Goal: Contribute content: Contribute content

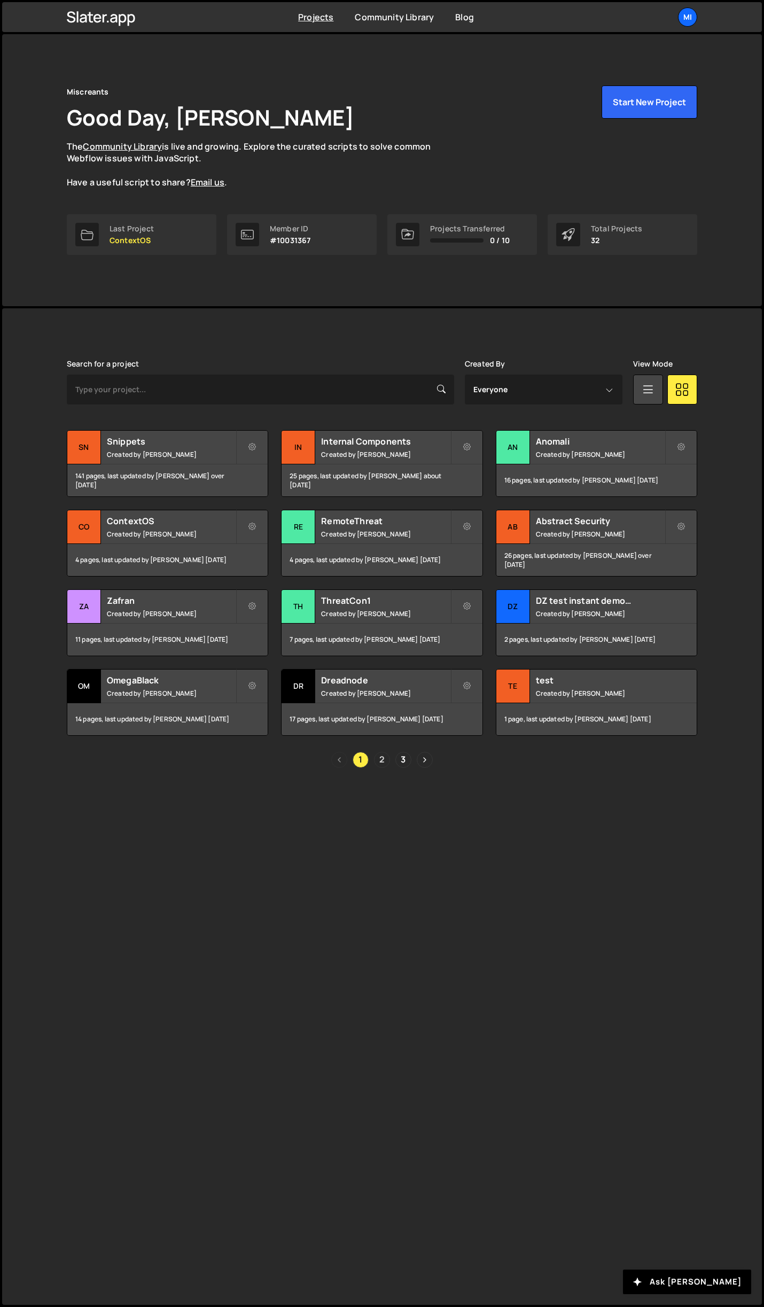
click at [381, 754] on link "2" at bounding box center [382, 760] width 16 height 16
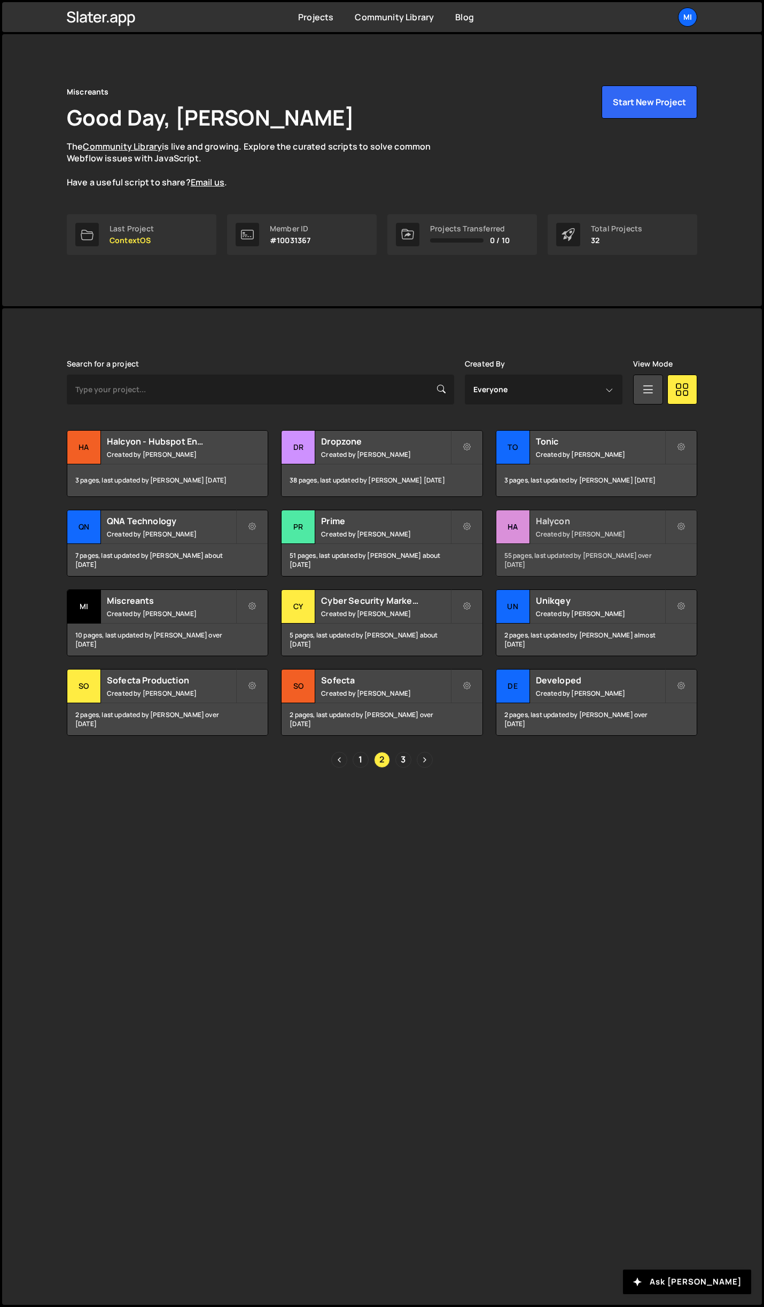
click at [601, 521] on h2 "Halycon" at bounding box center [600, 521] width 129 height 12
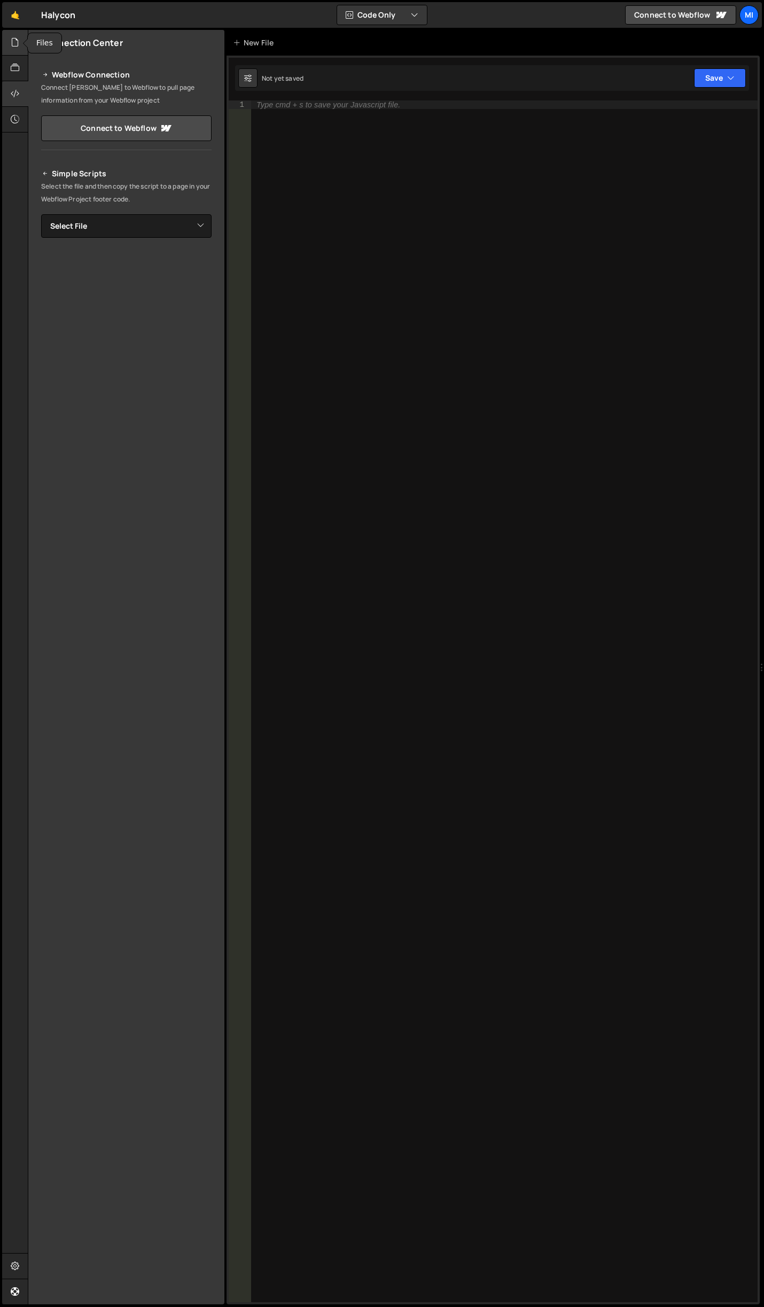
click at [24, 47] on div "Files" at bounding box center [15, 81] width 26 height 103
click at [17, 45] on icon at bounding box center [15, 42] width 9 height 12
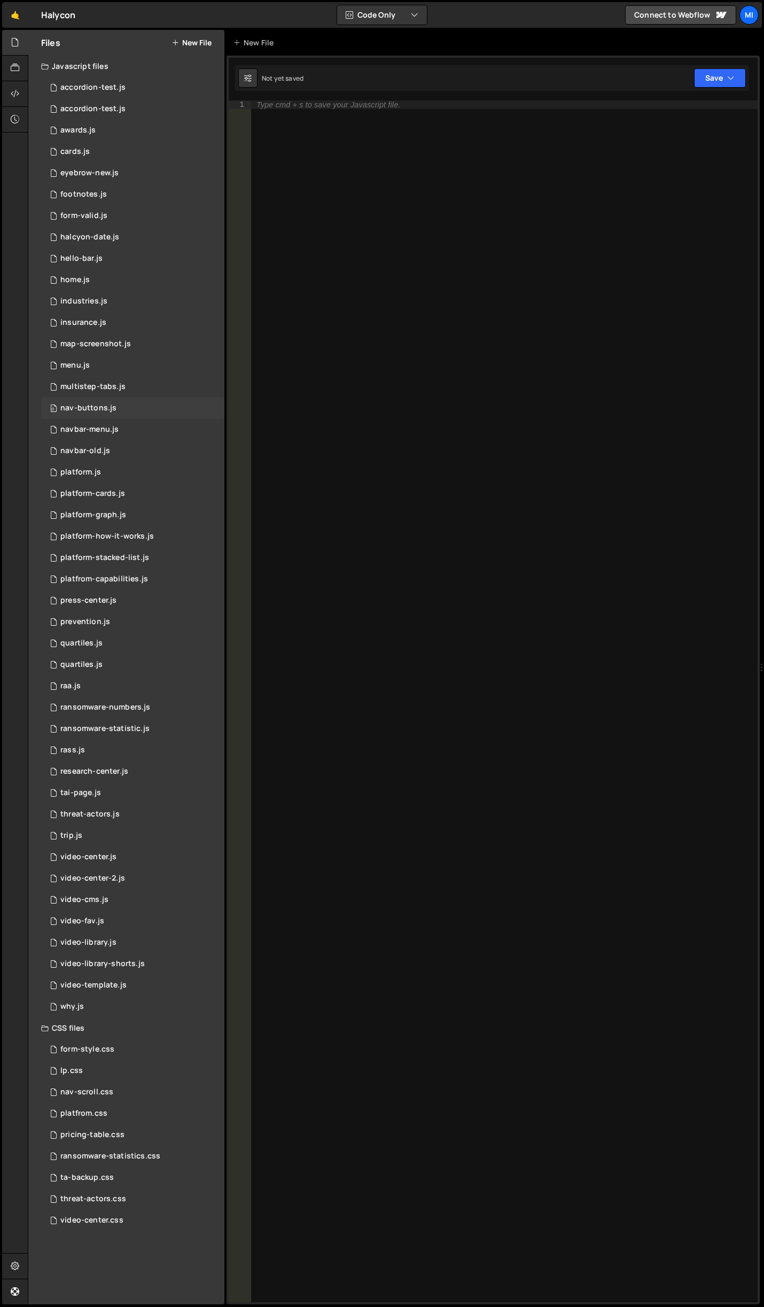
click at [131, 408] on div "0 nav-buttons.js 0" at bounding box center [132, 407] width 183 height 21
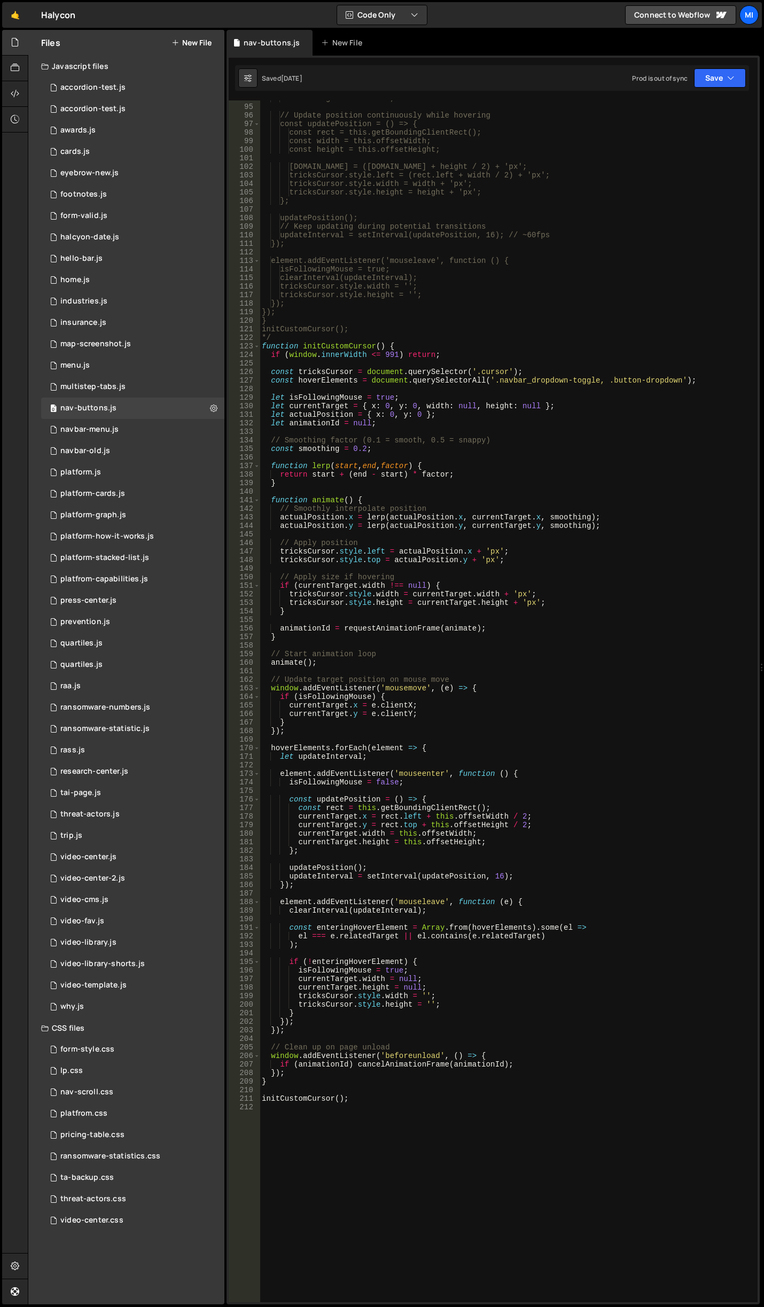
scroll to position [769, 0]
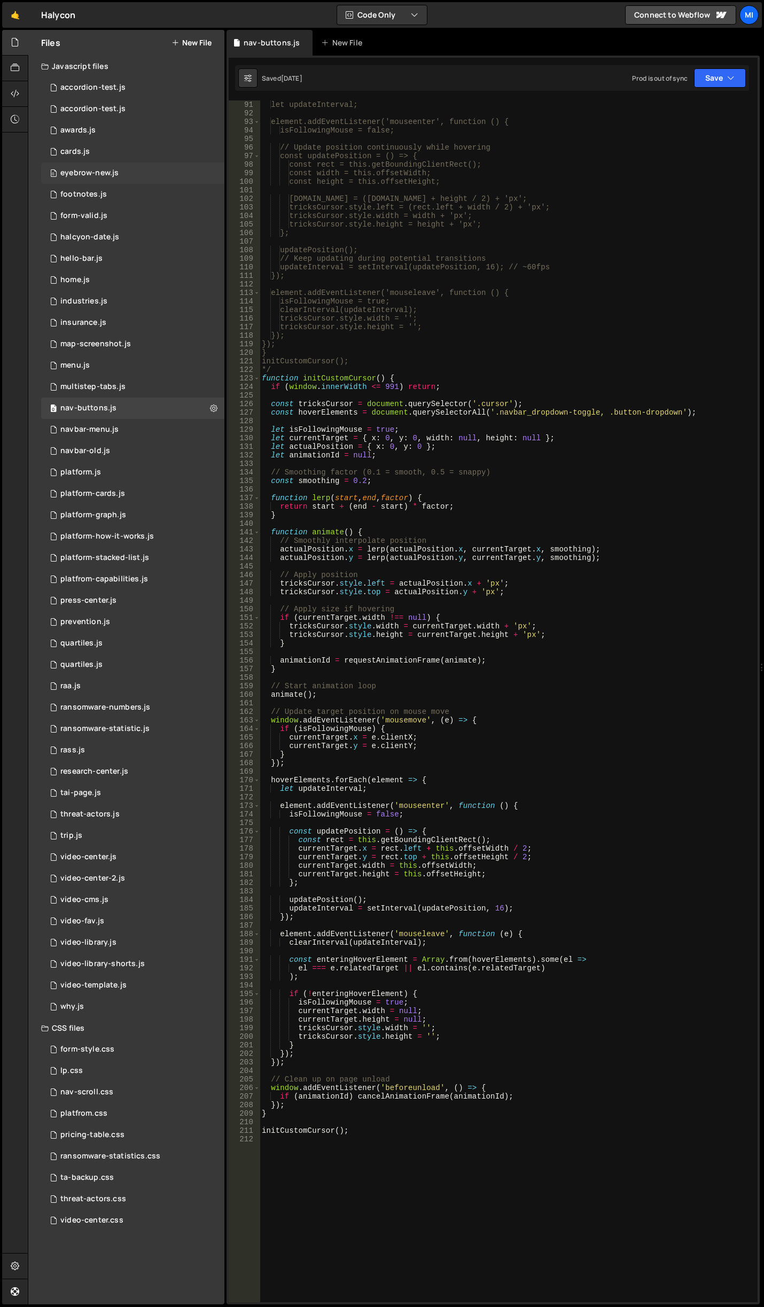
click at [122, 182] on div "0 eyebrow-new.js 0" at bounding box center [132, 172] width 183 height 21
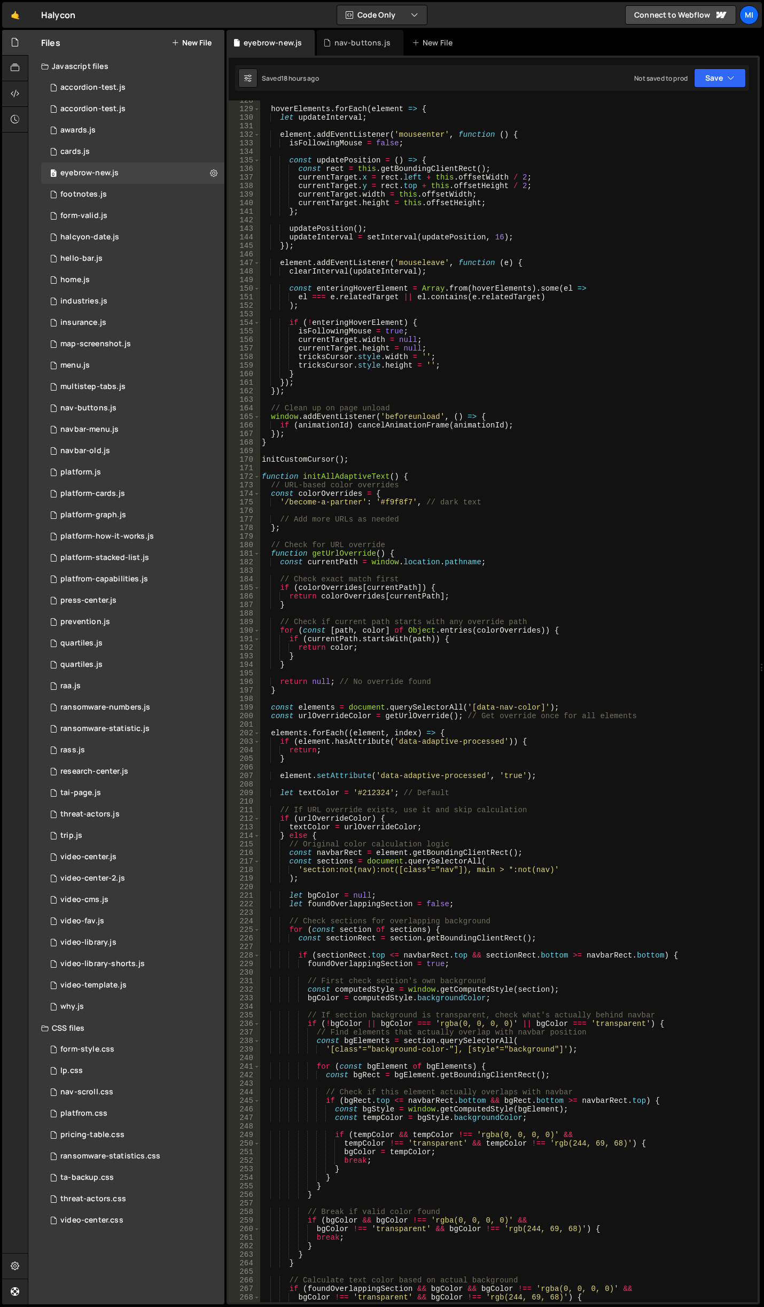
scroll to position [1090, 0]
type textarea "'/become-a-partner': '#f9f8f7', // dark text"
click at [500, 499] on div "hoverElements . forEach ( element => { let updateInterval ; element . addEventL…" at bounding box center [507, 705] width 494 height 1218
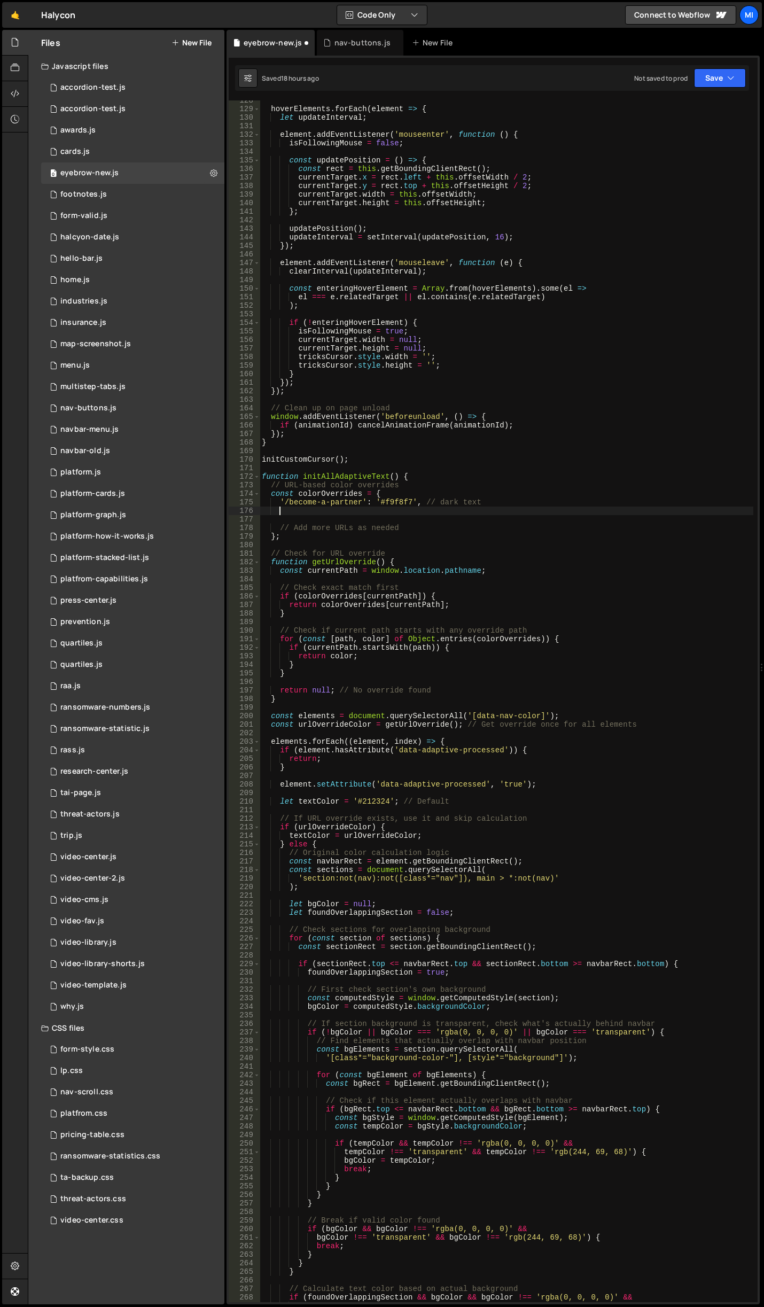
scroll to position [0, 1]
type textarea "."
type textarea "'/blog'"
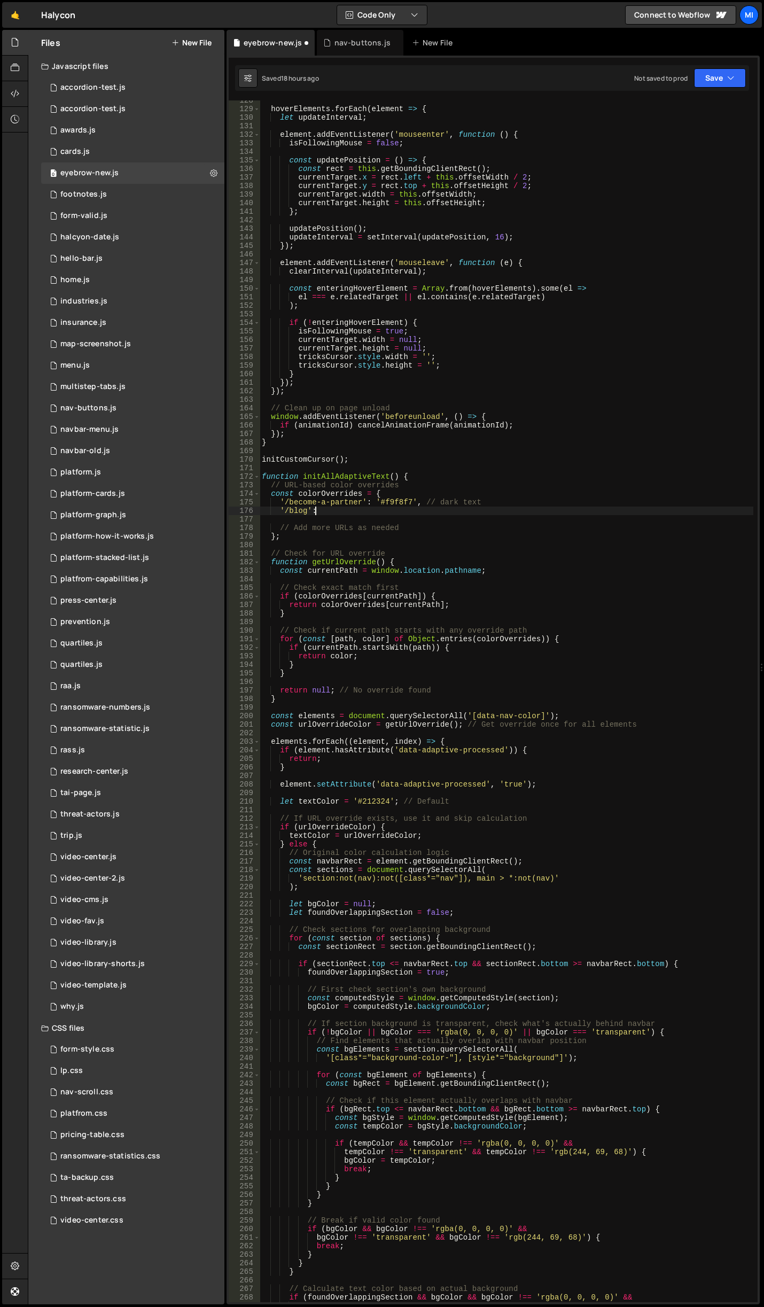
type textarea "'/blog':"
click at [416, 553] on div "hoverElements . forEach ( element => { let updateInterval ; element . addEventL…" at bounding box center [507, 705] width 494 height 1218
drag, startPoint x: 384, startPoint y: 502, endPoint x: 409, endPoint y: 499, distance: 25.7
click at [409, 499] on div "hoverElements . forEach ( element => { let updateInterval ; element . addEventL…" at bounding box center [507, 705] width 494 height 1218
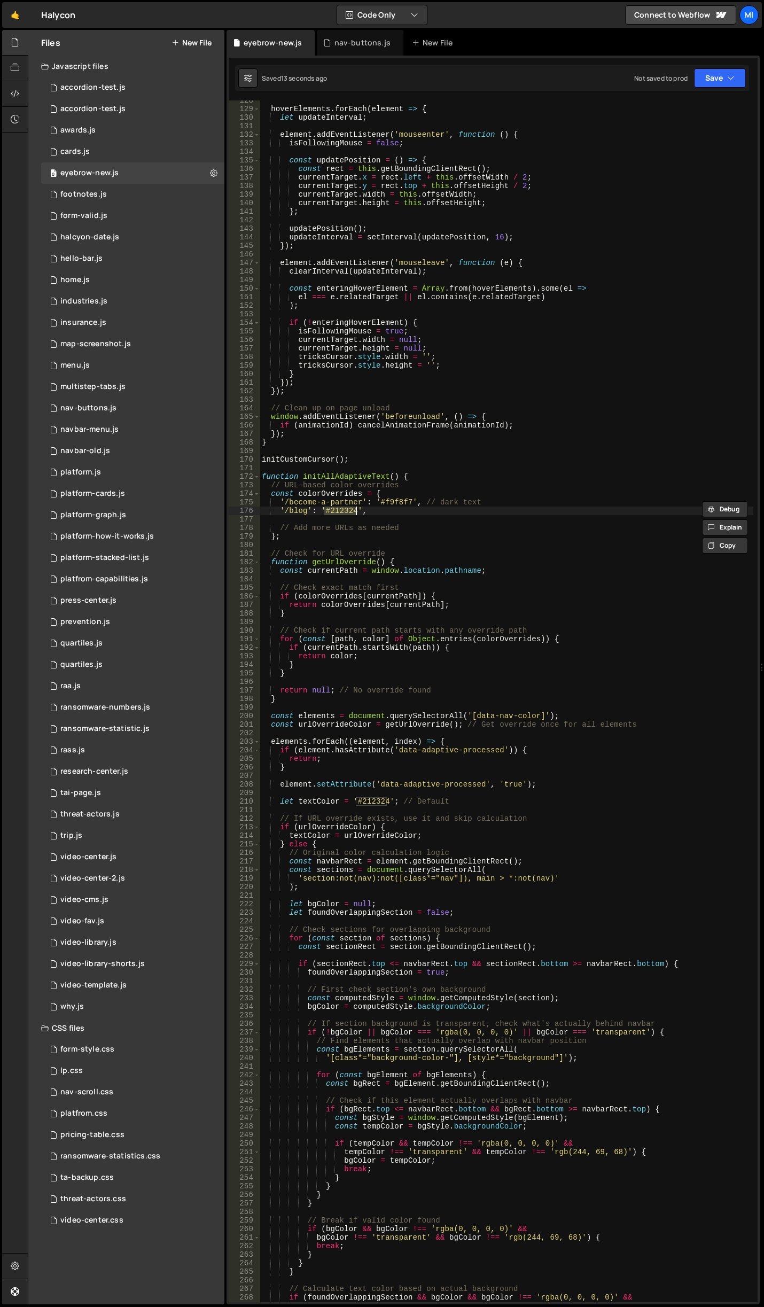
drag, startPoint x: 326, startPoint y: 512, endPoint x: 357, endPoint y: 510, distance: 30.5
click at [357, 510] on div "hoverElements . forEach ( element => { let updateInterval ; element . addEventL…" at bounding box center [507, 705] width 494 height 1218
paste textarea "f9f8f7"
click at [324, 511] on div "hoverElements . forEach ( element => { let updateInterval ; element . addEventL…" at bounding box center [507, 705] width 494 height 1218
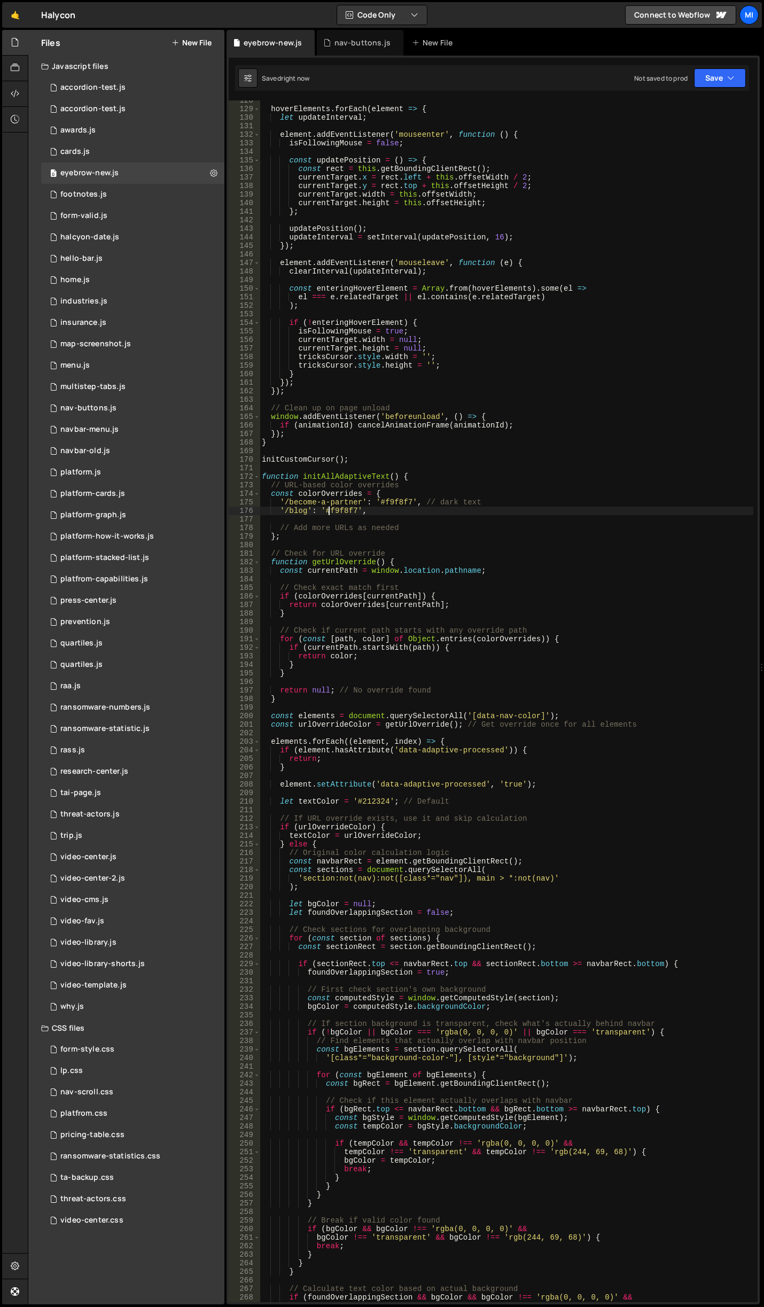
type textarea "'/blog': '#f9f8f7',"
click at [395, 521] on div "hoverElements . forEach ( element => { let updateInterval ; element . addEventL…" at bounding box center [507, 705] width 494 height 1218
drag, startPoint x: 388, startPoint y: 509, endPoint x: 280, endPoint y: 508, distance: 107.9
click at [280, 508] on div "hoverElements . forEach ( element => { let updateInterval ; element . addEventL…" at bounding box center [507, 705] width 494 height 1218
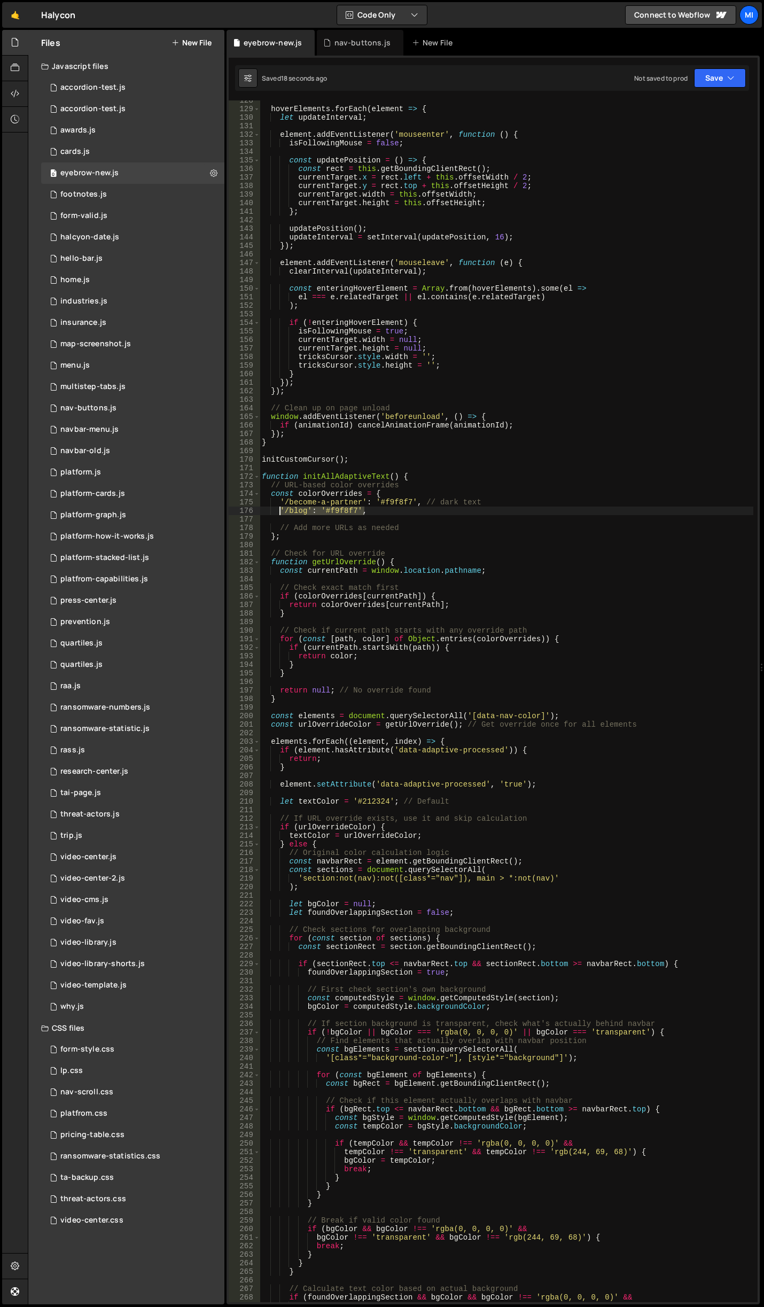
type textarea "'/blog': '#f9f8f7',"
click at [406, 518] on div "hoverElements . forEach ( element => { let updateInterval ; element . addEventL…" at bounding box center [507, 705] width 494 height 1218
click at [401, 513] on div "hoverElements . forEach ( element => { let updateInterval ; element . addEventL…" at bounding box center [507, 705] width 494 height 1218
type textarea "'/blog': '#f9f8f7',"
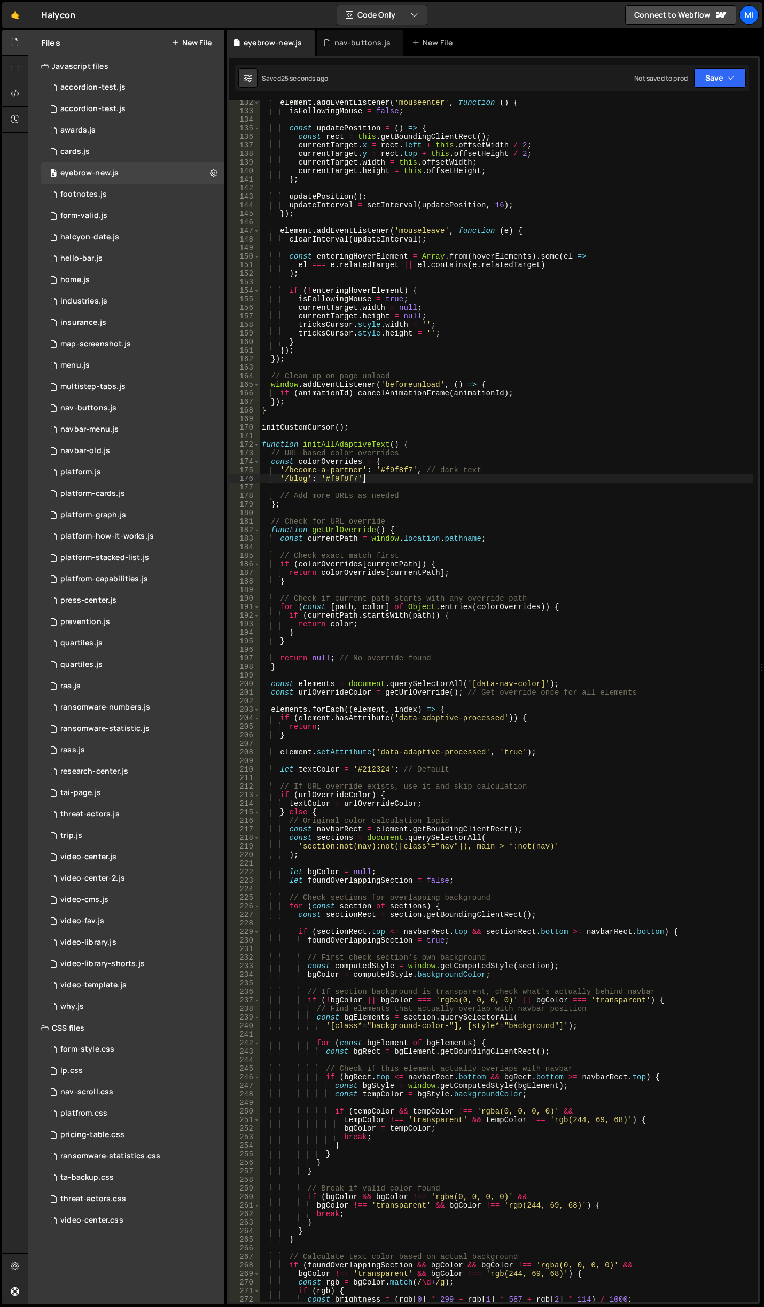
scroll to position [1154, 0]
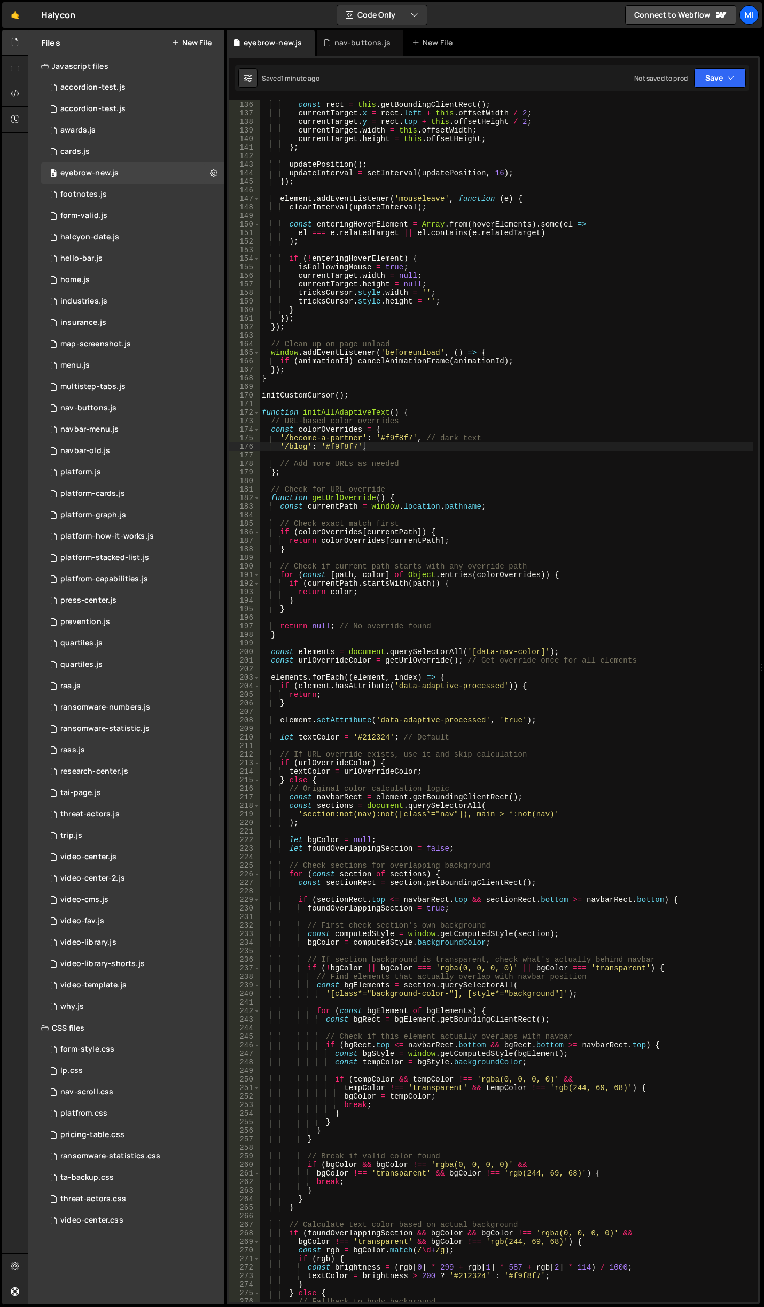
drag, startPoint x: 417, startPoint y: 484, endPoint x: 411, endPoint y: 469, distance: 15.9
click at [417, 484] on div "const rect = this . getBoundingClientRect ( ) ; currentTarget . x = rect . left…" at bounding box center [507, 709] width 494 height 1218
drag, startPoint x: 368, startPoint y: 448, endPoint x: 268, endPoint y: 443, distance: 100.0
click at [268, 443] on div "const rect = this . getBoundingClientRect ( ) ; currentTarget . x = rect . left…" at bounding box center [507, 709] width 494 height 1218
type textarea "'/blog': '#f9f8f7',"
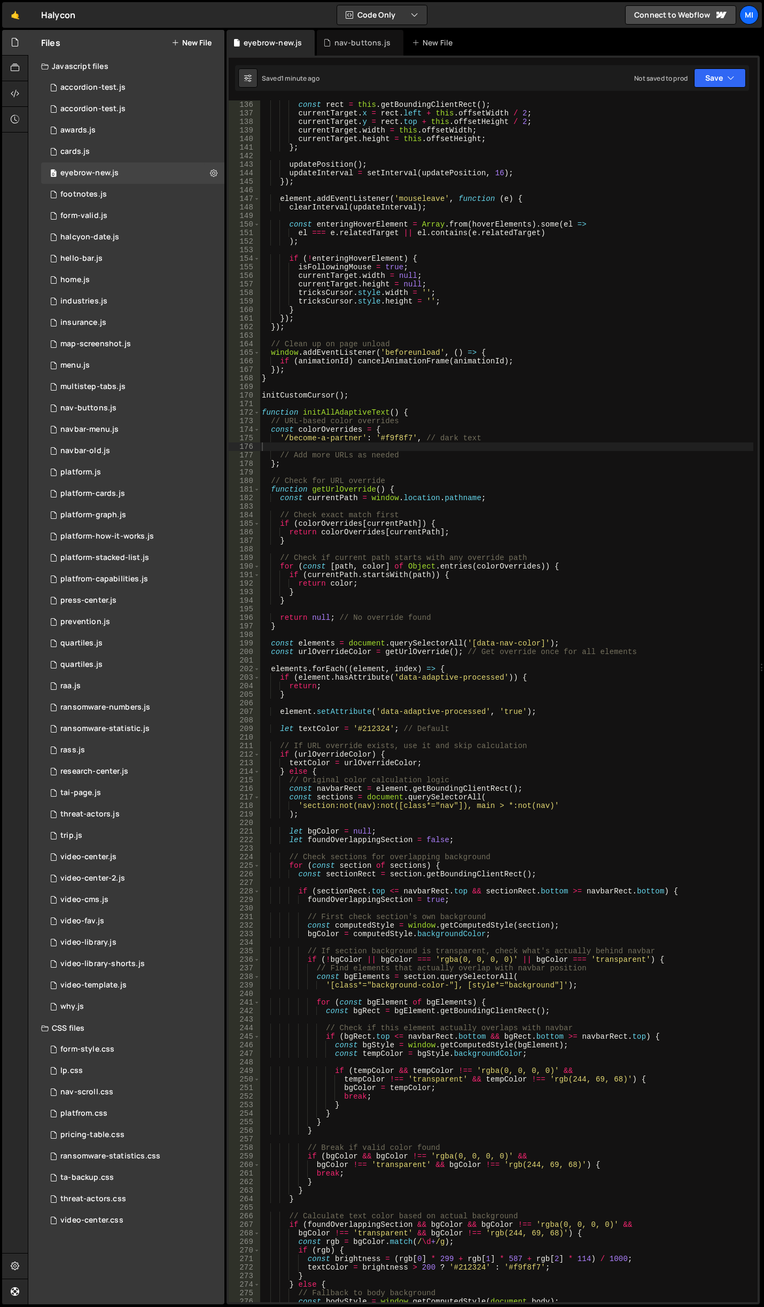
click at [360, 445] on div "const rect = this . getBoundingClientRect ( ) ; currentTarget . x = rect . left…" at bounding box center [507, 709] width 494 height 1218
drag, startPoint x: 513, startPoint y: 439, endPoint x: 238, endPoint y: 441, distance: 274.6
click at [238, 441] on div "136 137 138 139 140 141 142 143 144 145 146 147 148 149 150 151 152 153 154 155…" at bounding box center [493, 700] width 529 height 1201
type textarea "'/become-a-partner': '#f9f8f7', // dark text"
click at [350, 446] on div "const rect = this . getBoundingClientRect ( ) ; currentTarget . x = rect . left…" at bounding box center [507, 709] width 494 height 1218
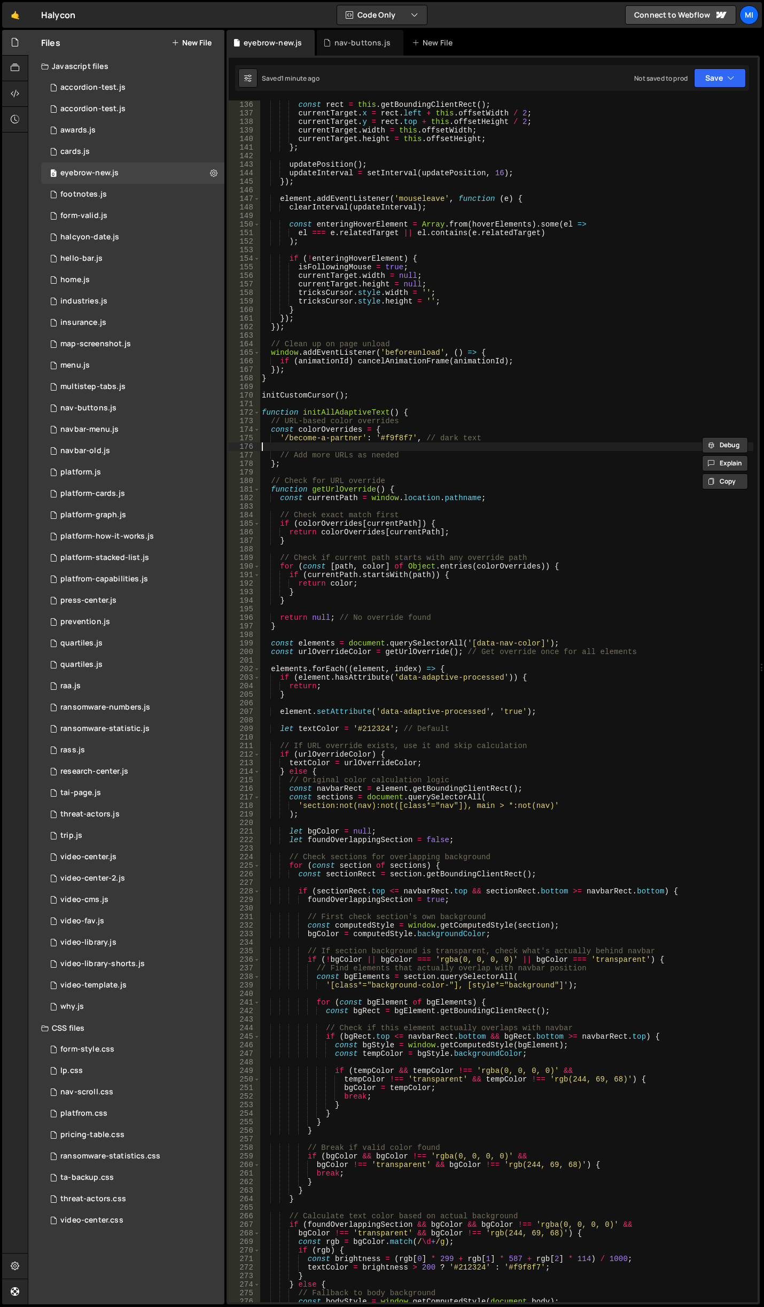
paste textarea "'/become-a-partner': '#f9f8f7', // dark text"
drag, startPoint x: 361, startPoint y: 447, endPoint x: 289, endPoint y: 447, distance: 72.1
click at [289, 447] on div "const rect = this . getBoundingClientRect ( ) ; currentTarget . x = rect . left…" at bounding box center [507, 709] width 494 height 1218
paste textarea "/anti-ransomware"
click at [293, 450] on div "const rect = this . getBoundingClientRect ( ) ; currentTarget . x = rect . left…" at bounding box center [507, 709] width 494 height 1218
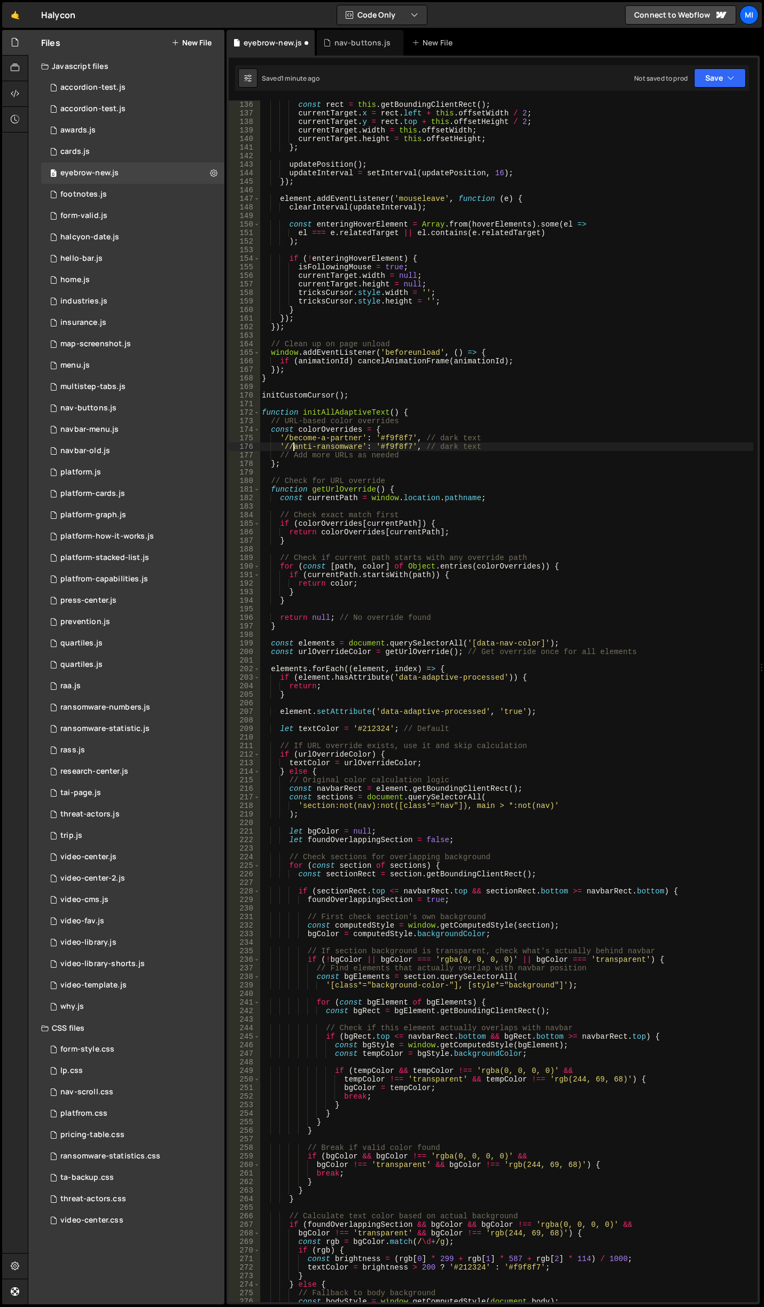
type textarea "'/anti-ransomware': '#f9f8f7', // dark text"
click at [406, 468] on div "const rect = this . getBoundingClientRect ( ) ; currentTarget . x = rect . left…" at bounding box center [507, 709] width 494 height 1218
click at [411, 449] on div "const rect = this . getBoundingClientRect ( ) ; currentTarget . x = rect . left…" at bounding box center [507, 709] width 494 height 1218
click at [465, 654] on div "const rect = this . getBoundingClientRect ( ) ; currentTarget . x = rect . left…" at bounding box center [507, 709] width 494 height 1218
drag, startPoint x: 490, startPoint y: 447, endPoint x: 280, endPoint y: 446, distance: 209.9
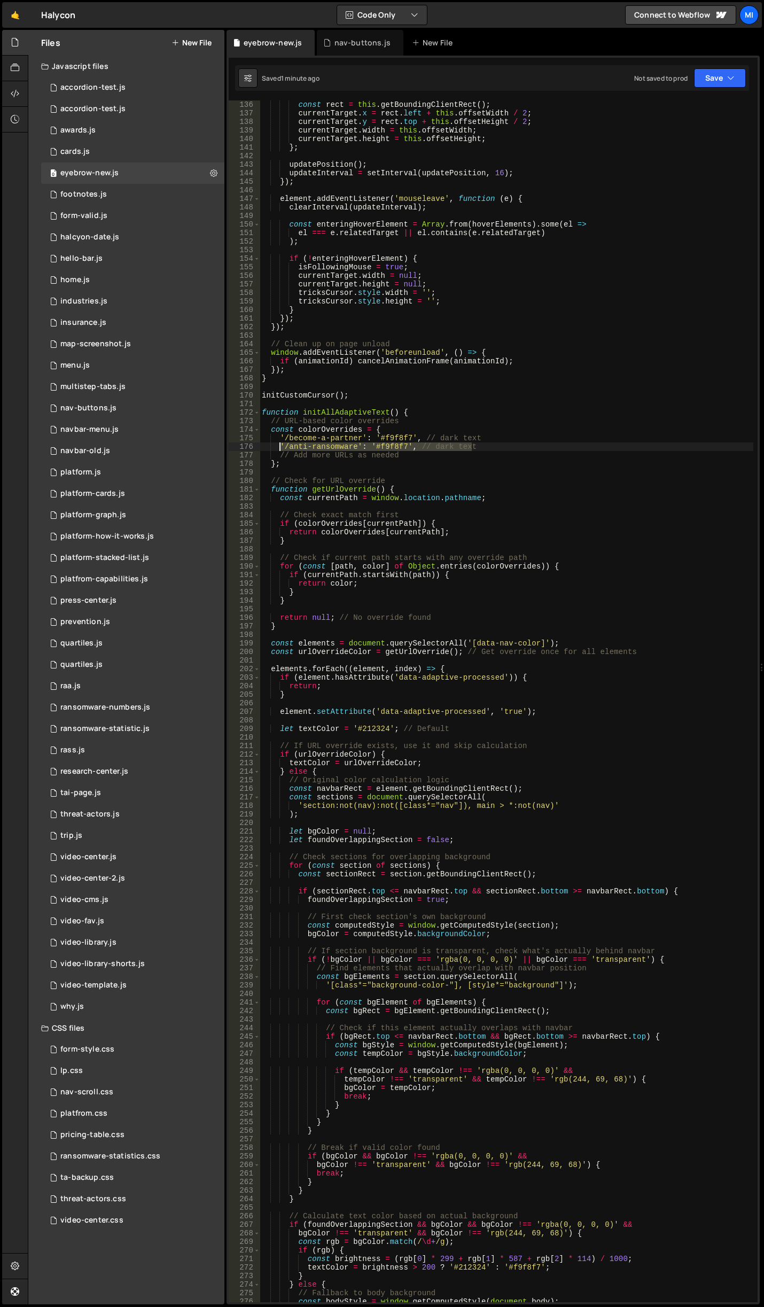
click at [280, 446] on div "const rect = this . getBoundingClientRect ( ) ; currentTarget . x = rect . left…" at bounding box center [507, 709] width 494 height 1218
type textarea "'/anti-ransomware': '#f9f8f7', // dark text"
click at [480, 447] on div "const rect = this . getBoundingClientRect ( ) ; currentTarget . x = rect . left…" at bounding box center [507, 700] width 494 height 1201
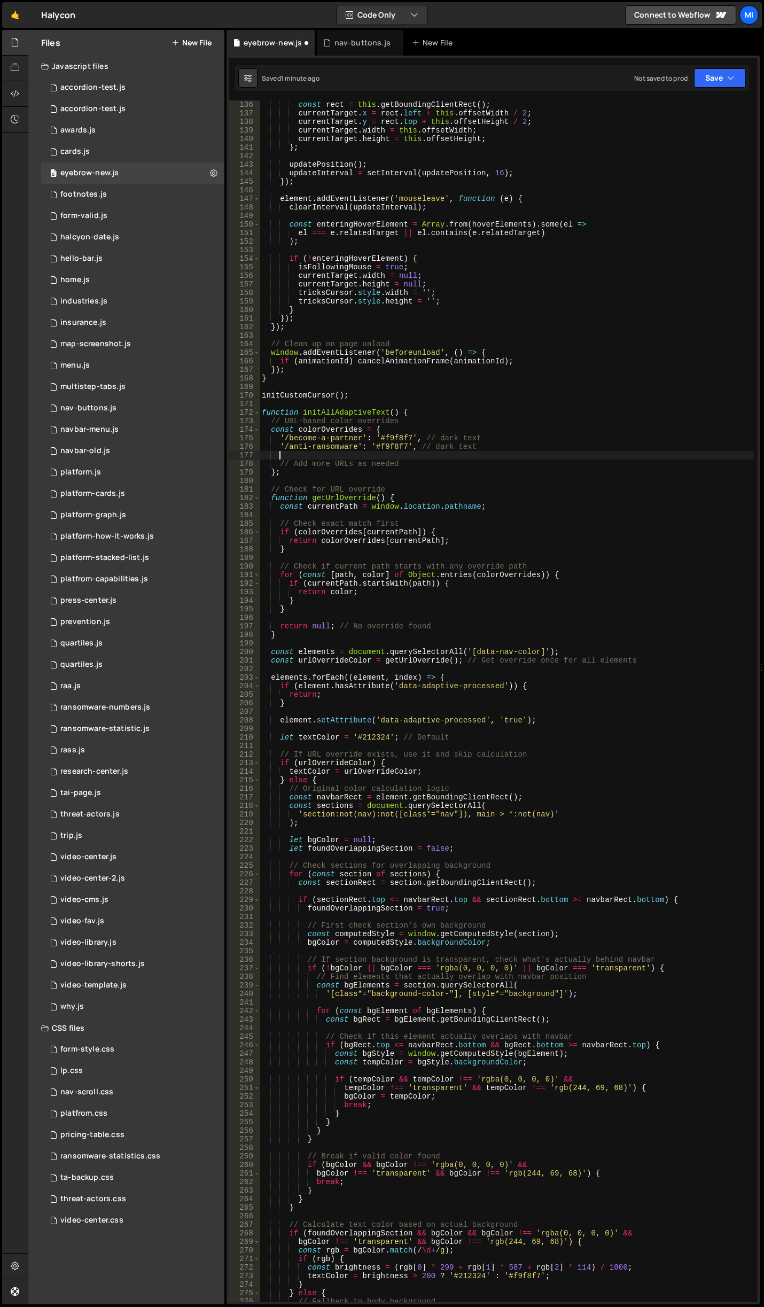
paste textarea "'/anti-ransomware': '#f9f8f7', // dark text"
drag, startPoint x: 356, startPoint y: 456, endPoint x: 287, endPoint y: 453, distance: 68.4
click at [287, 453] on div "const rect = this . getBoundingClientRect ( ) ; currentTarget . x = rect . left…" at bounding box center [507, 709] width 494 height 1218
paste textarea "reports/"
click at [383, 458] on div "const rect = this . getBoundingClientRect ( ) ; currentTarget . x = rect . left…" at bounding box center [507, 709] width 494 height 1218
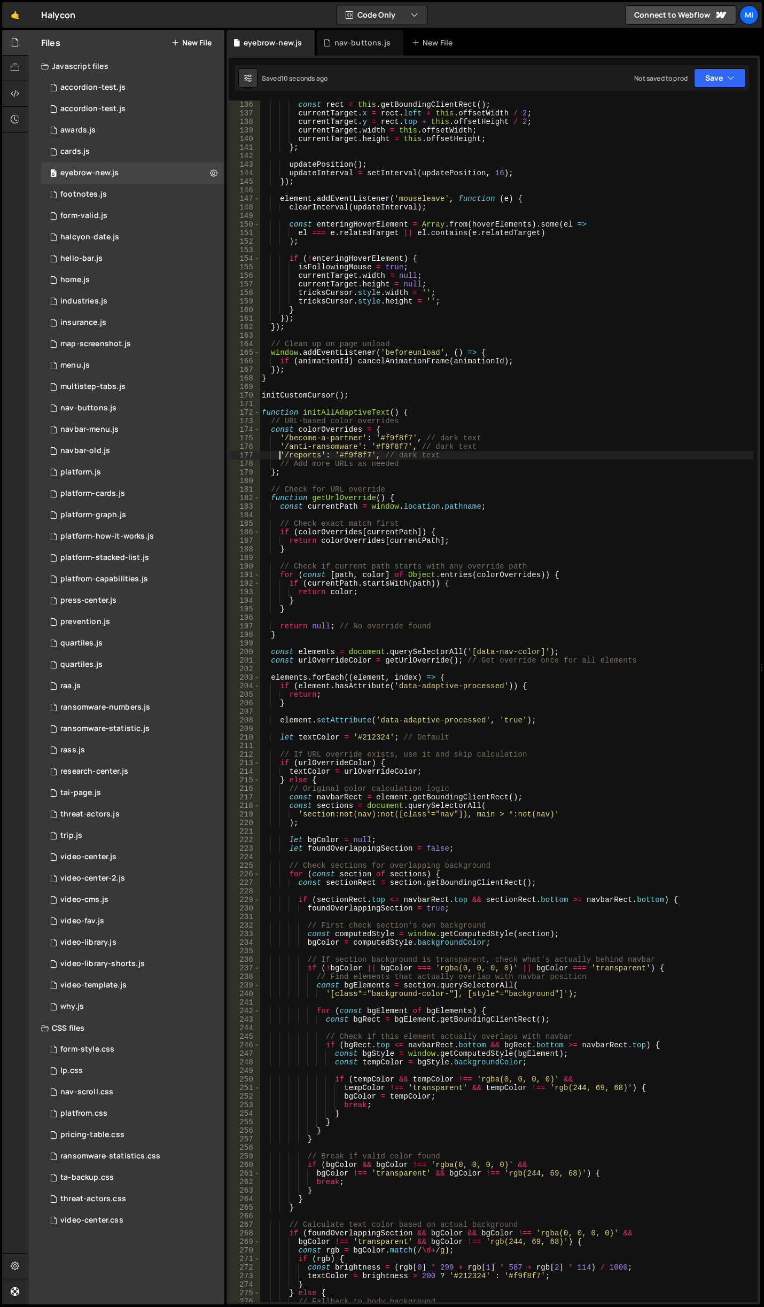
click at [281, 451] on div "const rect = this . getBoundingClientRect ( ) ; currentTarget . x = rect . left…" at bounding box center [507, 709] width 494 height 1218
type textarea "'/resources/reports': '#f9f8f7', // dark text"
drag, startPoint x: 491, startPoint y: 458, endPoint x: 276, endPoint y: 456, distance: 215.3
click at [276, 456] on div "const rect = this . getBoundingClientRect ( ) ; currentTarget . x = rect . left…" at bounding box center [507, 709] width 494 height 1218
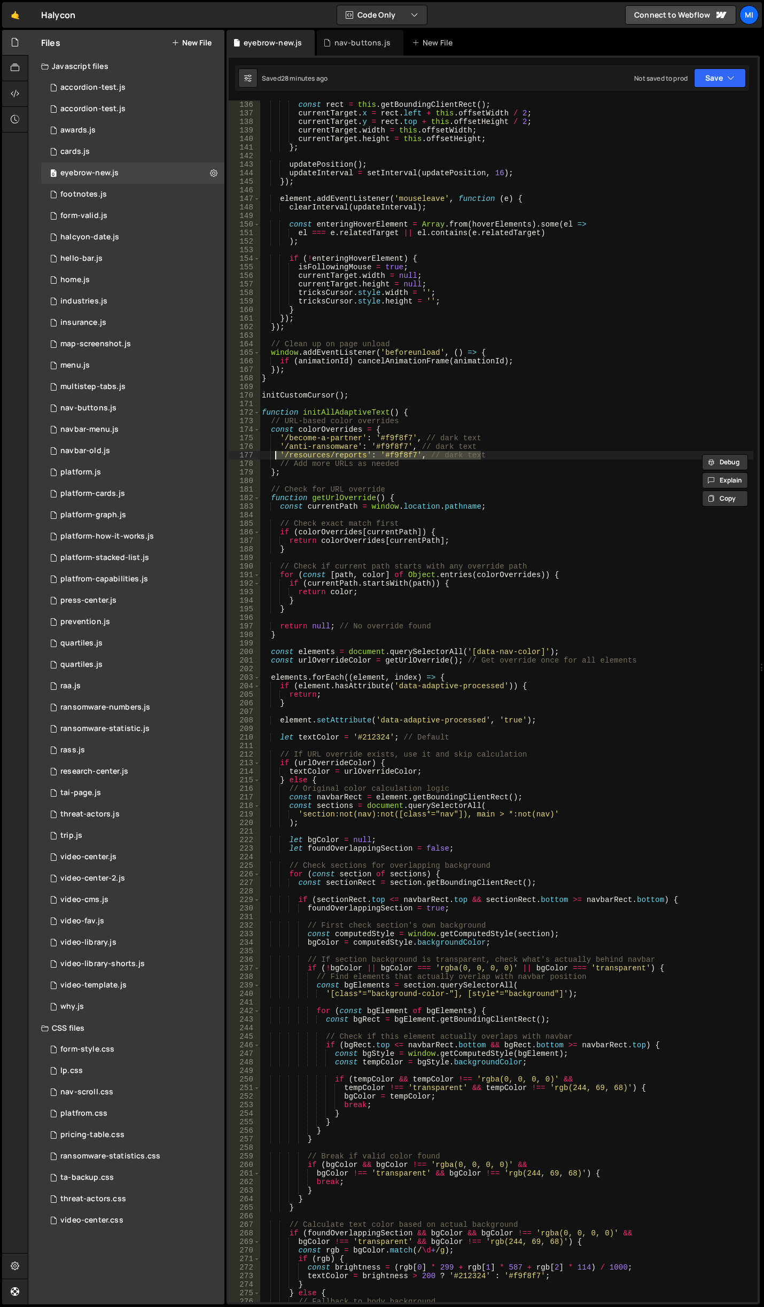
click at [488, 454] on div "const rect = this . getBoundingClientRect ( ) ; currentTarget . x = rect . left…" at bounding box center [507, 700] width 494 height 1201
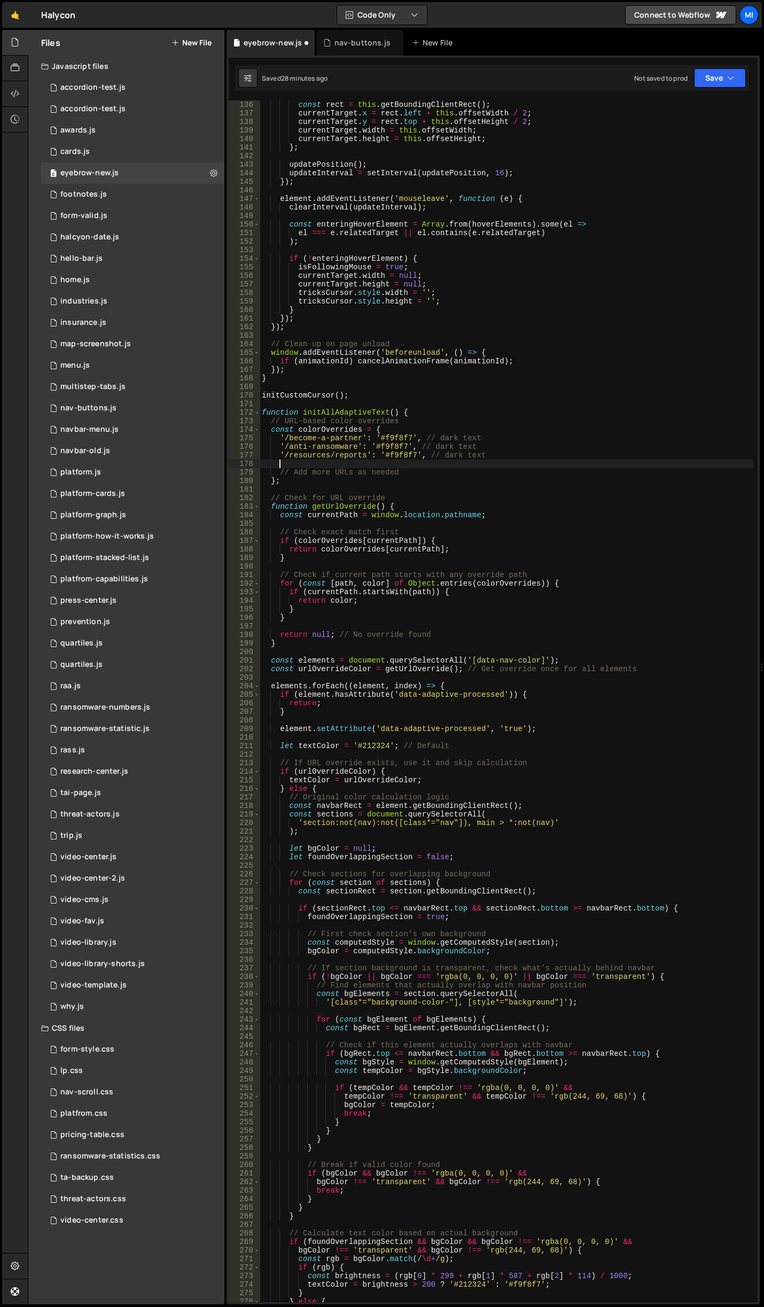
scroll to position [0, 1]
paste textarea "'/resources/reports': '#f9f8f7', // dark text"
drag, startPoint x: 370, startPoint y: 464, endPoint x: 289, endPoint y: 464, distance: 81.2
click at [289, 464] on div "const rect = this . getBoundingClientRect ( ) ; currentTarget . x = rect . left…" at bounding box center [507, 709] width 494 height 1218
paste textarea "ansomware-risk-calculator"
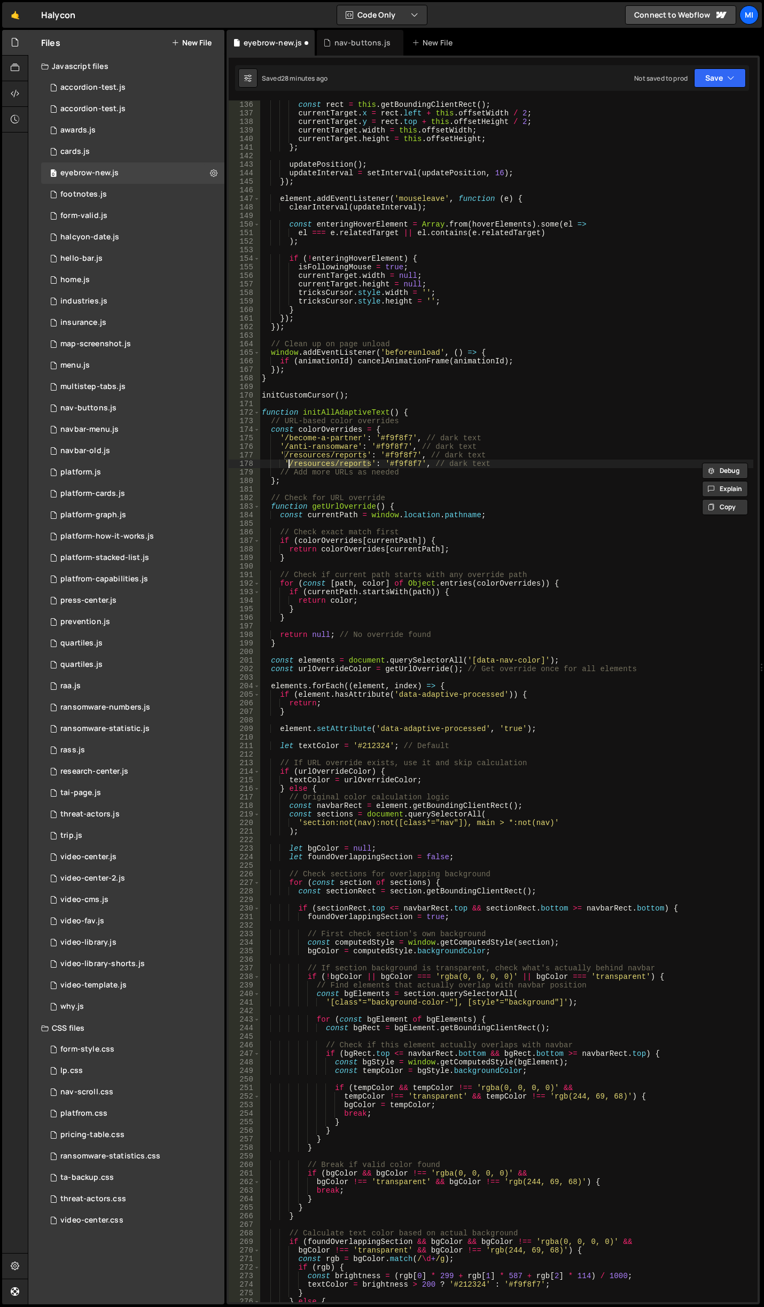
type textarea "'/ransomware-risk-calculator': '#f9f8f7', // dark text"
click at [502, 488] on div "const rect = this . getBoundingClientRect ( ) ; currentTarget . x = rect . left…" at bounding box center [507, 709] width 494 height 1218
click at [18, 115] on icon at bounding box center [15, 119] width 9 height 12
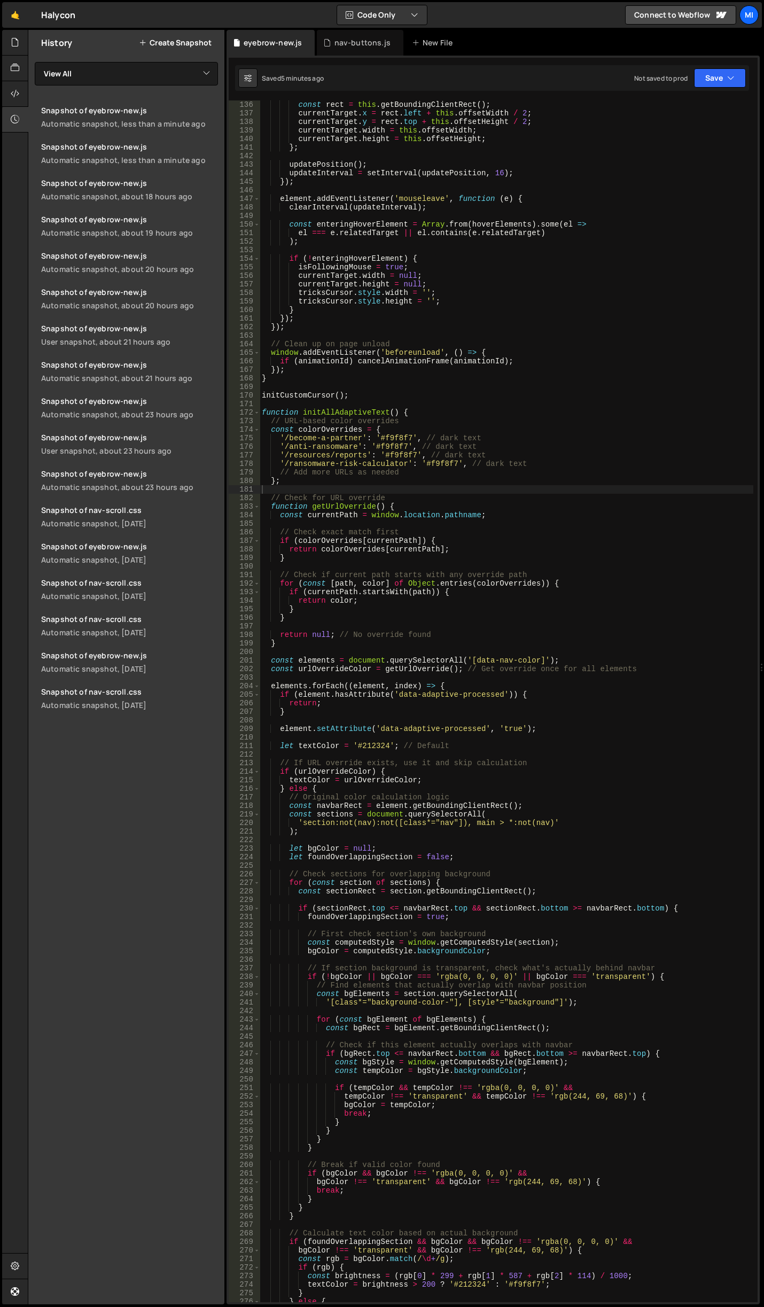
click at [181, 45] on button "Create Snapshot" at bounding box center [175, 42] width 73 height 9
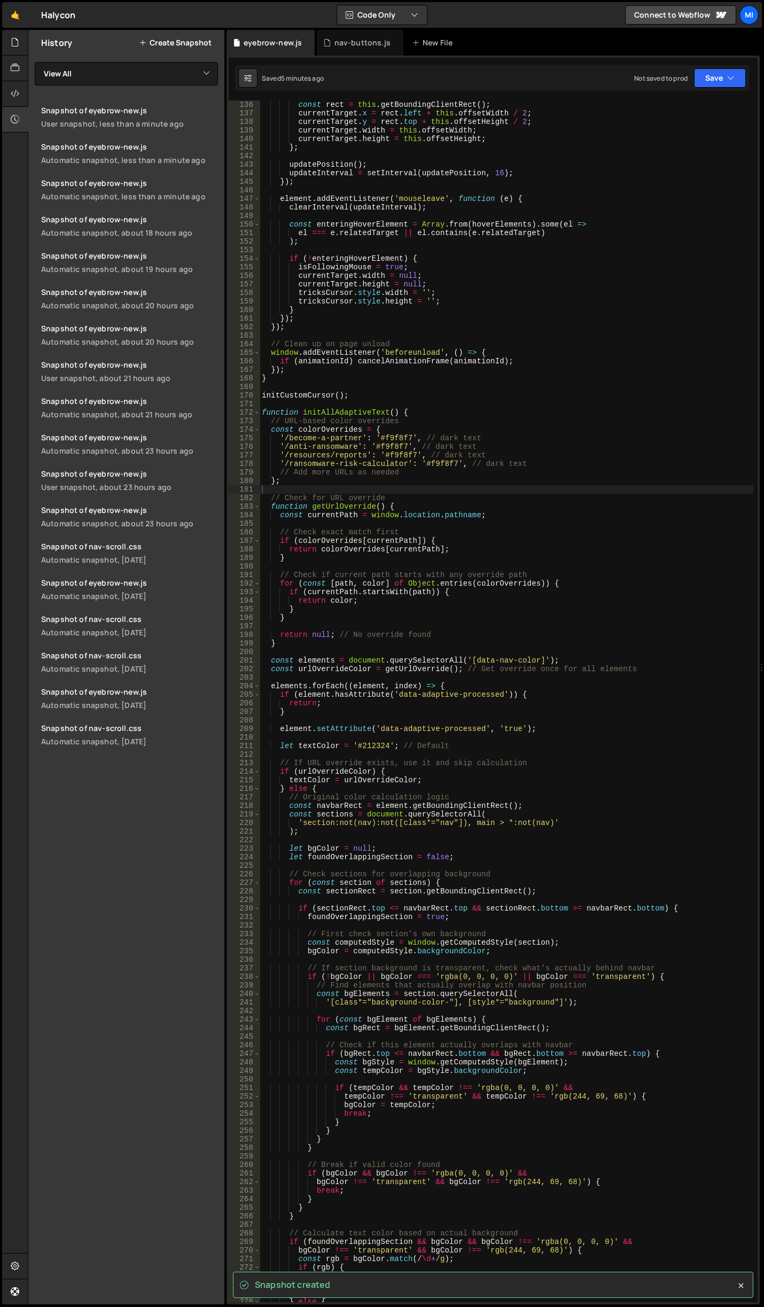
click at [403, 527] on div "const rect = this . getBoundingClientRect ( ) ; currentTarget . x = rect . left…" at bounding box center [507, 709] width 494 height 1218
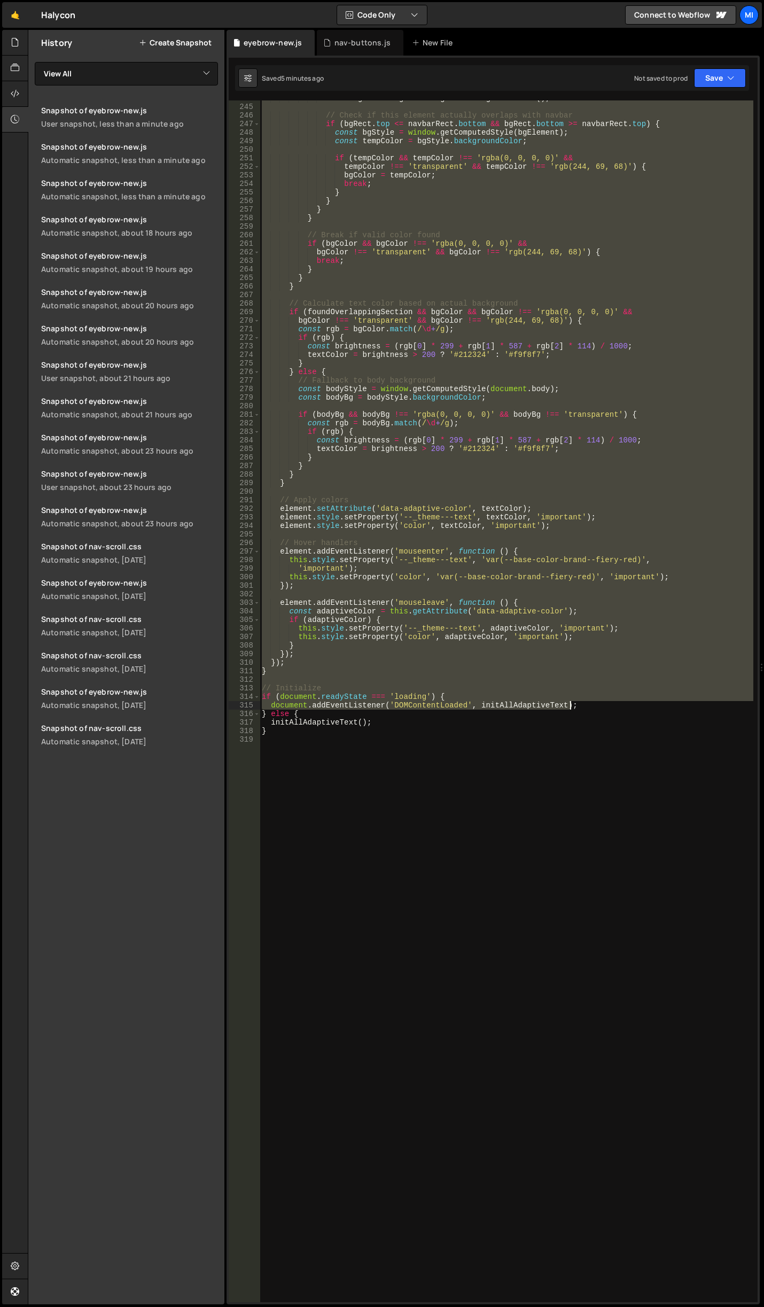
scroll to position [2083, 0]
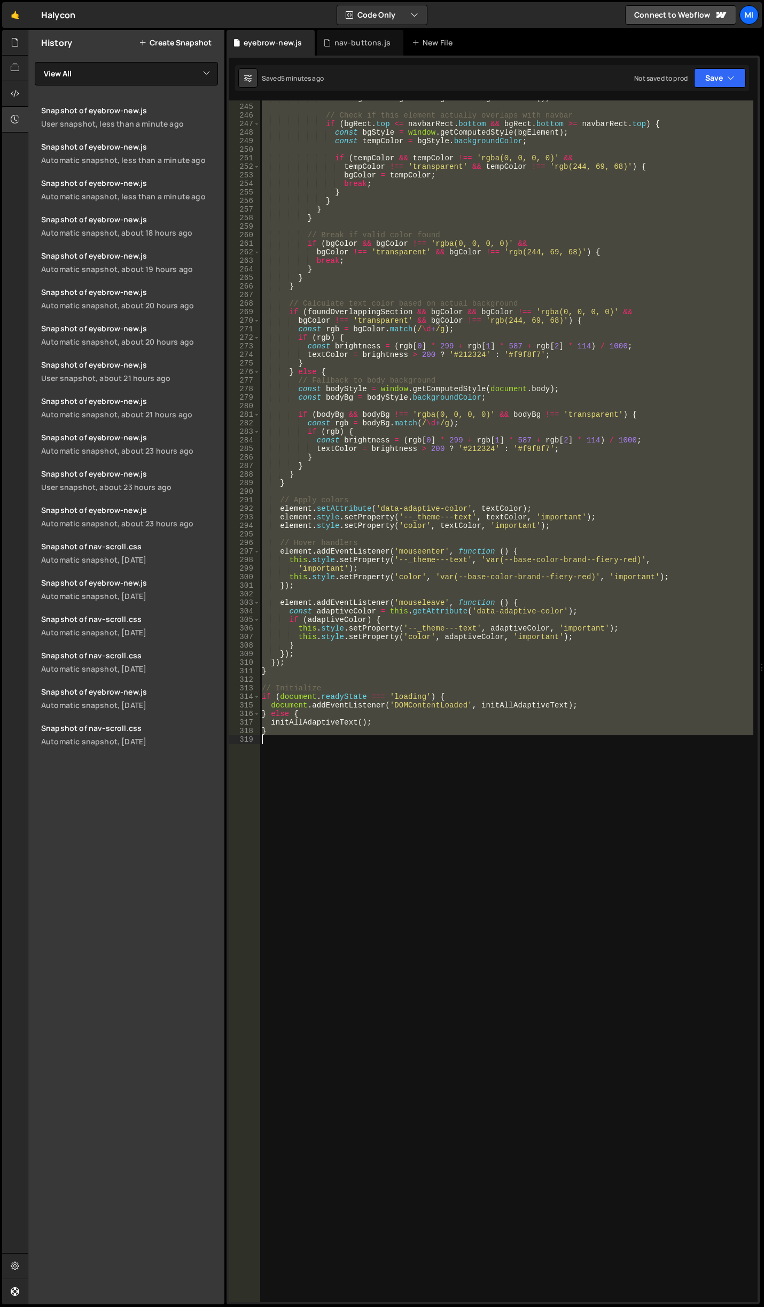
drag, startPoint x: 263, startPoint y: 412, endPoint x: 565, endPoint y: 743, distance: 448.4
click at [565, 743] on div "const bgRect = bgElement . getBoundingClientRect ( ) ; // Check if this element…" at bounding box center [507, 703] width 494 height 1218
type textarea "}"
click at [440, 795] on div "const bgRect = bgElement . getBoundingClientRect ( ) ; // Check if this element…" at bounding box center [507, 700] width 494 height 1201
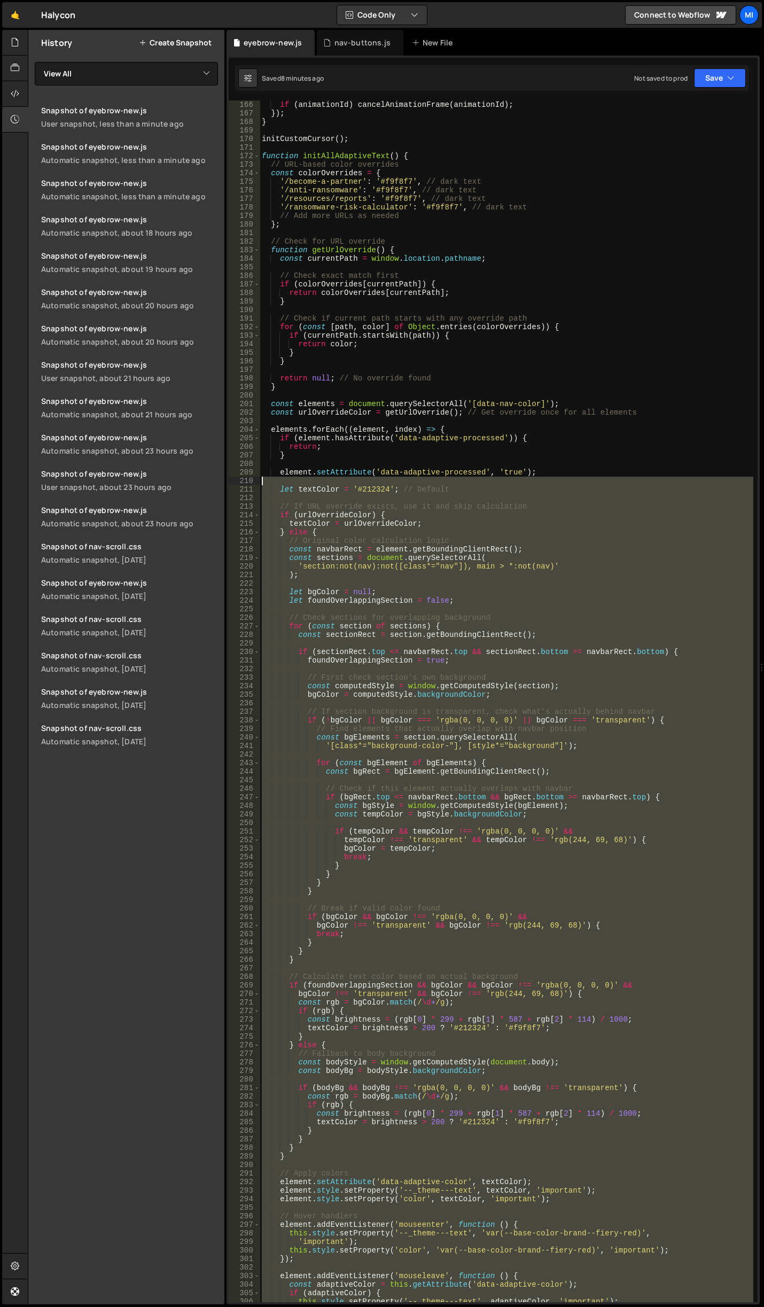
scroll to position [1378, 0]
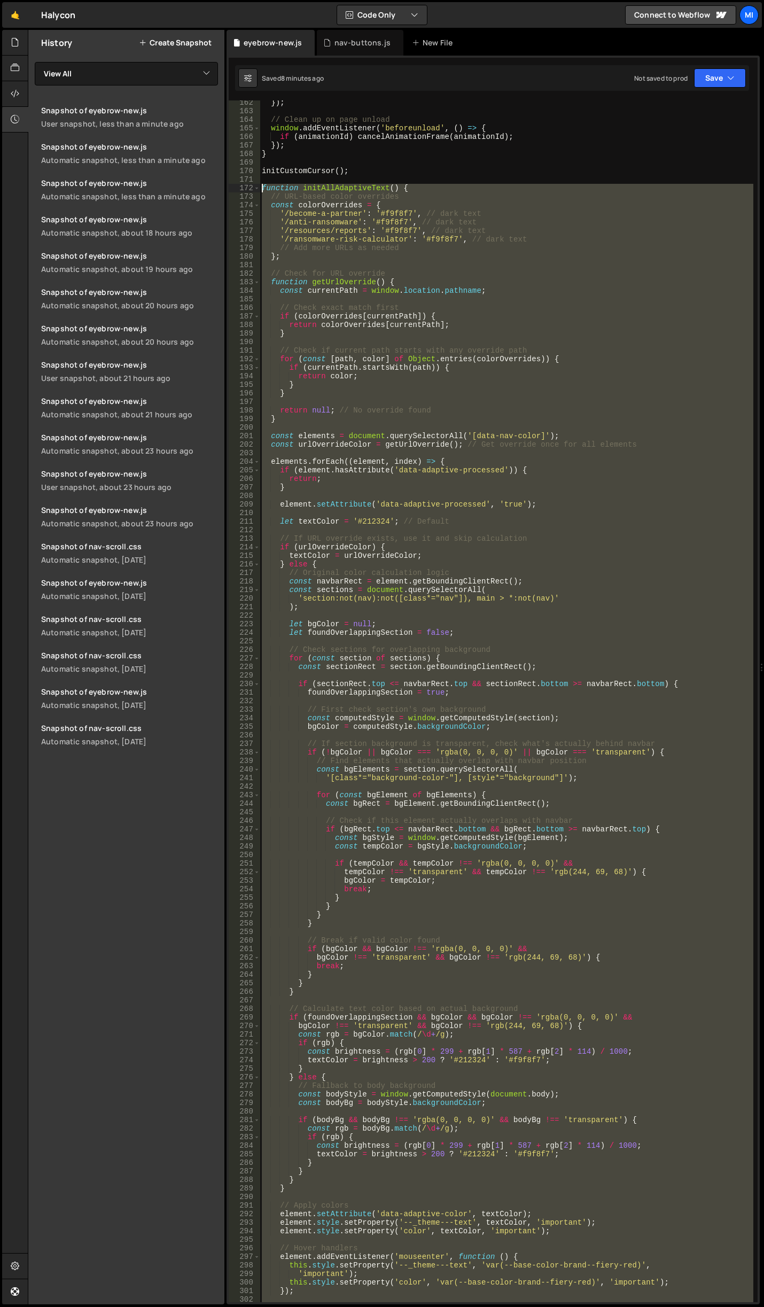
drag, startPoint x: 274, startPoint y: 983, endPoint x: 261, endPoint y: 188, distance: 794.9
click at [261, 188] on div "}) ; // Clean up on page unload window . addEventListener ( 'beforeunload' , ( …" at bounding box center [507, 707] width 494 height 1218
paste textarea "});"
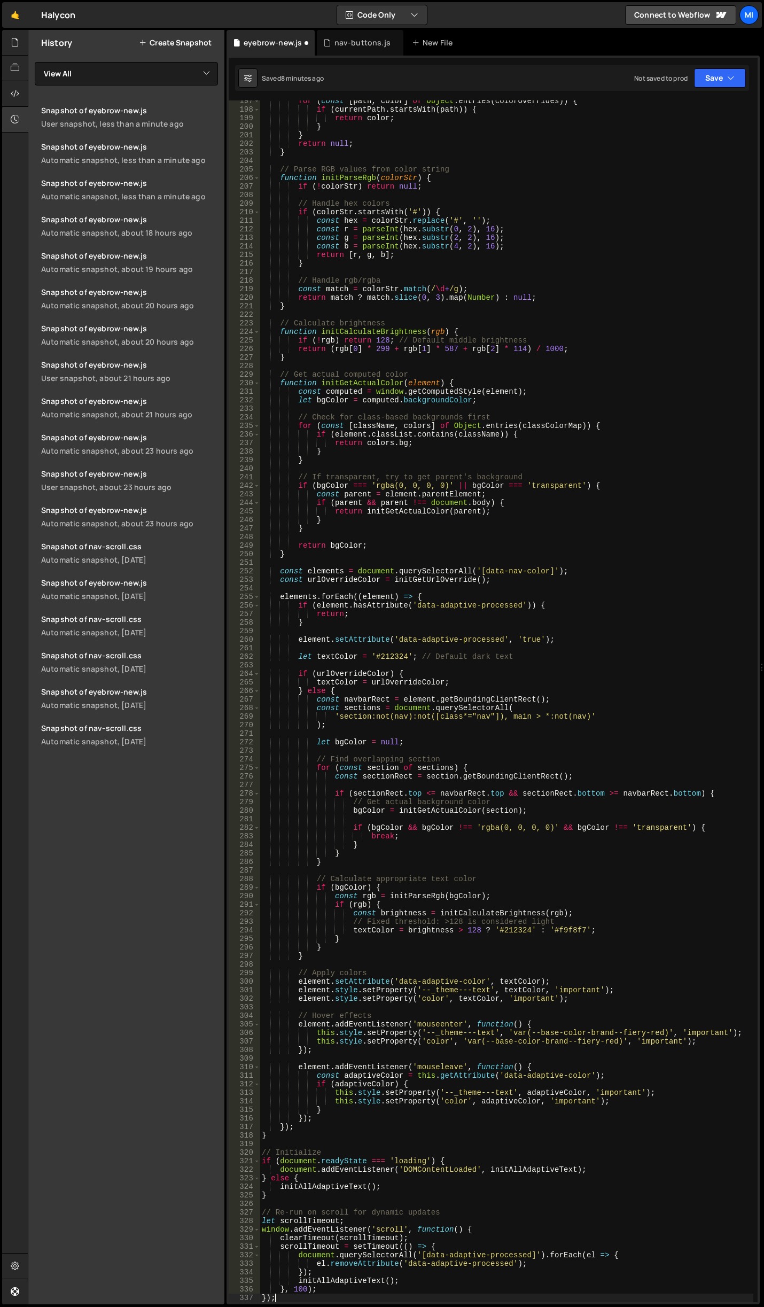
scroll to position [1679, 0]
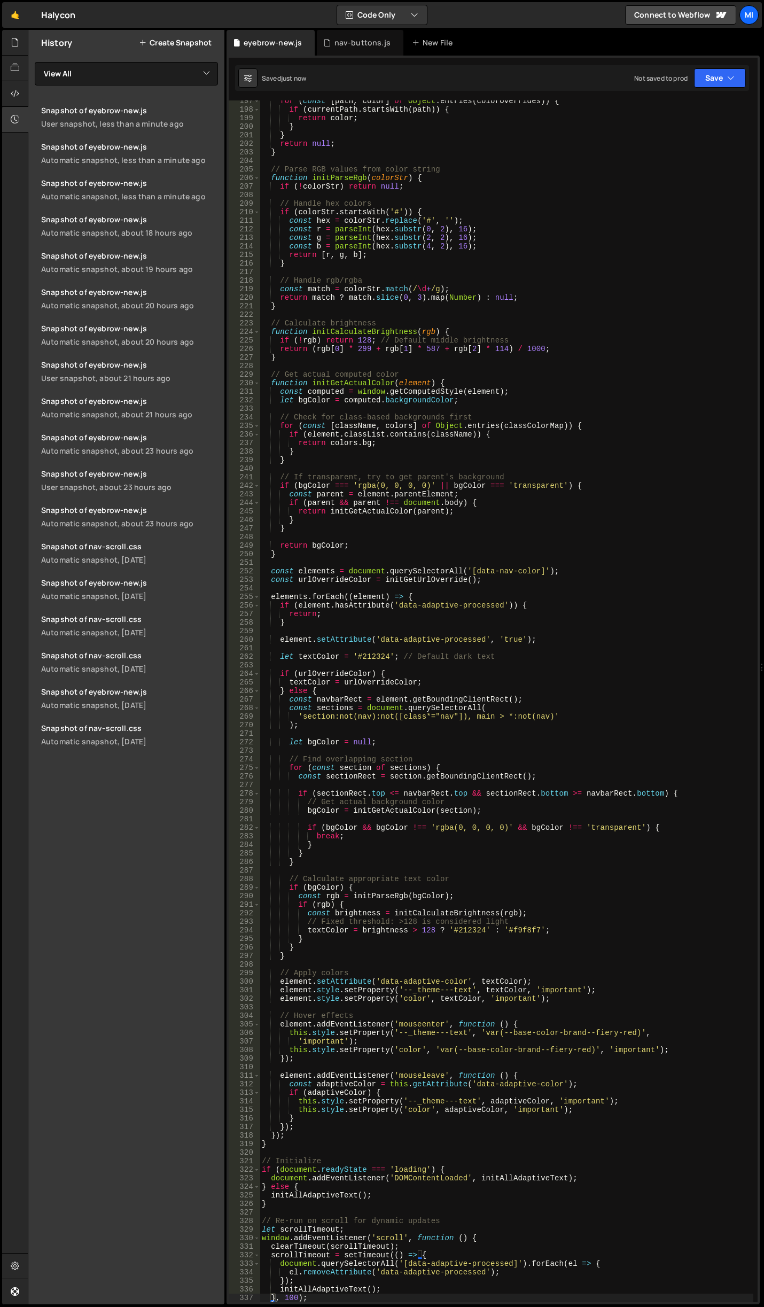
click at [549, 608] on div "for ( const [ path , color ] of Object . entries ( colorOverrides )) { if ( cur…" at bounding box center [507, 706] width 494 height 1218
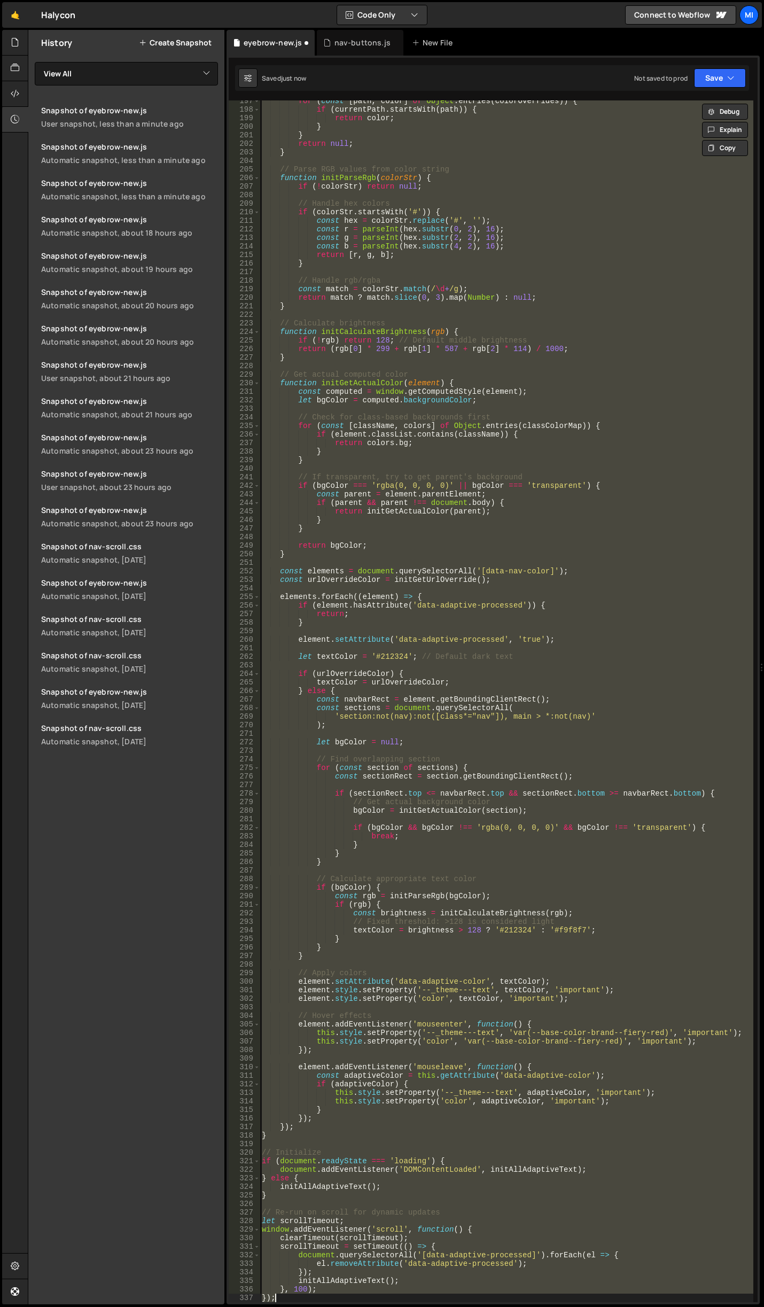
type textarea "}"
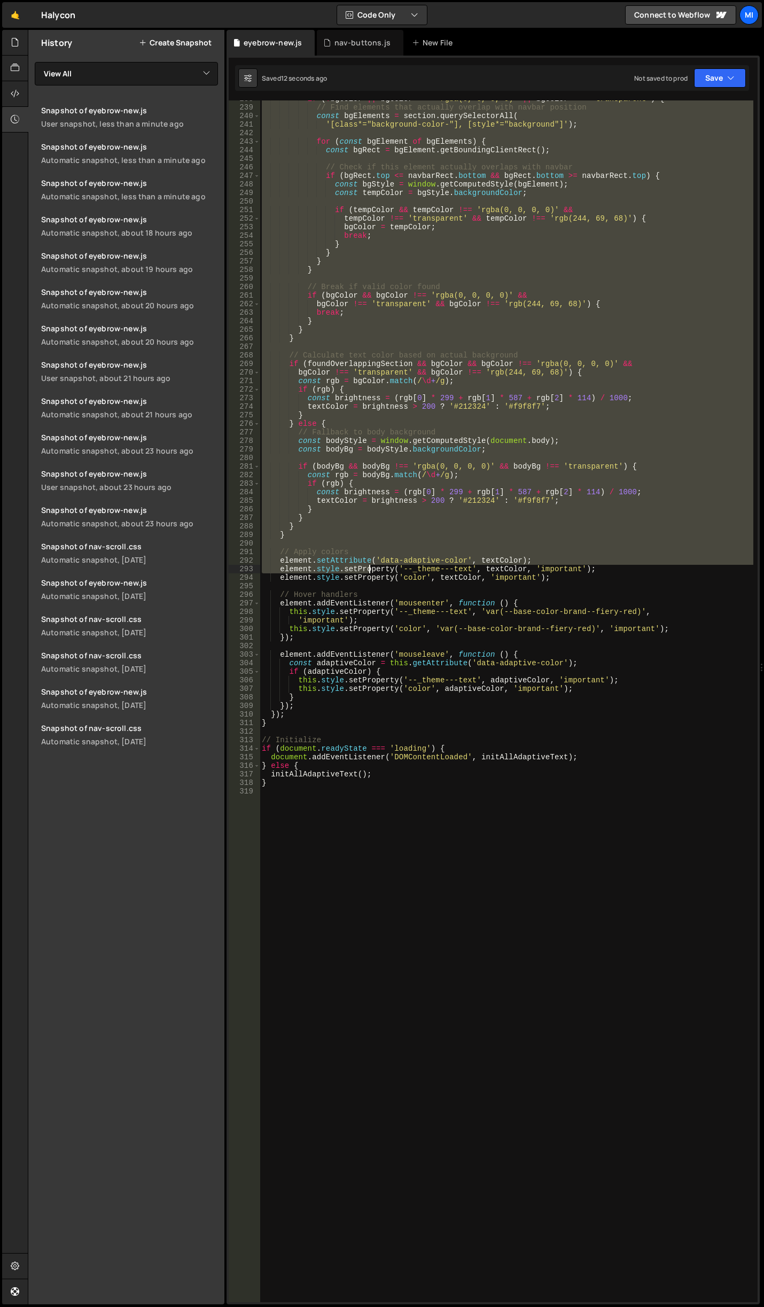
scroll to position [2122, 0]
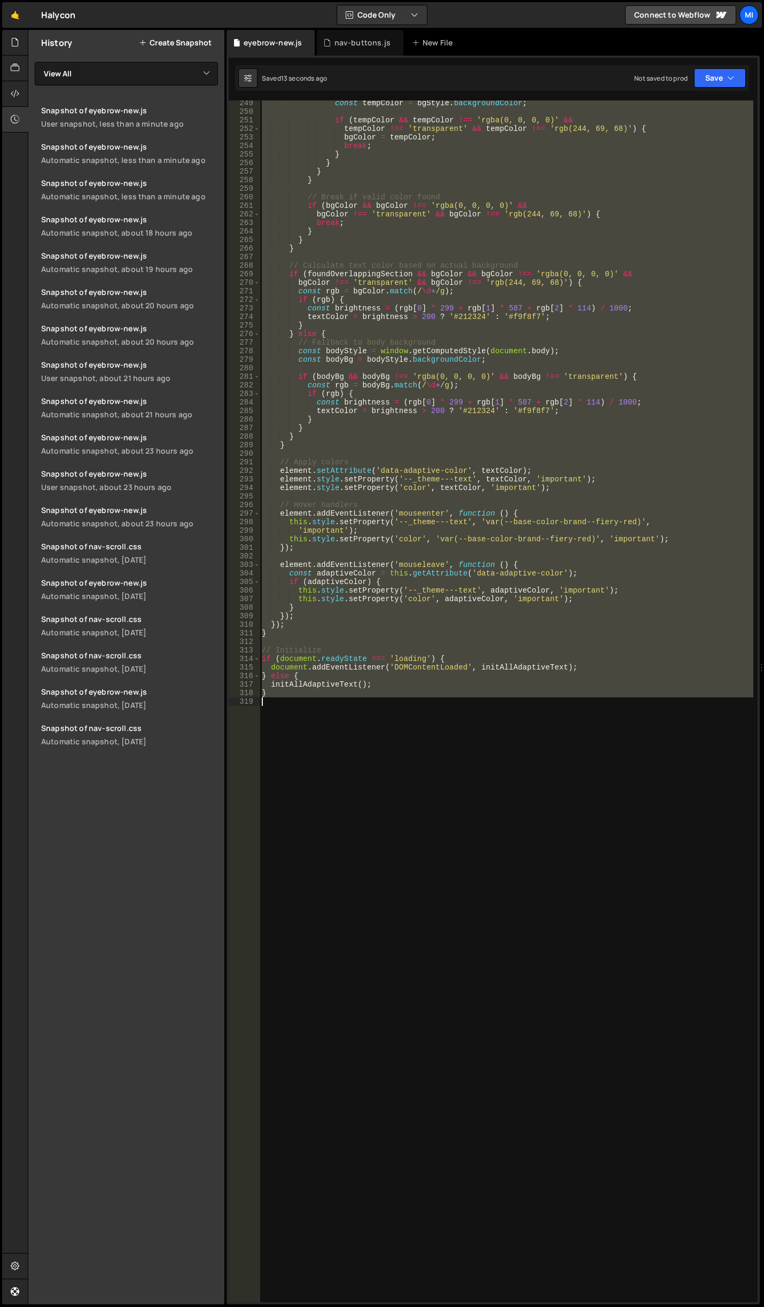
drag, startPoint x: 262, startPoint y: 433, endPoint x: 373, endPoint y: 714, distance: 302.1
click at [373, 714] on div "const tempColor = bgStyle . backgroundColor ; if ( tempColor && tempColor !== '…" at bounding box center [507, 708] width 494 height 1218
paste textarea ");"
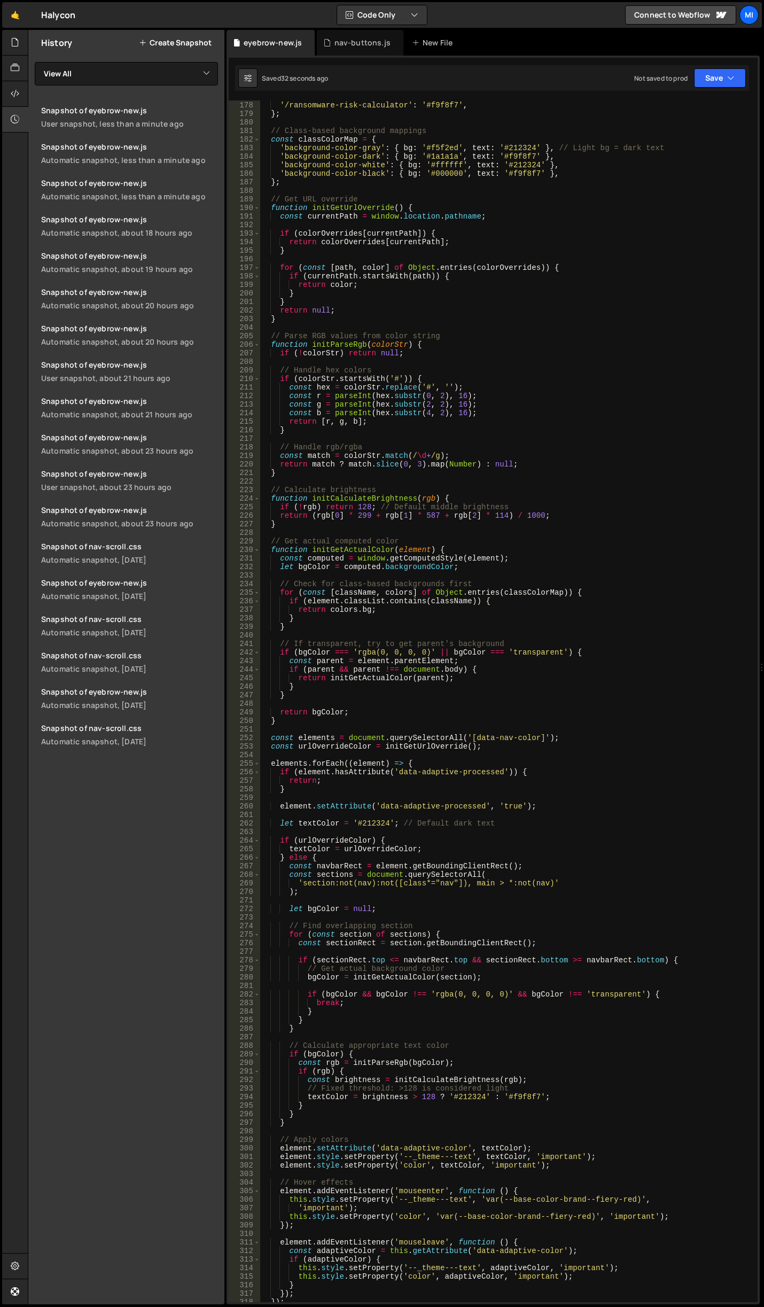
scroll to position [1385, 0]
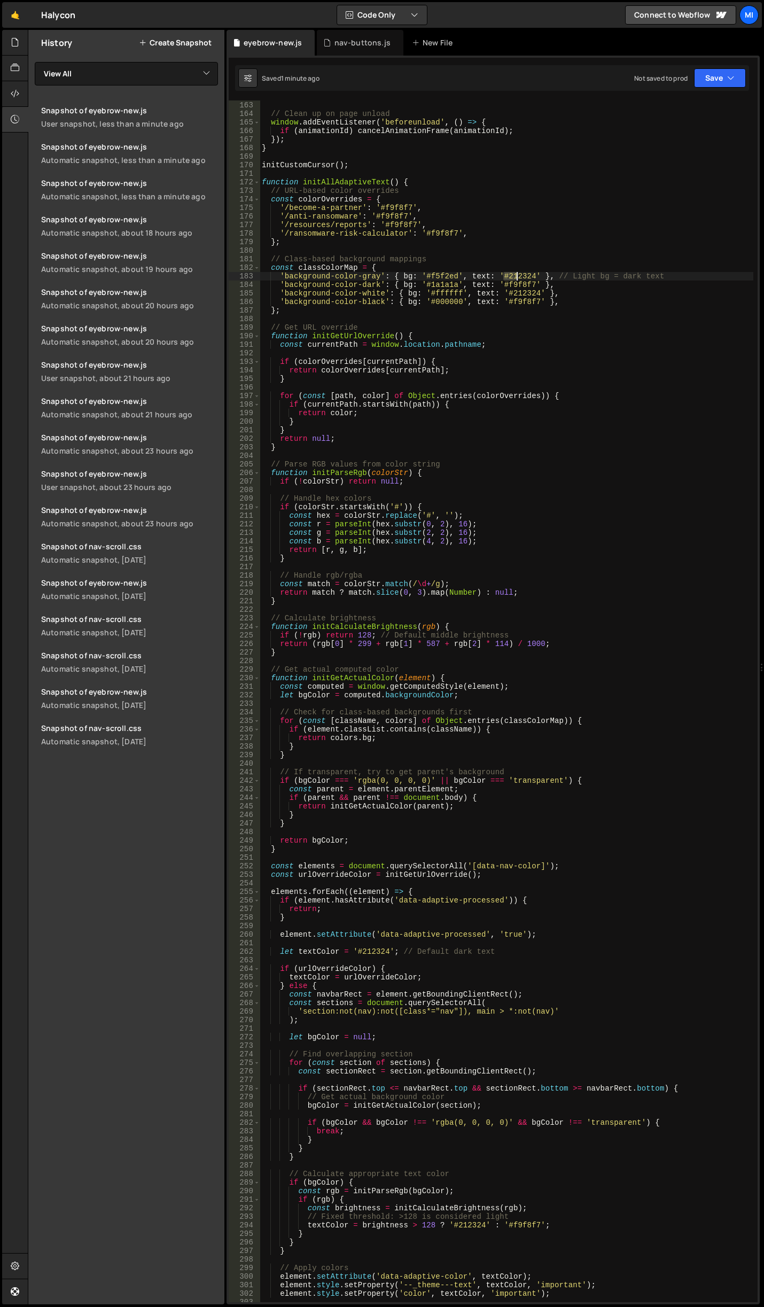
drag, startPoint x: 502, startPoint y: 276, endPoint x: 517, endPoint y: 275, distance: 15.0
click at [517, 275] on div "}) ; // Clean up on page unload window . addEventListener ( 'beforeunload' , ( …" at bounding box center [507, 701] width 494 height 1218
click at [518, 283] on div "}) ; // Clean up on page unload window . addEventListener ( 'beforeunload' , ( …" at bounding box center [507, 701] width 494 height 1218
drag, startPoint x: 504, startPoint y: 284, endPoint x: 511, endPoint y: 284, distance: 6.9
click at [511, 284] on div "}) ; // Clean up on page unload window . addEventListener ( 'beforeunload' , ( …" at bounding box center [507, 701] width 494 height 1218
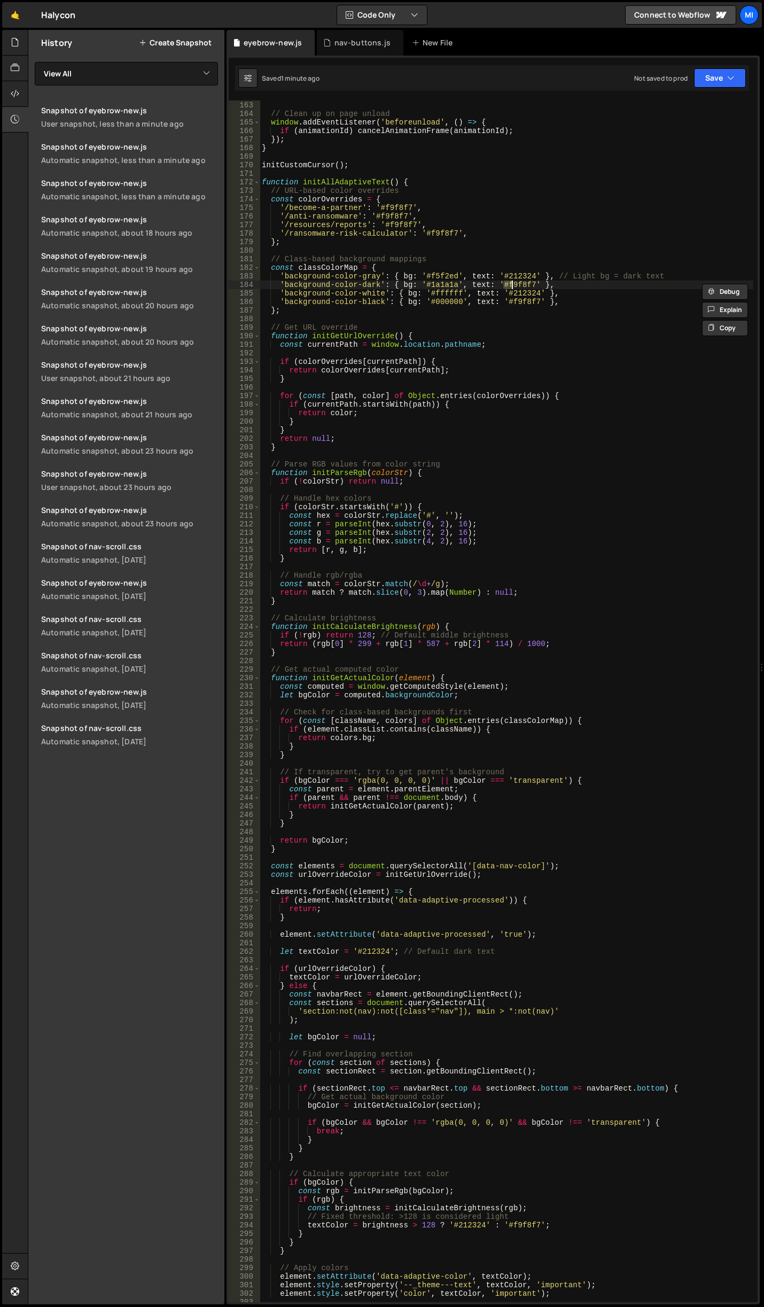
click at [499, 270] on div "}) ; // Clean up on page unload window . addEventListener ( 'beforeunload' , ( …" at bounding box center [507, 701] width 494 height 1218
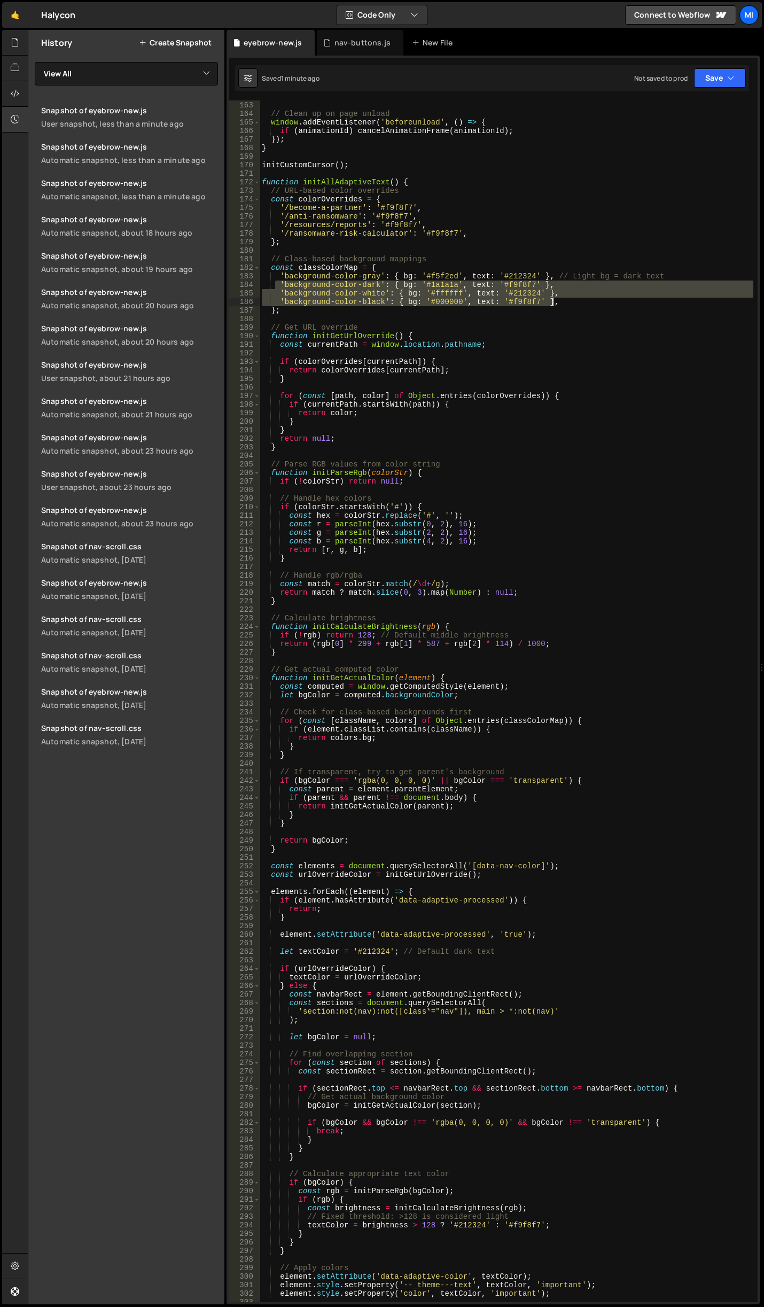
drag, startPoint x: 277, startPoint y: 288, endPoint x: 597, endPoint y: 301, distance: 319.7
click at [597, 301] on div "}) ; // Clean up on page unload window . addEventListener ( 'beforeunload' , ( …" at bounding box center [507, 701] width 494 height 1218
type textarea "'background-color-white': { bg: '#ffffff', text: '#212324' }, 'background-color…"
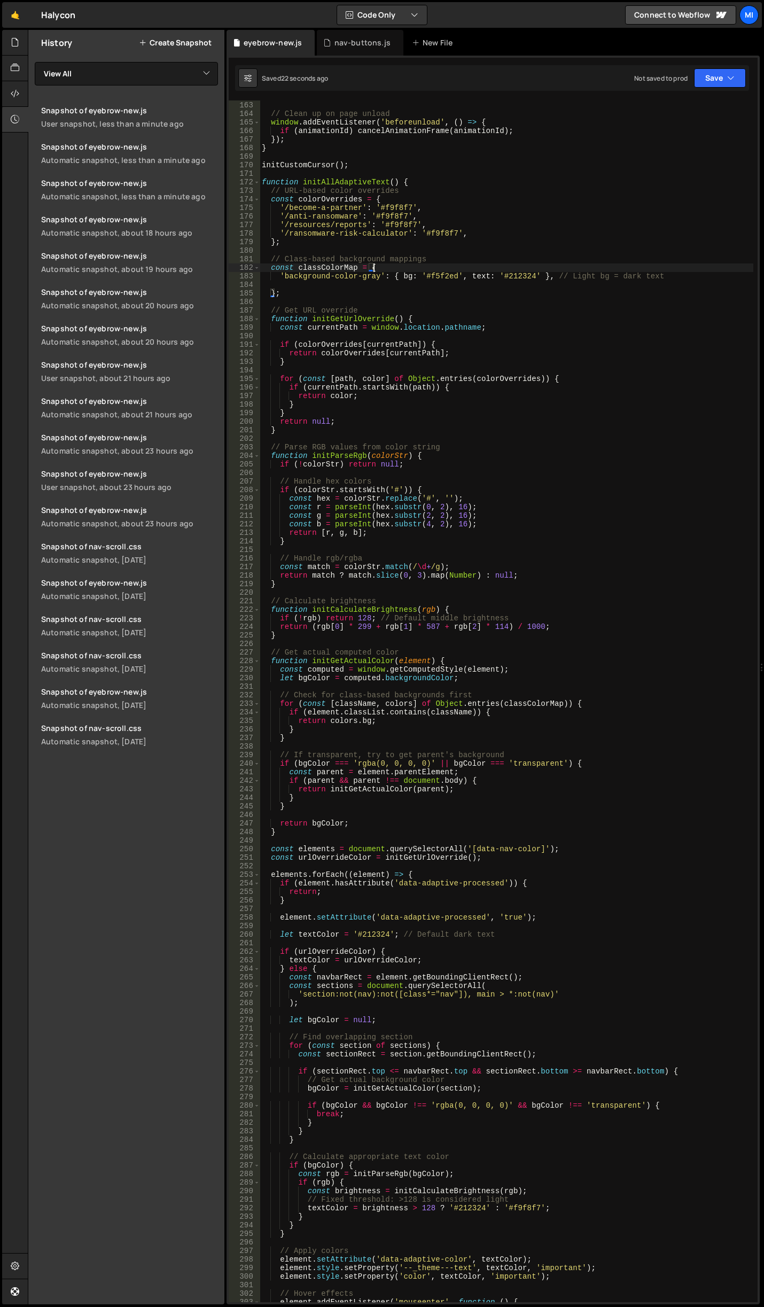
click at [565, 264] on div "}) ; // Clean up on page unload window . addEventListener ( 'beforeunload' , ( …" at bounding box center [507, 701] width 494 height 1218
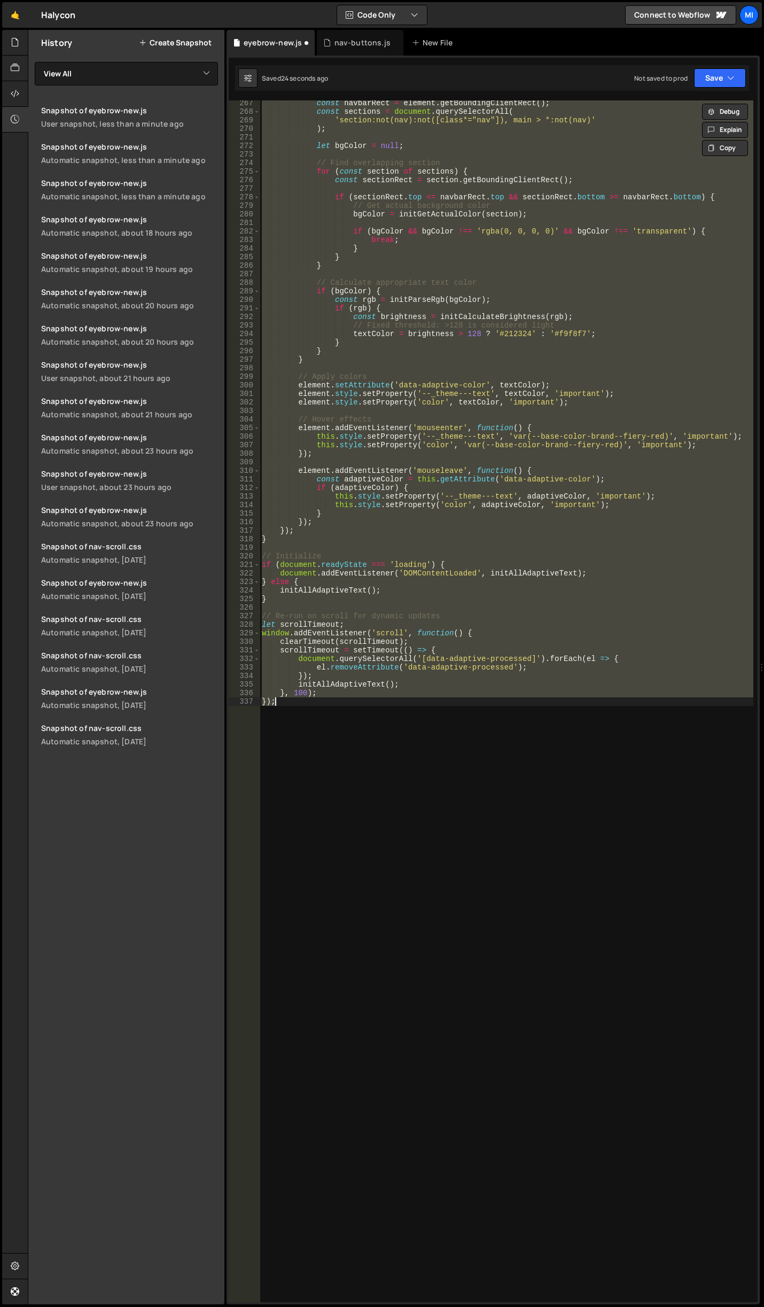
scroll to position [2275, 0]
type textarea "}"
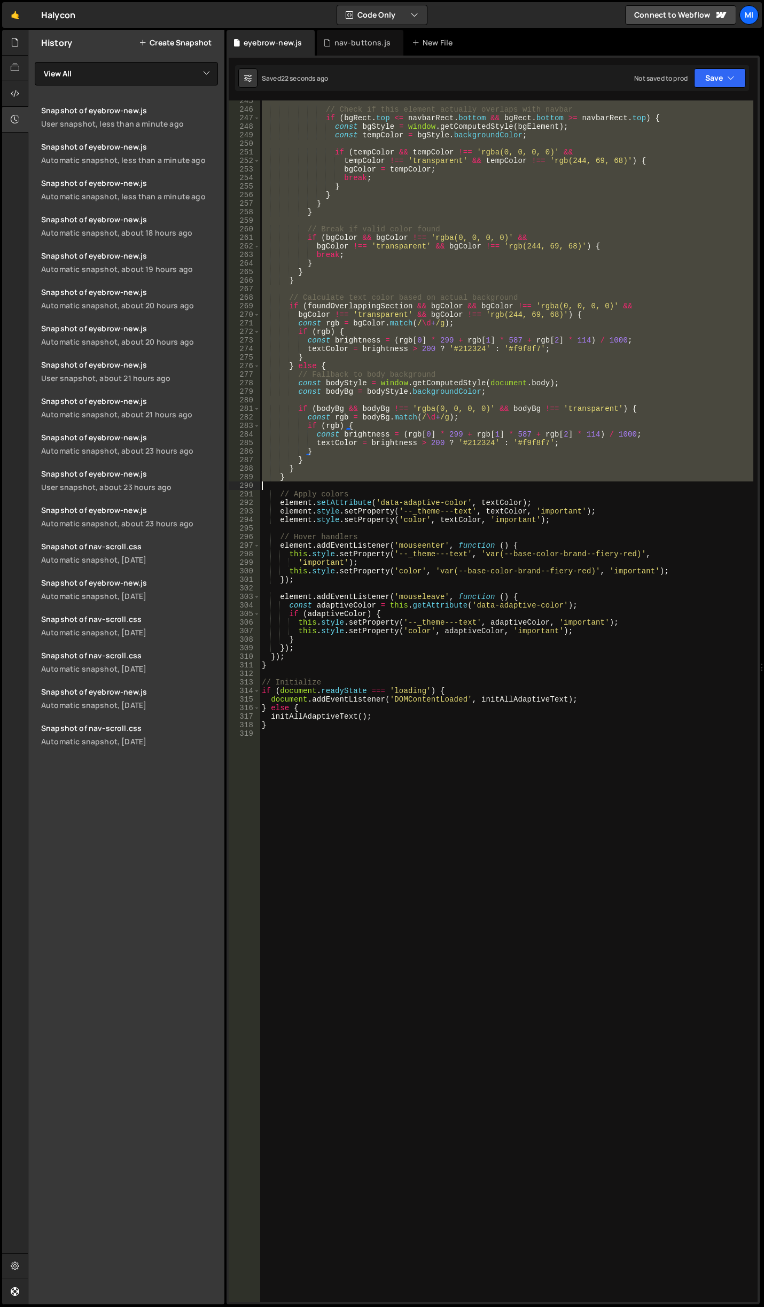
scroll to position [2122, 0]
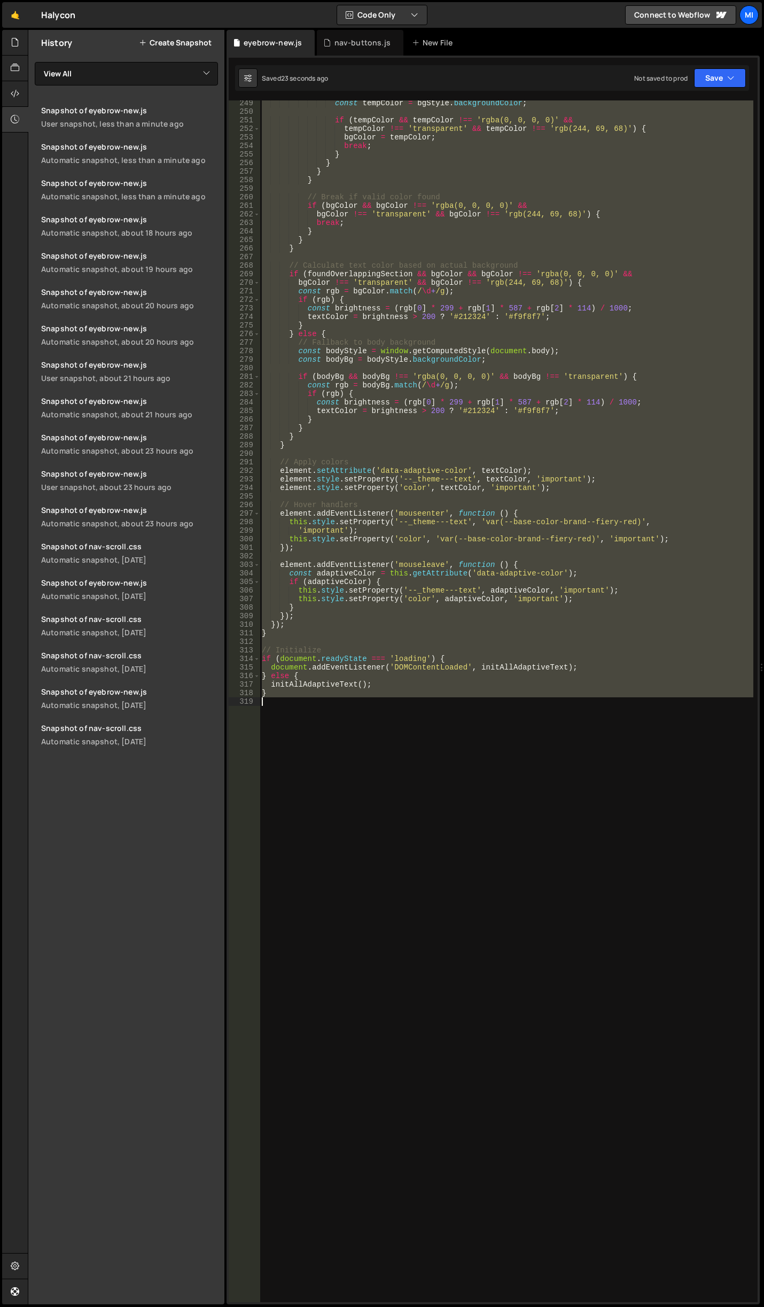
drag, startPoint x: 262, startPoint y: 406, endPoint x: 339, endPoint y: 719, distance: 321.8
click at [339, 719] on div "const tempColor = bgStyle . backgroundColor ; if ( tempColor && tempColor !== '…" at bounding box center [507, 708] width 494 height 1218
paste textarea ");"
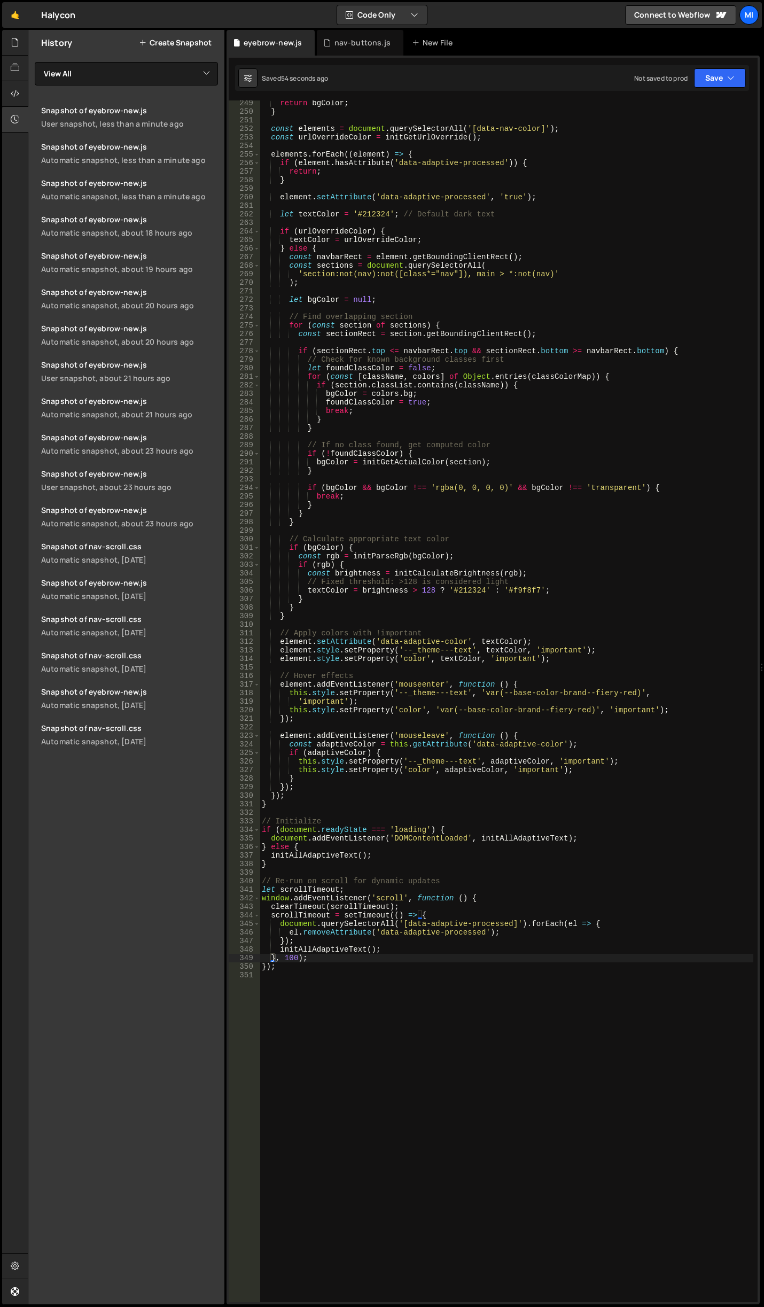
click at [405, 323] on div "return bgColor ; } const elements = document . querySelectorAll ( '[data-nav-co…" at bounding box center [507, 708] width 494 height 1218
click at [581, 512] on div "return bgColor ; } const elements = document . querySelectorAll ( '[data-nav-co…" at bounding box center [507, 708] width 494 height 1218
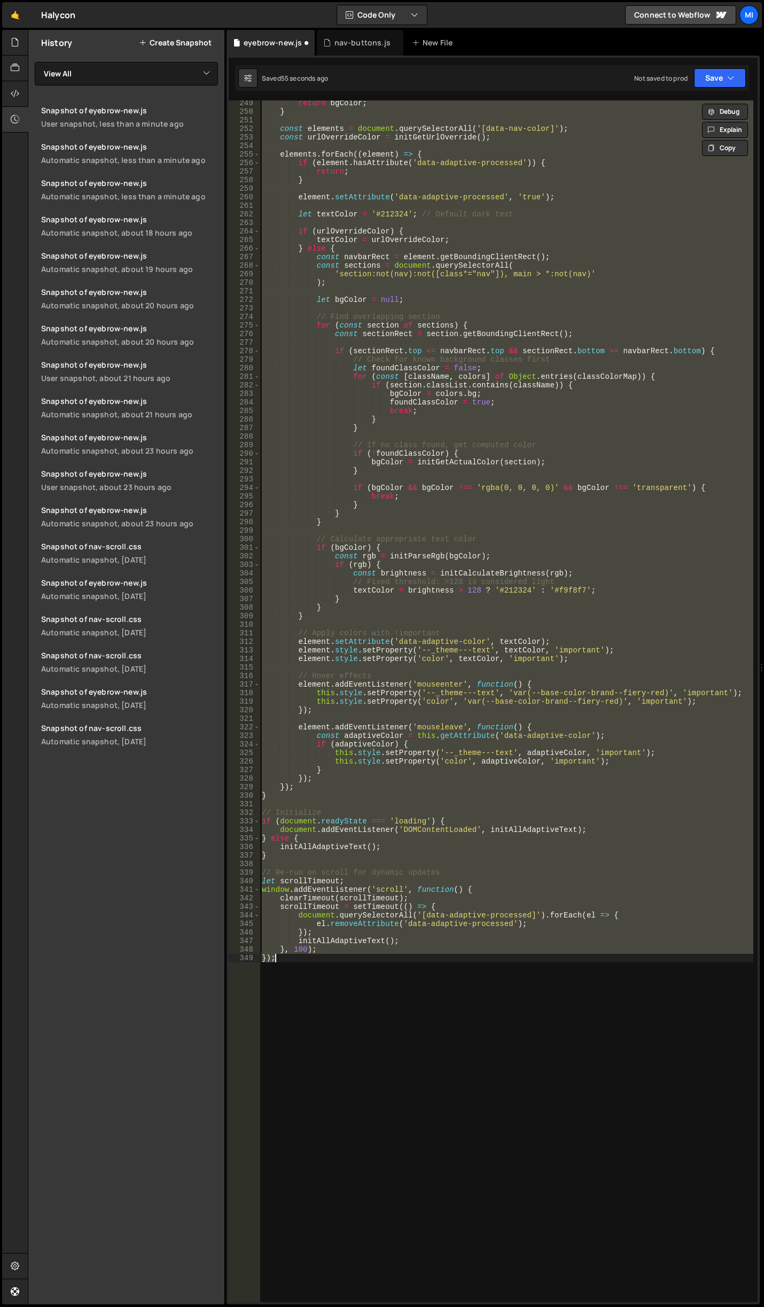
type textarea "}"
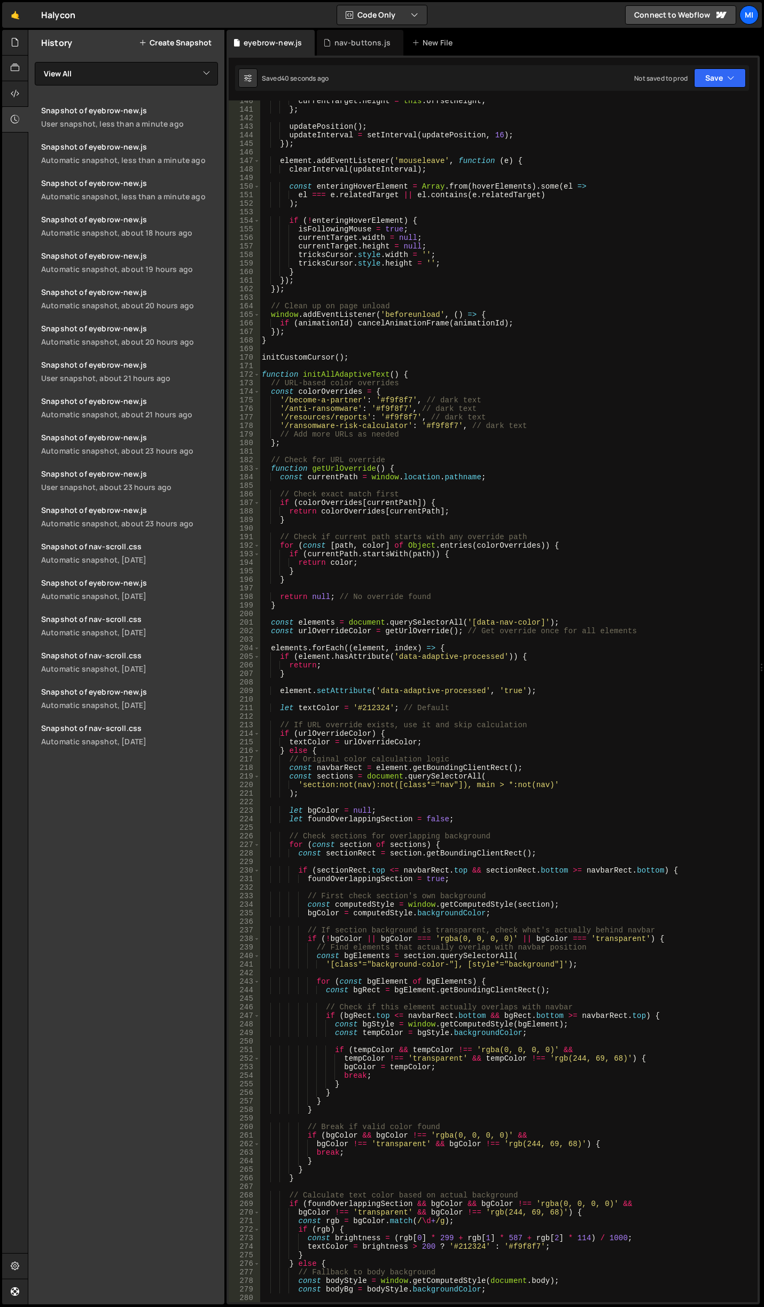
scroll to position [1192, 0]
click at [262, 382] on div "currentTarget . height = this . offsetHeight ; } ; updatePosition ( ) ; updateI…" at bounding box center [507, 706] width 494 height 1218
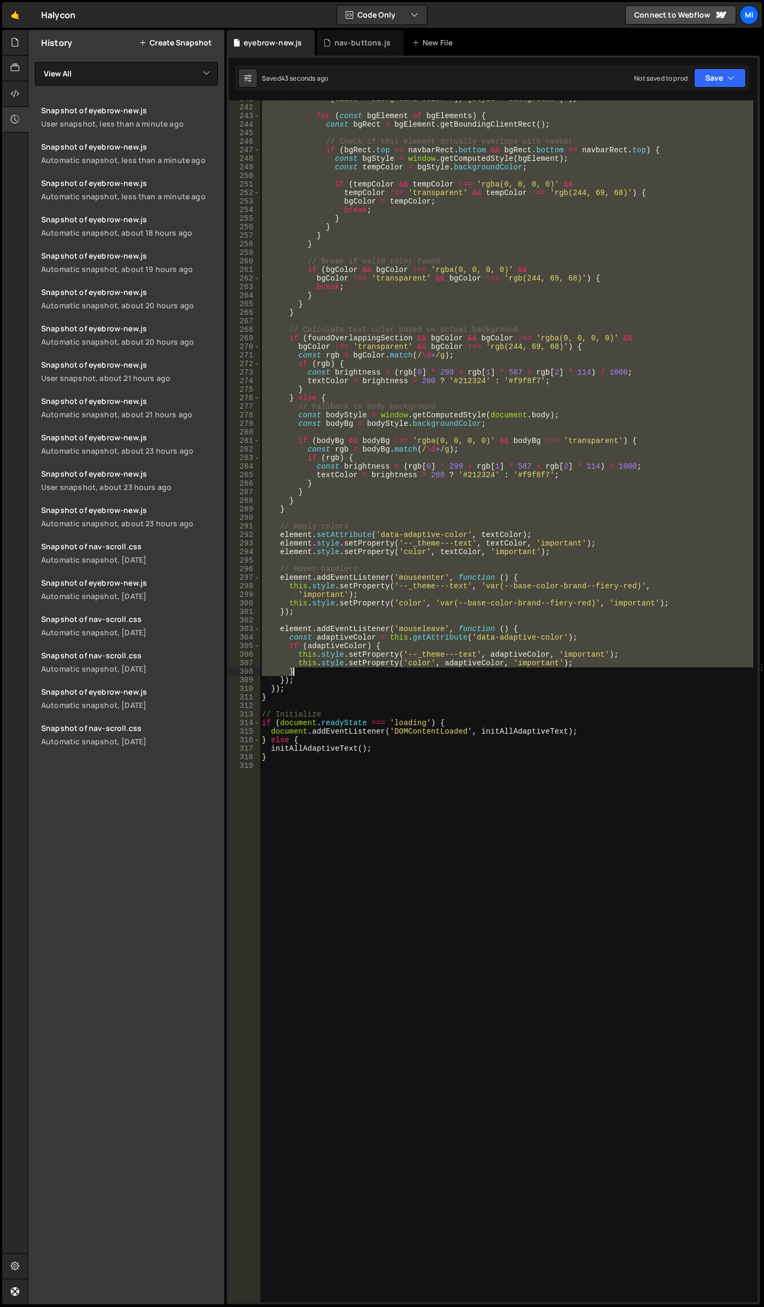
scroll to position [2122, 0]
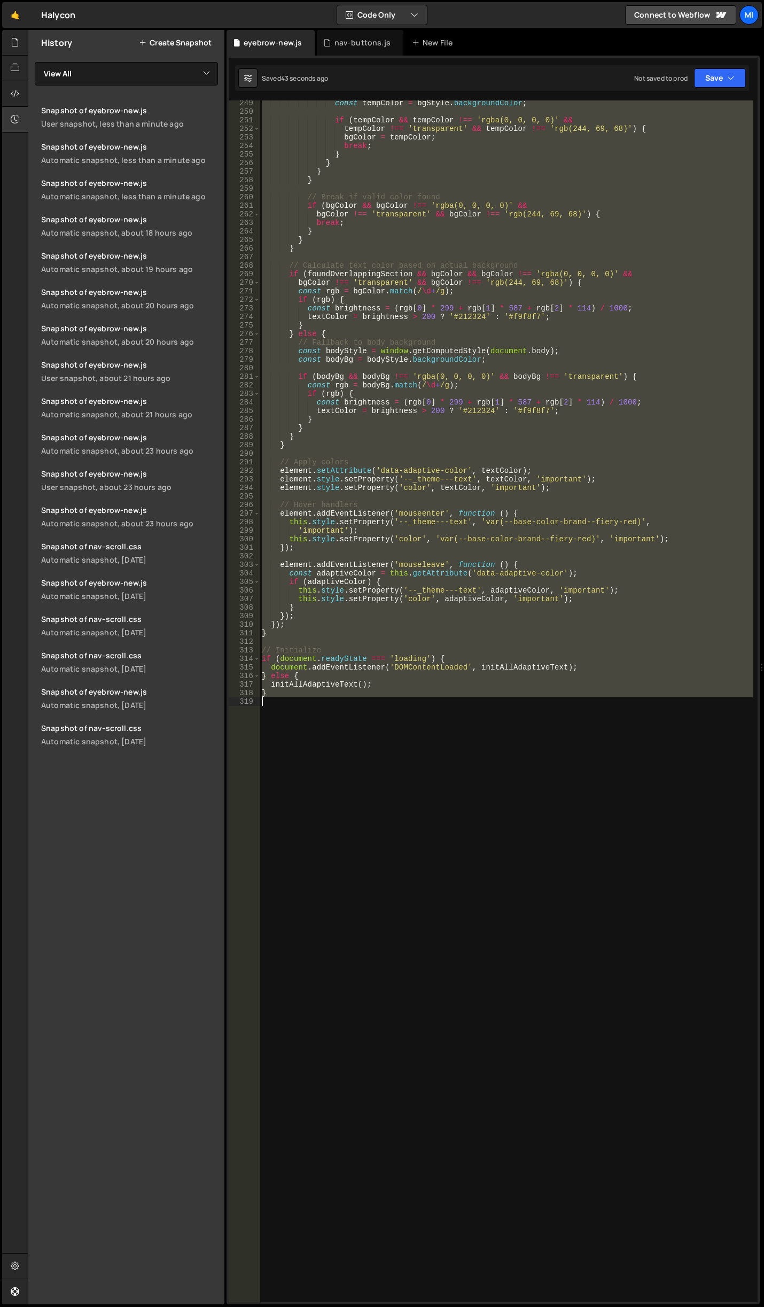
drag, startPoint x: 265, startPoint y: 371, endPoint x: 348, endPoint y: 701, distance: 340.3
click at [348, 701] on div "const tempColor = bgStyle . backgroundColor ; if ( tempColor && tempColor !== '…" at bounding box center [507, 708] width 494 height 1218
click at [449, 414] on div "const tempColor = bgStyle . backgroundColor ; if ( tempColor && tempColor !== '…" at bounding box center [507, 700] width 494 height 1201
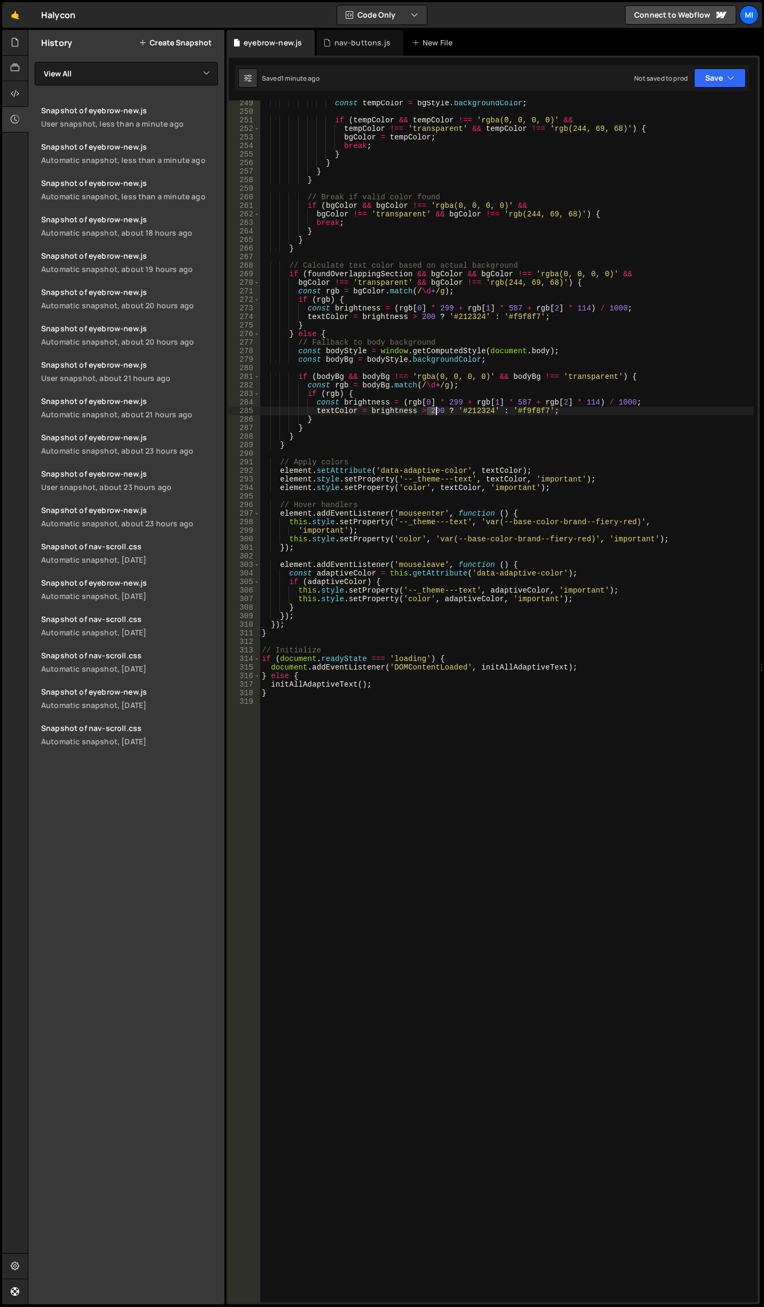
drag, startPoint x: 428, startPoint y: 412, endPoint x: 436, endPoint y: 410, distance: 8.7
click at [436, 410] on div "const tempColor = bgStyle . backgroundColor ; if ( tempColor && tempColor !== '…" at bounding box center [507, 708] width 494 height 1218
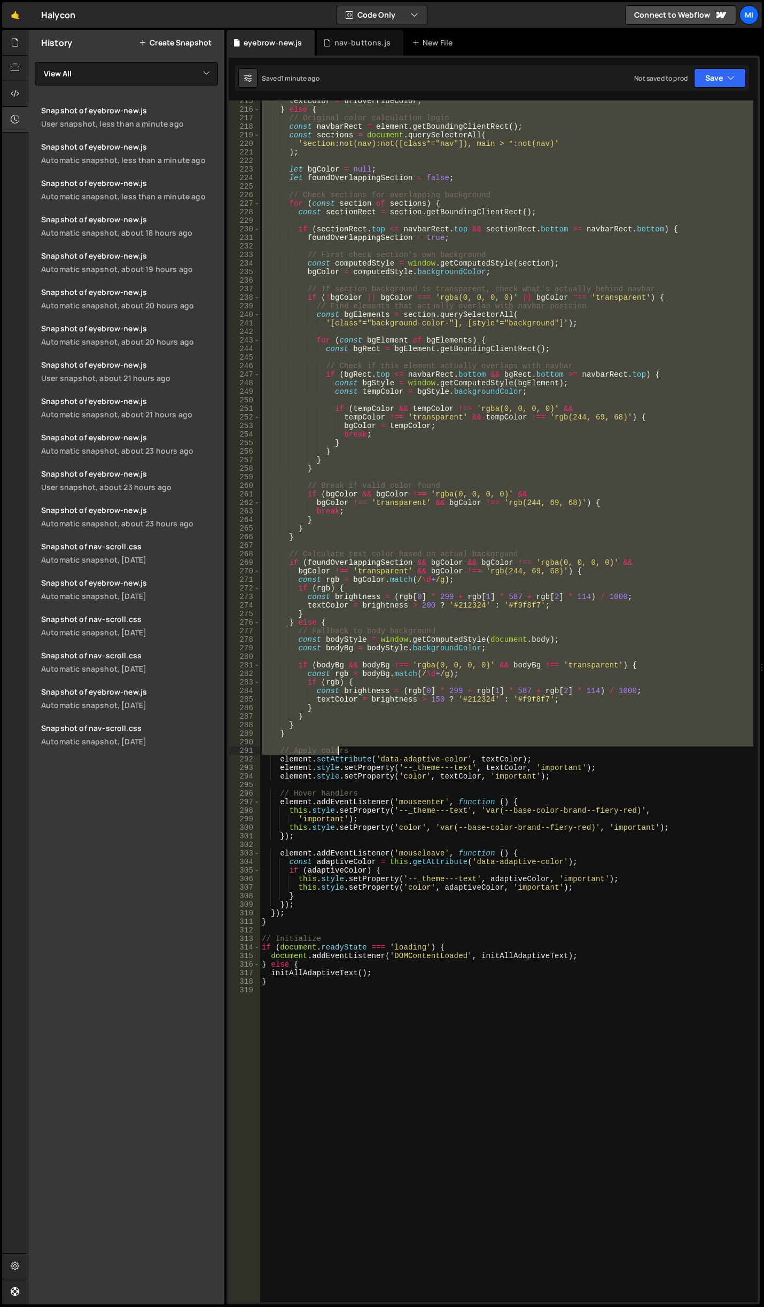
scroll to position [1833, 0]
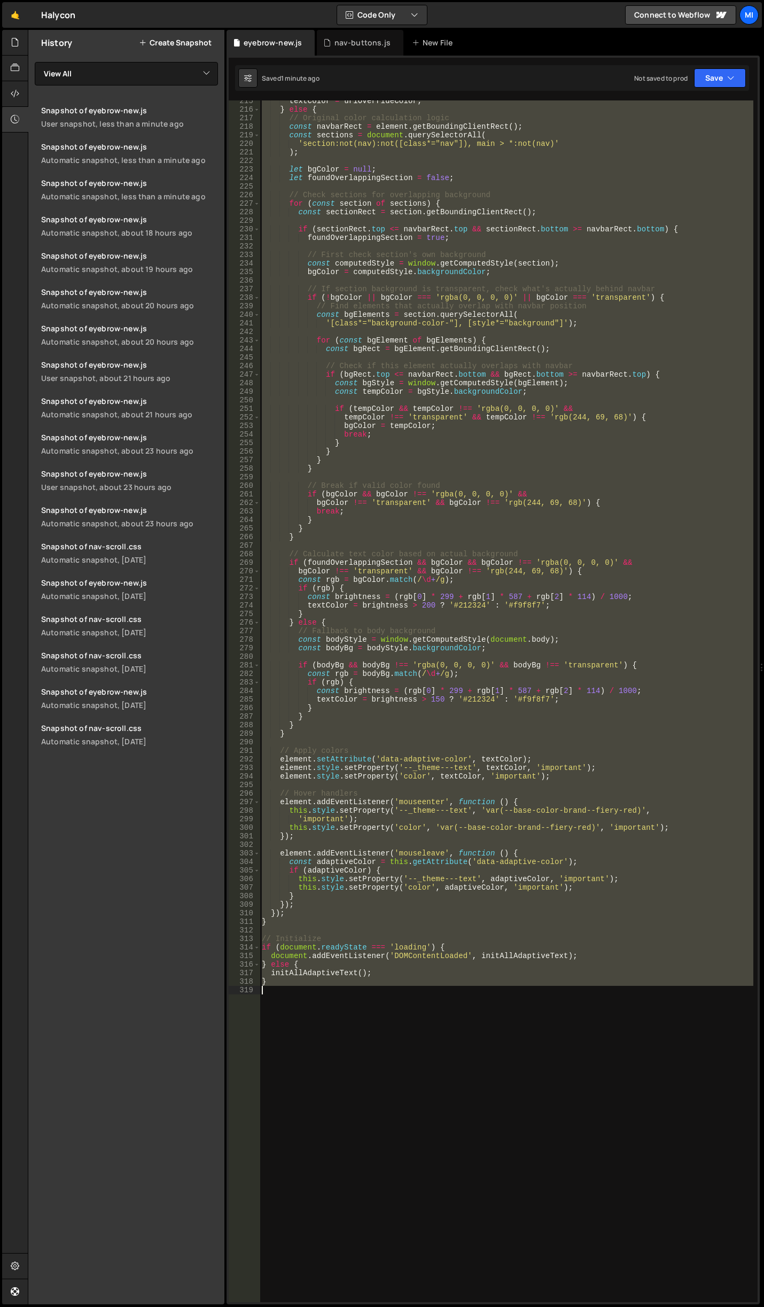
drag, startPoint x: 261, startPoint y: 245, endPoint x: 321, endPoint y: 999, distance: 756.6
click at [321, 999] on div "textColor = urlOverrideColor ; } else { // Original color calculation logic con…" at bounding box center [507, 706] width 494 height 1218
paste textarea
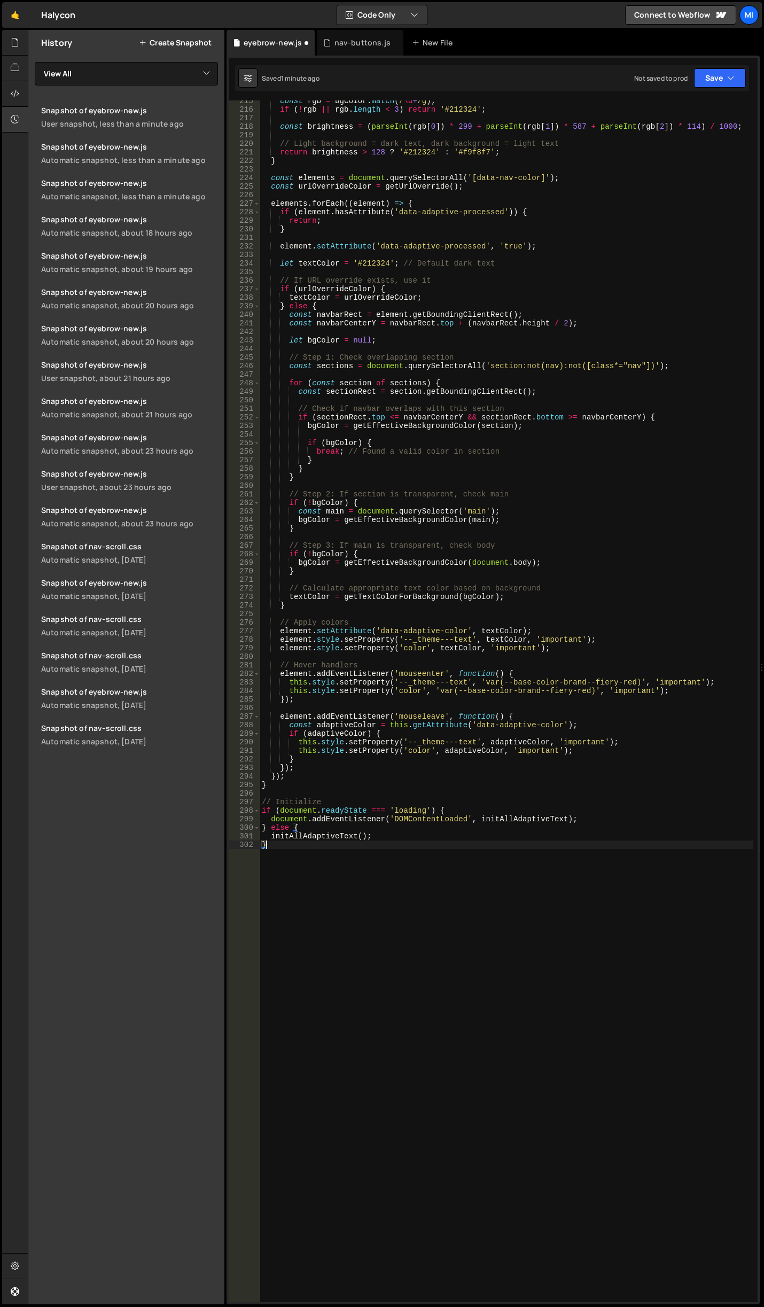
type textarea "} else {"
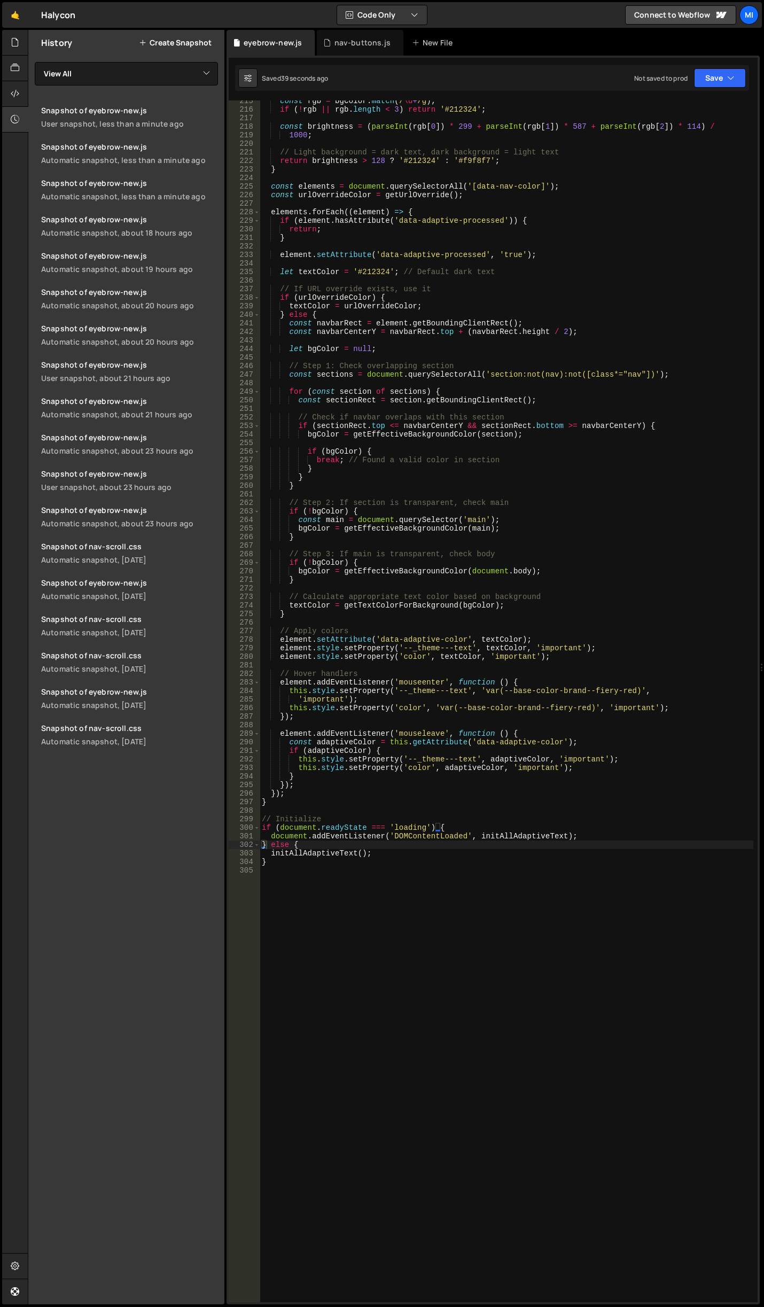
click at [644, 545] on div "const rgb = bgColor . match ( / \d + /g ) ; if ( ! rgb || rgb . length < 3 ) re…" at bounding box center [507, 706] width 494 height 1218
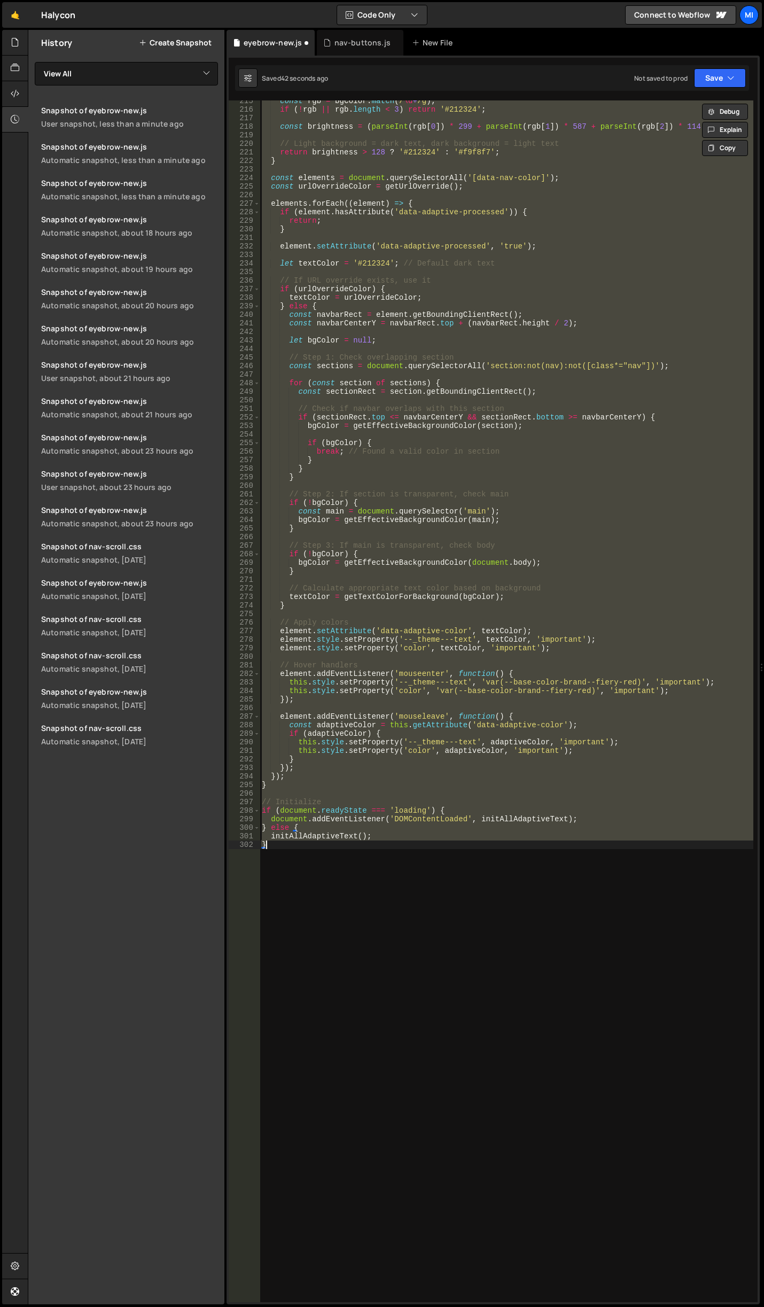
type textarea "}"
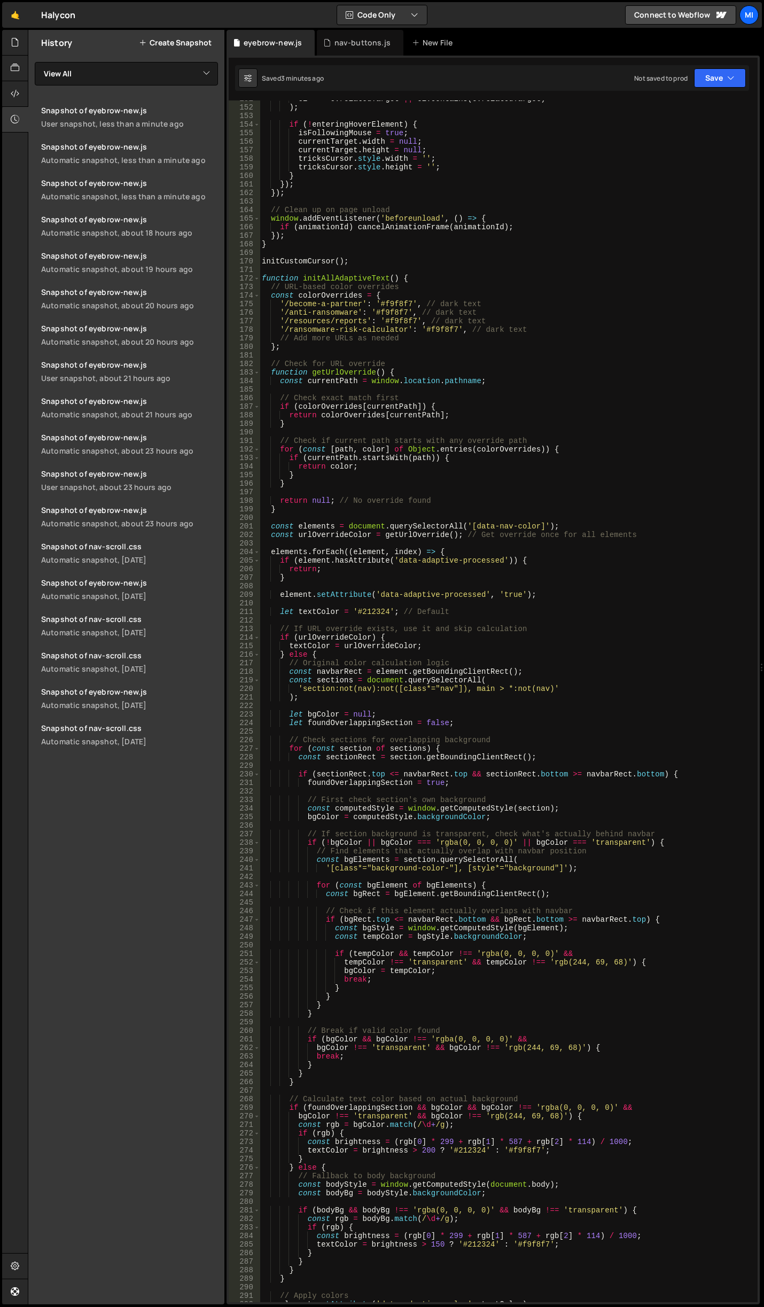
scroll to position [1288, 0]
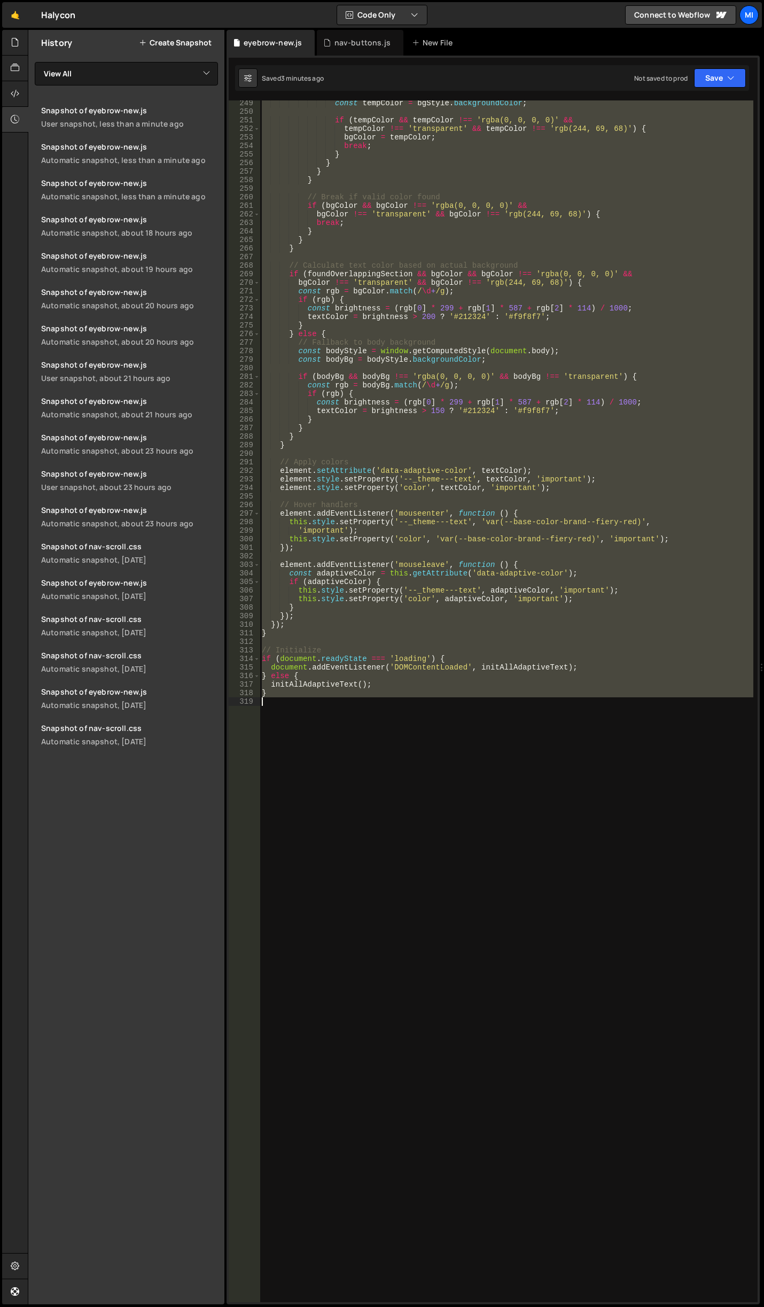
drag, startPoint x: 260, startPoint y: 278, endPoint x: 507, endPoint y: 859, distance: 631.4
click at [507, 859] on div "const tempColor = bgStyle . backgroundColor ; if ( tempColor && tempColor !== '…" at bounding box center [507, 708] width 494 height 1218
type textarea "}"
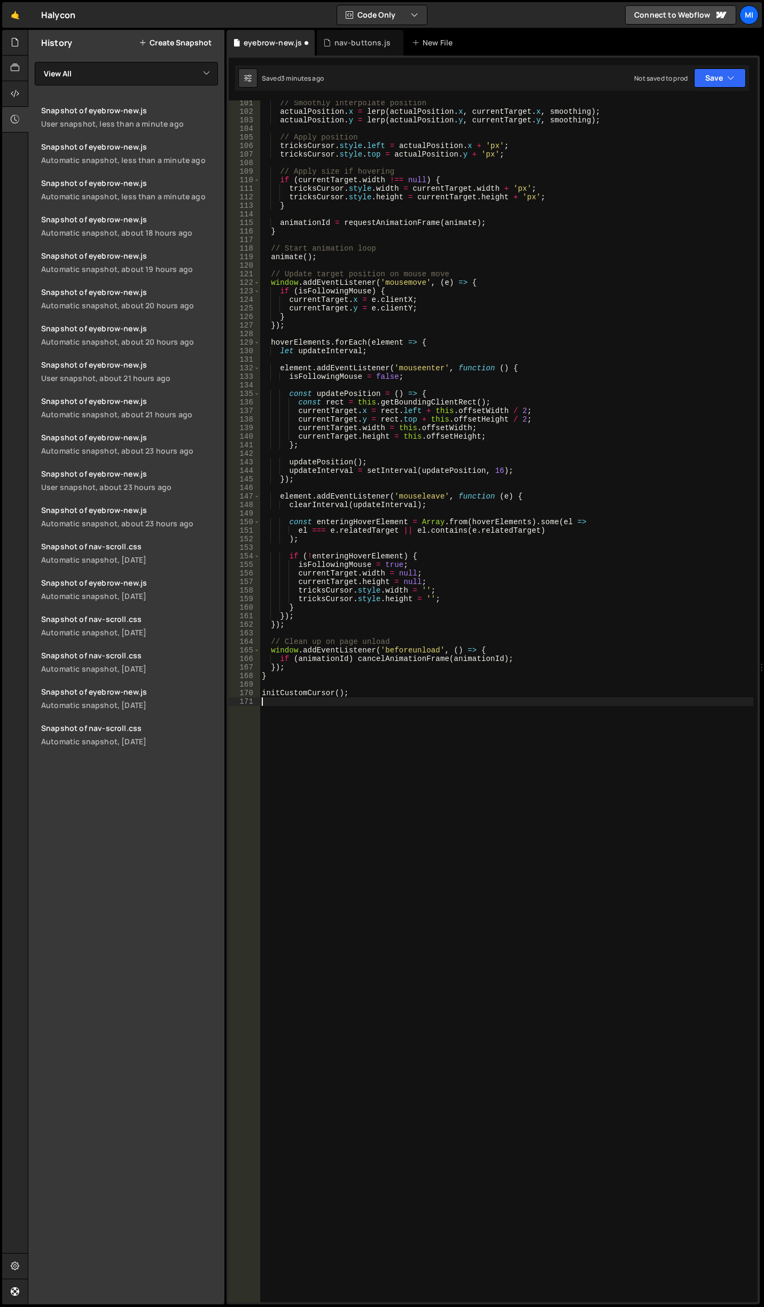
scroll to position [857, 0]
click at [443, 778] on div "// Smoothly interpolate position actualPosition . x = lerp ( actualPosition . x…" at bounding box center [507, 708] width 494 height 1218
paste textarea "}"
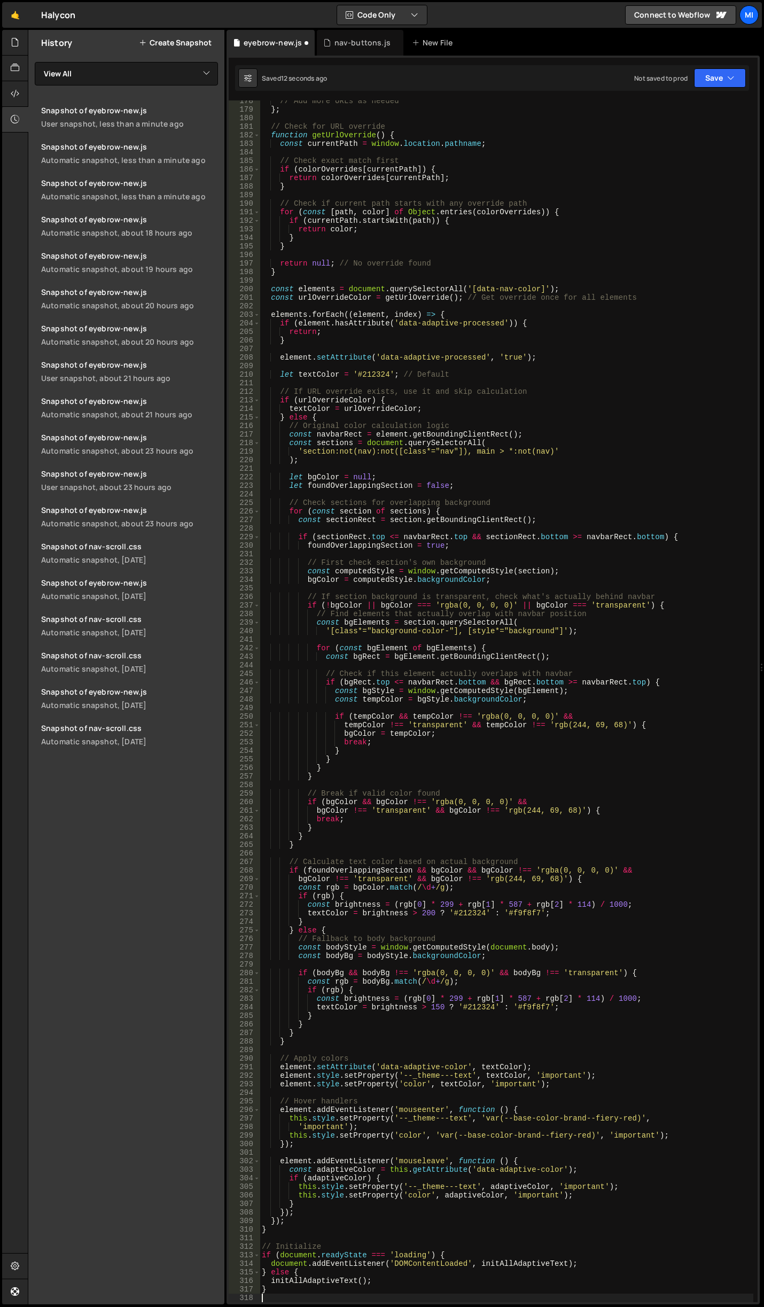
scroll to position [1516, 0]
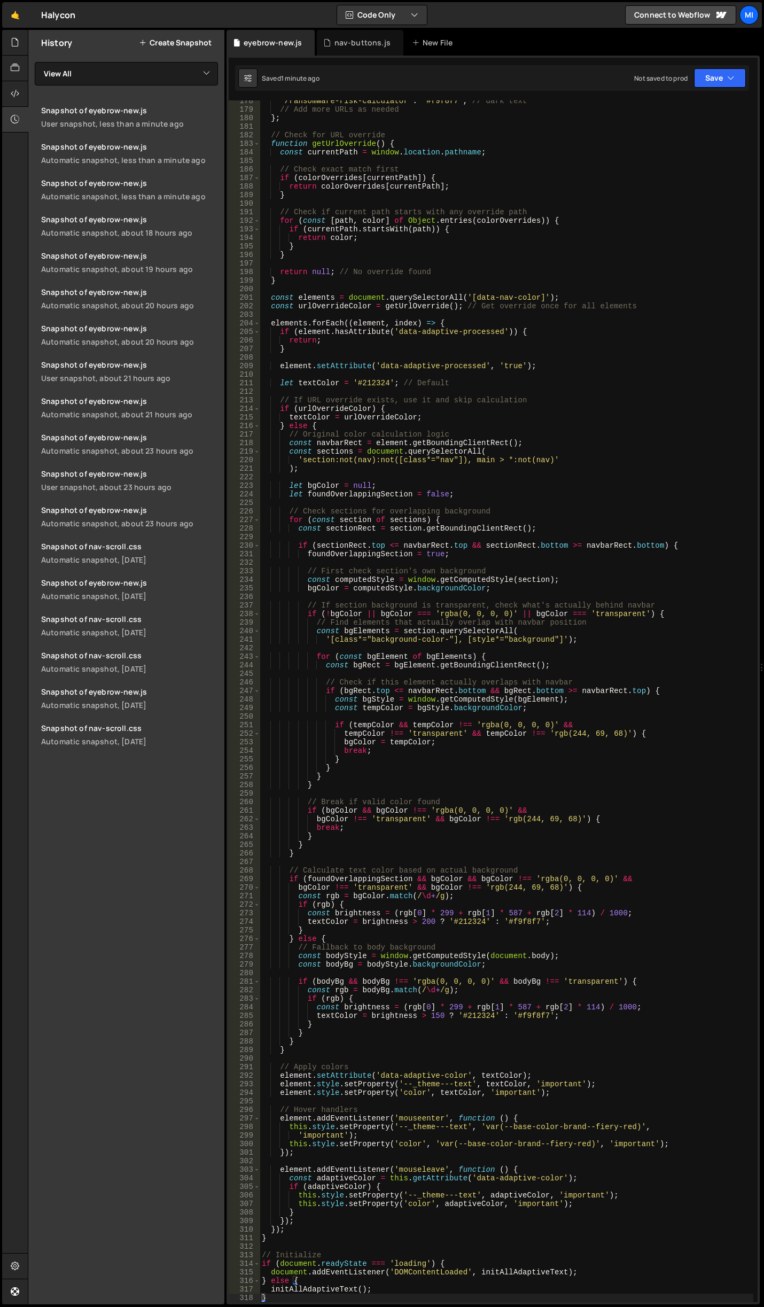
drag, startPoint x: 436, startPoint y: 525, endPoint x: 441, endPoint y: 453, distance: 71.7
click at [436, 525] on div "'/ransomware-risk-calculator' : '#f9f8f7' , // dark text // Add more URLs as ne…" at bounding box center [507, 706] width 494 height 1218
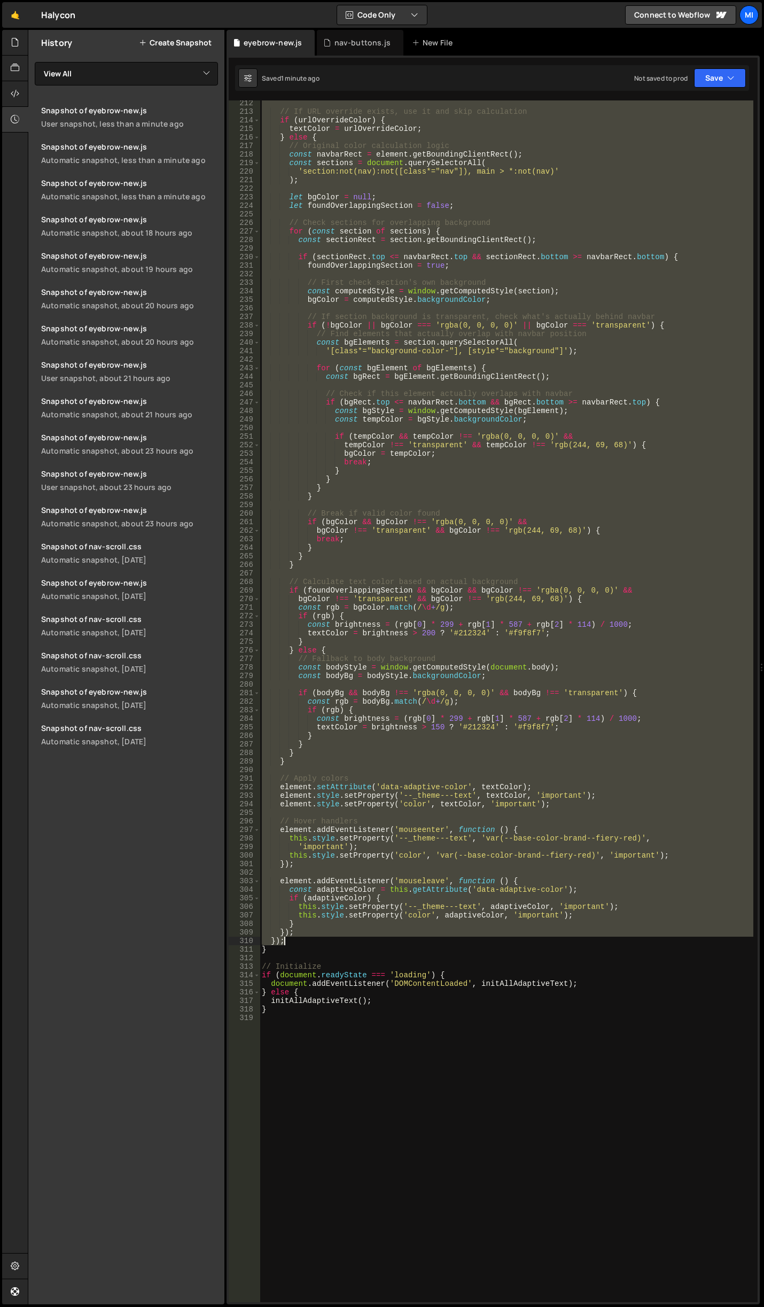
scroll to position [1869, 0]
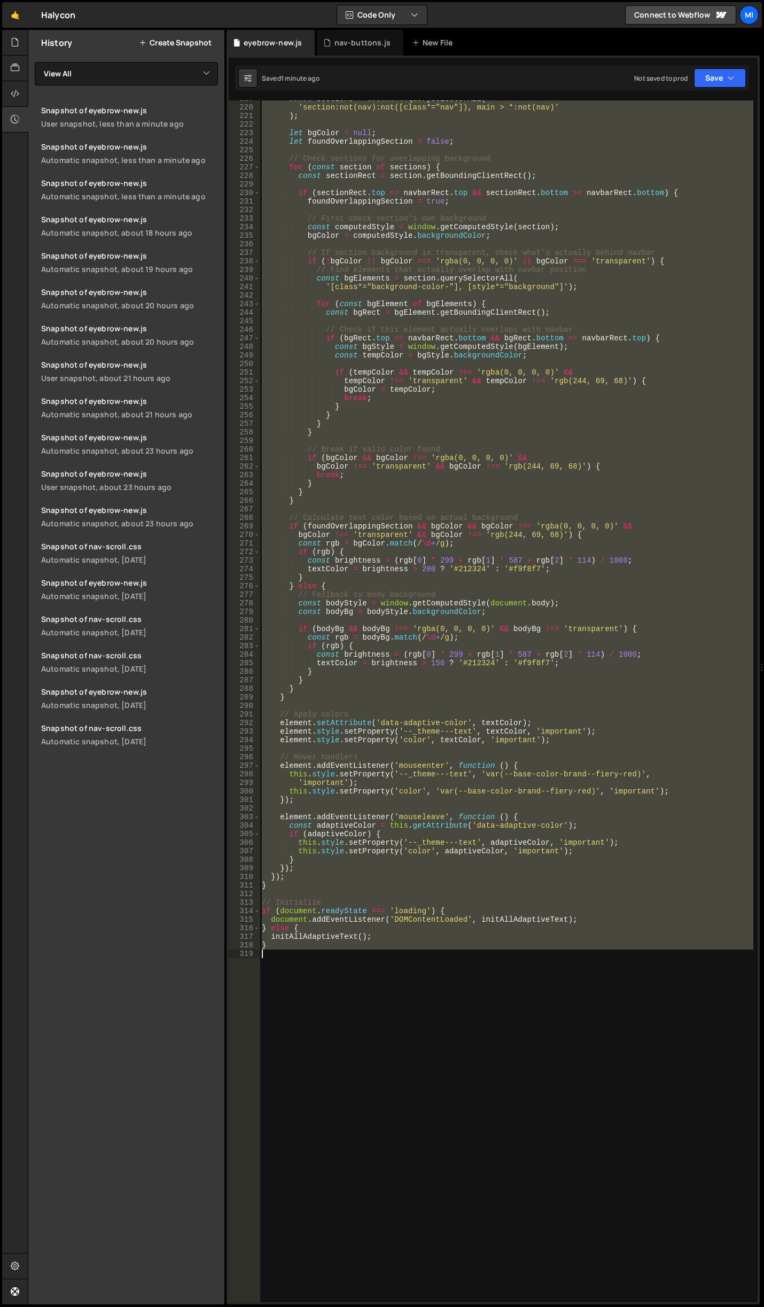
drag, startPoint x: 263, startPoint y: 245, endPoint x: 409, endPoint y: 1033, distance: 800.8
click at [409, 1033] on div "const sections = document . querySelectorAll ( 'section:not(nav):not([class*="n…" at bounding box center [507, 704] width 494 height 1218
click at [505, 651] on div "const sections = document . querySelectorAll ( 'section:not(nav):not([class*="n…" at bounding box center [507, 700] width 494 height 1201
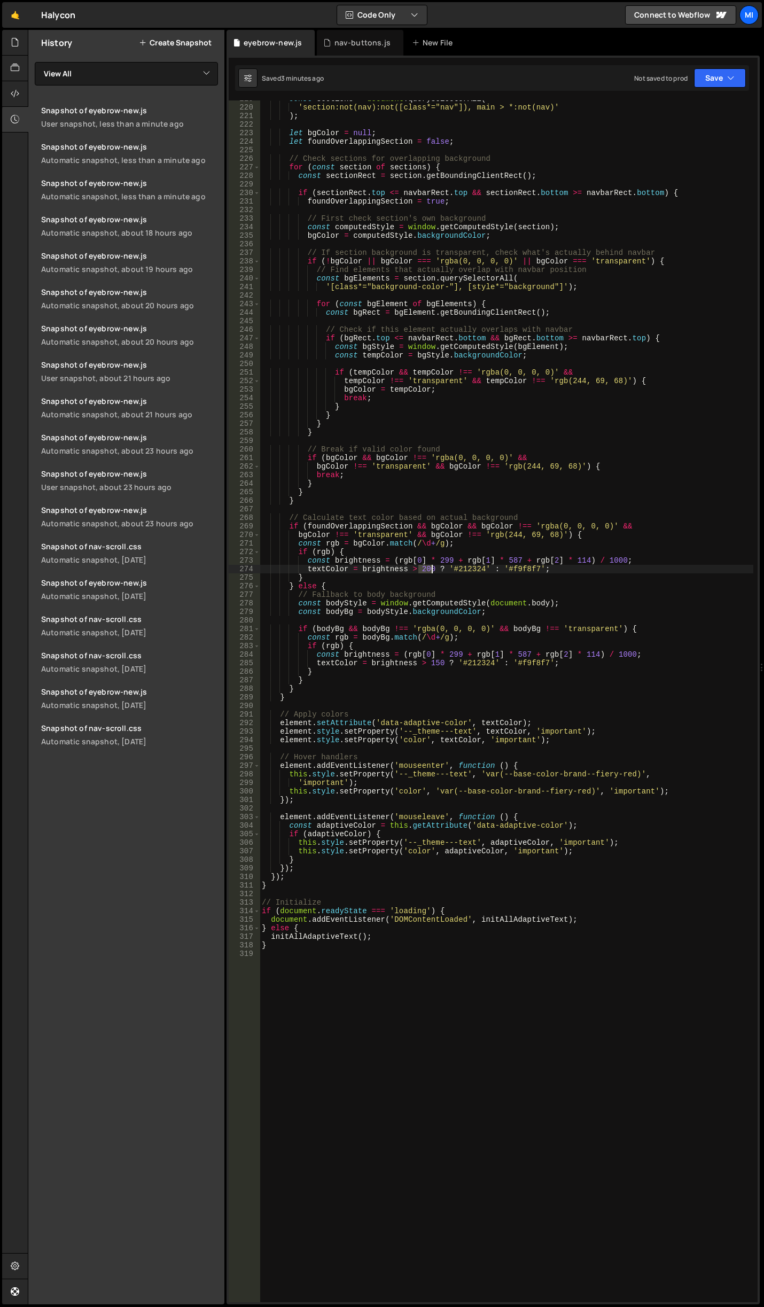
drag, startPoint x: 418, startPoint y: 570, endPoint x: 431, endPoint y: 569, distance: 12.9
click at [431, 569] on div "const sections = document . querySelectorAll ( 'section:not(nav):not([class*="n…" at bounding box center [507, 704] width 494 height 1218
click at [464, 569] on div "const sections = document . querySelectorAll ( 'section:not(nav):not([class*="n…" at bounding box center [507, 704] width 494 height 1218
click at [422, 569] on div "const sections = document . querySelectorAll ( 'section:not(nav):not([class*="n…" at bounding box center [507, 704] width 494 height 1218
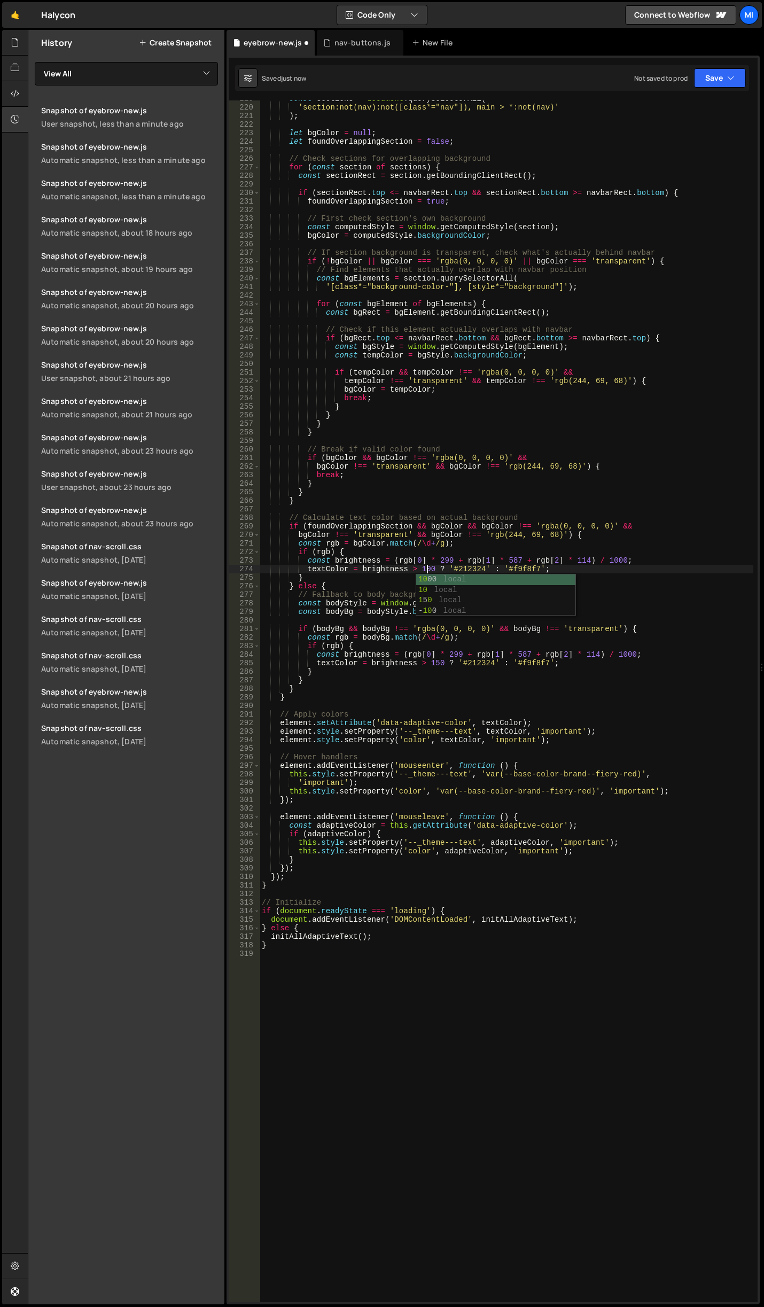
click at [435, 664] on div "const sections = document . querySelectorAll ( 'section:not(nav):not([class*="n…" at bounding box center [507, 704] width 494 height 1218
click at [411, 593] on div "const sections = document . querySelectorAll ( 'section:not(nav):not([class*="n…" at bounding box center [507, 704] width 494 height 1218
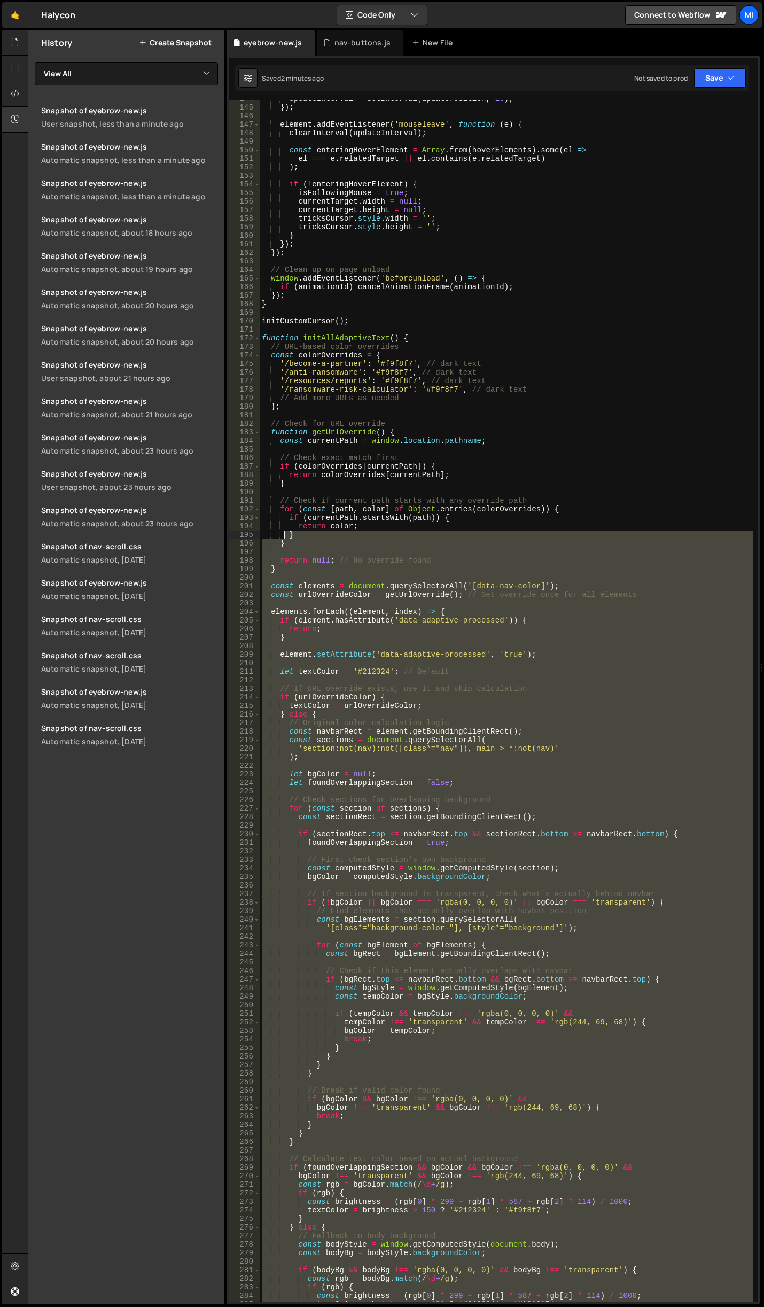
scroll to position [1228, 0]
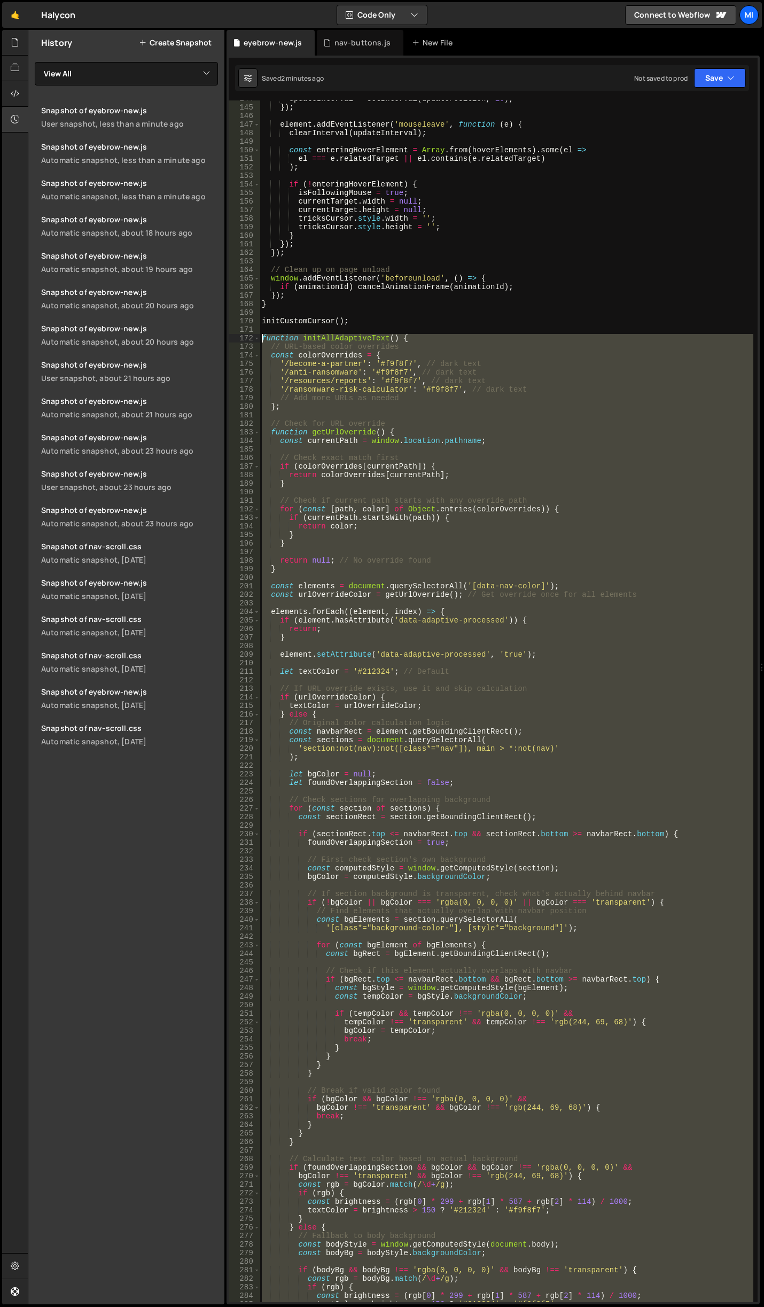
drag, startPoint x: 273, startPoint y: 1034, endPoint x: 249, endPoint y: 338, distance: 696.4
click at [249, 338] on div "textColor = brightness > 150 ? '#212324' : '#f9f8f7'; 144 145 146 147 148 149 1…" at bounding box center [493, 700] width 529 height 1201
paste textarea "}"
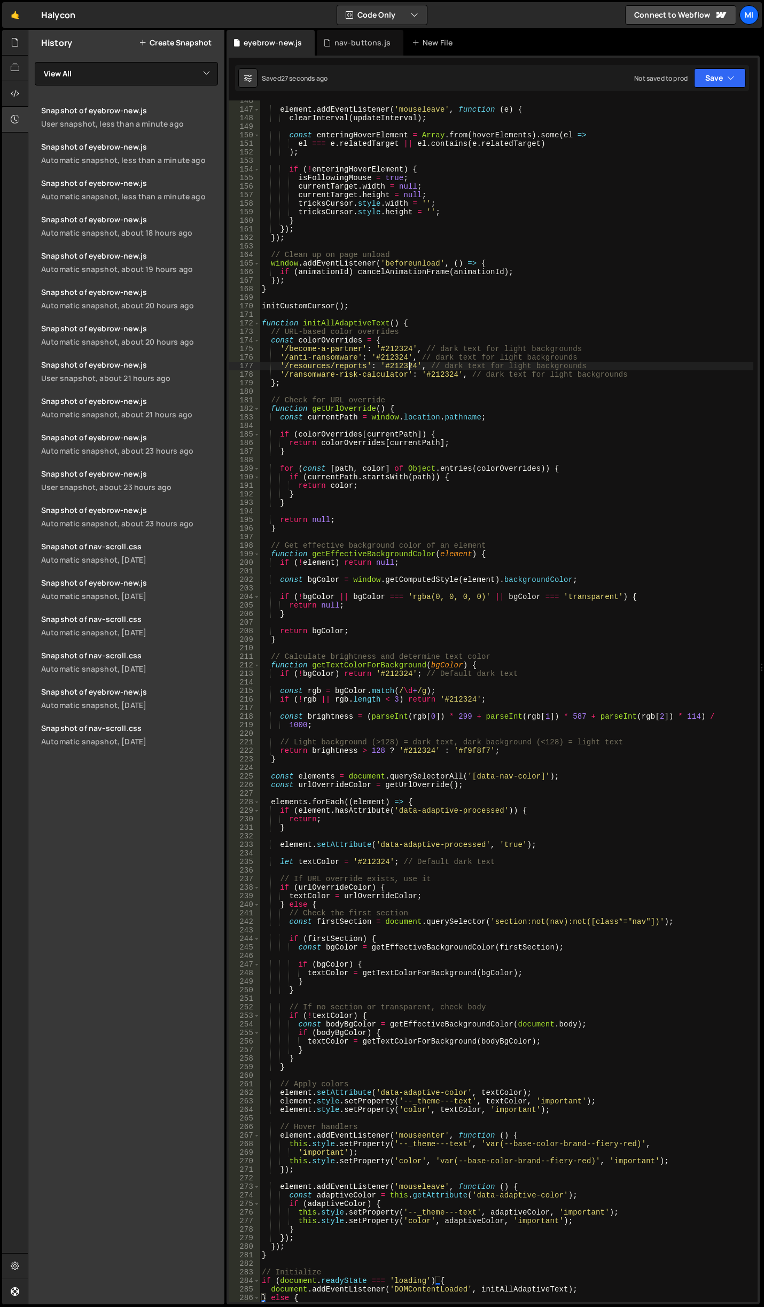
click at [408, 368] on div "element . addEventListener ( 'mouseleave' , function ( e ) { clearInterval ( up…" at bounding box center [507, 706] width 494 height 1218
click at [427, 383] on div "element . addEventListener ( 'mouseleave' , function ( e ) { clearInterval ( up…" at bounding box center [507, 706] width 494 height 1218
click at [413, 365] on div "element . addEventListener ( 'mouseleave' , function ( e ) { clearInterval ( up…" at bounding box center [507, 706] width 494 height 1218
click at [322, 380] on div "element . addEventListener ( 'mouseleave' , function ( e ) { clearInterval ( up…" at bounding box center [507, 706] width 494 height 1218
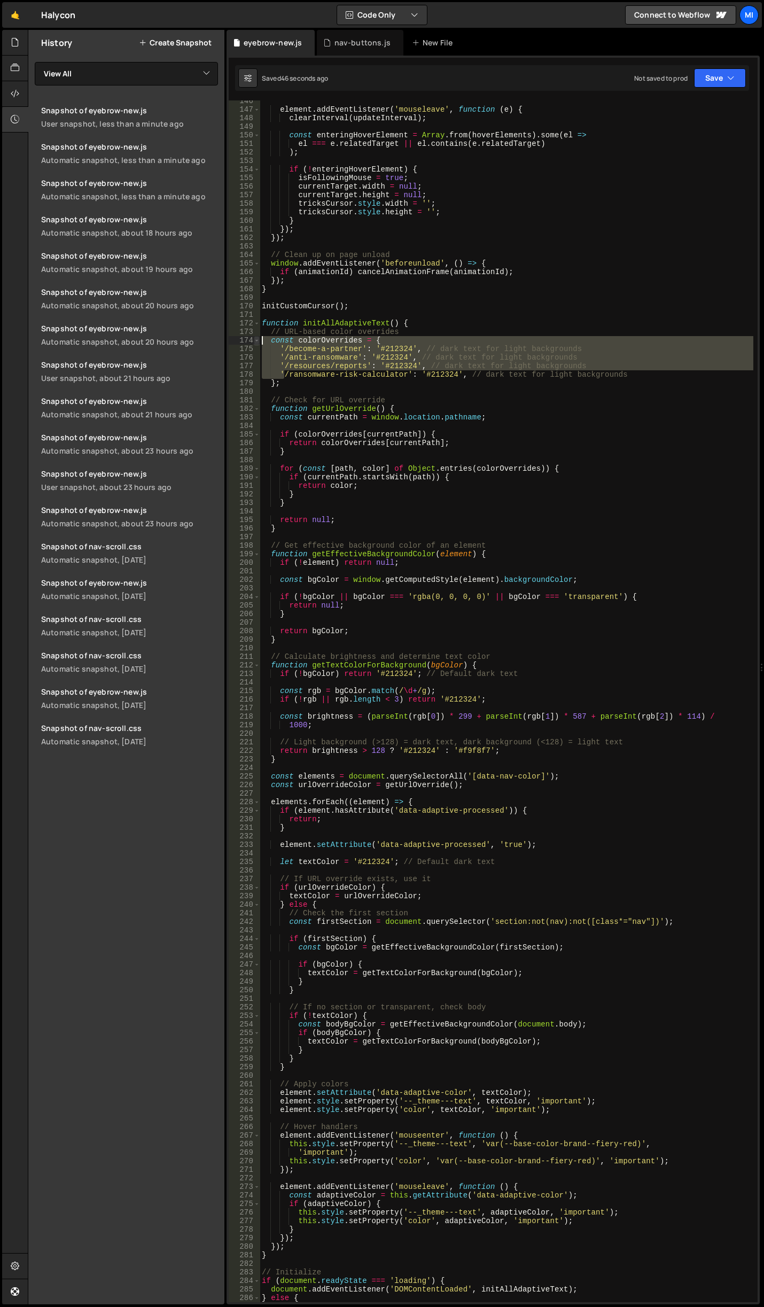
drag, startPoint x: 285, startPoint y: 378, endPoint x: 259, endPoint y: 342, distance: 44.3
click at [259, 342] on div "}; 146 147 148 149 150 151 152 153 154 155 156 157 158 159 160 161 162 163 164 …" at bounding box center [493, 700] width 529 height 1201
click at [464, 377] on div "element . addEventListener ( 'mouseleave' , function ( e ) { clearInterval ( up…" at bounding box center [507, 706] width 494 height 1218
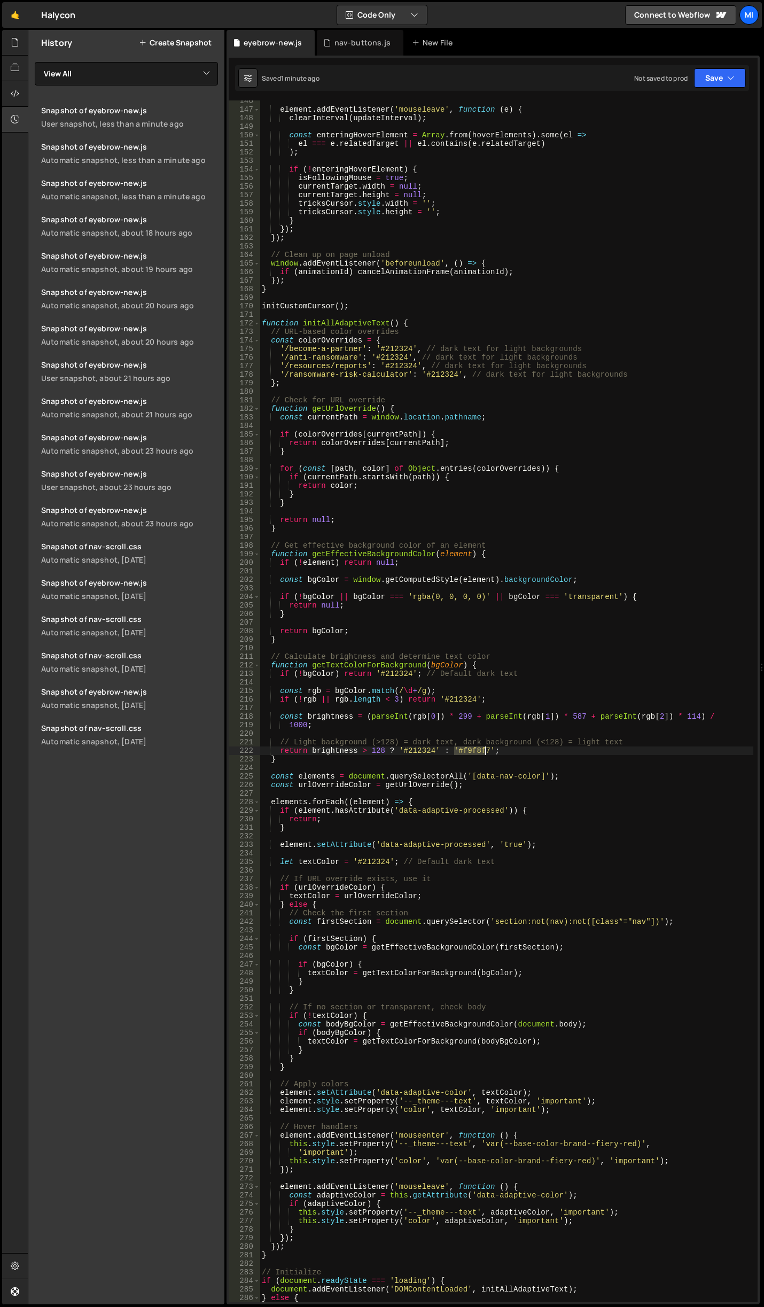
drag, startPoint x: 455, startPoint y: 753, endPoint x: 485, endPoint y: 751, distance: 30.5
click at [485, 751] on div "element . addEventListener ( 'mouseleave' , function ( e ) { clearInterval ( up…" at bounding box center [507, 706] width 494 height 1218
click at [409, 367] on div "element . addEventListener ( 'mouseleave' , function ( e ) { clearInterval ( up…" at bounding box center [507, 706] width 494 height 1218
drag, startPoint x: 382, startPoint y: 367, endPoint x: 414, endPoint y: 364, distance: 31.6
click at [414, 364] on div "element . addEventListener ( 'mouseleave' , function ( e ) { clearInterval ( up…" at bounding box center [507, 706] width 494 height 1218
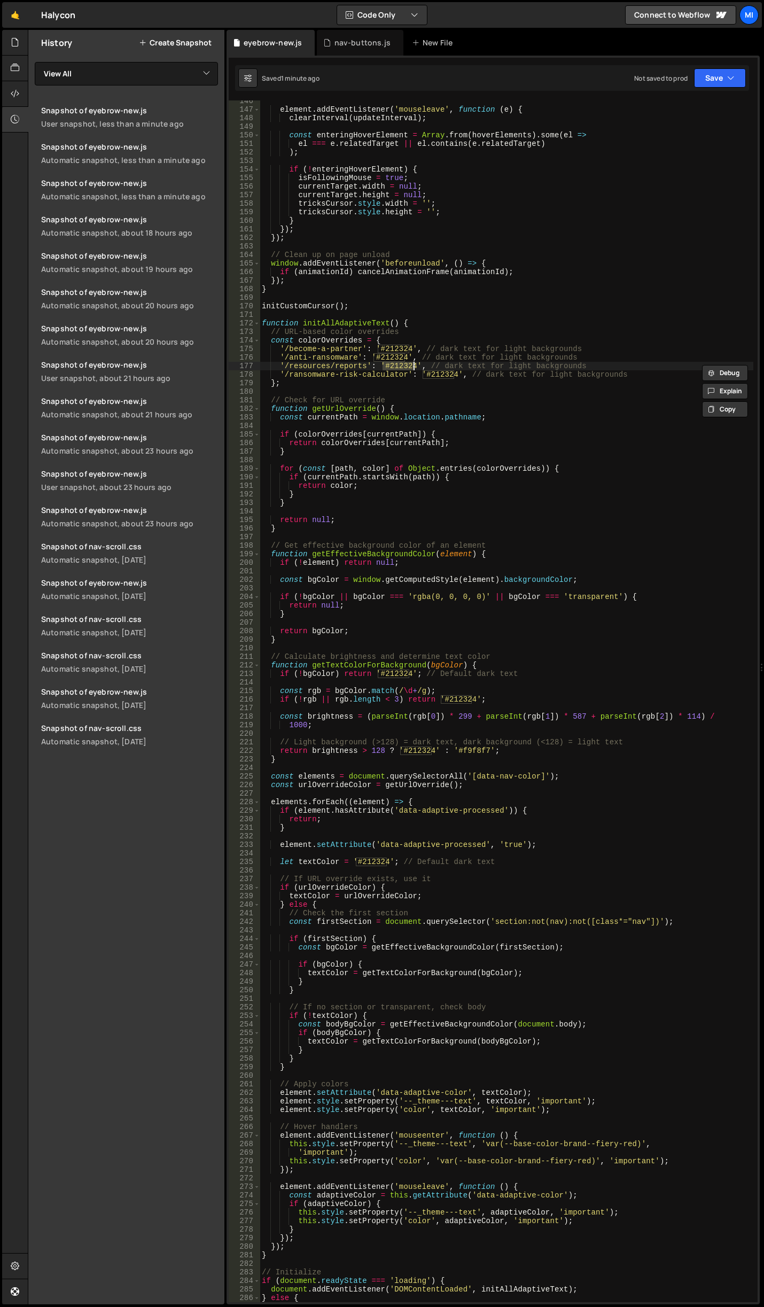
click at [426, 347] on div "element . addEventListener ( 'mouseleave' , function ( e ) { clearInterval ( up…" at bounding box center [507, 706] width 494 height 1218
drag, startPoint x: 424, startPoint y: 346, endPoint x: 591, endPoint y: 351, distance: 167.3
click at [591, 351] on div "element . addEventListener ( 'mouseleave' , function ( e ) { clearInterval ( up…" at bounding box center [507, 706] width 494 height 1218
drag, startPoint x: 585, startPoint y: 355, endPoint x: 418, endPoint y: 356, distance: 167.2
click at [418, 356] on div "element . addEventListener ( 'mouseleave' , function ( e ) { clearInterval ( up…" at bounding box center [507, 706] width 494 height 1218
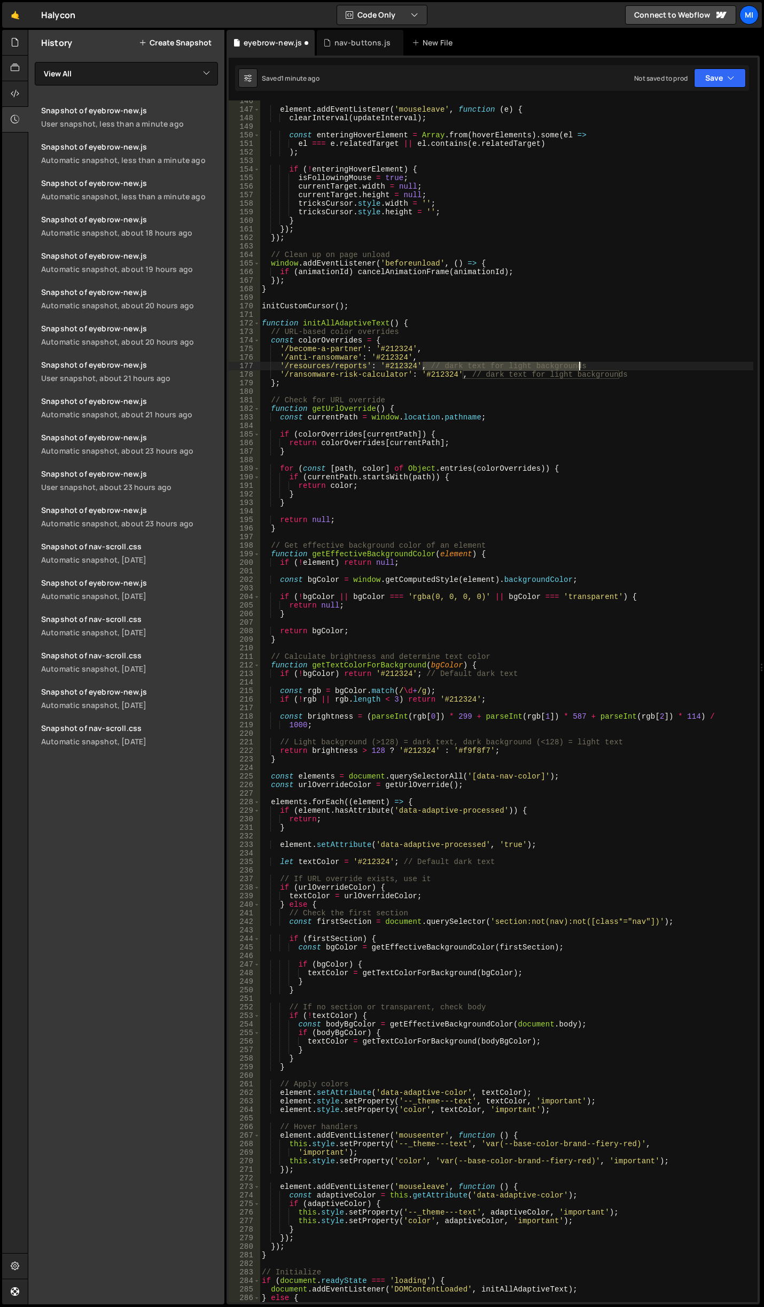
drag, startPoint x: 424, startPoint y: 365, endPoint x: 588, endPoint y: 362, distance: 164.0
click at [588, 362] on div "element . addEventListener ( 'mouseleave' , function ( e ) { clearInterval ( up…" at bounding box center [507, 706] width 494 height 1218
drag, startPoint x: 627, startPoint y: 373, endPoint x: 465, endPoint y: 374, distance: 161.9
click at [465, 374] on div "element . addEventListener ( 'mouseleave' , function ( e ) { clearInterval ( up…" at bounding box center [507, 706] width 494 height 1218
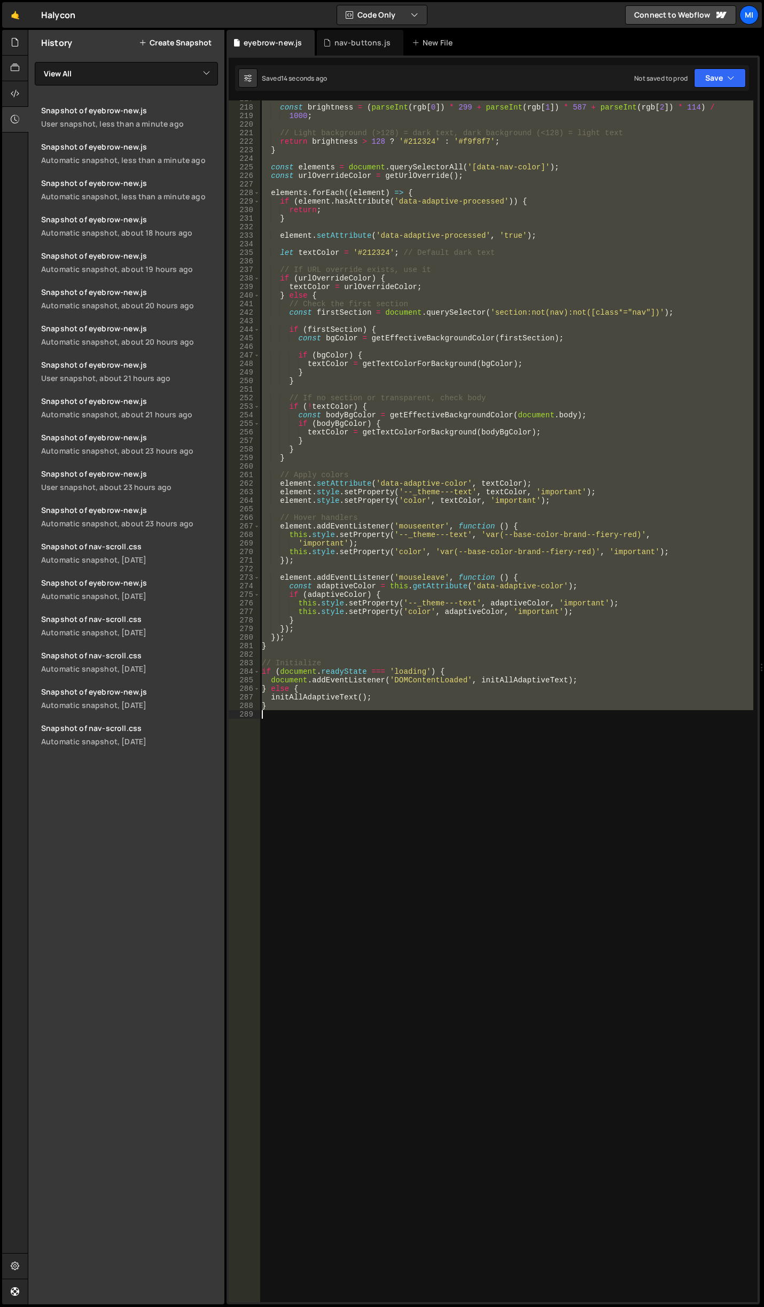
scroll to position [1852, 0]
drag, startPoint x: 261, startPoint y: 323, endPoint x: 384, endPoint y: 857, distance: 548.1
click at [384, 857] on div "const brightness = ( parseInt ( rgb [ 0 ]) * 299 + parseInt ( rgb [ 1 ]) * 587 …" at bounding box center [507, 704] width 494 height 1218
paste textarea
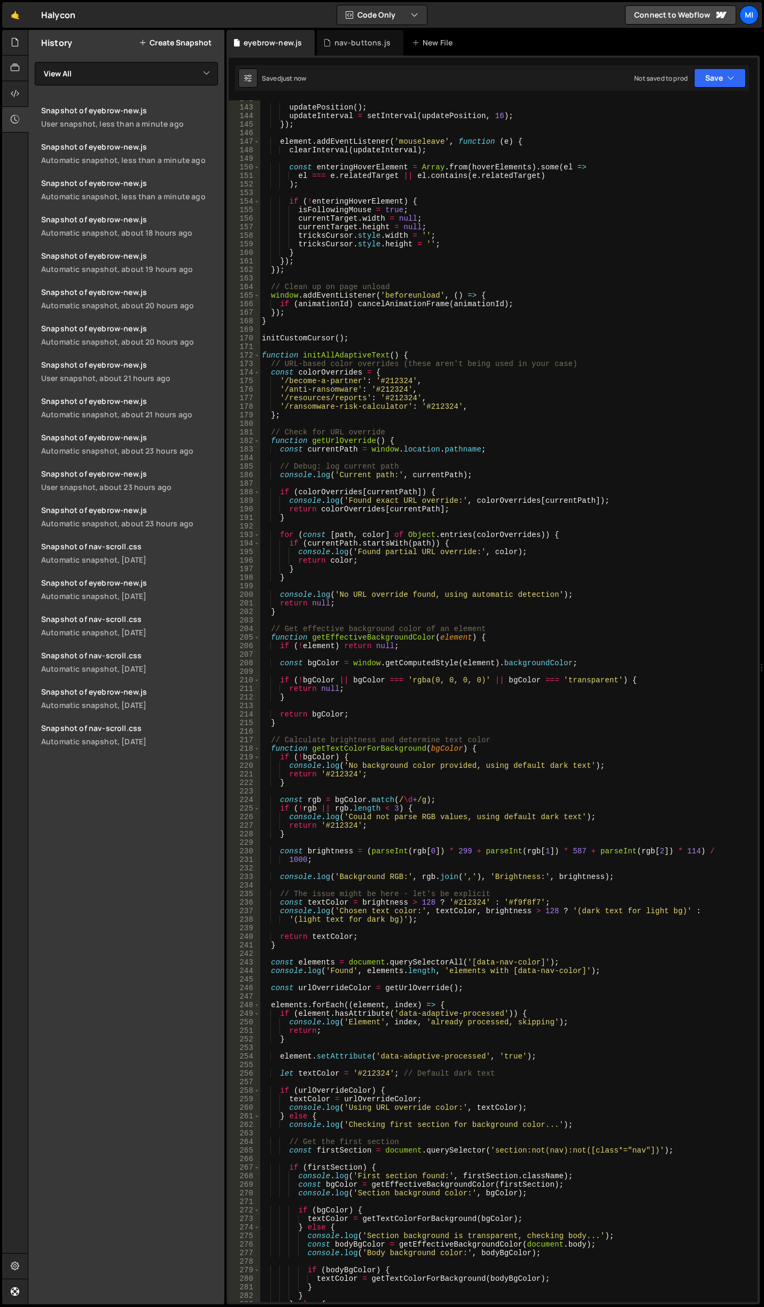
scroll to position [1211, 0]
drag, startPoint x: 365, startPoint y: 400, endPoint x: 415, endPoint y: 326, distance: 88.9
click at [365, 400] on div "updatePosition ( ) ; updateInterval = setInterval ( updatePosition , 16 ) ; }) …" at bounding box center [507, 704] width 494 height 1218
type textarea "'/resources/reports/': '#212324',"
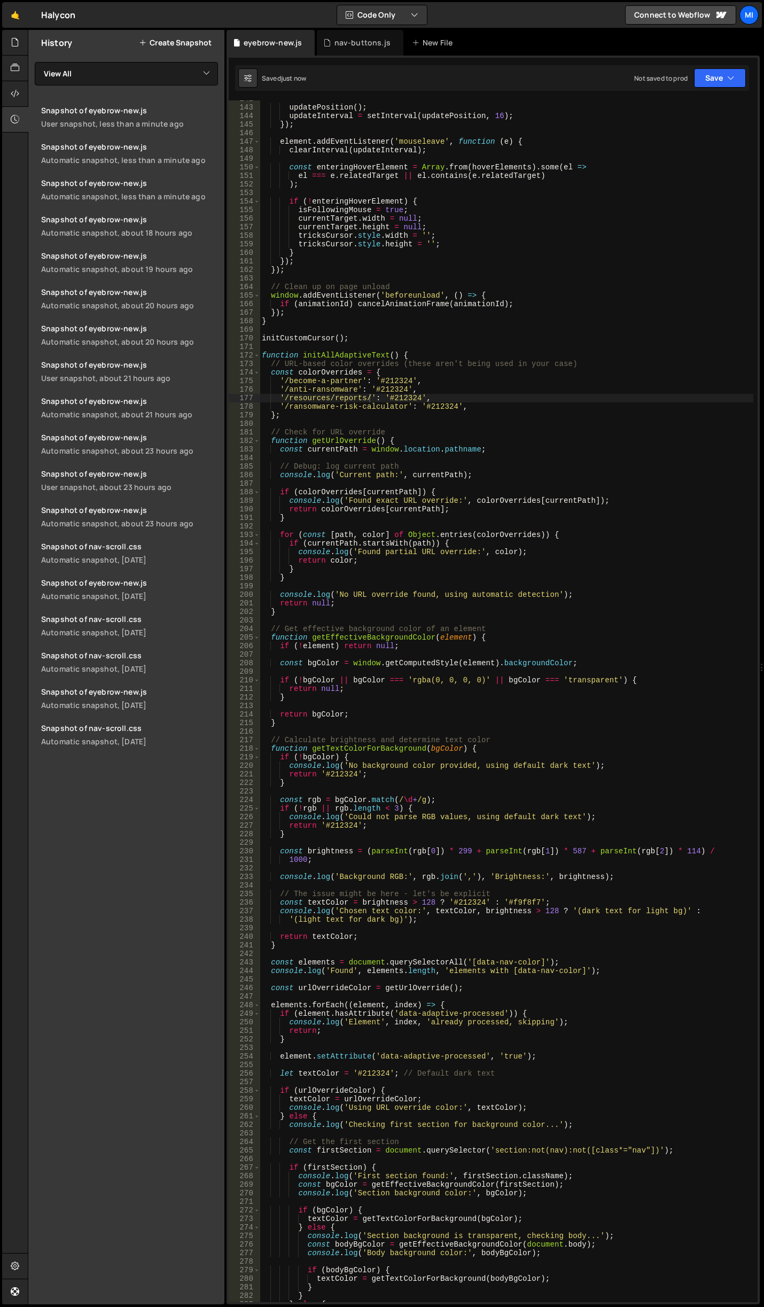
click at [507, 527] on div "updatePosition ( ) ; updateInterval = setInterval ( updatePosition , 16 ) ; }) …" at bounding box center [507, 704] width 494 height 1218
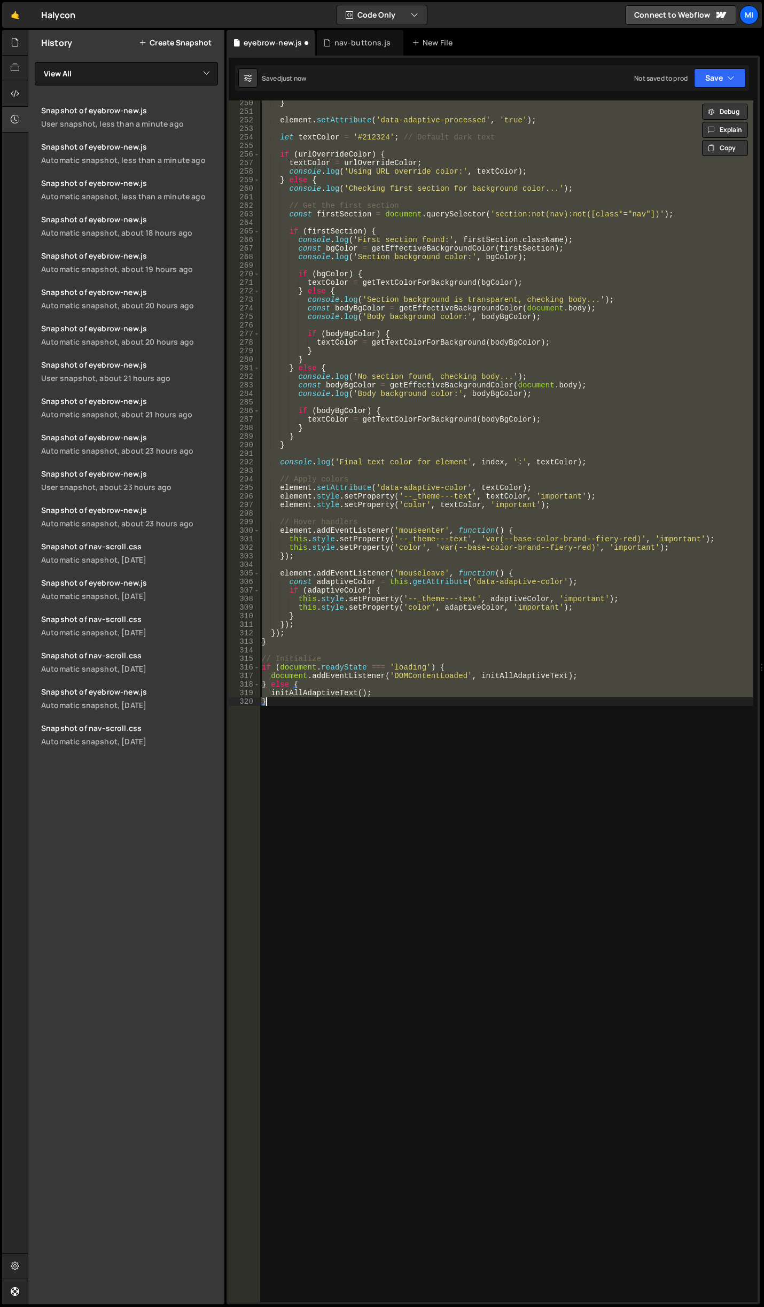
type textarea "}"
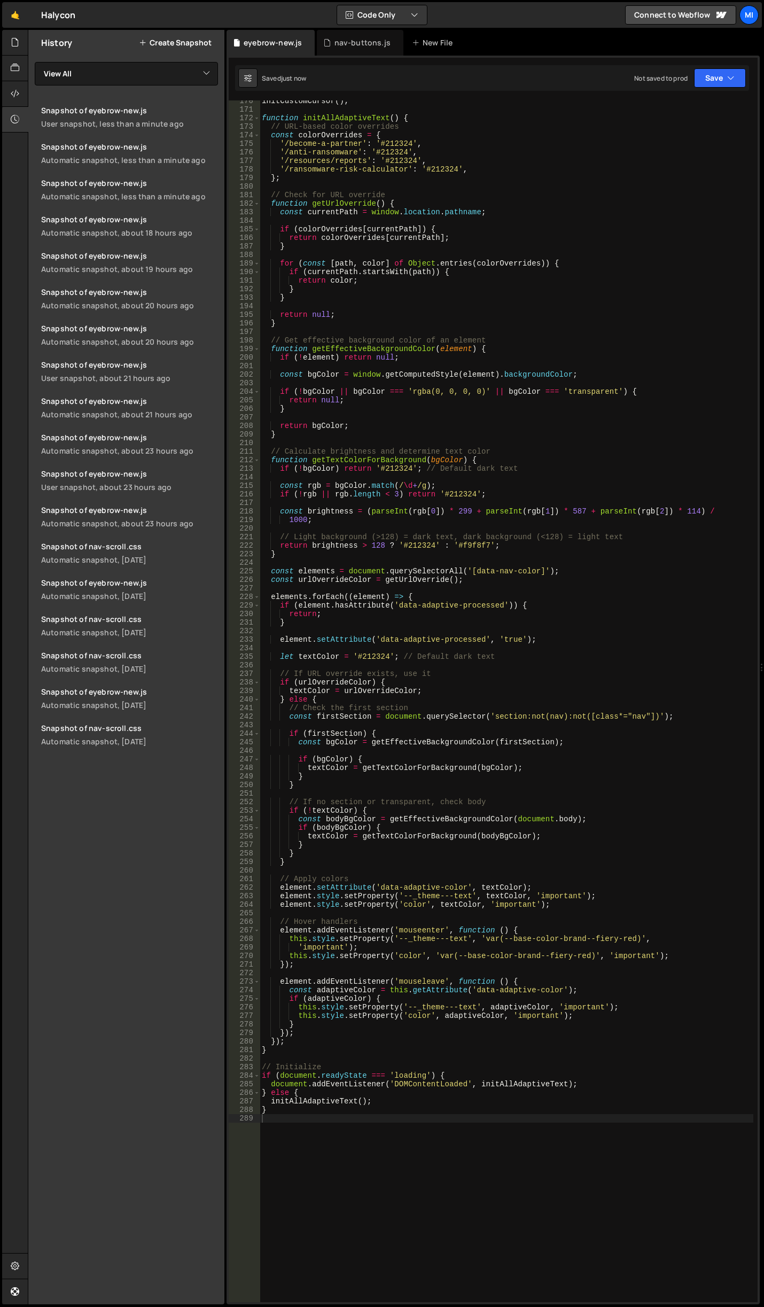
scroll to position [1417, 0]
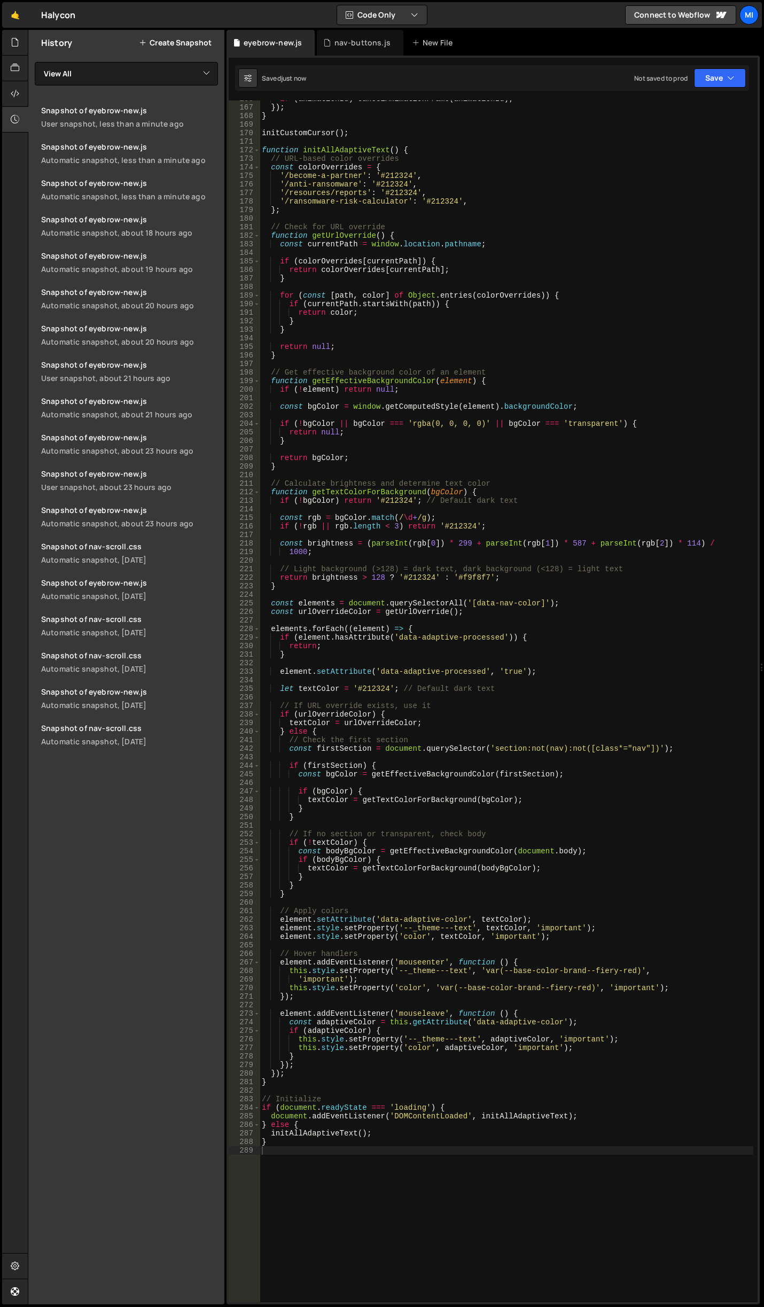
click at [503, 714] on div "if ( animationId ) cancelAnimationFrame ( animationId ) ; }) ; } initCustomCurs…" at bounding box center [507, 704] width 494 height 1218
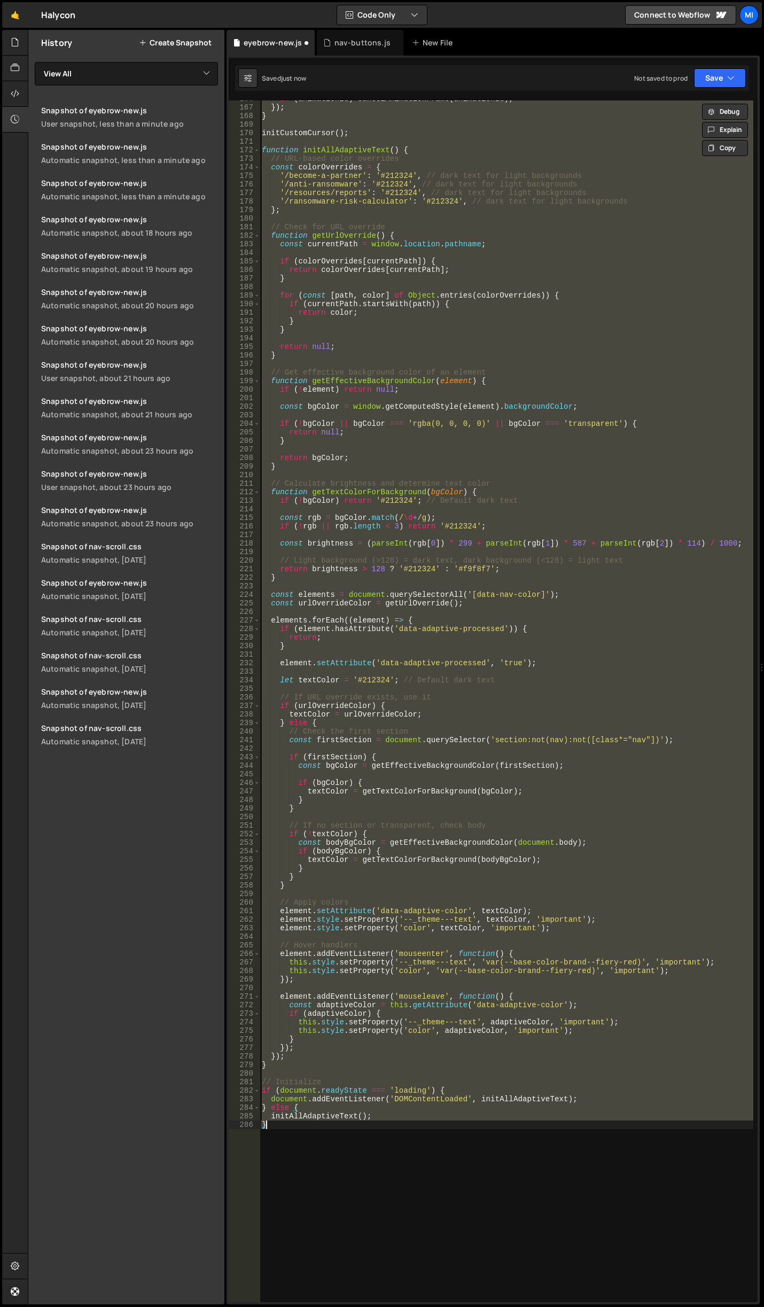
type textarea "}"
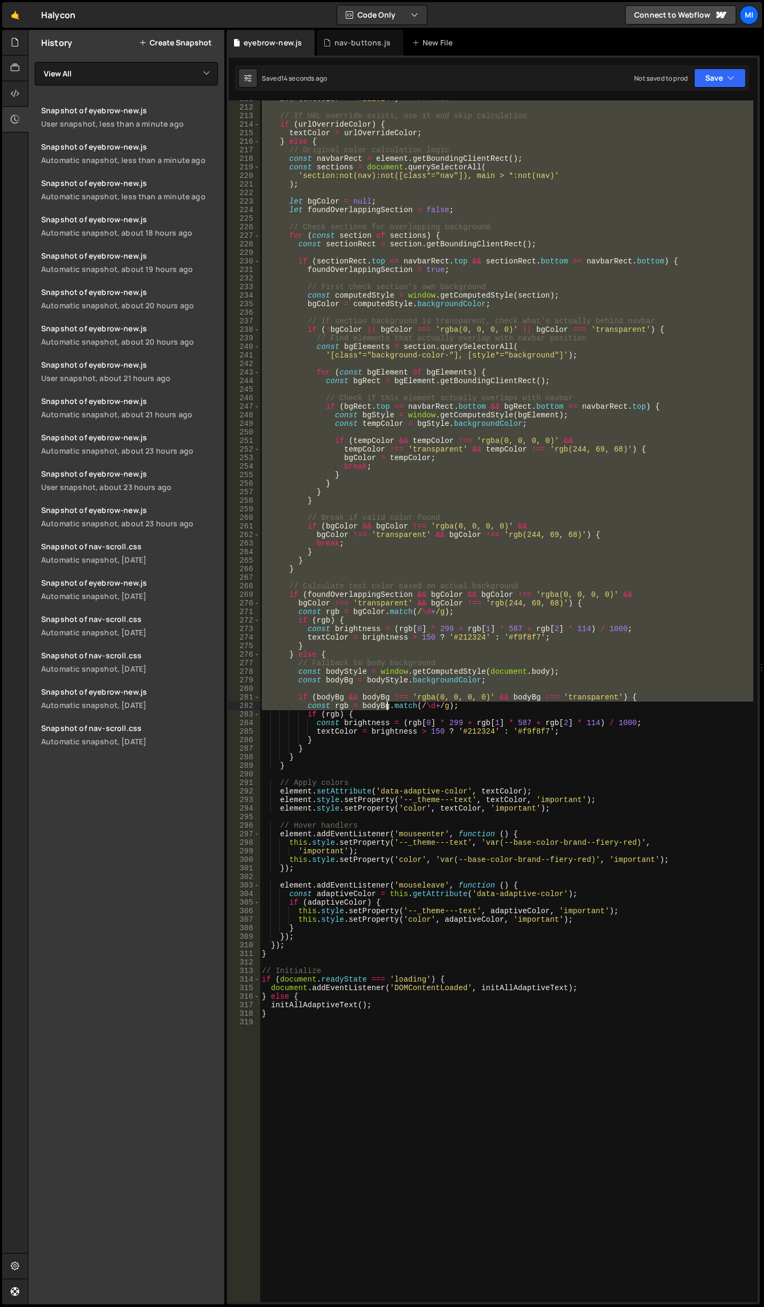
scroll to position [2058, 0]
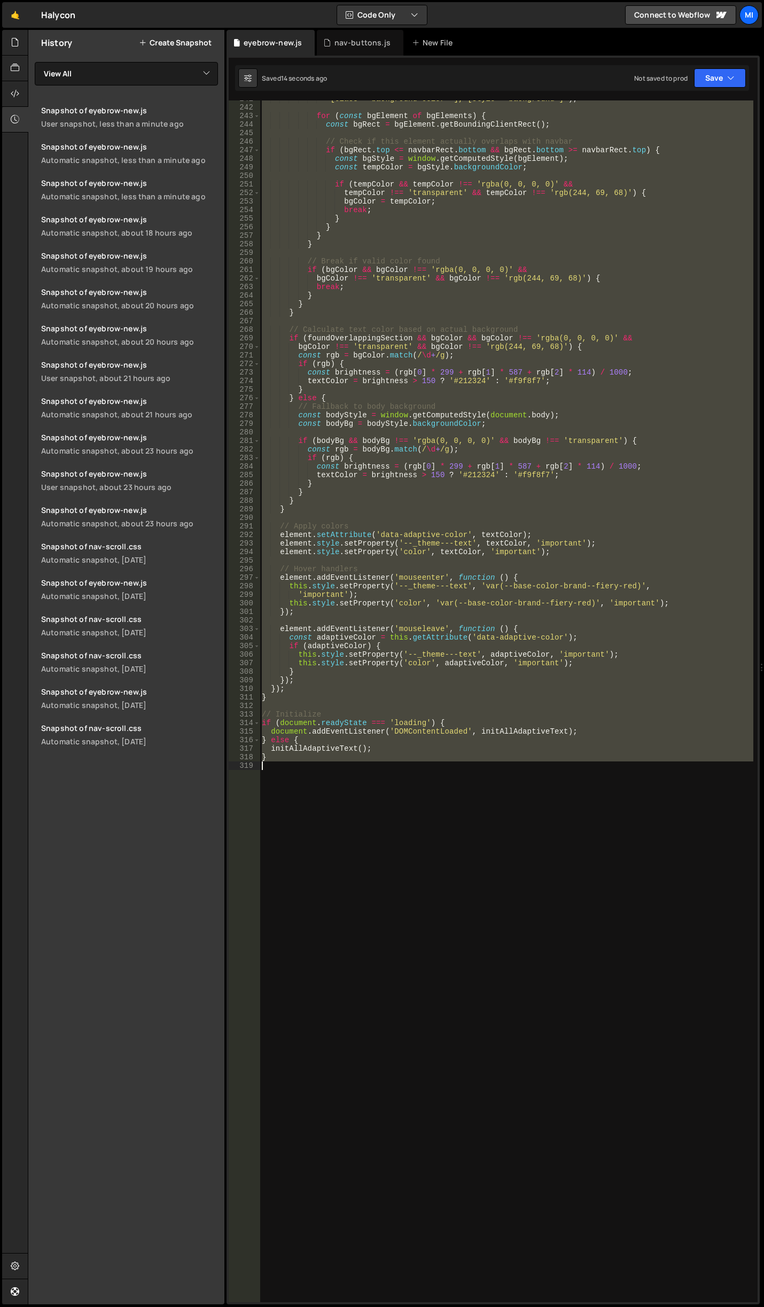
drag, startPoint x: 261, startPoint y: 245, endPoint x: 392, endPoint y: 811, distance: 581.1
click at [392, 811] on div "'[class*="background-color-"], [style*="background"]' ) ; for ( const bgElement…" at bounding box center [507, 704] width 494 height 1218
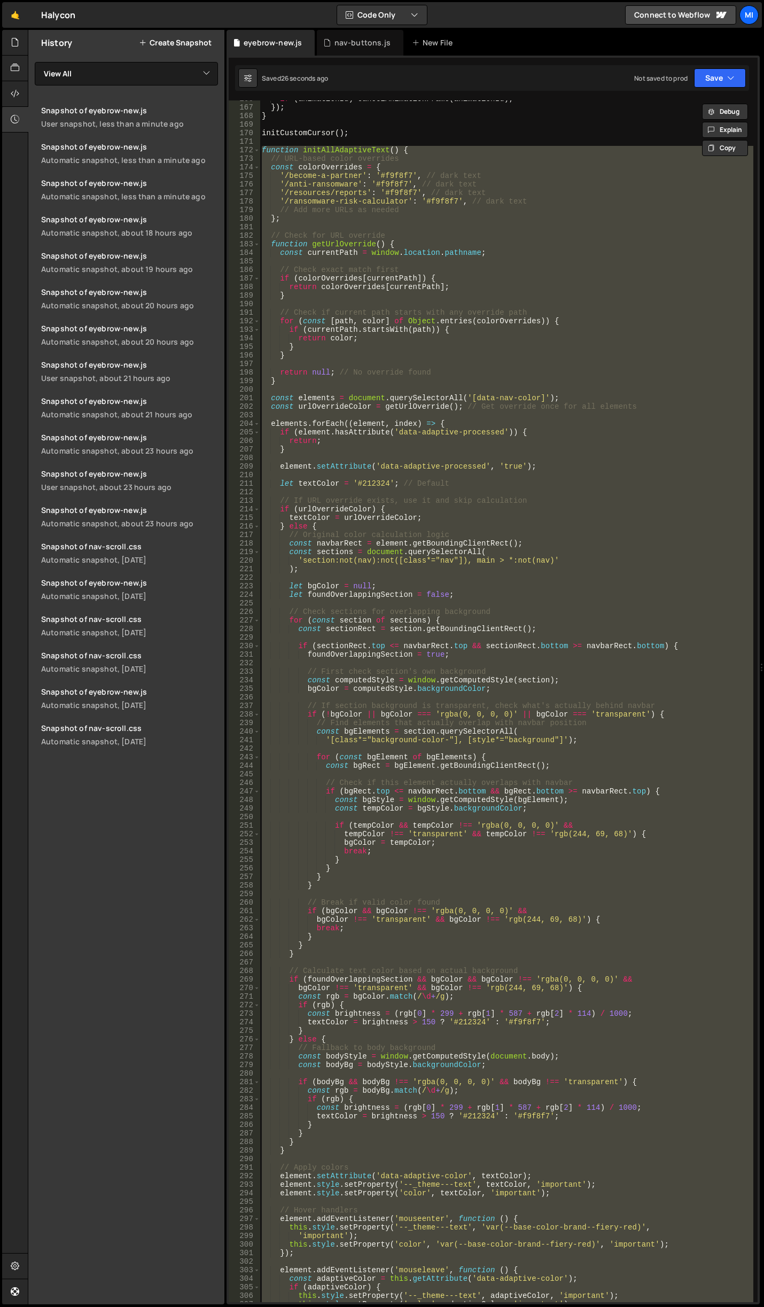
scroll to position [1288, 0]
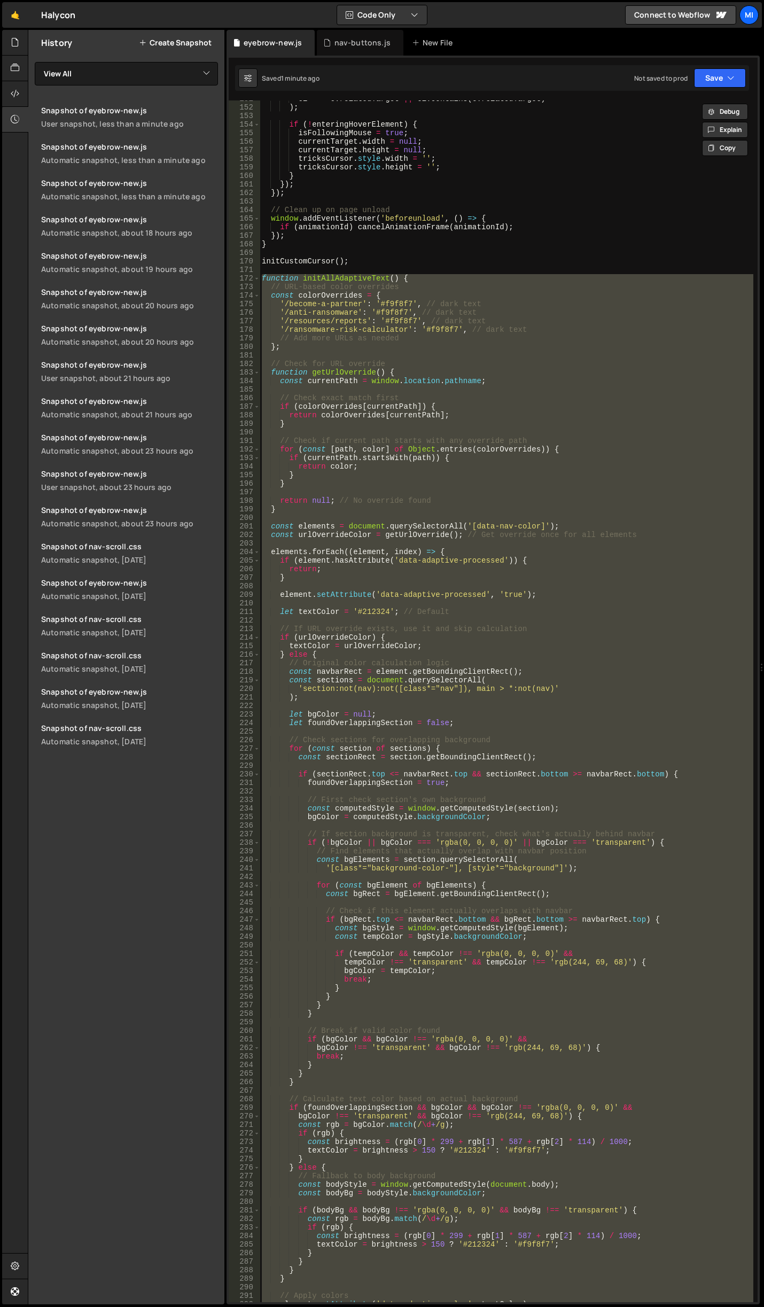
click at [359, 339] on div "el === e . relatedTarget || el . contains ( e . relatedTarget ) ) ; if ( ! ente…" at bounding box center [507, 700] width 494 height 1201
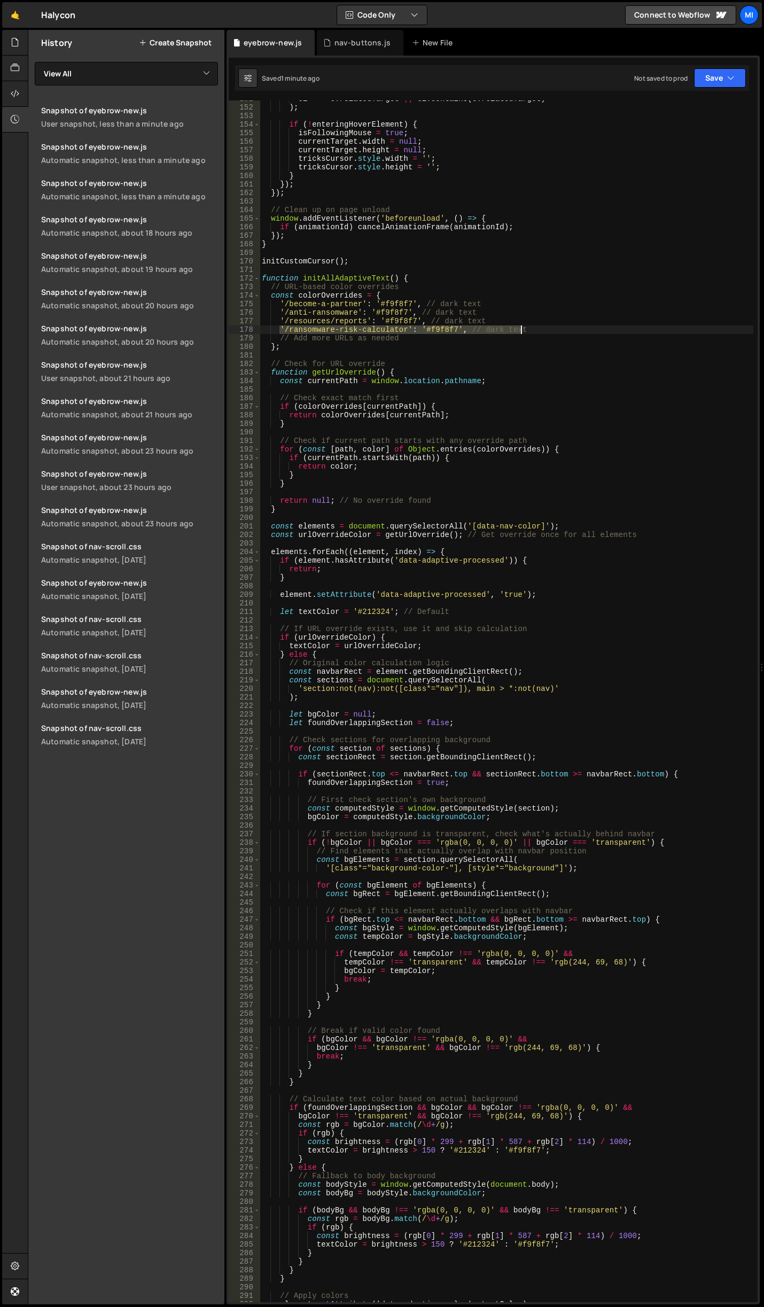
drag, startPoint x: 281, startPoint y: 326, endPoint x: 538, endPoint y: 331, distance: 257.5
click at [538, 331] on div "el === e . relatedTarget || el . contains ( e . relatedTarget ) ) ; if ( ! ente…" at bounding box center [507, 704] width 494 height 1218
type textarea "'/ransomware-risk-calculator': '#f9f8f7', // dark text"
click at [538, 331] on div "el === e . relatedTarget || el . contains ( e . relatedTarget ) ) ; if ( ! ente…" at bounding box center [507, 700] width 494 height 1201
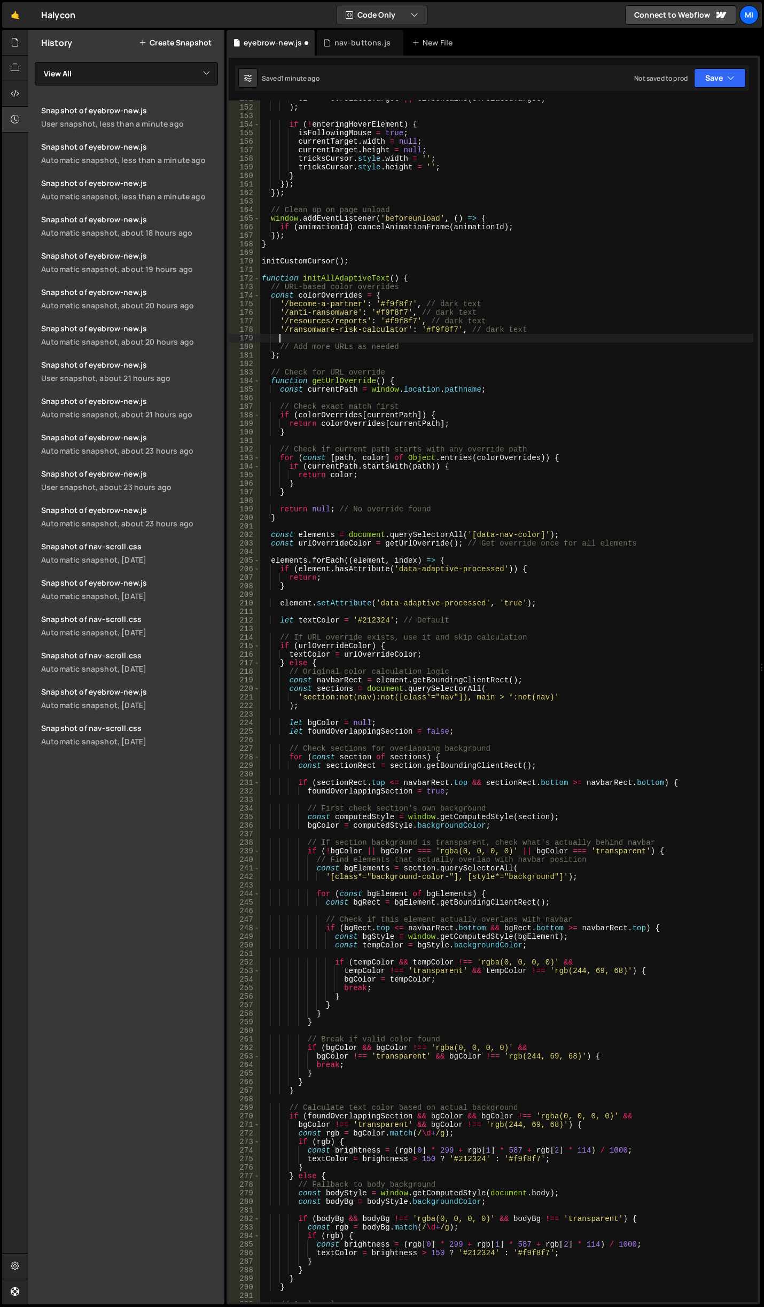
paste textarea "'/ransomware-risk-calculator': '#f9f8f7', // dark text"
drag, startPoint x: 405, startPoint y: 338, endPoint x: 290, endPoint y: 339, distance: 114.8
click at [290, 339] on div "el === e . relatedTarget || el . contains ( e . relatedTarget ) ) ; if ( ! ente…" at bounding box center [507, 704] width 494 height 1218
paste textarea "anti-ransomware/"
click at [516, 376] on div "el === e . relatedTarget || el . contains ( e . relatedTarget ) ) ; if ( ! ente…" at bounding box center [507, 704] width 494 height 1218
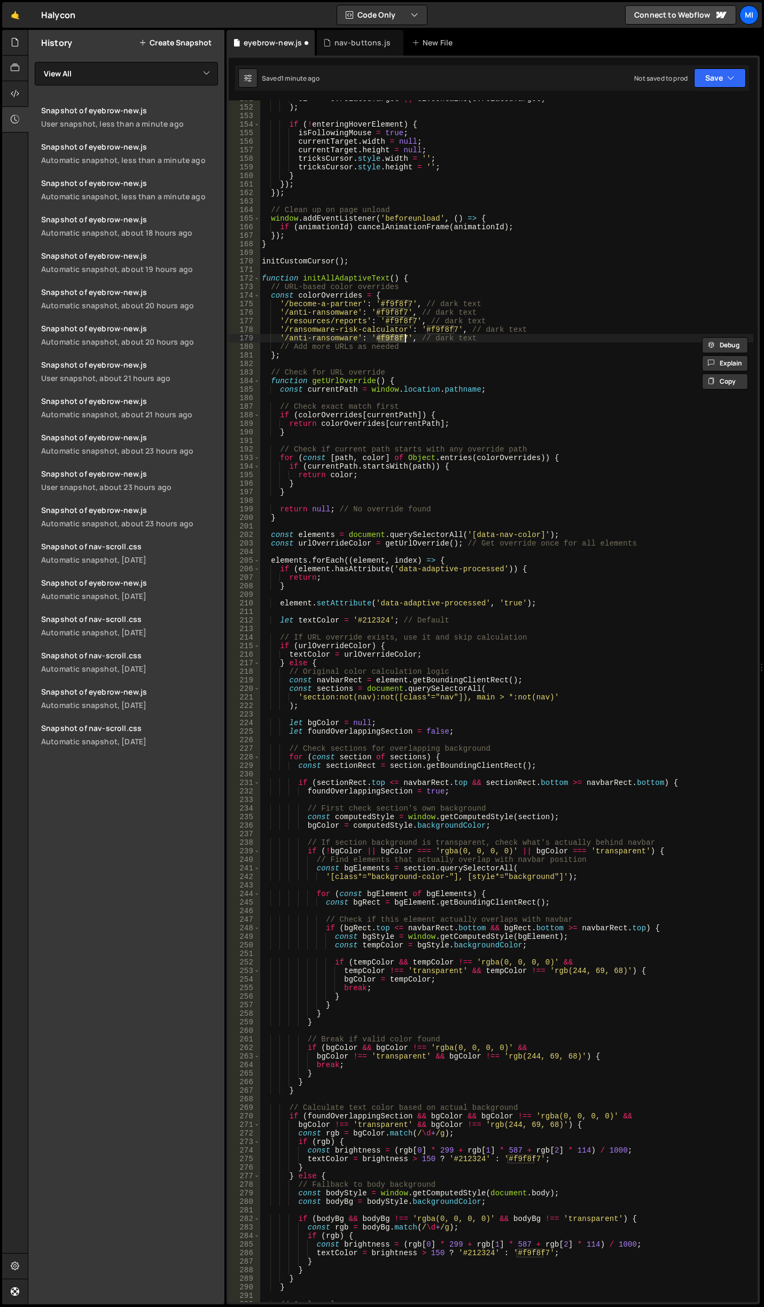
drag, startPoint x: 378, startPoint y: 340, endPoint x: 405, endPoint y: 337, distance: 27.0
click at [405, 337] on div "el === e . relatedTarget || el . contains ( e . relatedTarget ) ) ; if ( ! ente…" at bounding box center [507, 704] width 494 height 1218
click at [437, 353] on div "21 2324 local" at bounding box center [455, 359] width 159 height 32
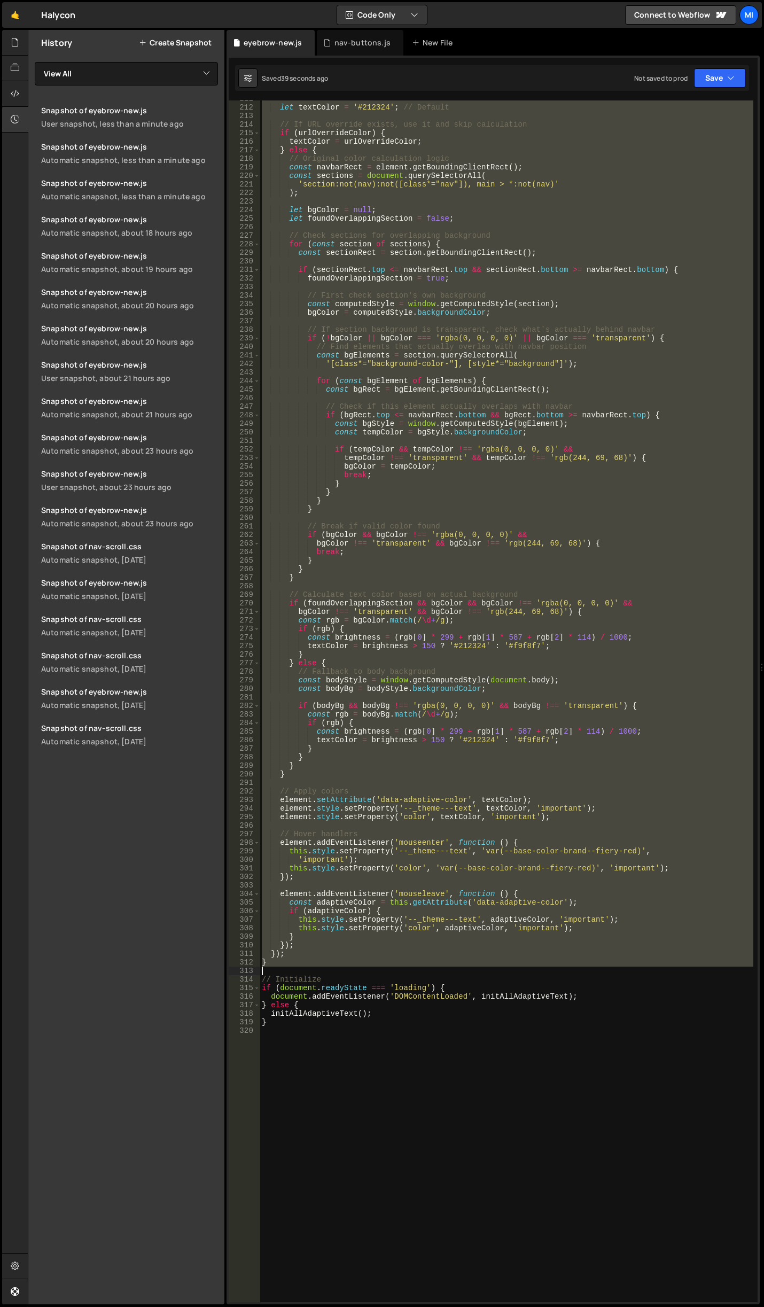
scroll to position [1833, 0]
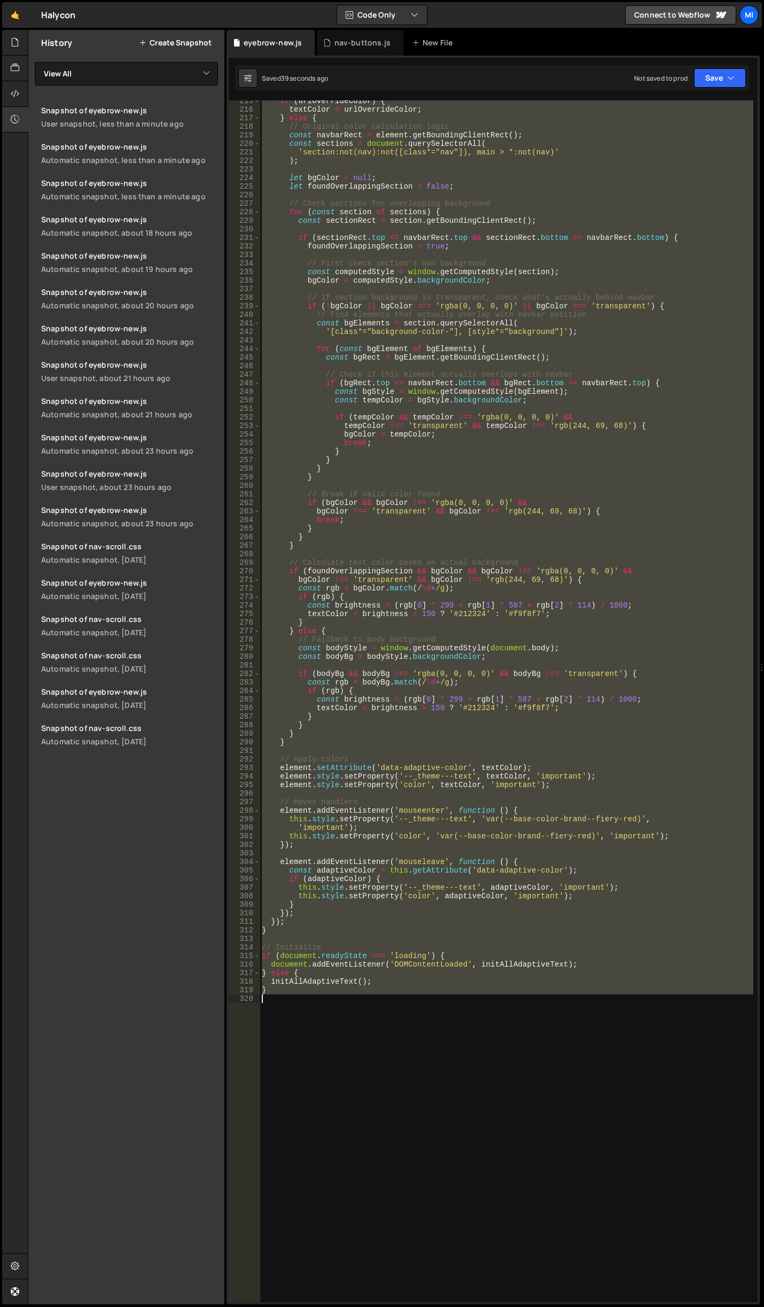
drag, startPoint x: 261, startPoint y: 278, endPoint x: 470, endPoint y: 1019, distance: 769.6
click at [470, 1019] on div "if ( urlOverrideColor ) { textColor = urlOverrideColor ; } else { // Original c…" at bounding box center [507, 706] width 494 height 1218
click at [184, 48] on div "History Create Snapshot" at bounding box center [126, 43] width 196 height 26
click at [184, 43] on button "Create Snapshot" at bounding box center [175, 42] width 73 height 9
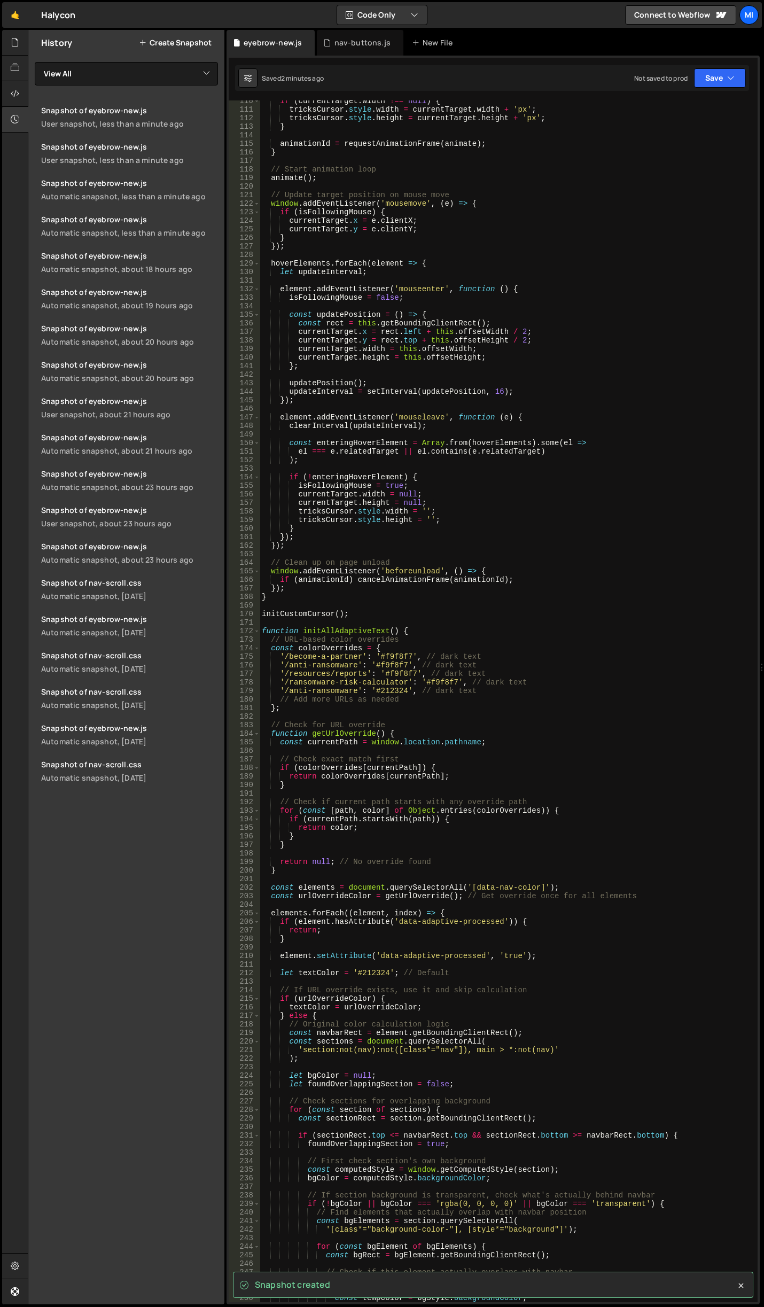
scroll to position [840, 0]
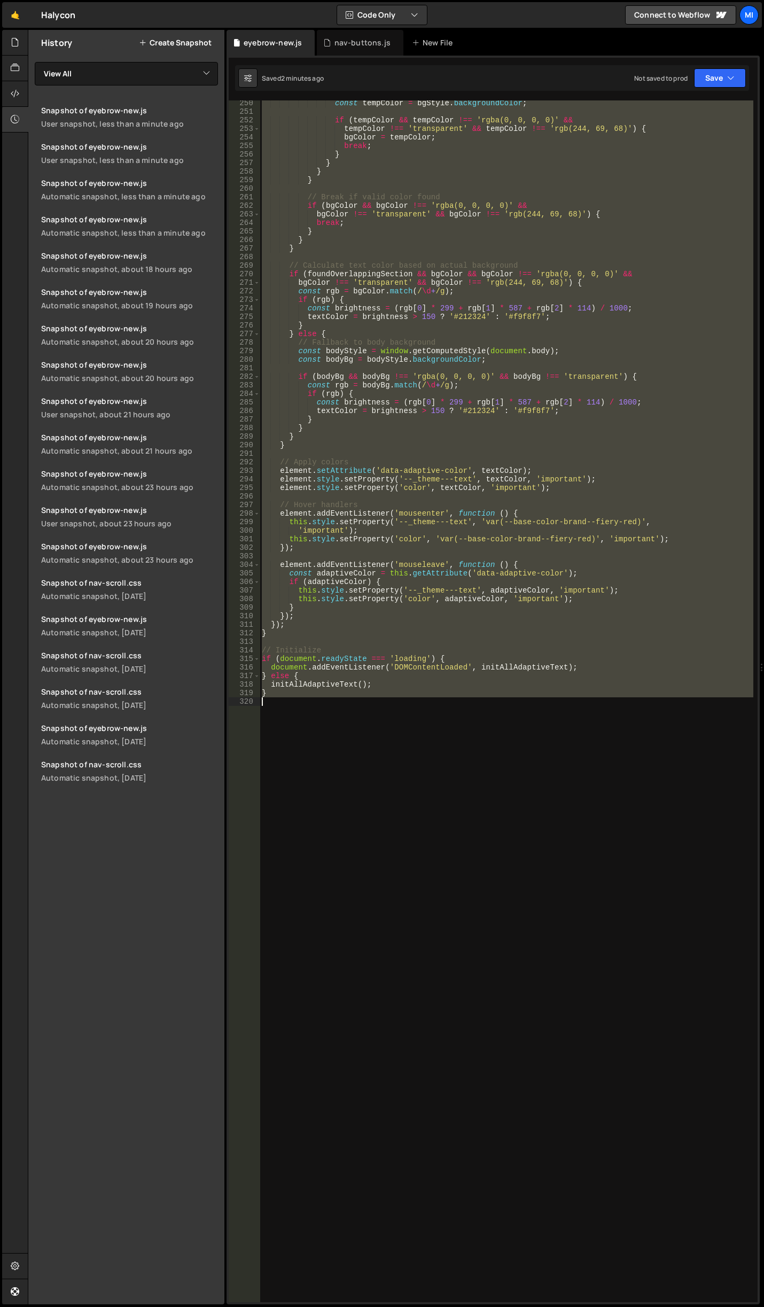
drag, startPoint x: 263, startPoint y: 727, endPoint x: 442, endPoint y: 731, distance: 179.0
click at [442, 731] on div "const tempColor = bgStyle . backgroundColor ; if ( tempColor && tempColor !== '…" at bounding box center [507, 708] width 494 height 1218
paste textarea
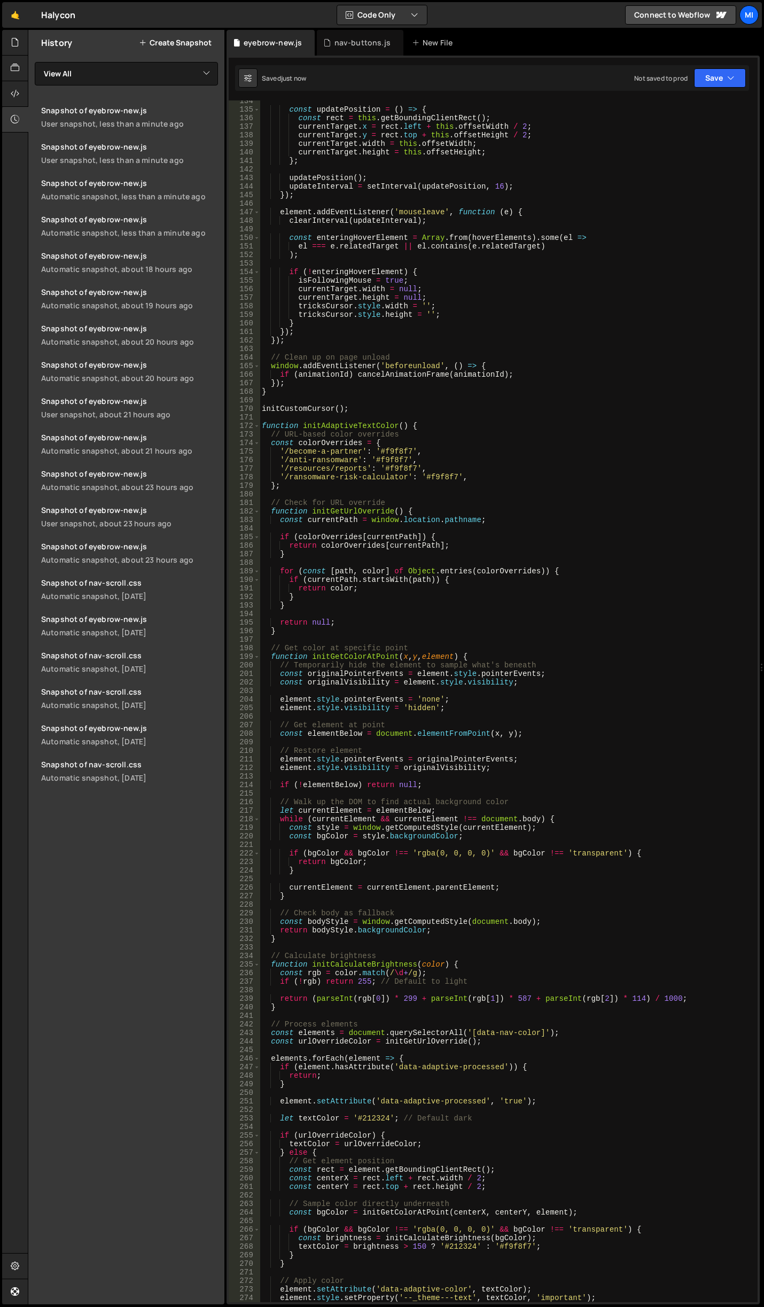
scroll to position [1109, 0]
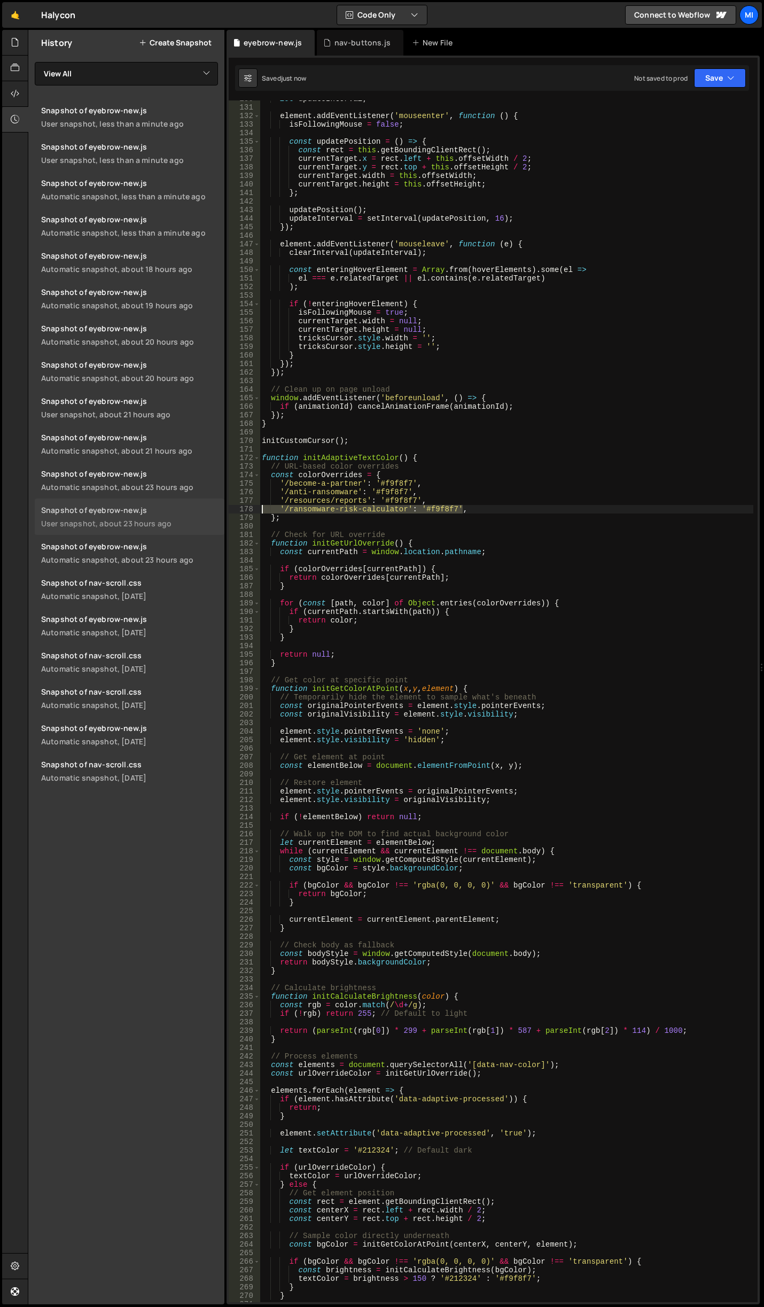
drag, startPoint x: 469, startPoint y: 508, endPoint x: 174, endPoint y: 509, distance: 294.9
click at [174, 509] on div "Files New File Javascript files 0 accordion-test.js 0 0 accordion-test.js 0 1 a…" at bounding box center [396, 667] width 736 height 1274
click at [382, 521] on div "let updateInterval ; element . addEventListener ( 'mouseenter' , function ( ) {…" at bounding box center [507, 704] width 494 height 1218
click at [501, 457] on div "let updateInterval ; element . addEventListener ( 'mouseenter' , function ( ) {…" at bounding box center [507, 704] width 494 height 1218
drag, startPoint x: 278, startPoint y: 481, endPoint x: 443, endPoint y: 484, distance: 165.1
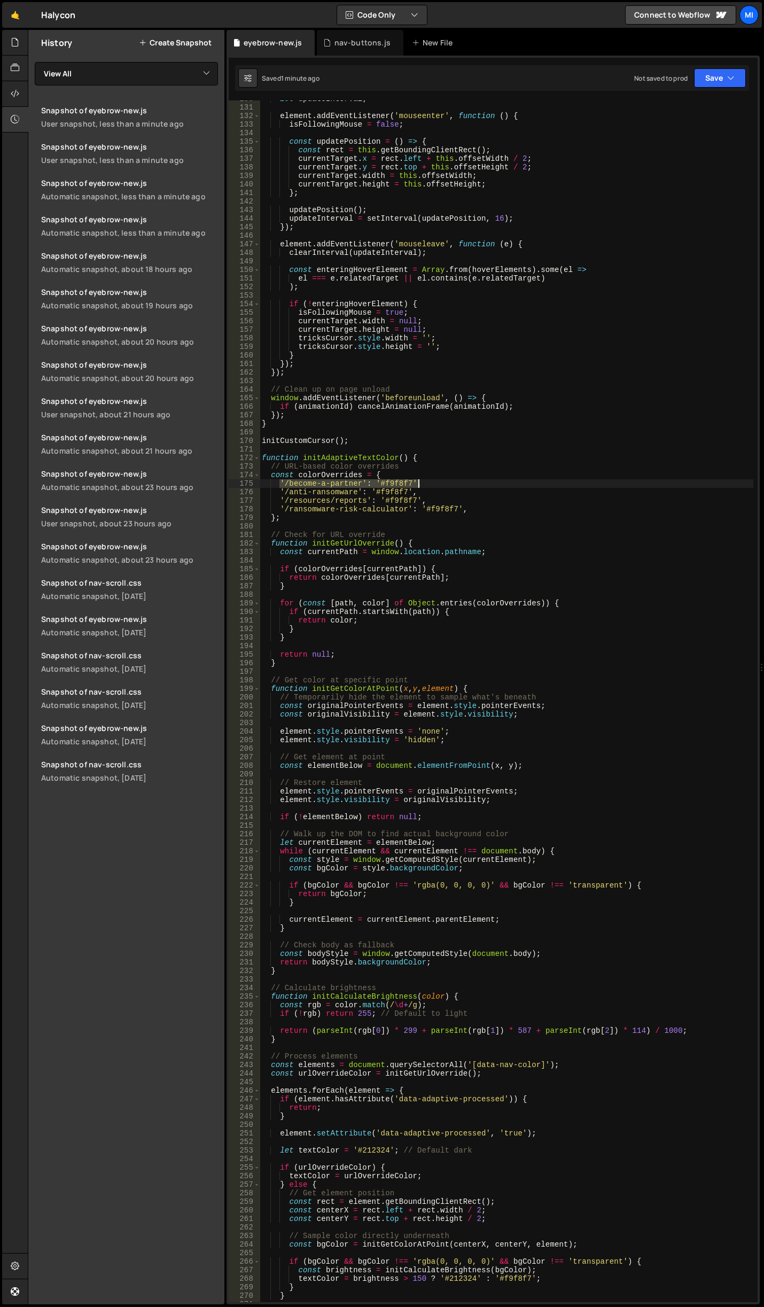
click at [443, 484] on div "let updateInterval ; element . addEventListener ( 'mouseenter' , function ( ) {…" at bounding box center [507, 704] width 494 height 1218
type textarea "'/become-a-partner': '#f9f8f7',"
drag, startPoint x: 278, startPoint y: 490, endPoint x: 451, endPoint y: 490, distance: 173.1
click at [451, 490] on div "let updateInterval ; element . addEventListener ( 'mouseenter' , function ( ) {…" at bounding box center [507, 704] width 494 height 1218
type textarea "'/anti-ransomware': '#f9f8f7',"
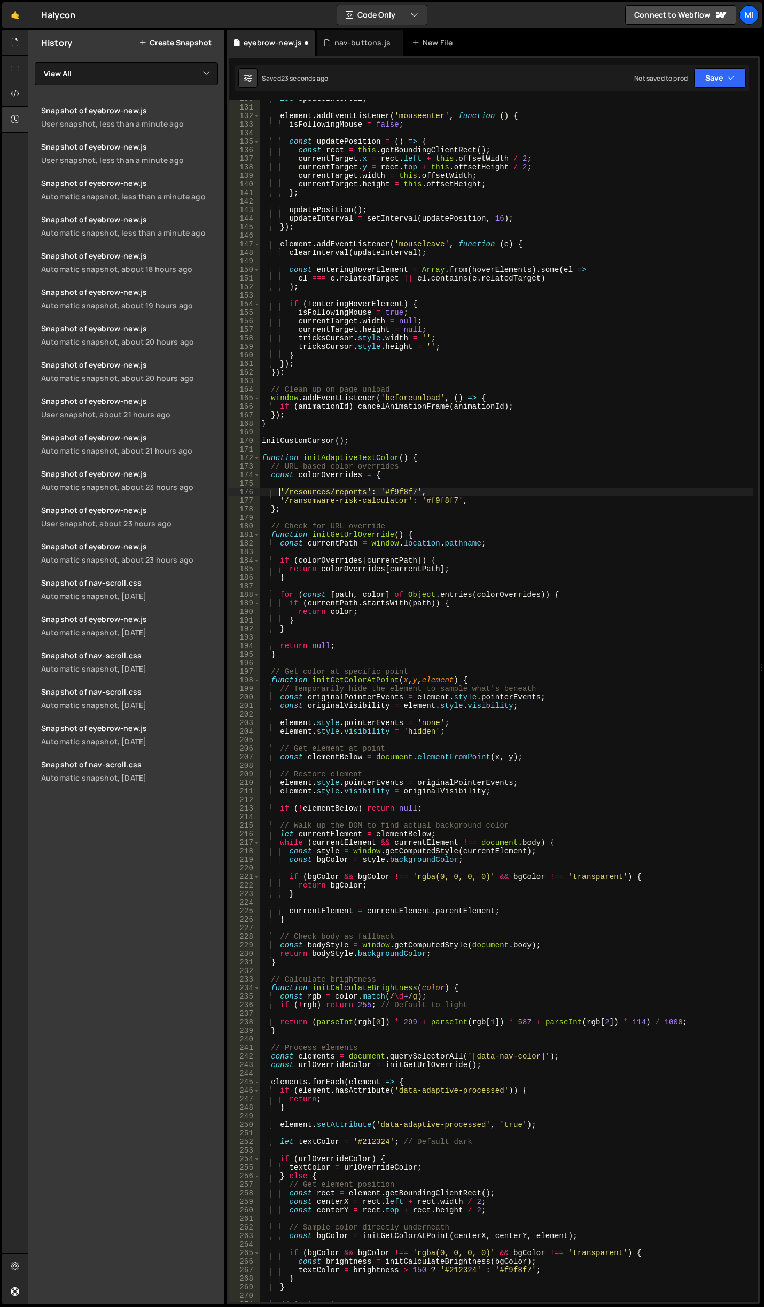
type textarea "'/resources/reports': '#f9f8f7',"
drag, startPoint x: 279, startPoint y: 489, endPoint x: 434, endPoint y: 490, distance: 154.4
click at [434, 490] on div "let updateInterval ; element . addEventListener ( 'mouseenter' , function ( ) {…" at bounding box center [507, 704] width 494 height 1218
type textarea "'/ransomware-risk-calculator': '#f9f8f7',"
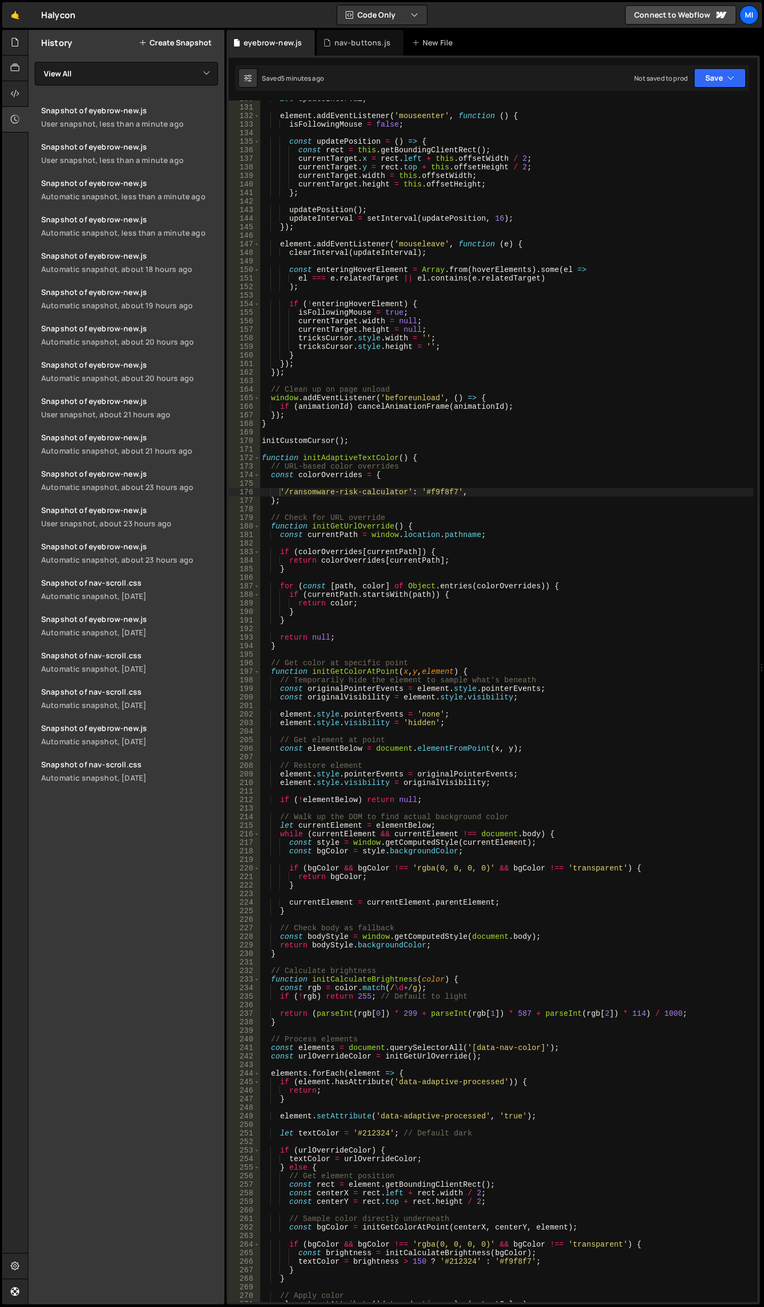
click at [390, 484] on div "let updateInterval ; element . addEventListener ( 'mouseenter' , function ( ) {…" at bounding box center [507, 704] width 494 height 1218
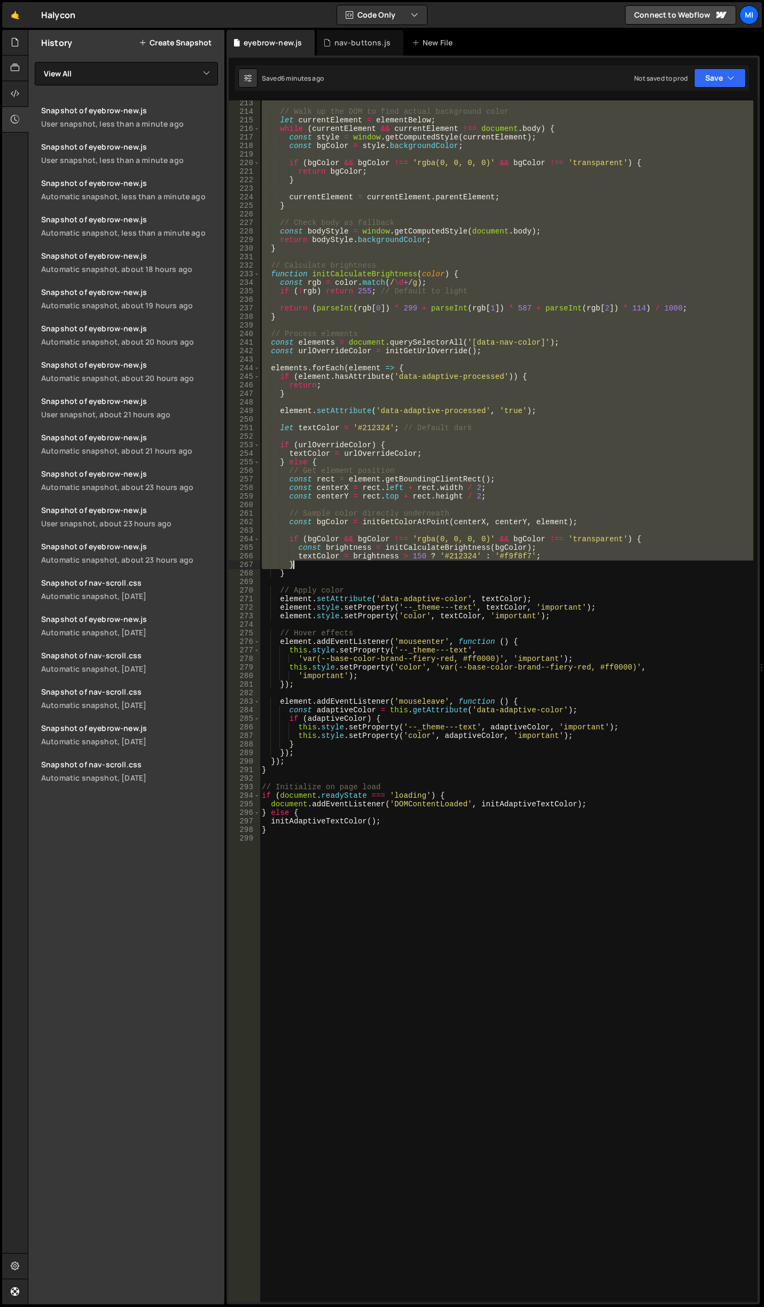
scroll to position [1951, 0]
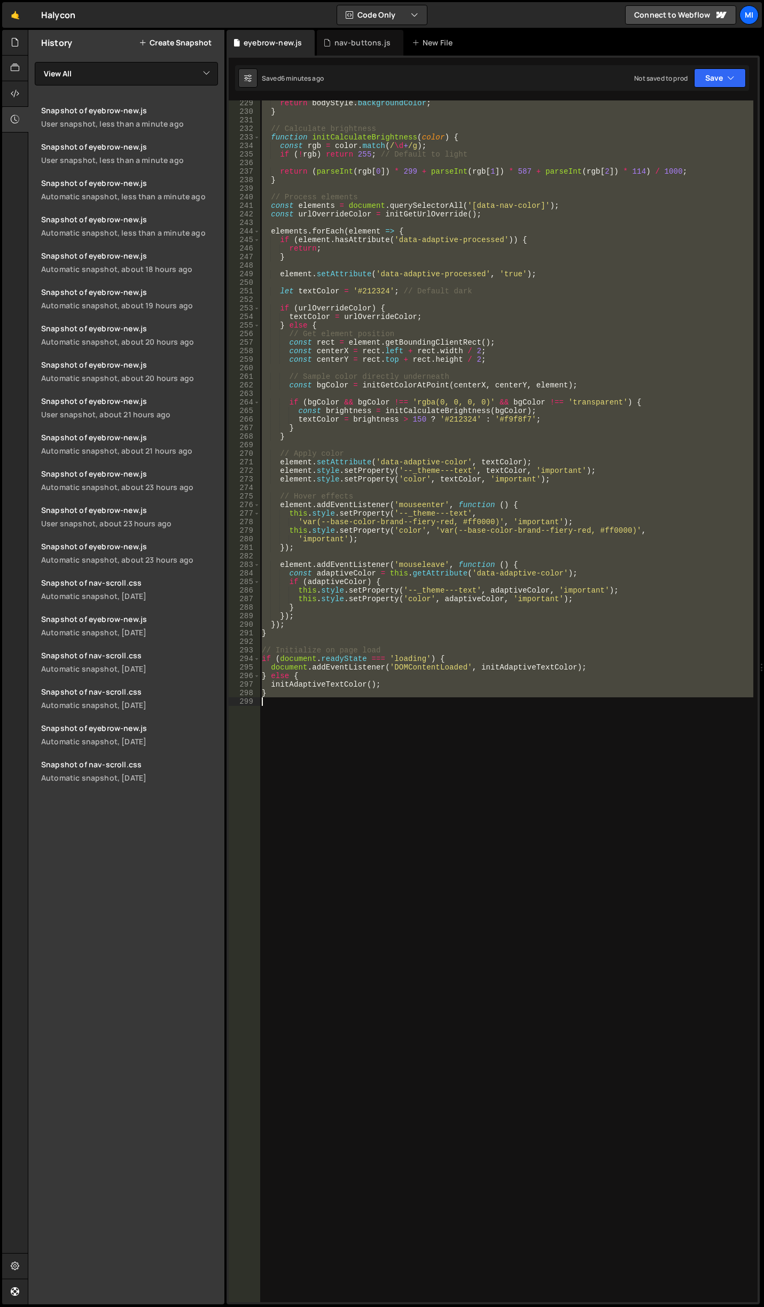
drag, startPoint x: 262, startPoint y: 458, endPoint x: 412, endPoint y: 720, distance: 302.0
click at [412, 720] on div "return bodyStyle . backgroundColor ; } // Calculate brightness function initCal…" at bounding box center [507, 708] width 494 height 1218
paste textarea
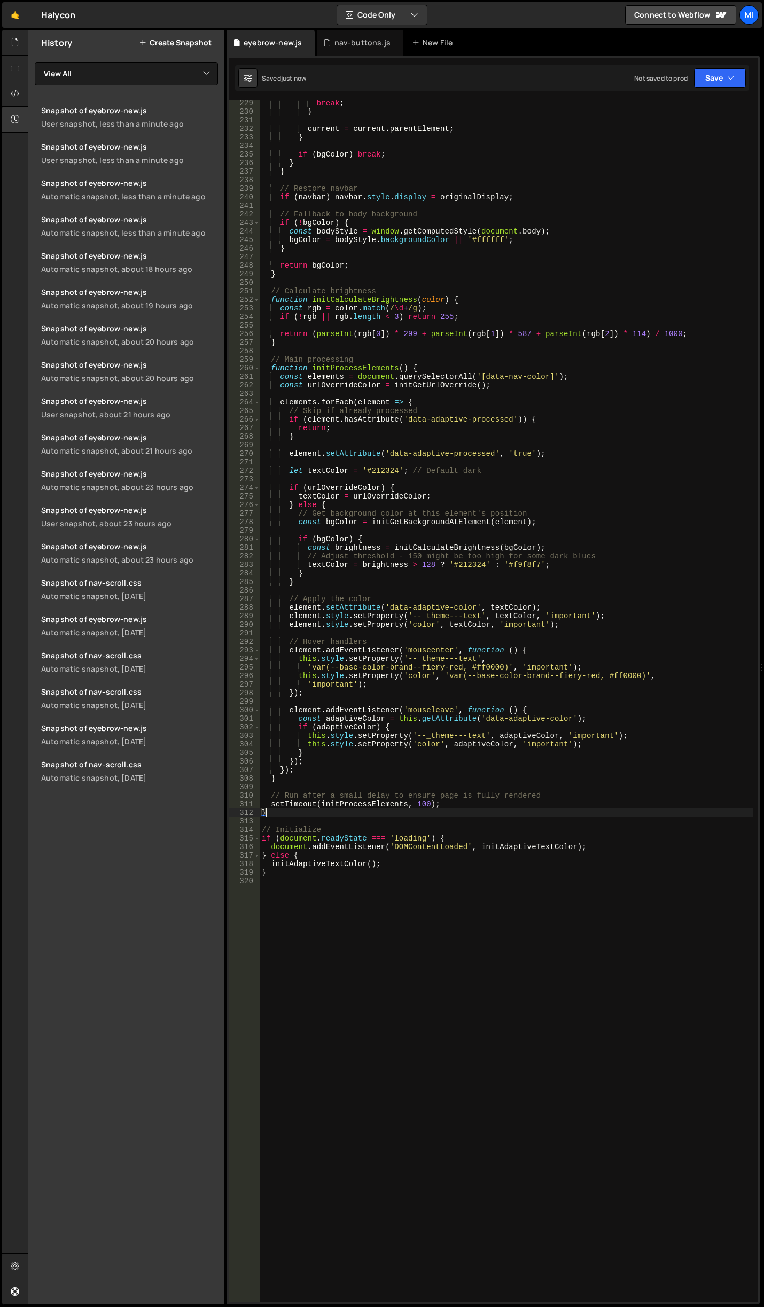
drag, startPoint x: 416, startPoint y: 808, endPoint x: 425, endPoint y: 808, distance: 9.1
click at [425, 808] on div "break ; } current = current . parentElement ; } if ( bgColor ) break ; } } // R…" at bounding box center [507, 708] width 494 height 1218
drag, startPoint x: 412, startPoint y: 801, endPoint x: 423, endPoint y: 802, distance: 11.3
click at [423, 802] on div "break ; } current = current . parentElement ; } if ( bgColor ) break ; } } // R…" at bounding box center [507, 708] width 494 height 1218
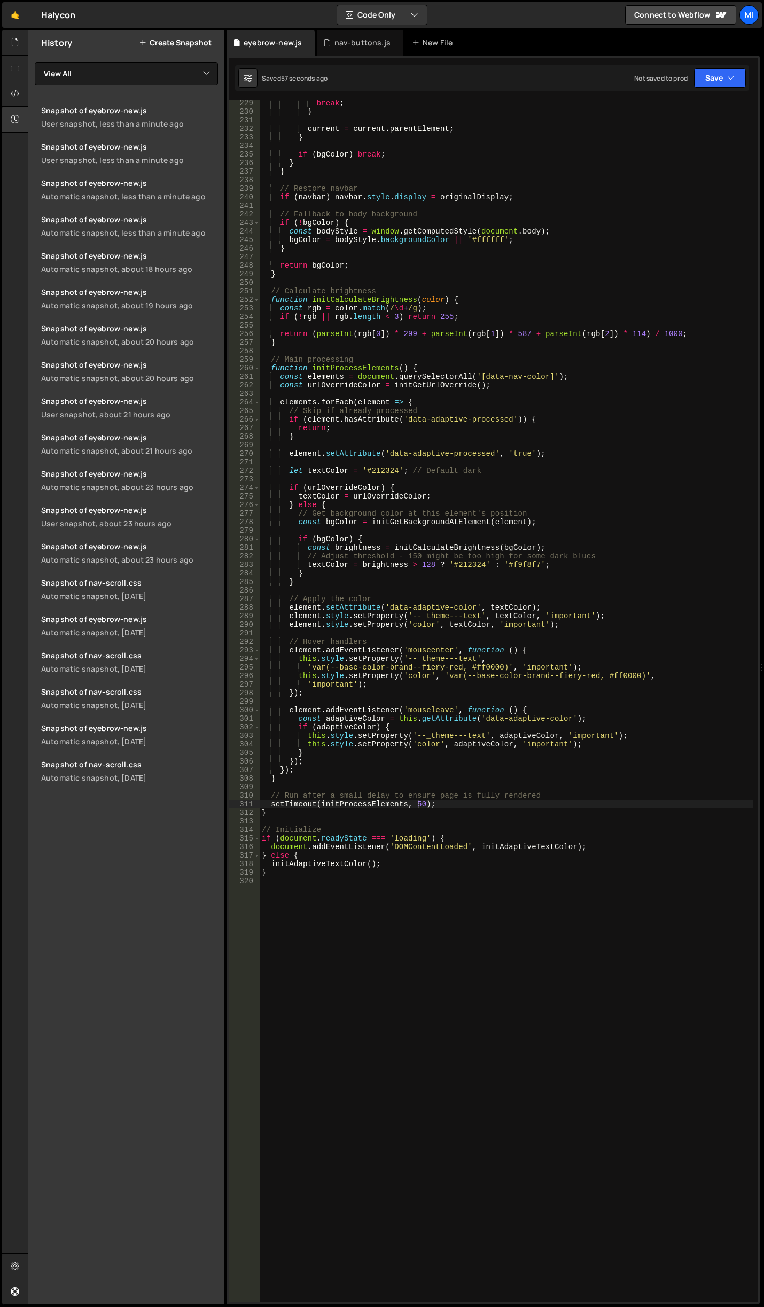
click at [429, 472] on div "break ; } current = current . parentElement ; } if ( bgColor ) break ; } } // R…" at bounding box center [507, 708] width 494 height 1218
type textarea "let textColor = '#212324'; // Default dark"
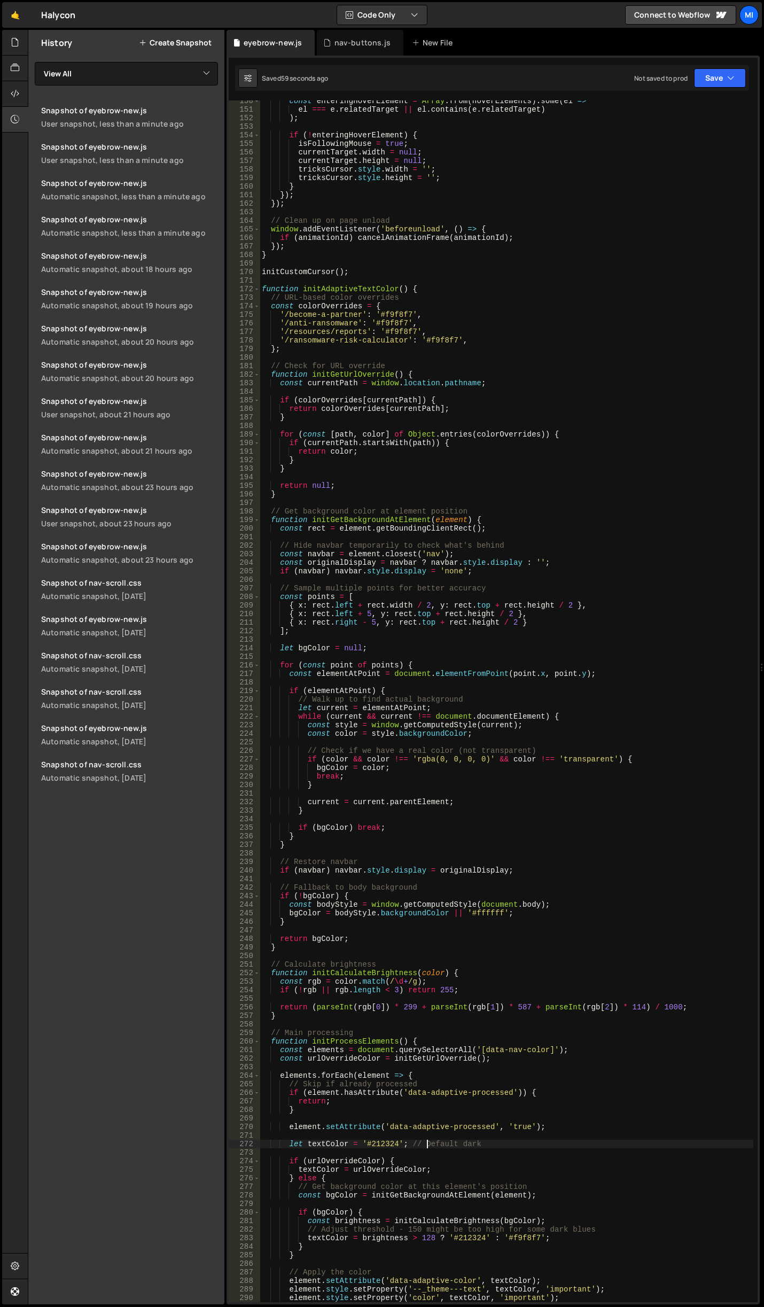
scroll to position [1278, 0]
click at [482, 501] on div "const enteringHoverElement = Array . from ( hoverElements ) . some ( el => el =…" at bounding box center [507, 706] width 494 height 1218
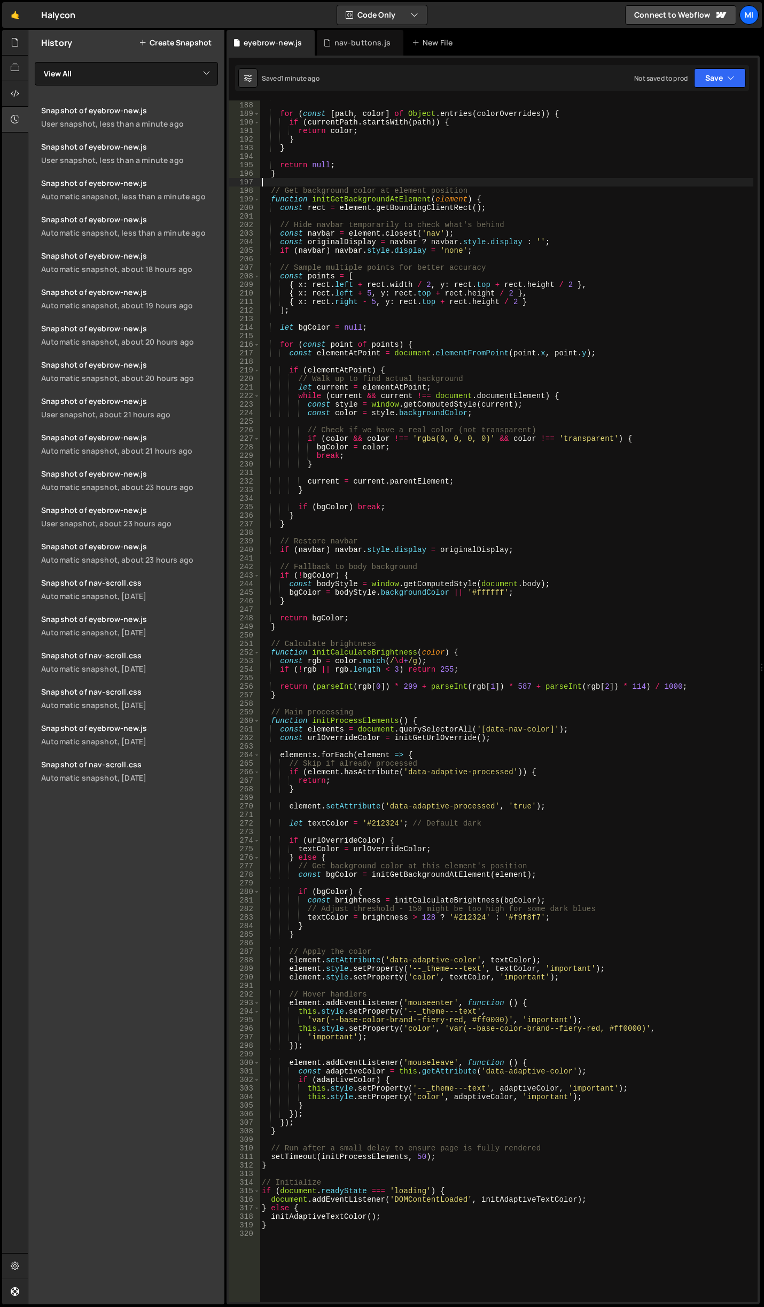
scroll to position [1598, 0]
click at [533, 831] on div "} for ( const [ path , color ] of Object . entries ( colorOverrides )) { if ( c…" at bounding box center [507, 701] width 494 height 1218
type textarea "s"
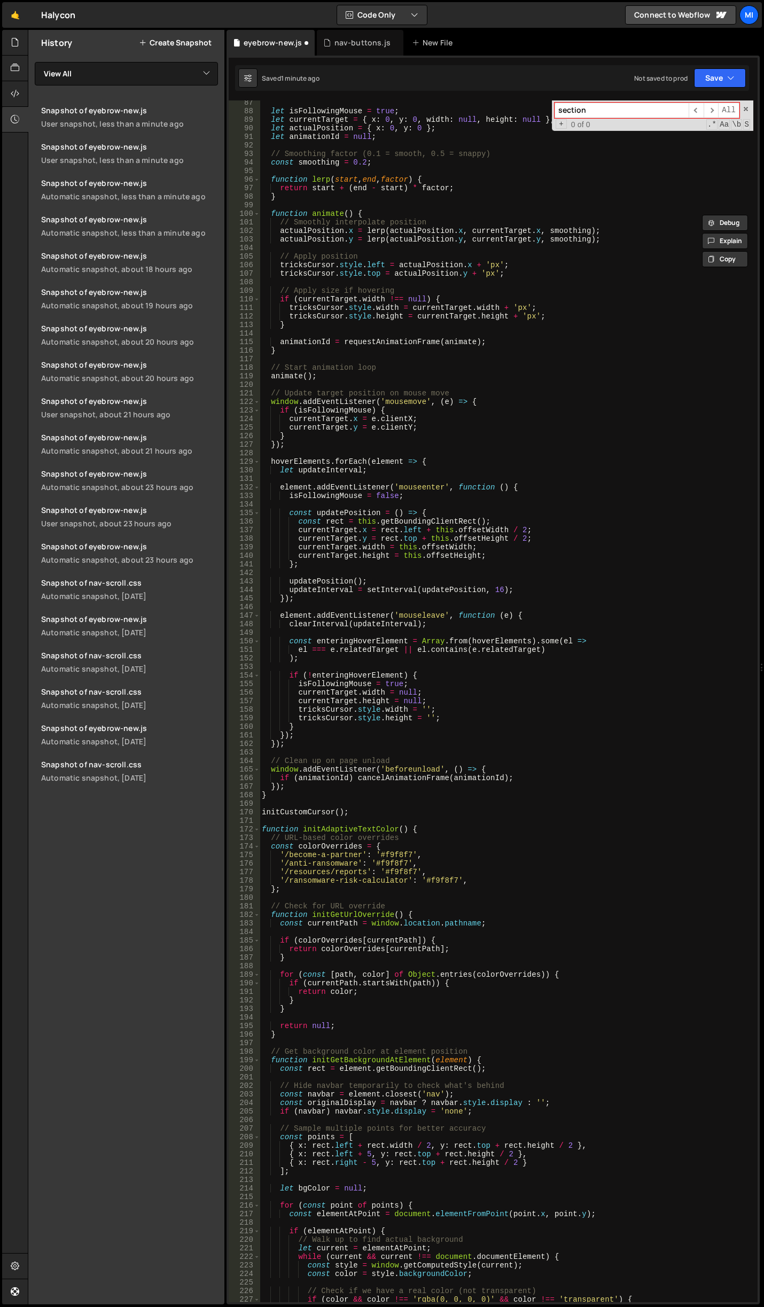
scroll to position [865, 0]
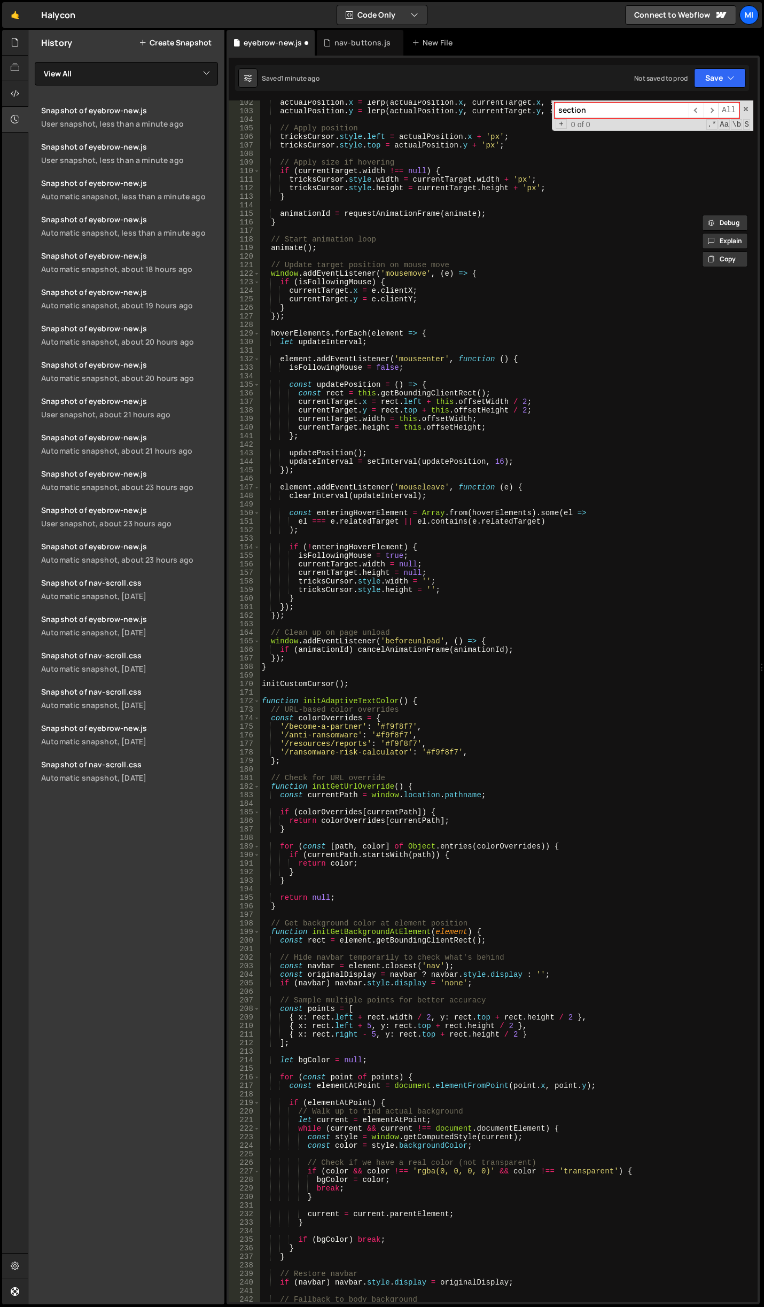
type input "section"
type textarea "'/resources/reports': '#f9f8f7',"
drag, startPoint x: 272, startPoint y: 746, endPoint x: 447, endPoint y: 744, distance: 174.7
click at [447, 744] on div "actualPosition . x = lerp ( actualPosition . x , currentTarget . x , smoothing …" at bounding box center [507, 707] width 494 height 1218
click at [539, 404] on div "actualPosition . x = lerp ( actualPosition . x , currentTarget . x , smoothing …" at bounding box center [507, 707] width 494 height 1218
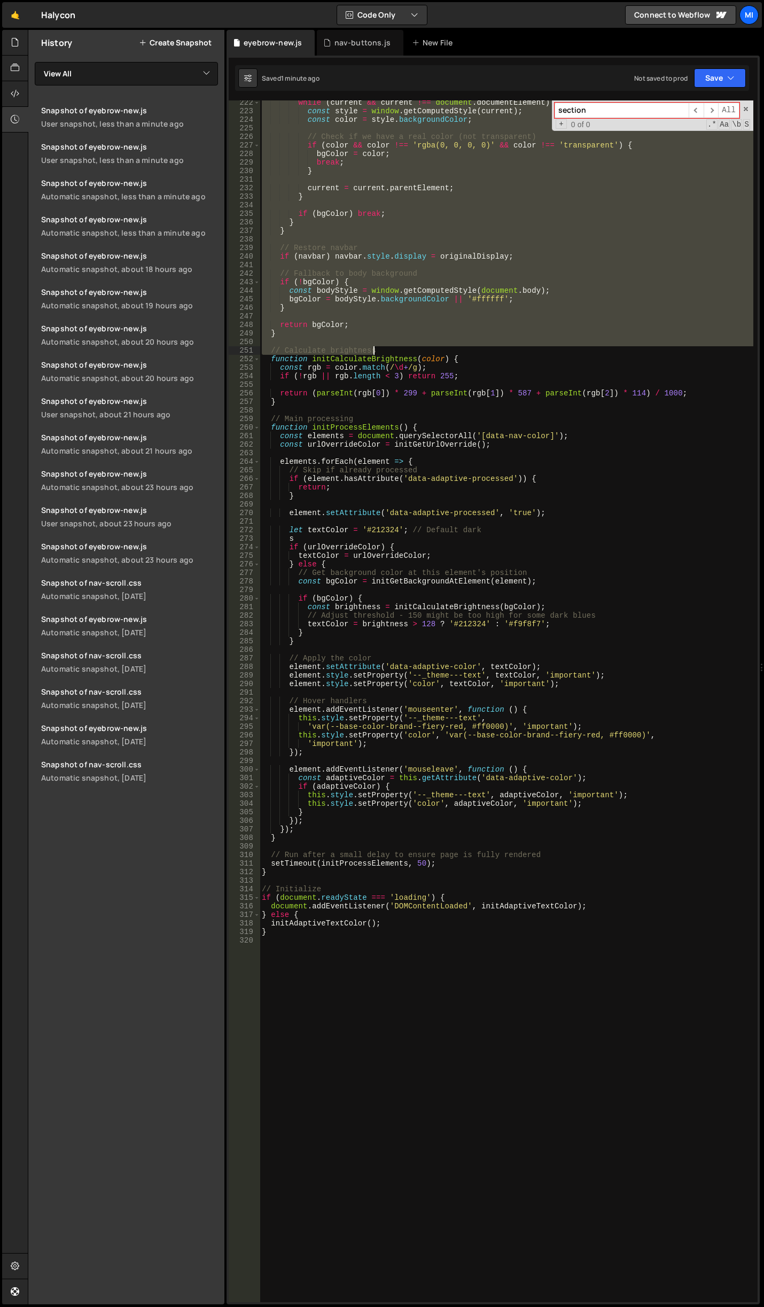
scroll to position [2019, 0]
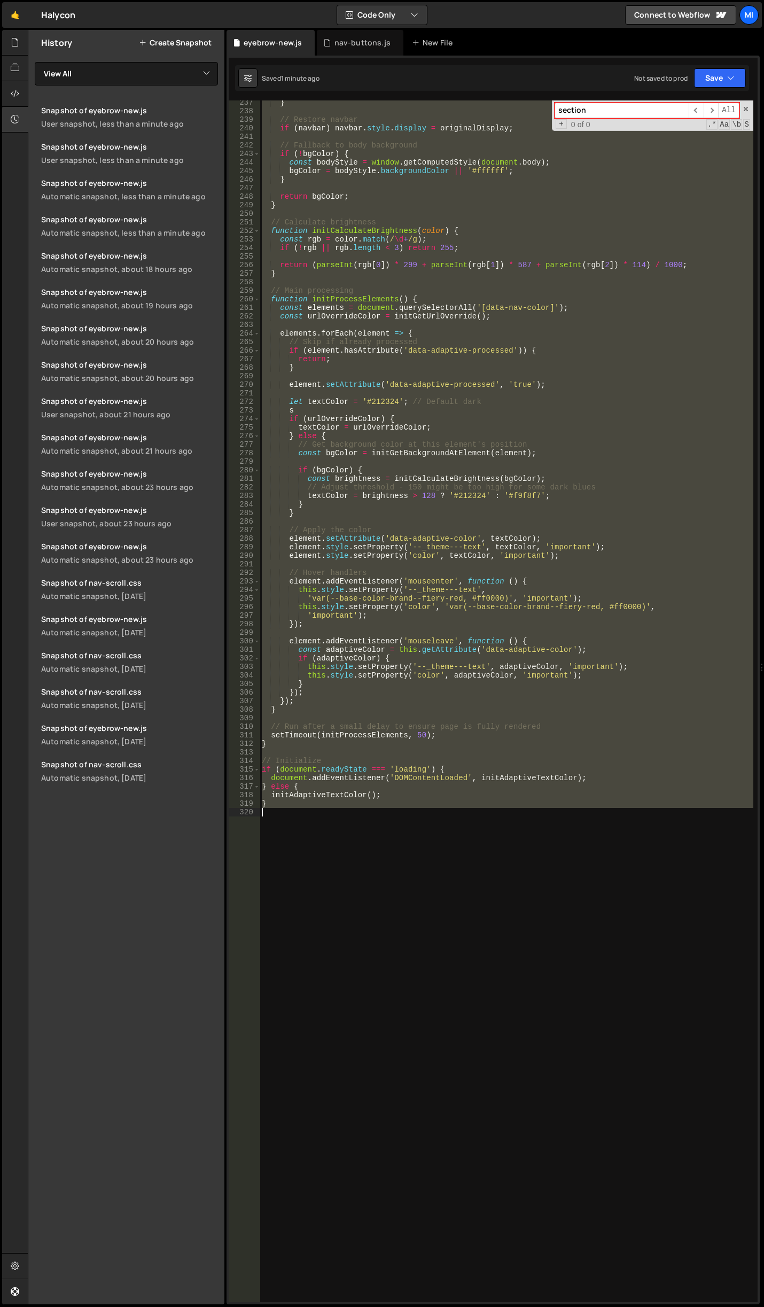
drag, startPoint x: 262, startPoint y: 349, endPoint x: 494, endPoint y: 816, distance: 522.0
click at [494, 816] on div "} // Restore navbar if ( navbar ) navbar . style . display = originalDisplay ; …" at bounding box center [507, 707] width 494 height 1218
paste textarea
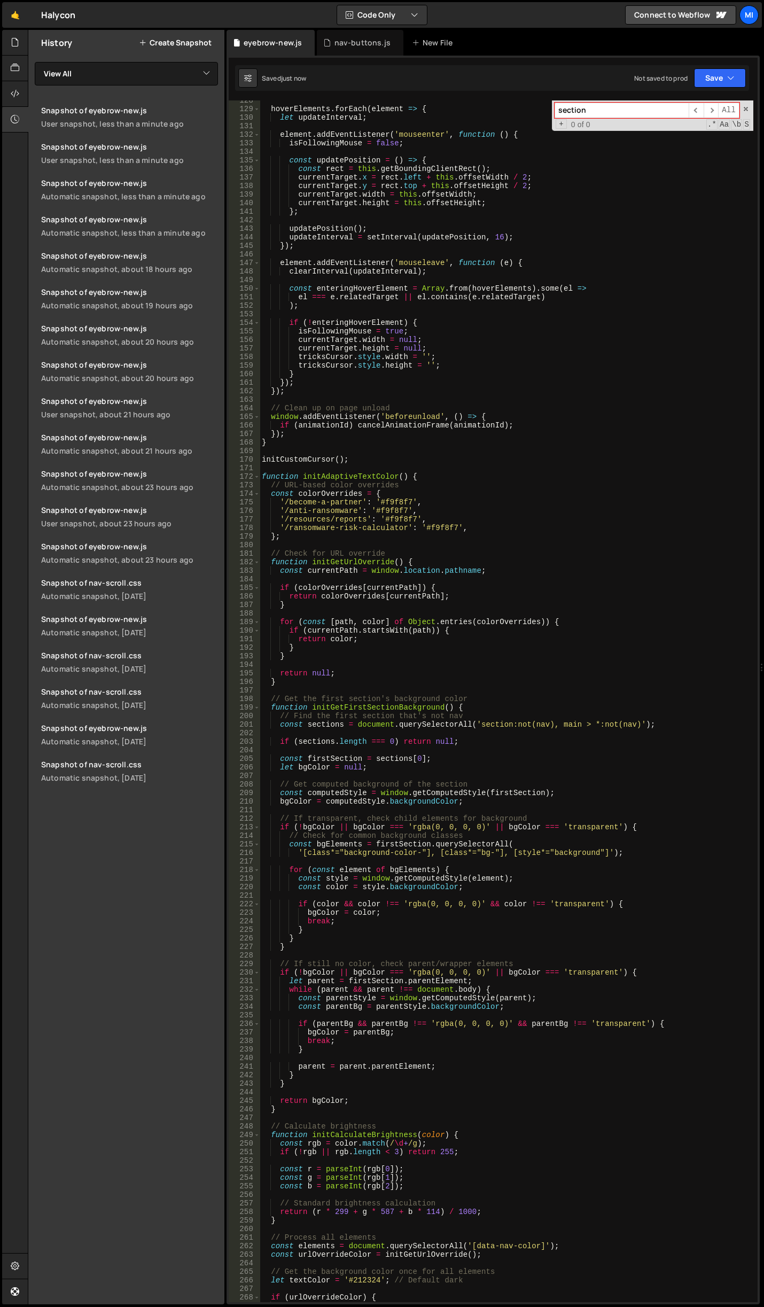
scroll to position [1090, 0]
drag, startPoint x: 273, startPoint y: 519, endPoint x: 466, endPoint y: 517, distance: 192.8
click at [466, 517] on div "hoverElements . forEach ( element => { let updateInterval ; element . addEventL…" at bounding box center [507, 705] width 494 height 1218
type textarea "'/resources/reports': '#f9f8f7',"
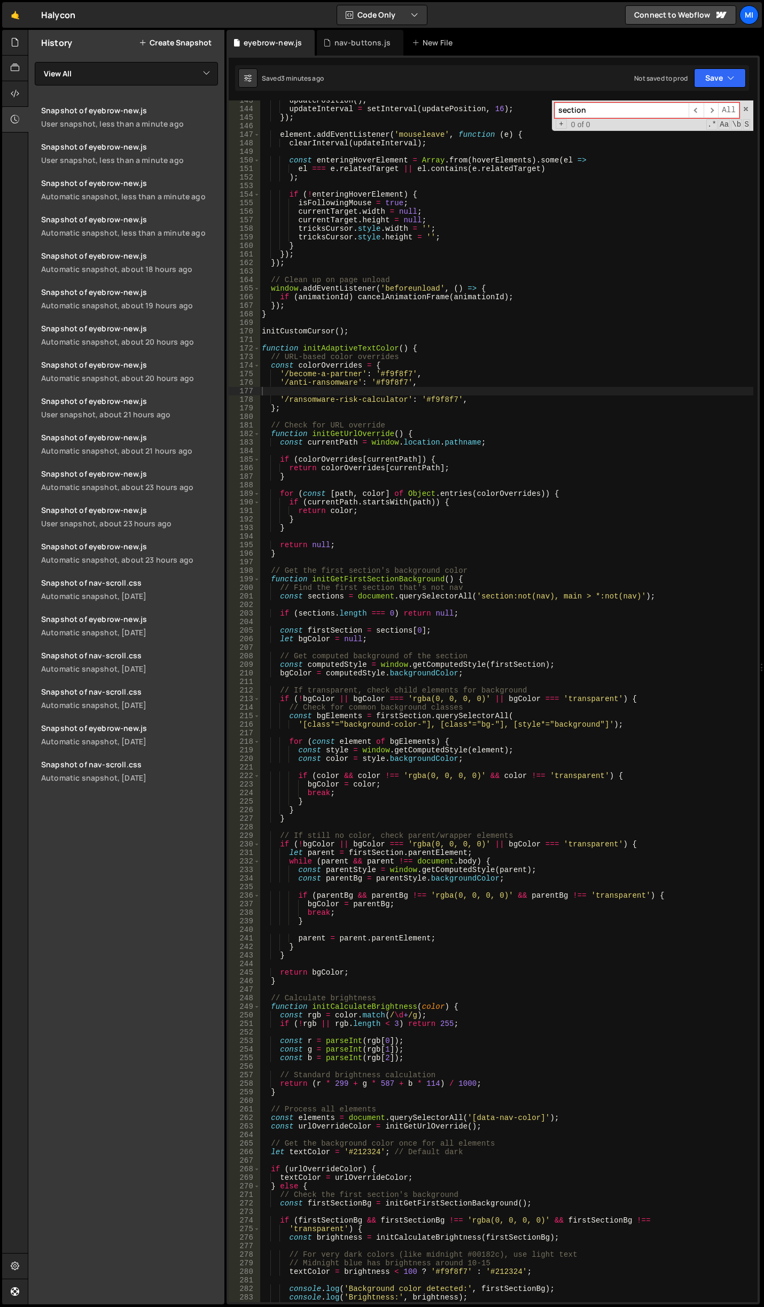
scroll to position [1122, 0]
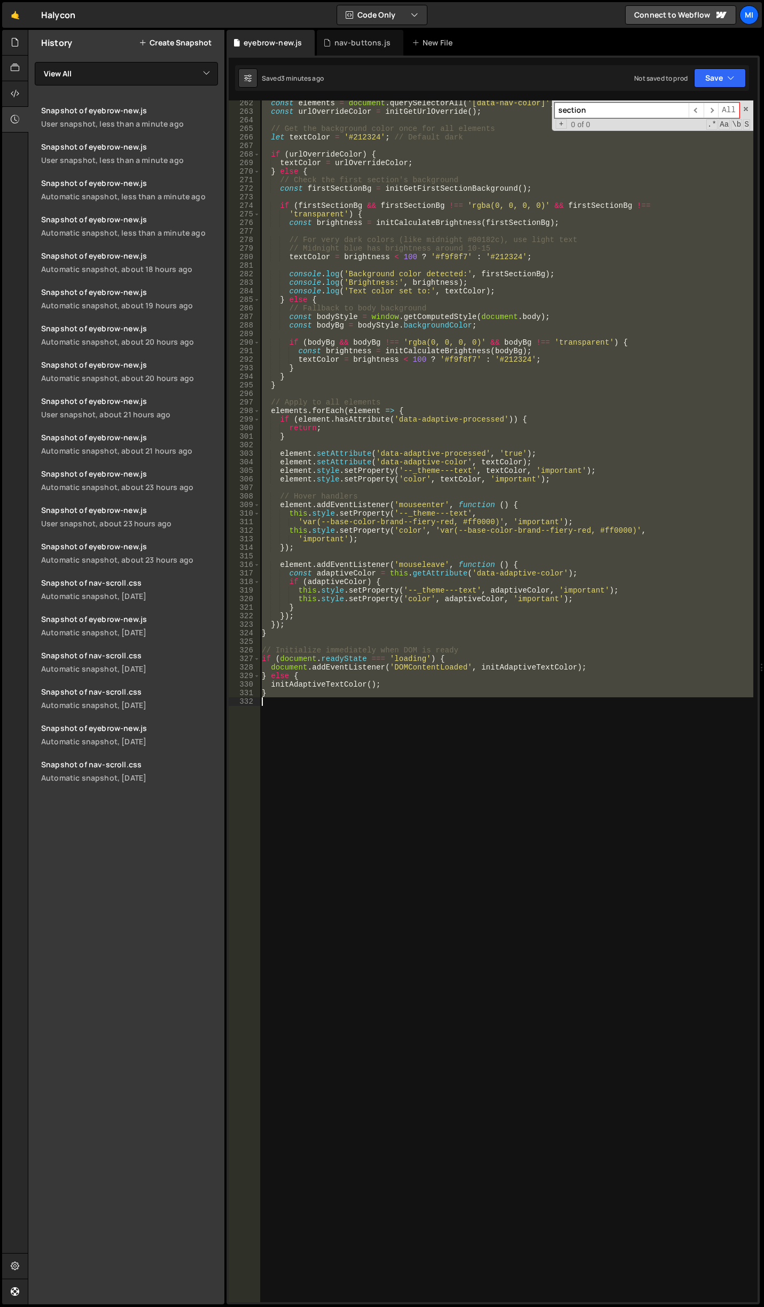
drag, startPoint x: 261, startPoint y: 443, endPoint x: 351, endPoint y: 705, distance: 277.0
click at [351, 705] on div "const elements = document . querySelectorAll ( '[data-nav-color]' ) ; const url…" at bounding box center [507, 708] width 494 height 1218
paste textarea "initAdaptiveTextColor();"
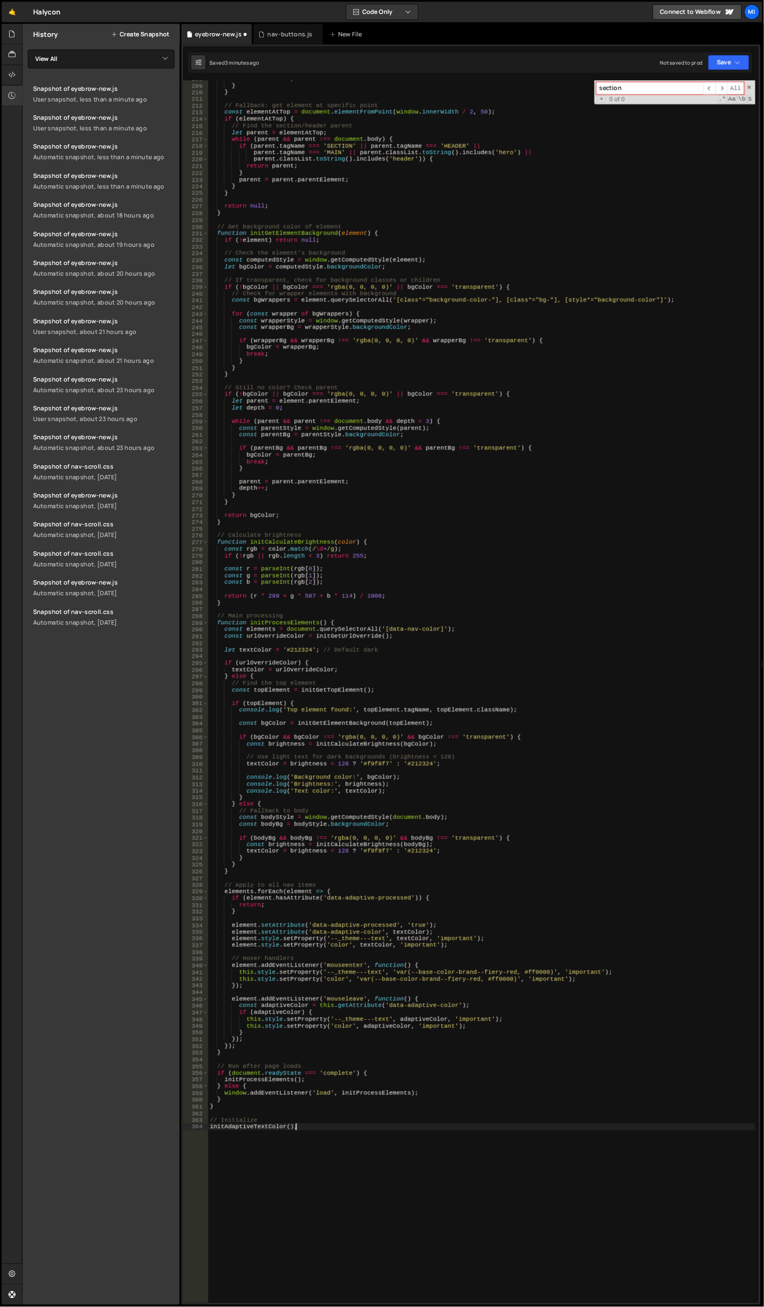
scroll to position [1743, 0]
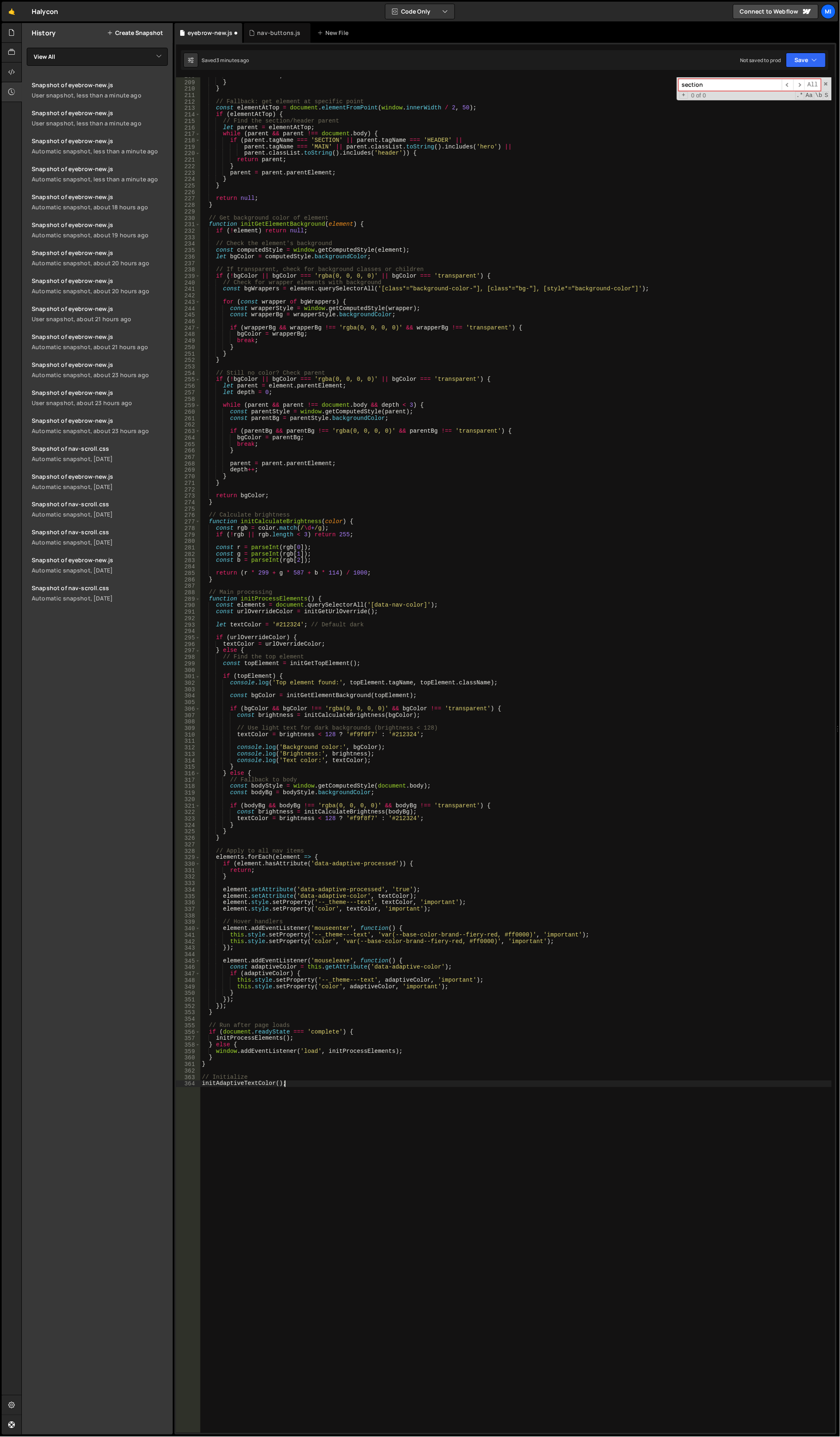
type textarea "}"
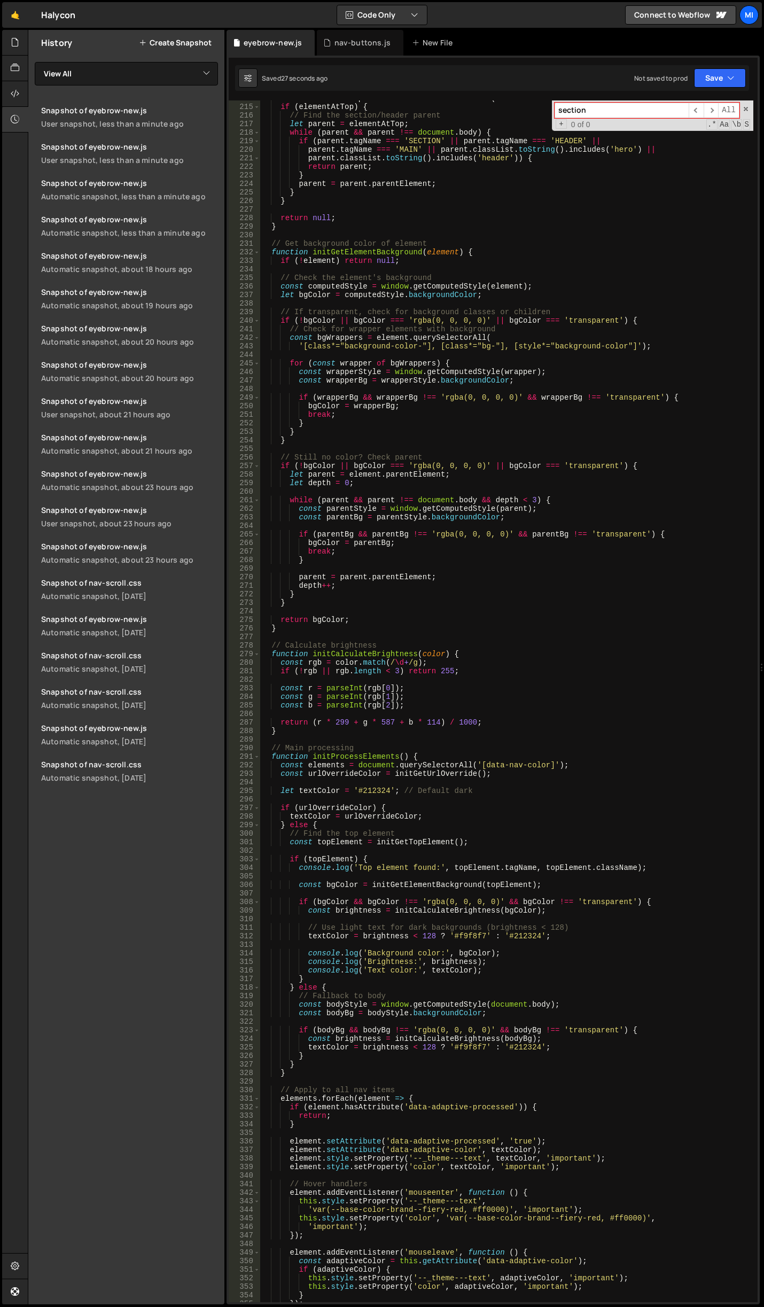
scroll to position [1795, 0]
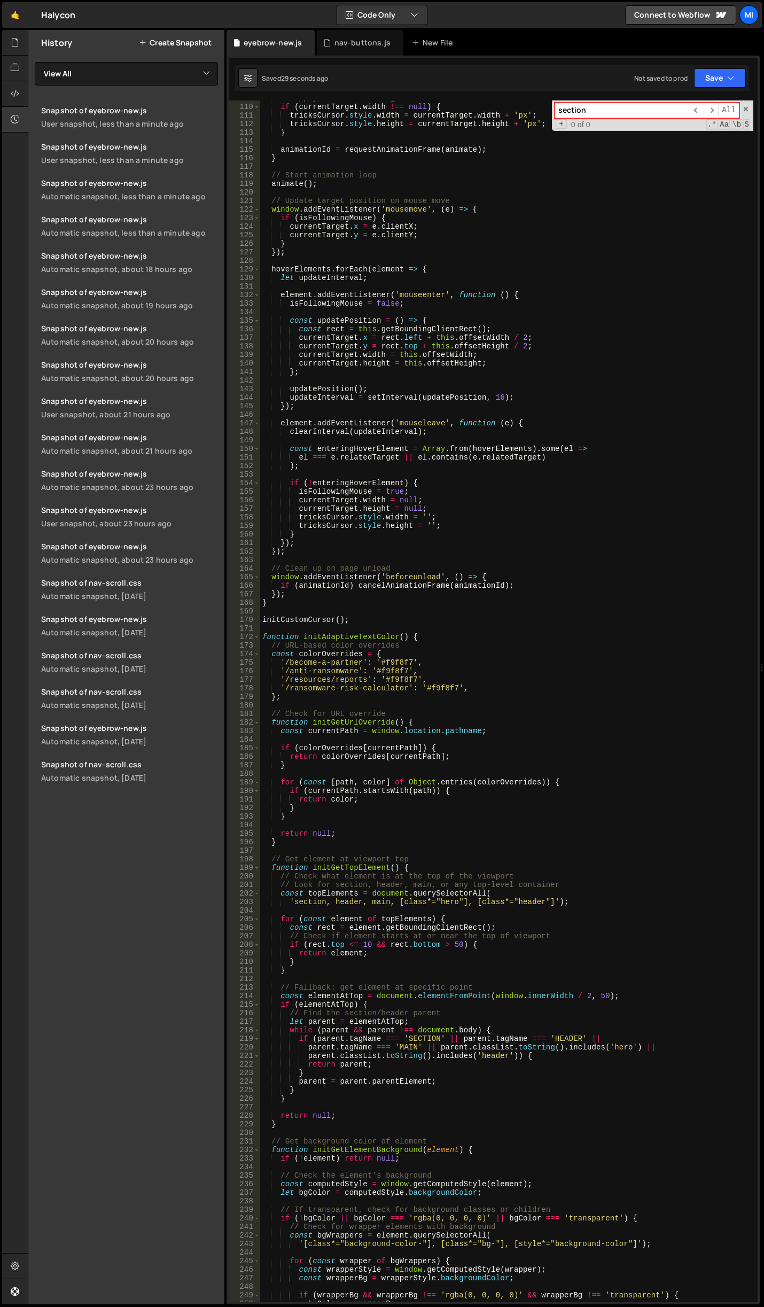
scroll to position [865, 0]
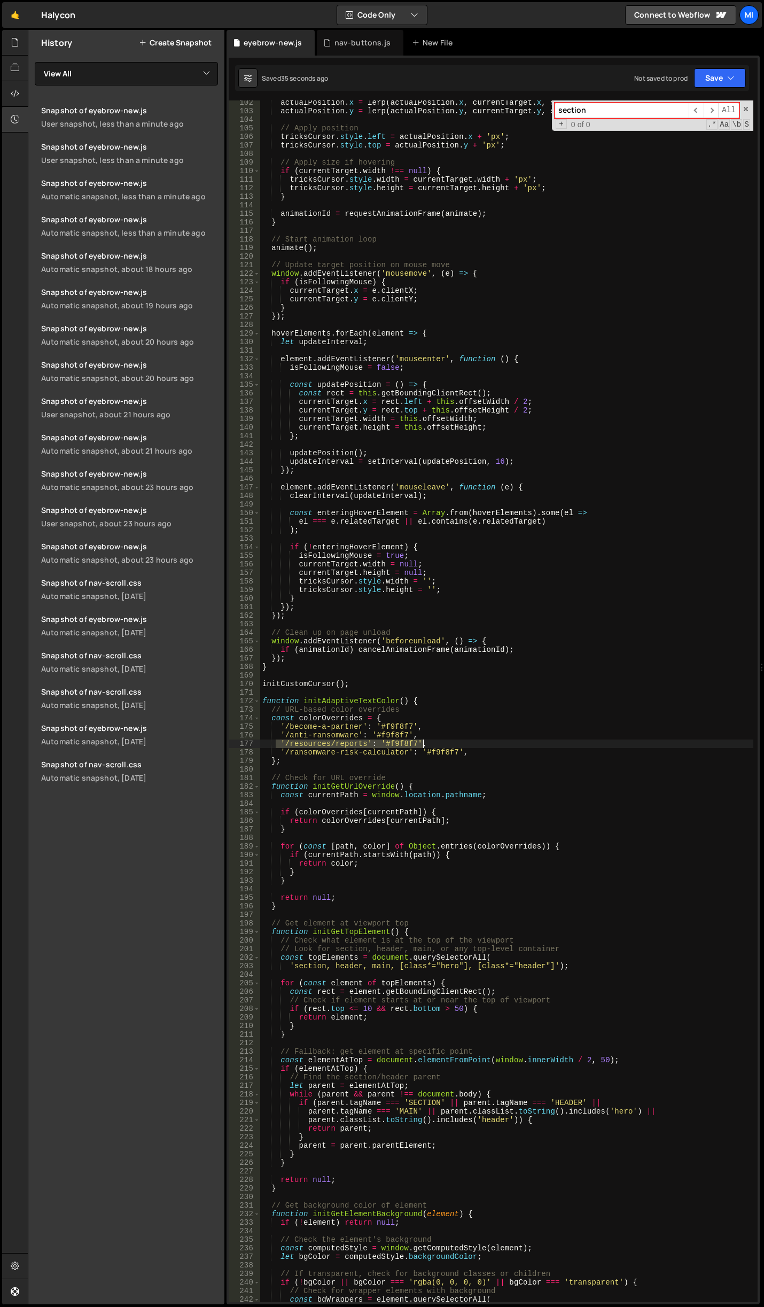
drag, startPoint x: 277, startPoint y: 742, endPoint x: 485, endPoint y: 746, distance: 208.4
click at [485, 746] on div "actualPosition . x = lerp ( actualPosition . x , currentTarget . x , smoothing …" at bounding box center [506, 707] width 493 height 1218
type textarea "'/resources/reports': '#f9f8f7',"
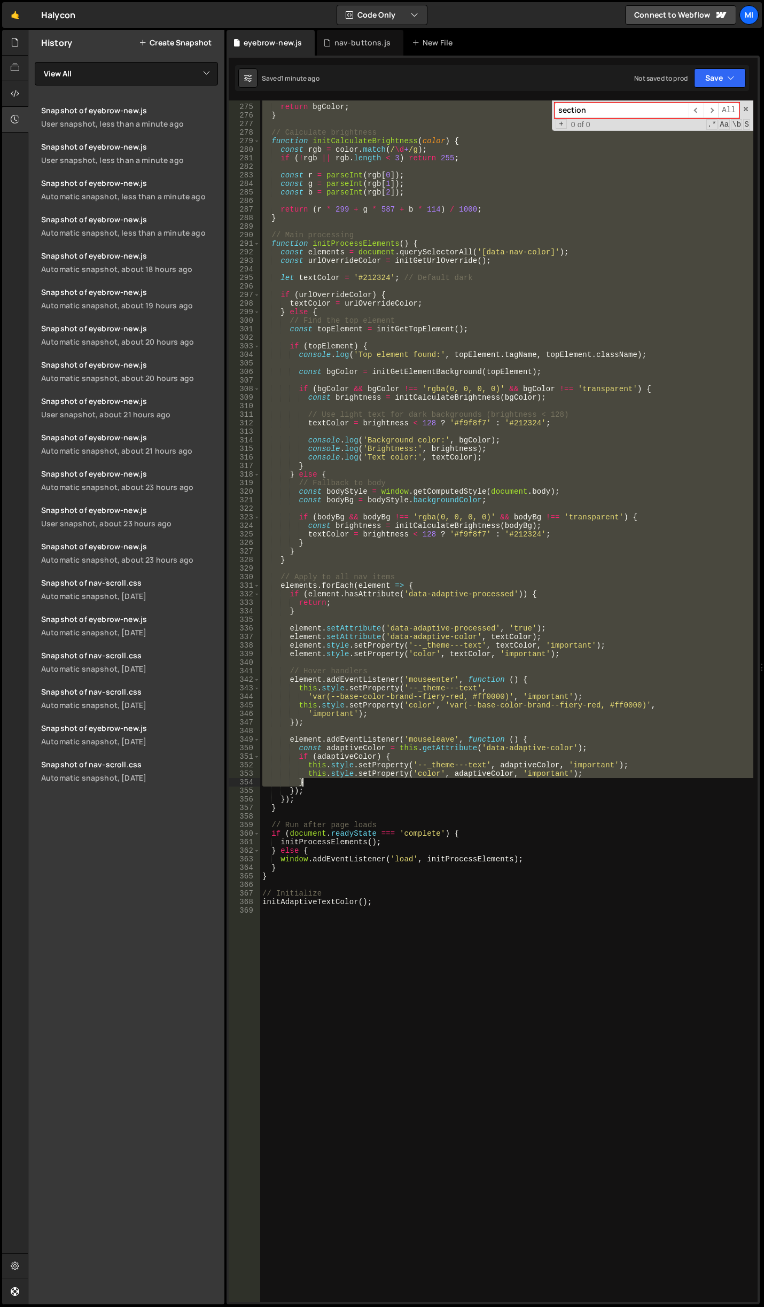
scroll to position [2549, 0]
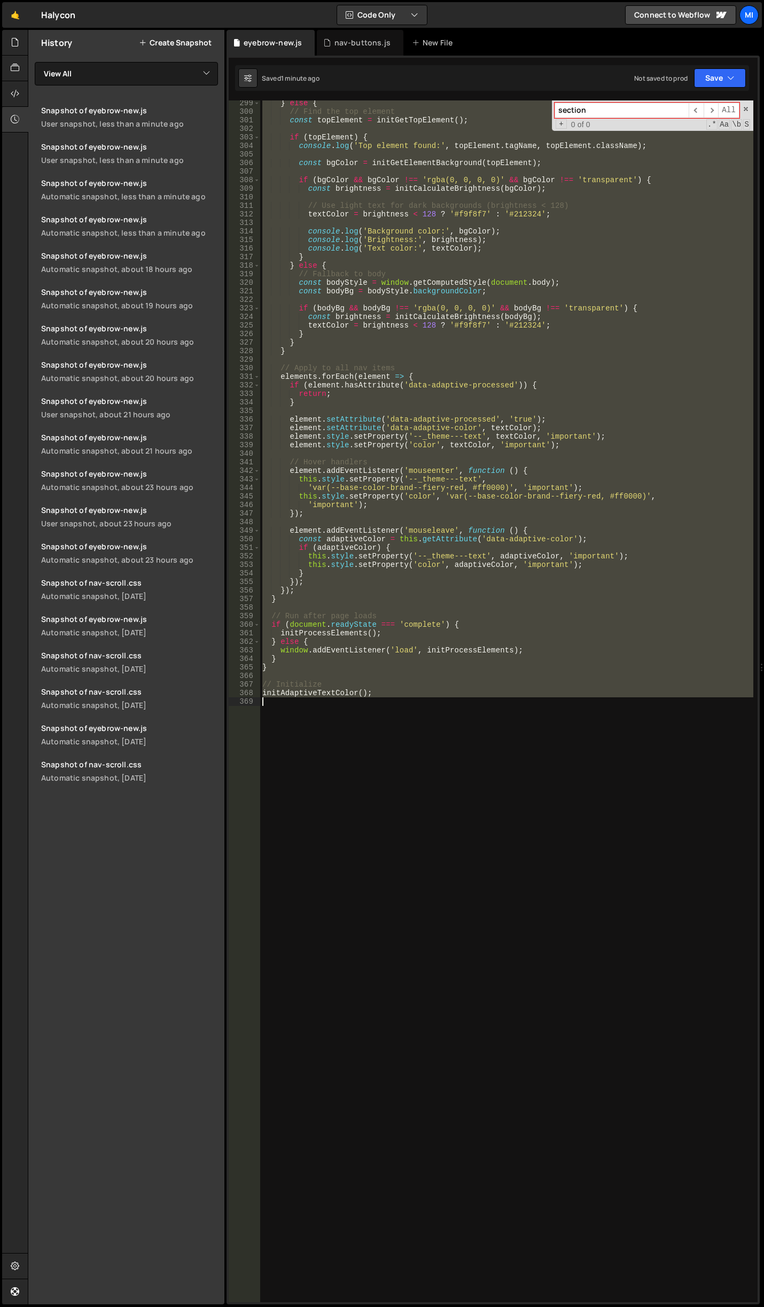
drag, startPoint x: 260, startPoint y: 317, endPoint x: 376, endPoint y: 792, distance: 488.7
click at [376, 792] on div "} else { // Find the top element const topElement = initGetTopElement ( ) ; if …" at bounding box center [506, 708] width 493 height 1218
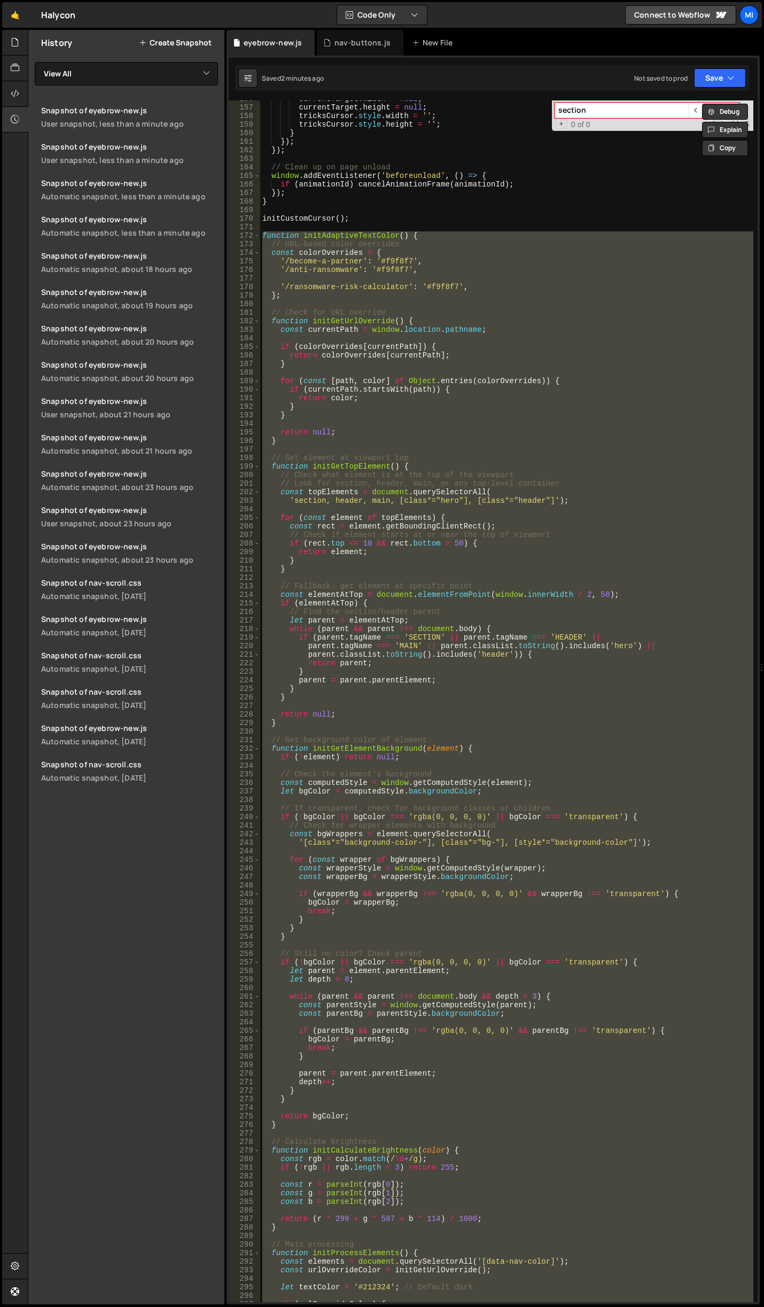
scroll to position [1267, 0]
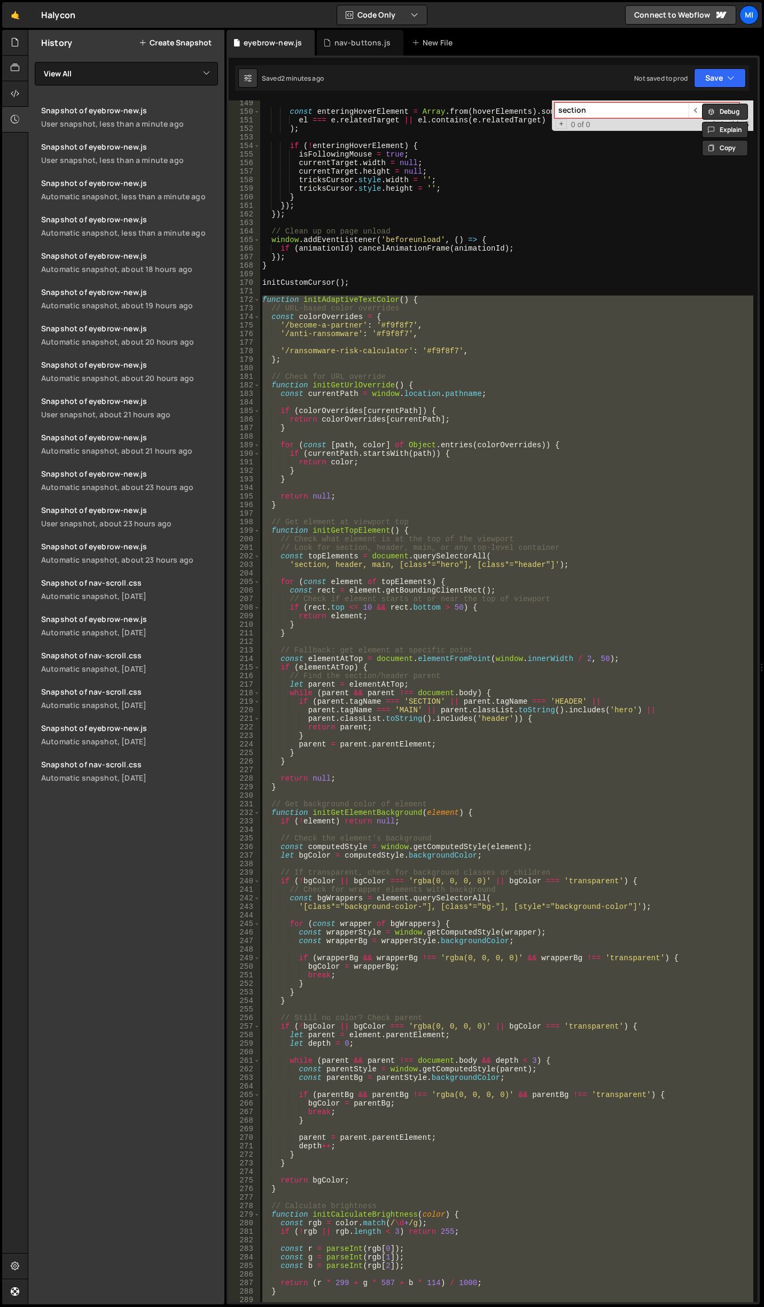
click at [274, 302] on div "const enteringHoverElement = Array . from ( hoverElements ) . some ( el => el =…" at bounding box center [506, 700] width 493 height 1201
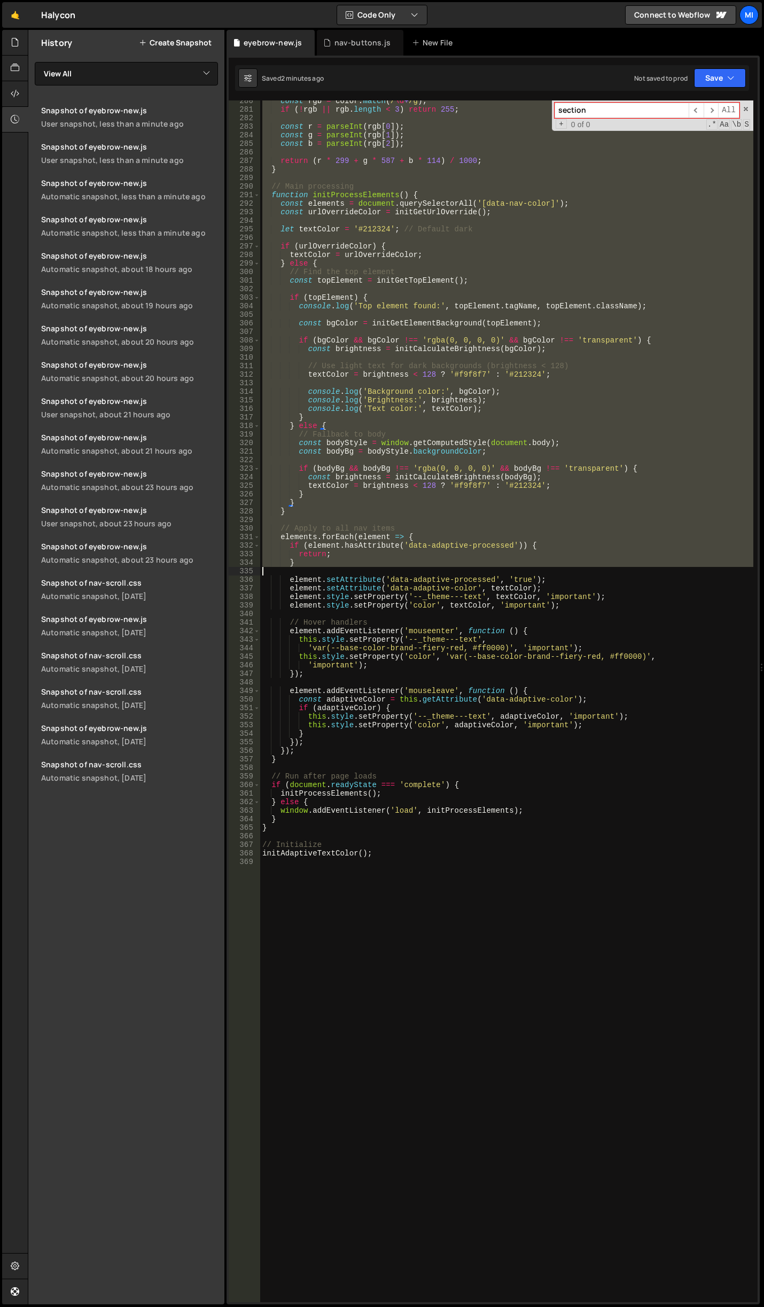
scroll to position [2453, 0]
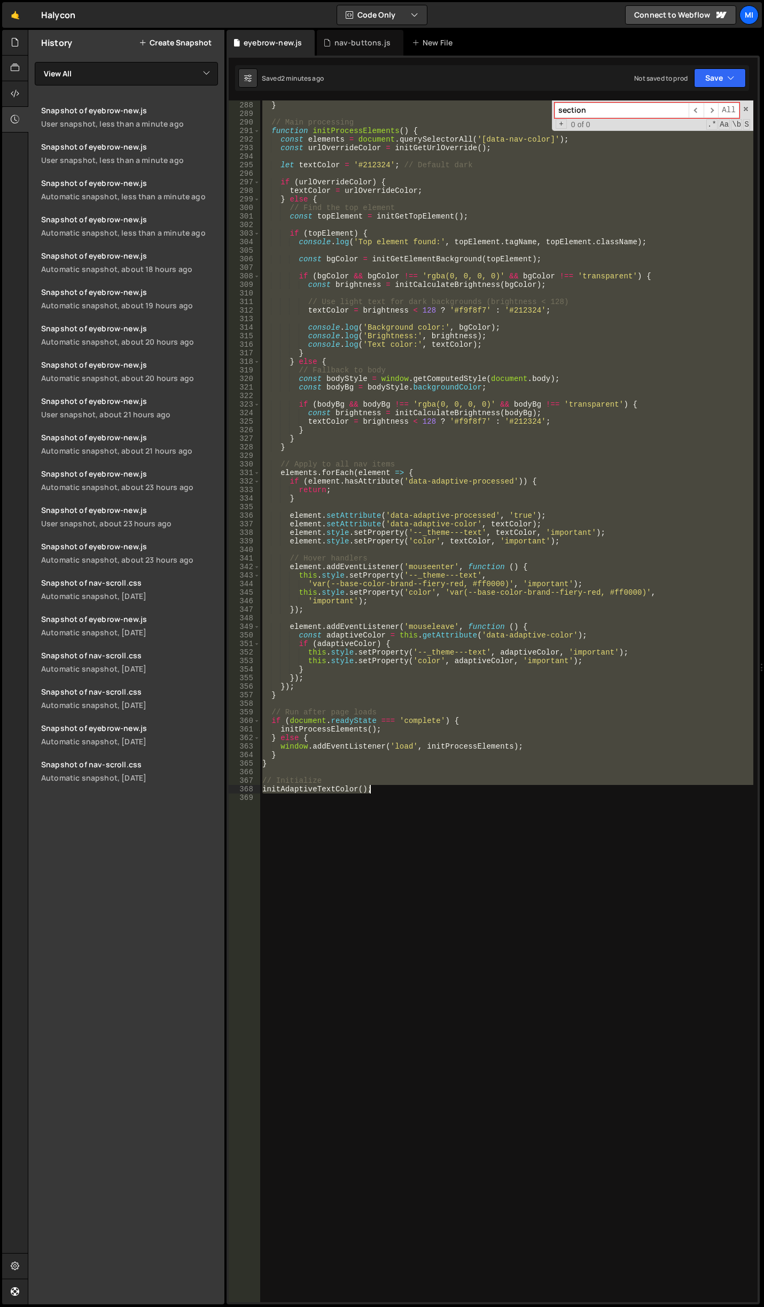
drag, startPoint x: 264, startPoint y: 301, endPoint x: 431, endPoint y: 791, distance: 516.7
click at [431, 791] on div "return ( r * 299 + g * 587 + b * 114 ) / 1000 ; } // Main processing function i…" at bounding box center [506, 701] width 493 height 1218
paste textarea
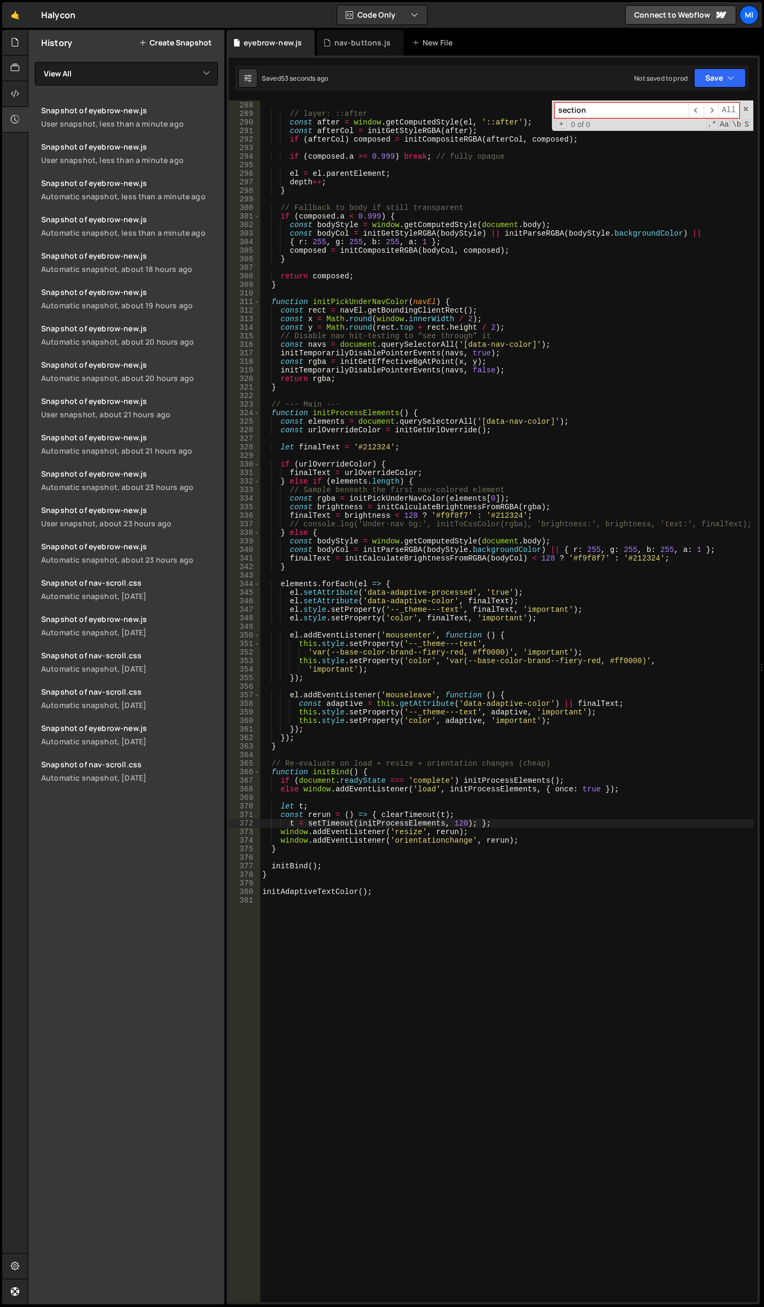
click at [664, 484] on div "if ( selfCol ) composed = initCompositeRGBA ( selfCol , composed ) ; // layer: …" at bounding box center [506, 701] width 493 height 1218
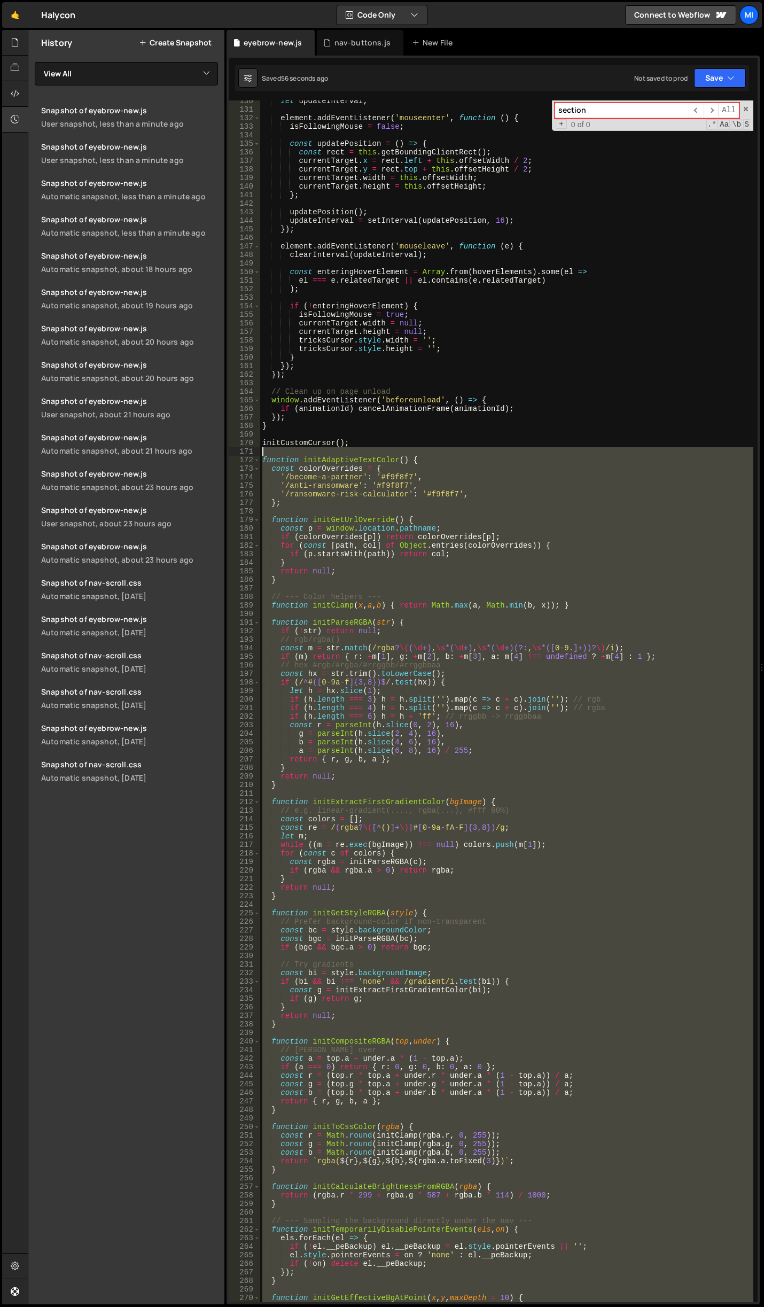
scroll to position [1075, 0]
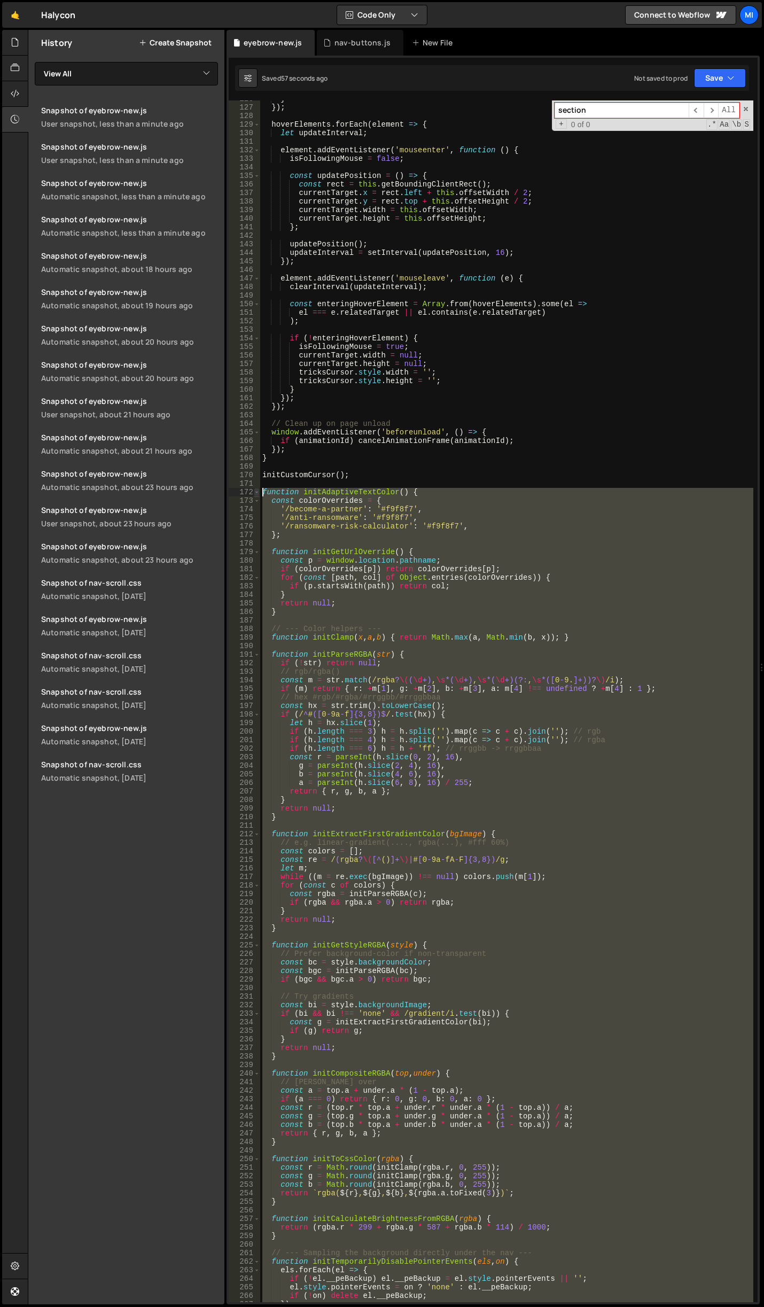
drag, startPoint x: 393, startPoint y: 894, endPoint x: 257, endPoint y: 493, distance: 423.0
click at [257, 493] on div "} else if (elements.length) { 126 127 128 129 130 131 132 133 134 135 136 137 1…" at bounding box center [493, 700] width 529 height 1201
paste textarea "initAdaptiveTextColor();"
type textarea "initAdaptiveTextColor();"
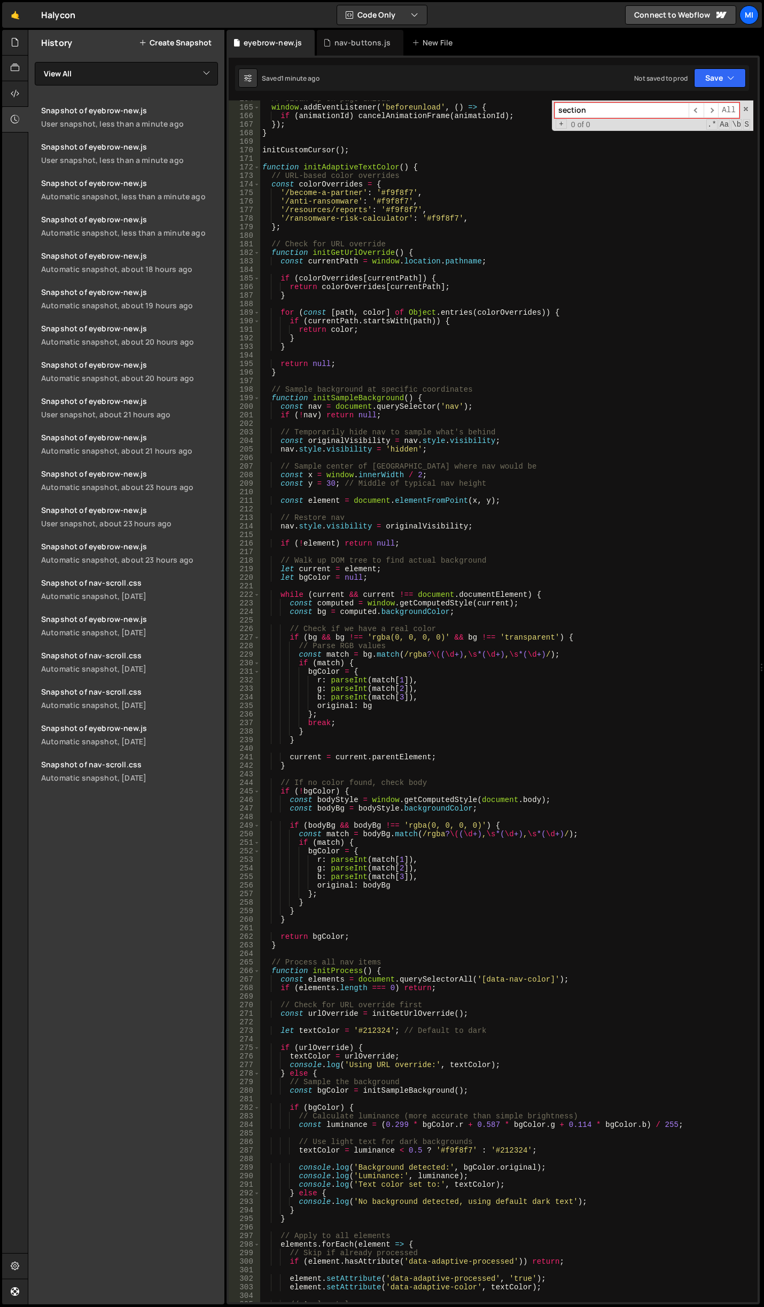
scroll to position [1399, 0]
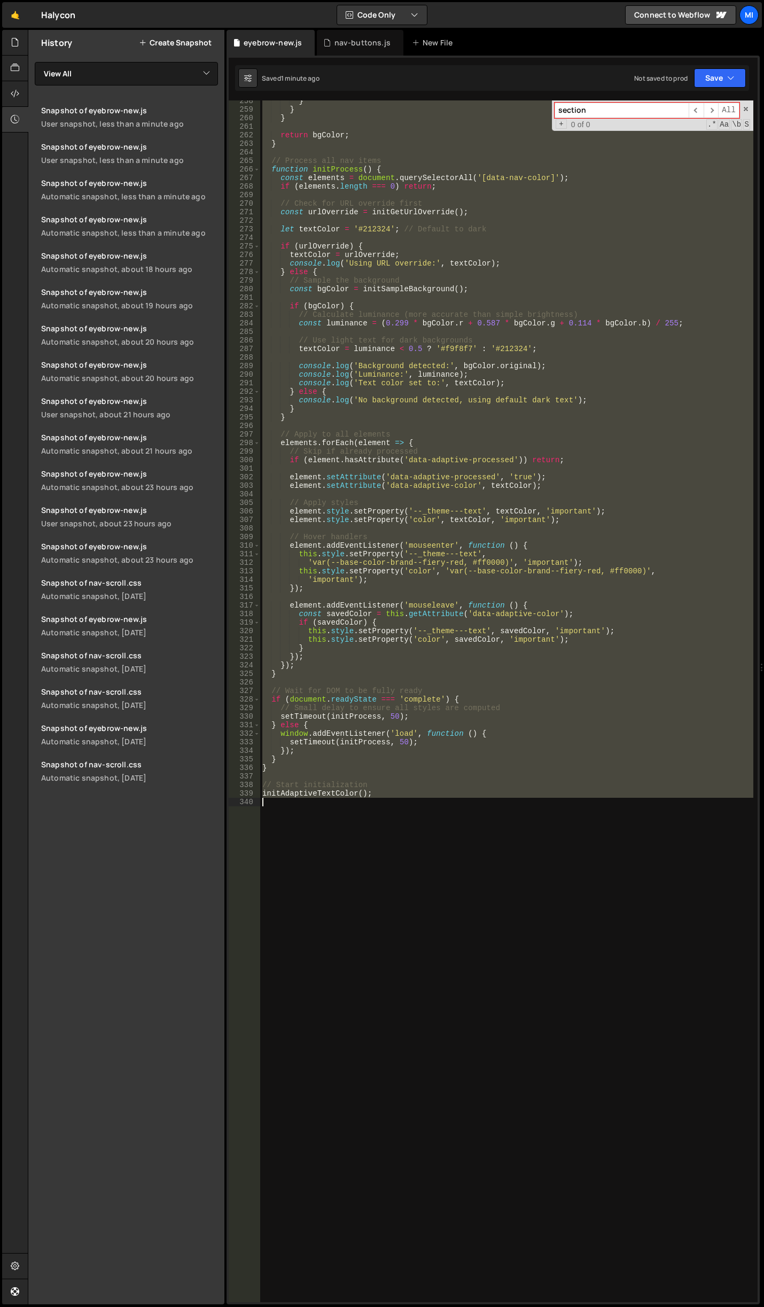
drag, startPoint x: 261, startPoint y: 168, endPoint x: 513, endPoint y: 1039, distance: 906.8
click at [513, 1039] on div "} } } return bgColor ; } // Process all nav items function initProcess ( ) { co…" at bounding box center [506, 706] width 493 height 1218
type textarea "initAdaptiveTextColor();"
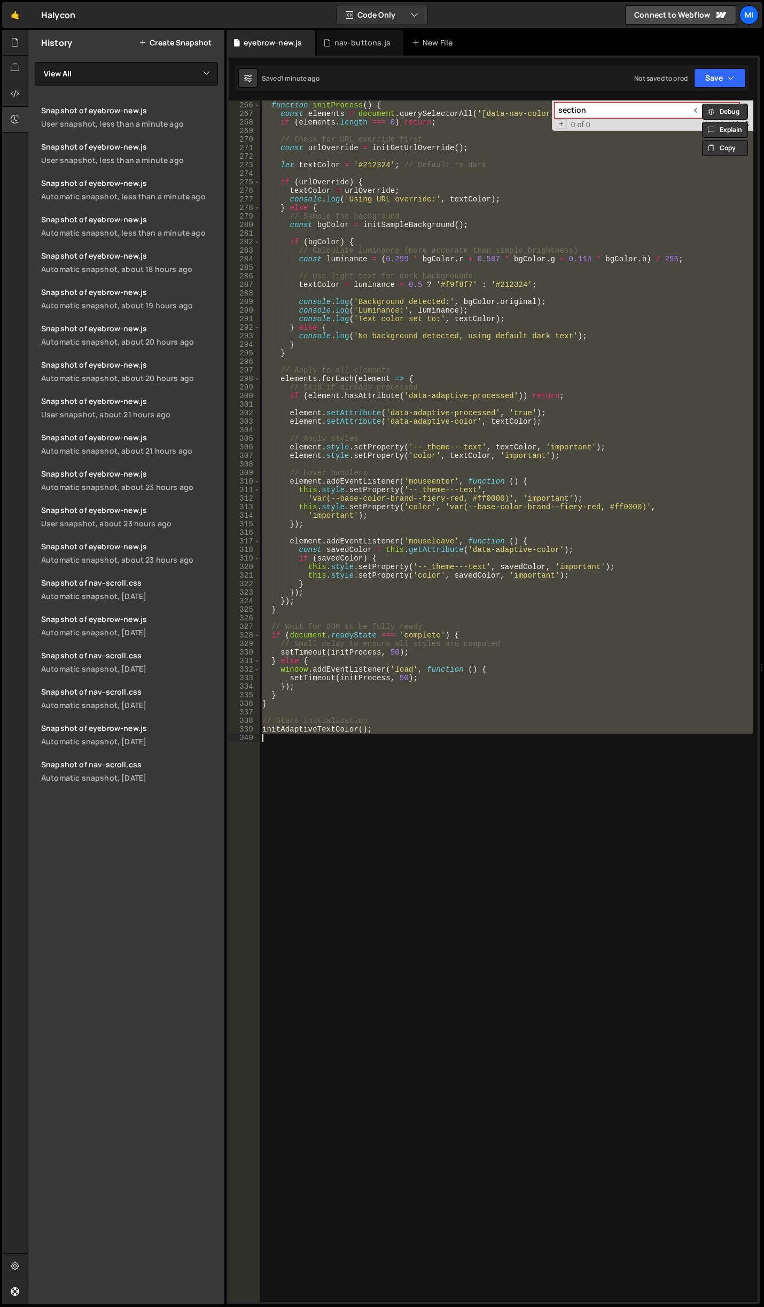
paste textarea
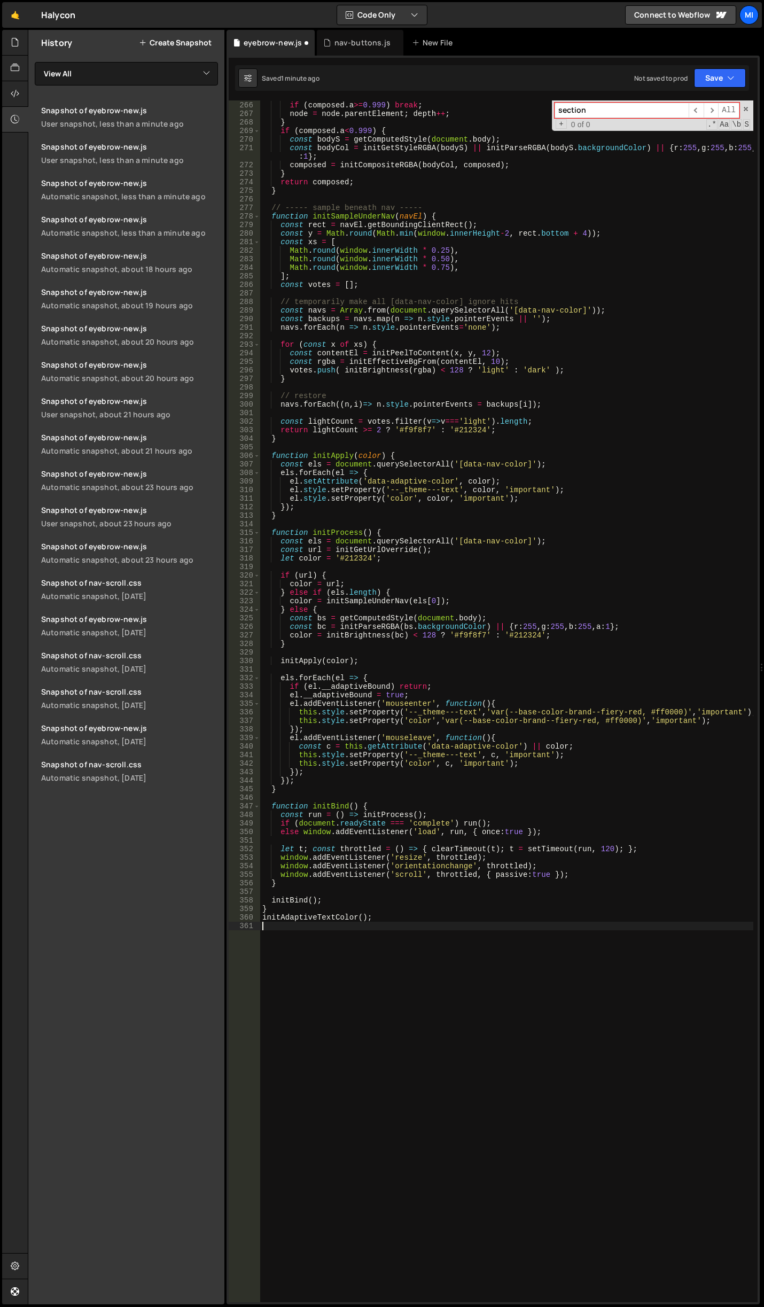
type textarea "this.style.setProperty('color', c, 'important');"
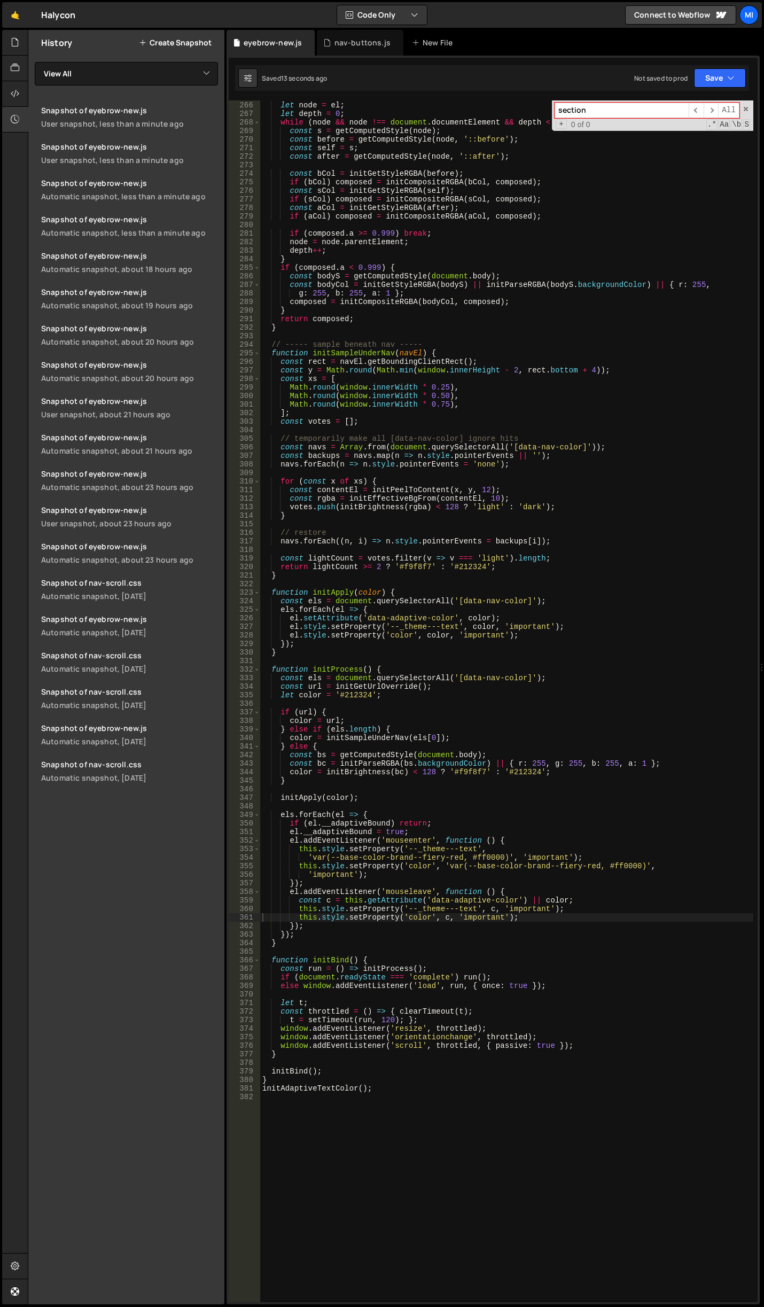
click at [542, 659] on div "let composed = { r : 0 , g : 0 , b : 0 , a : 0 } ; let node = el ; let depth = …" at bounding box center [506, 701] width 493 height 1218
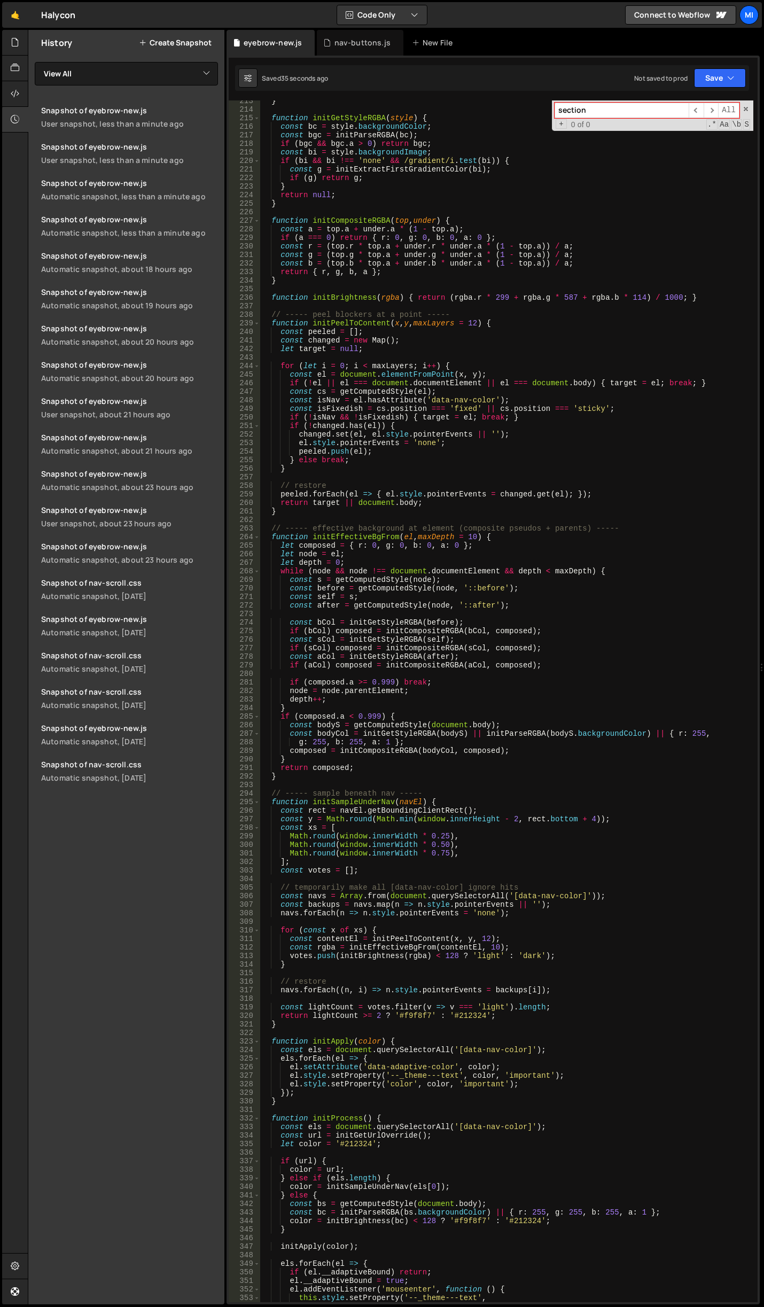
click at [497, 647] on div "} function initGetStyleRGBA ( style ) { const bc = style . backgroundColor ; co…" at bounding box center [506, 706] width 493 height 1218
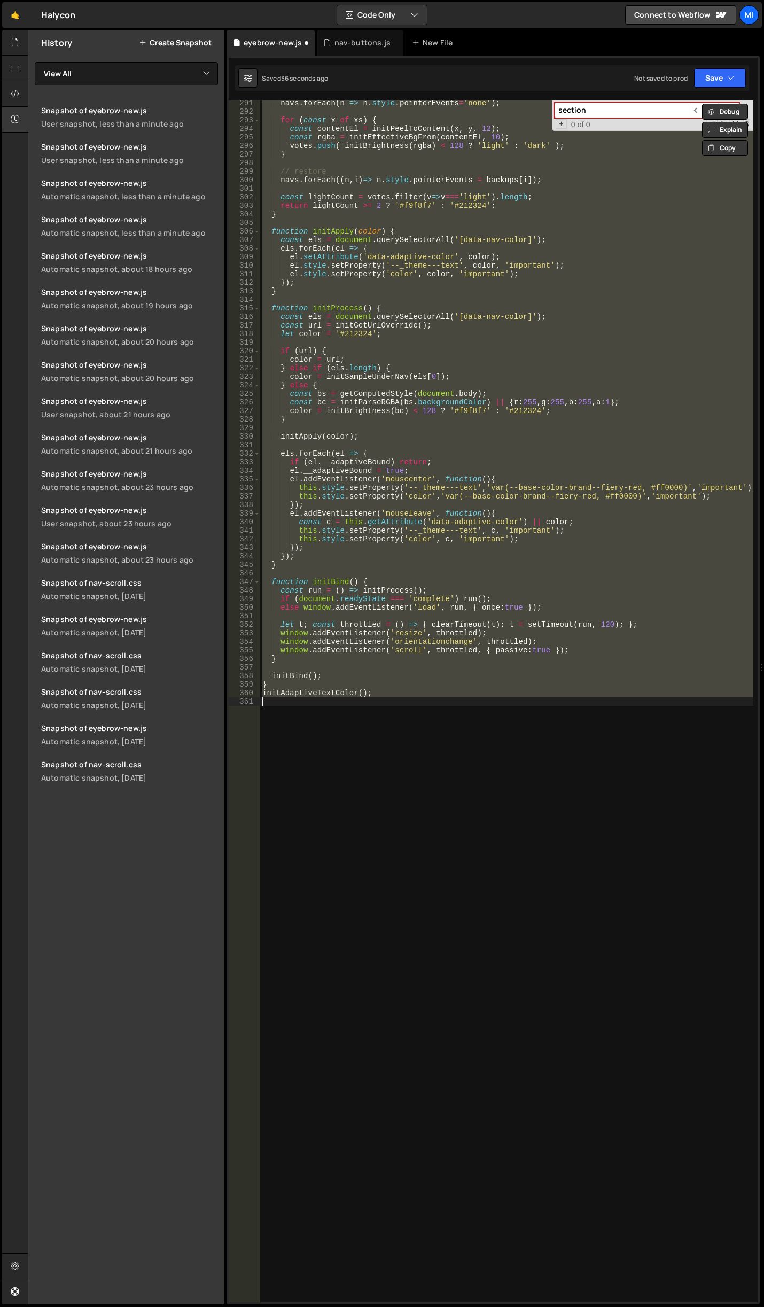
type textarea "this.style.setProperty('color', c, 'important');"
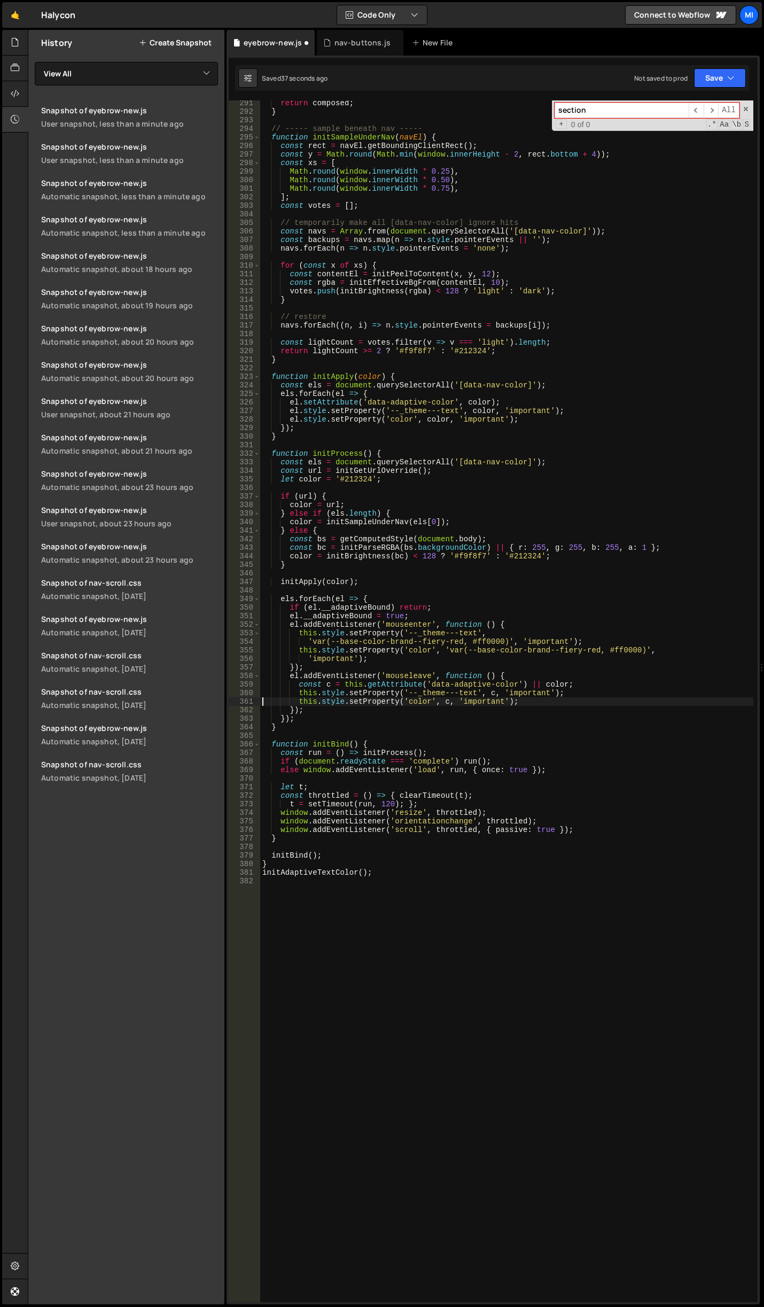
scroll to position [2481, 0]
click at [531, 900] on div "return composed ; } // ----- sample beneath nav ----- function initSampleUnderN…" at bounding box center [506, 708] width 493 height 1218
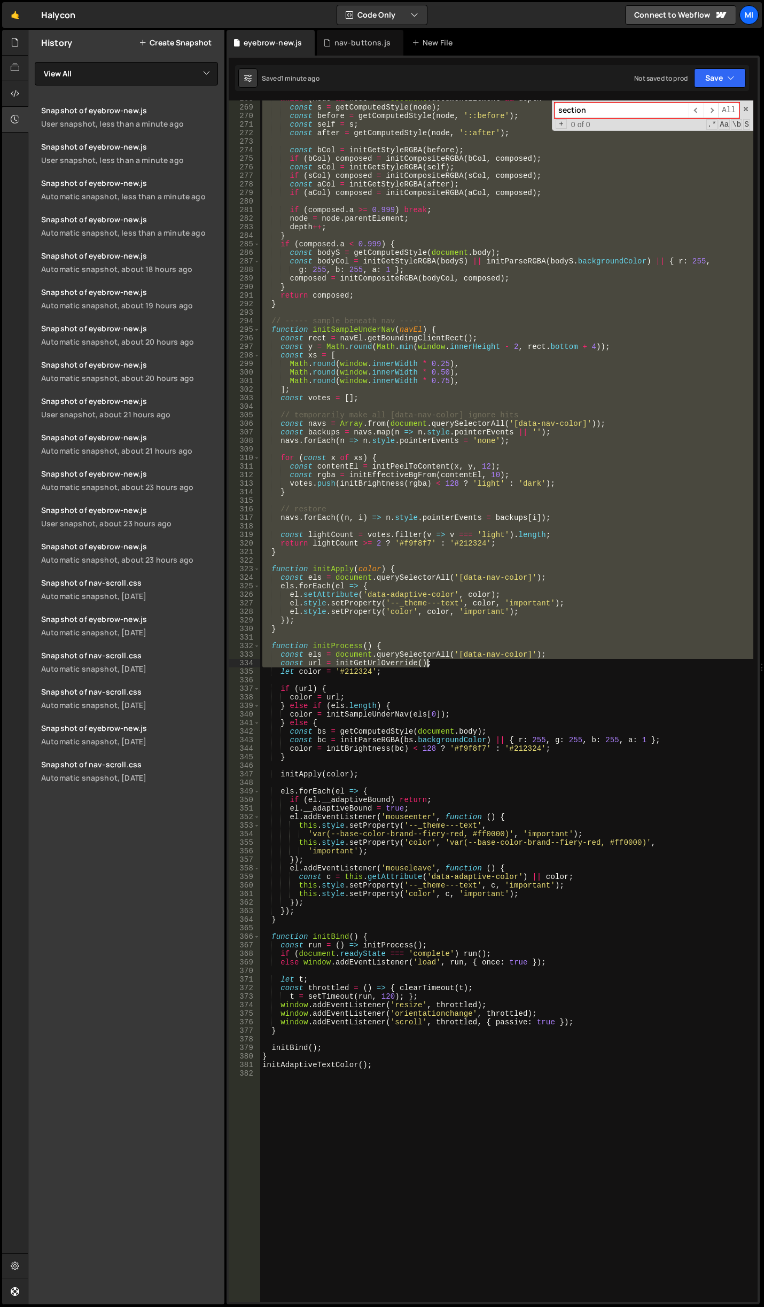
scroll to position [2660, 0]
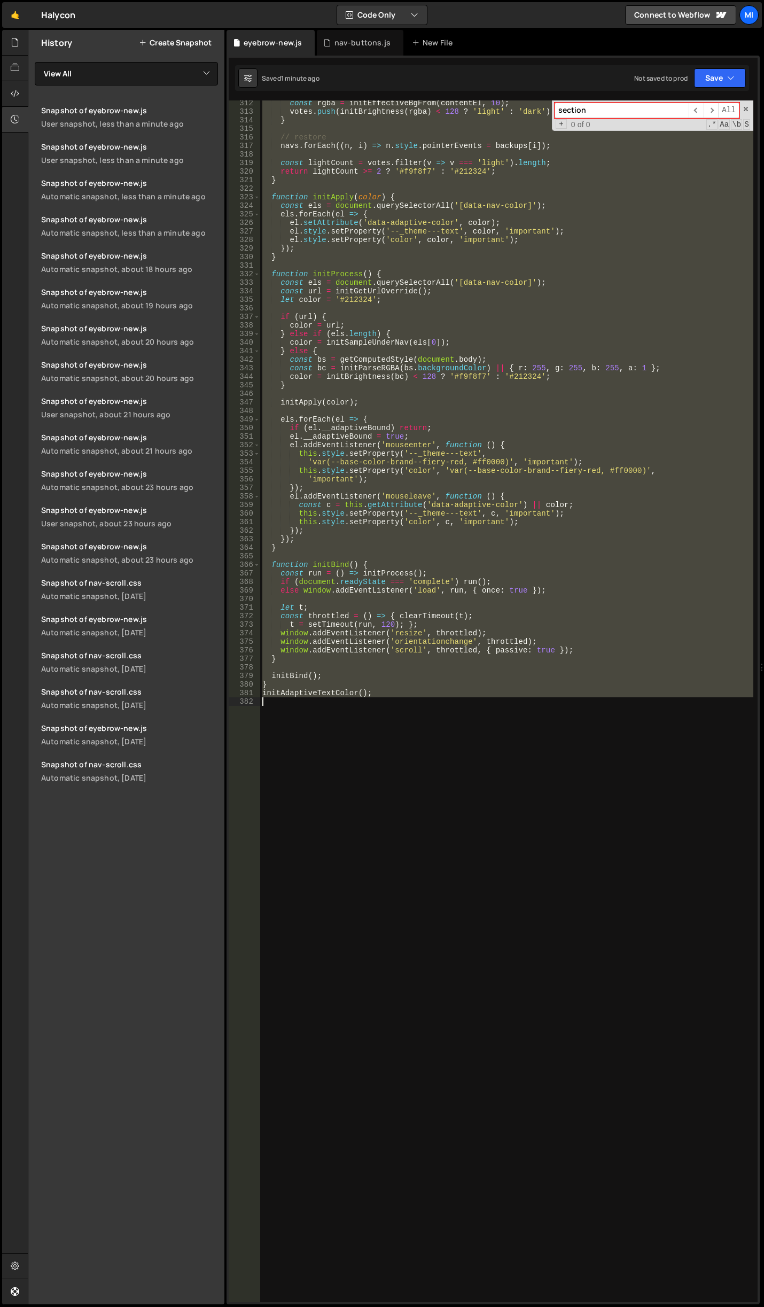
drag, startPoint x: 260, startPoint y: 431, endPoint x: 558, endPoint y: 779, distance: 457.6
click at [558, 779] on div "const rgba = initEffectiveBgFrom ( contentEl , 10 ) ; votes . push ( initBright…" at bounding box center [506, 708] width 493 height 1218
paste textarea
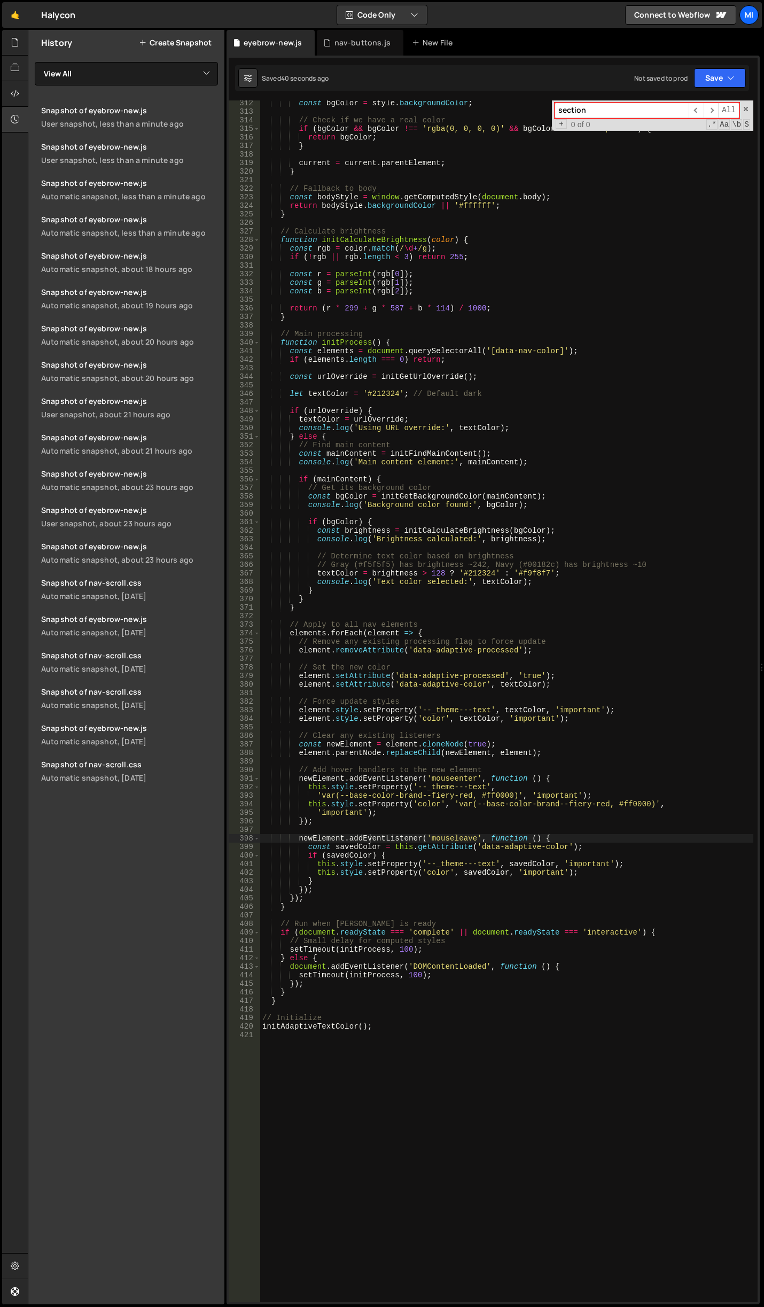
click at [397, 413] on div "const bgColor = style . backgroundColor ; // Check if we have a real color if (…" at bounding box center [506, 708] width 493 height 1218
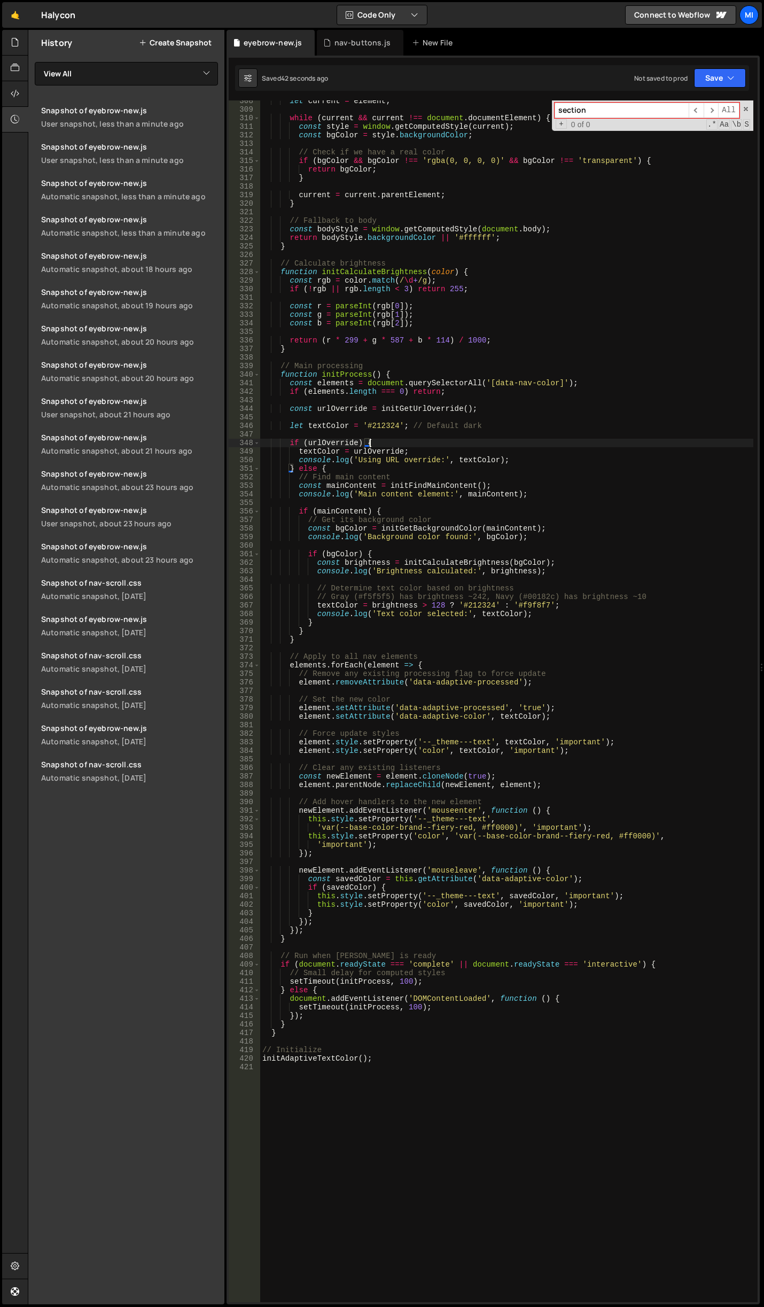
click at [437, 457] on div "let current = element ; while ( current && current !== document . documentEleme…" at bounding box center [506, 706] width 493 height 1218
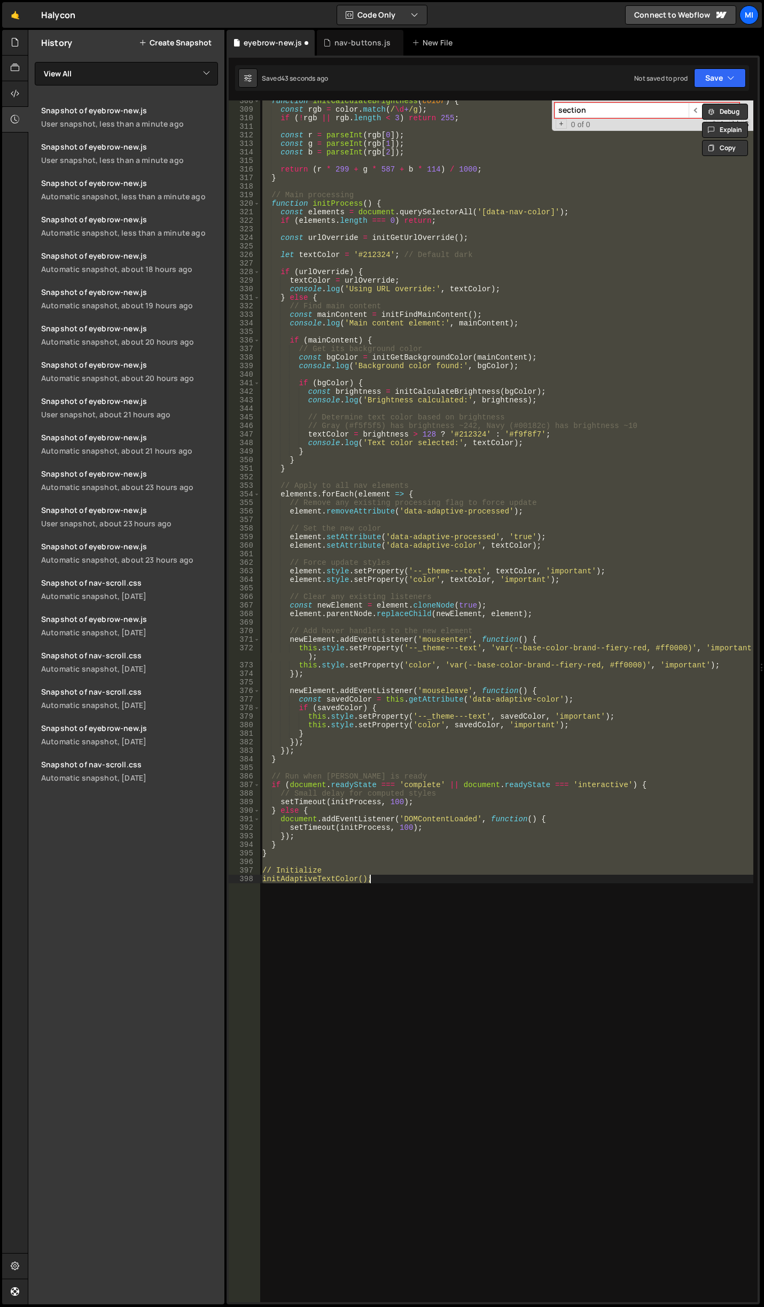
type textarea "initAdaptiveTextColor();"
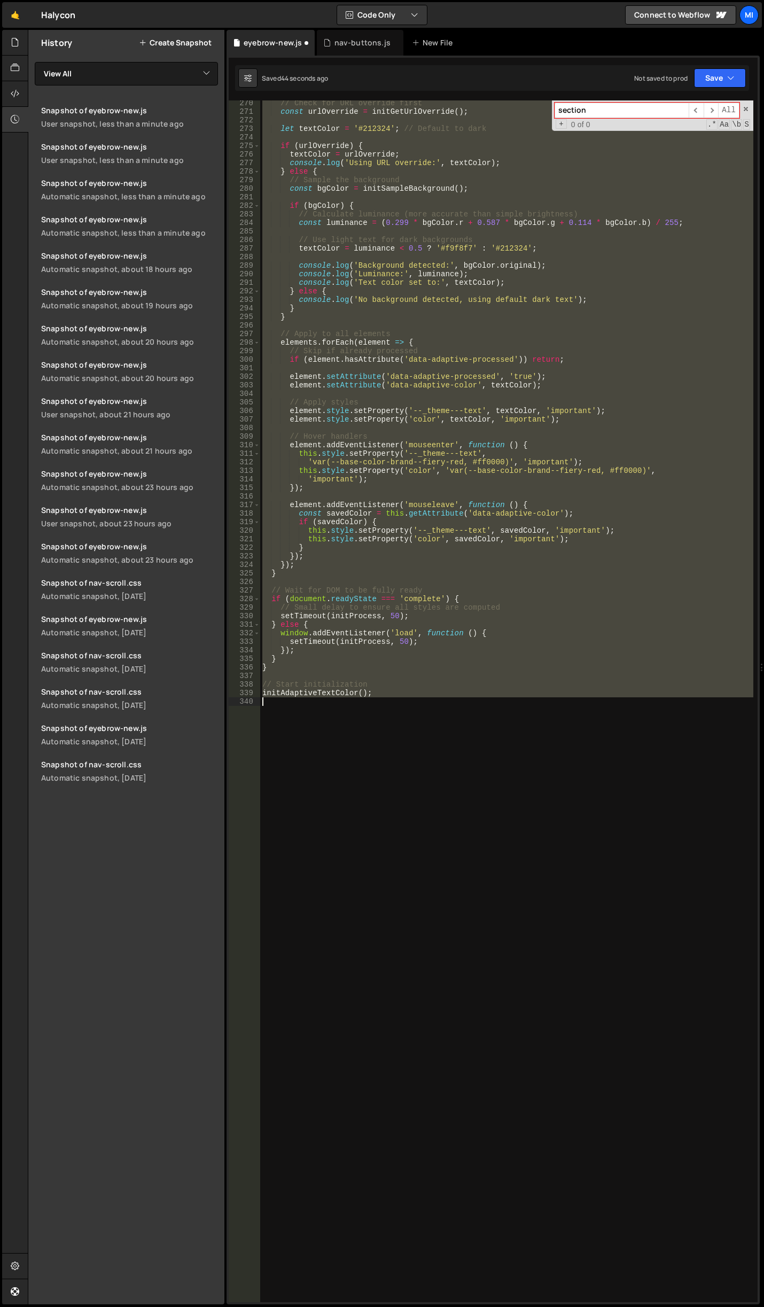
scroll to position [2301, 0]
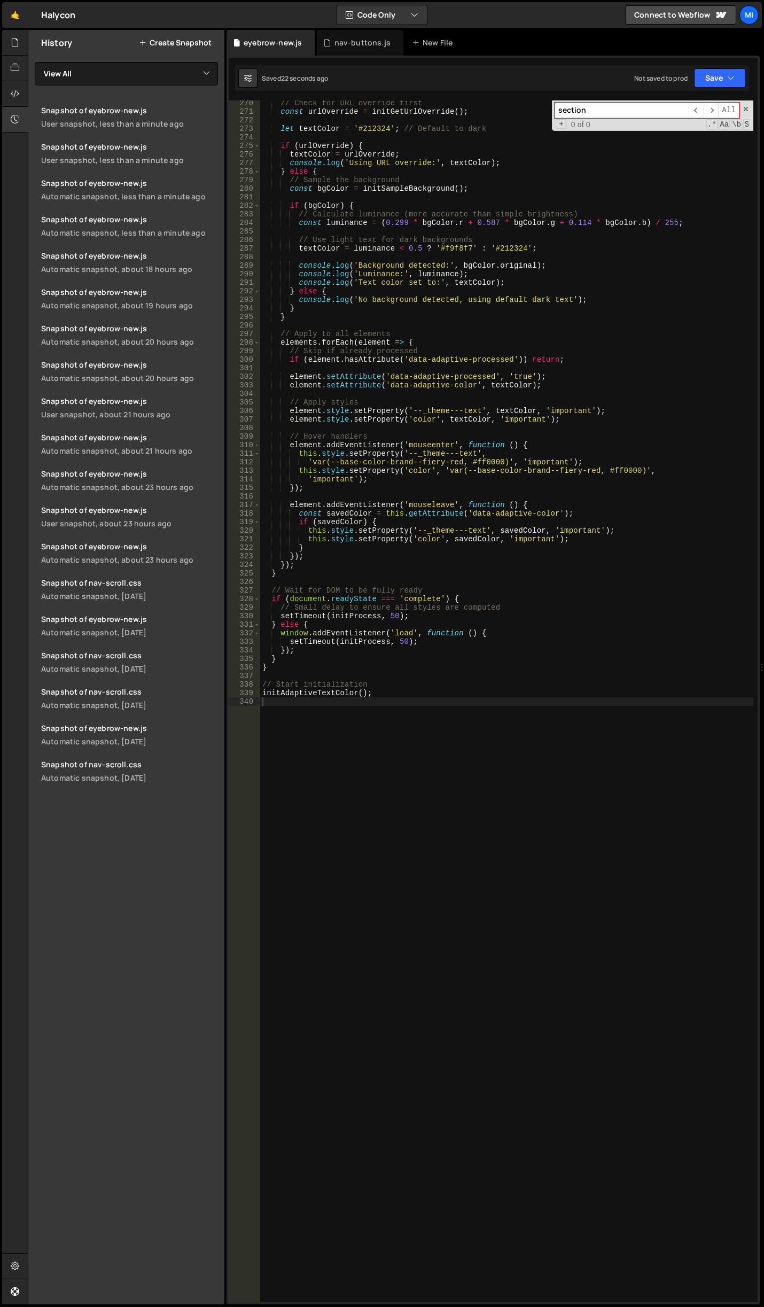
click at [322, 343] on div "// Check for URL override first const urlOverride = initGetUrlOverride ( ) ; le…" at bounding box center [506, 708] width 493 height 1218
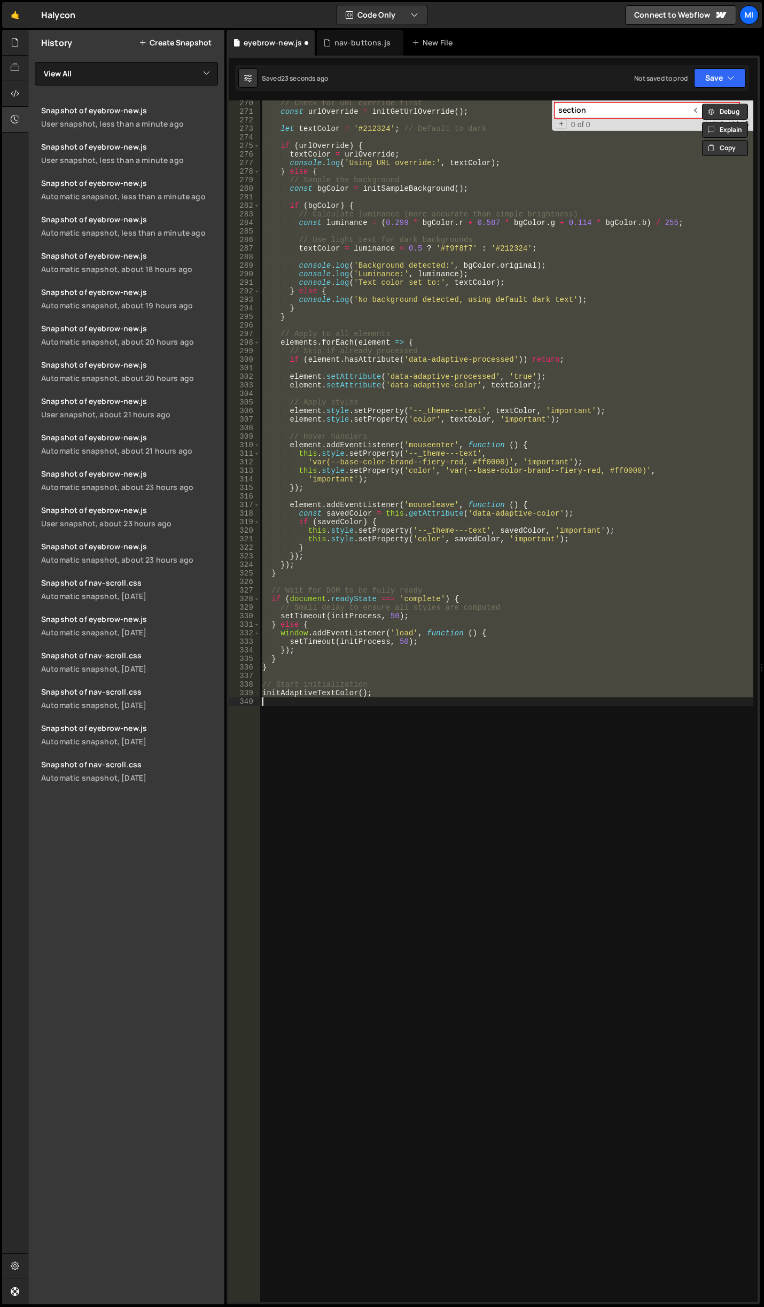
scroll to position [2293, 0]
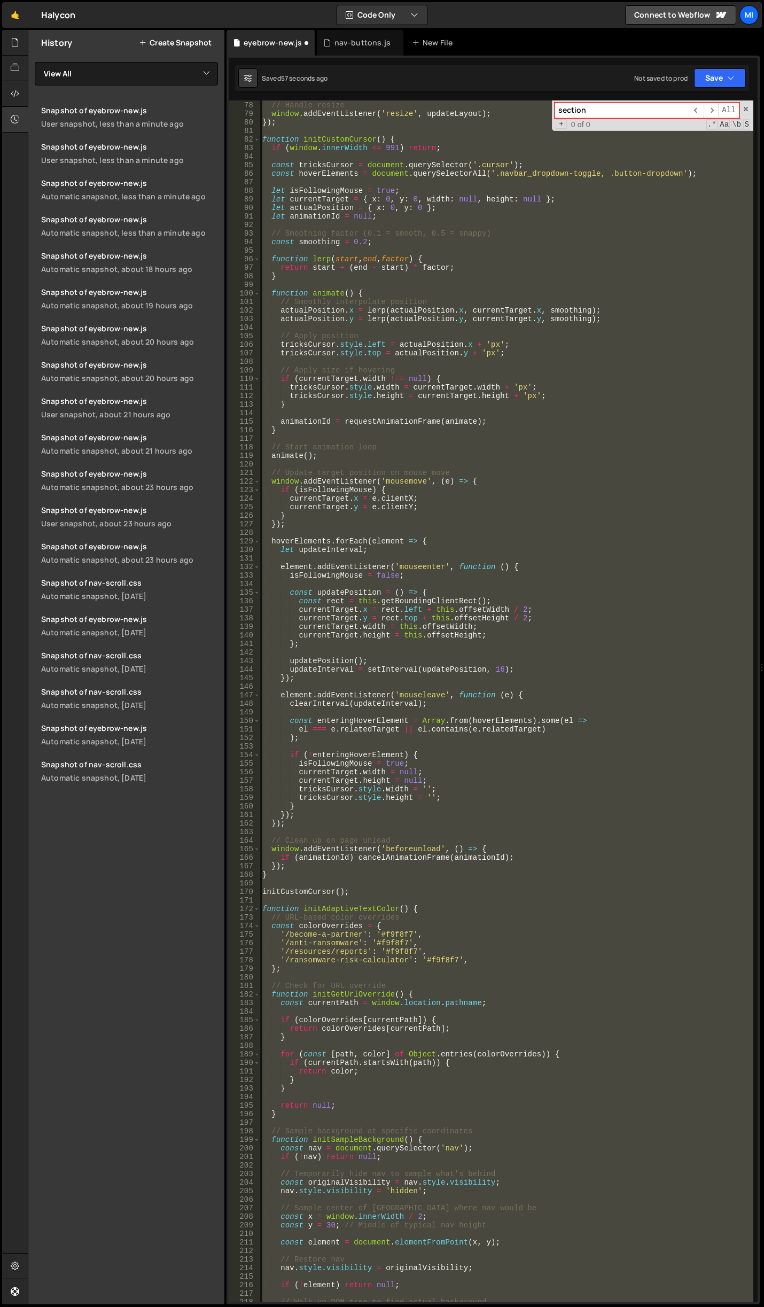
click at [365, 663] on div "// Handle resize window . addEventListener ( 'resize' , updateLayout ) ; }) ; f…" at bounding box center [506, 700] width 493 height 1201
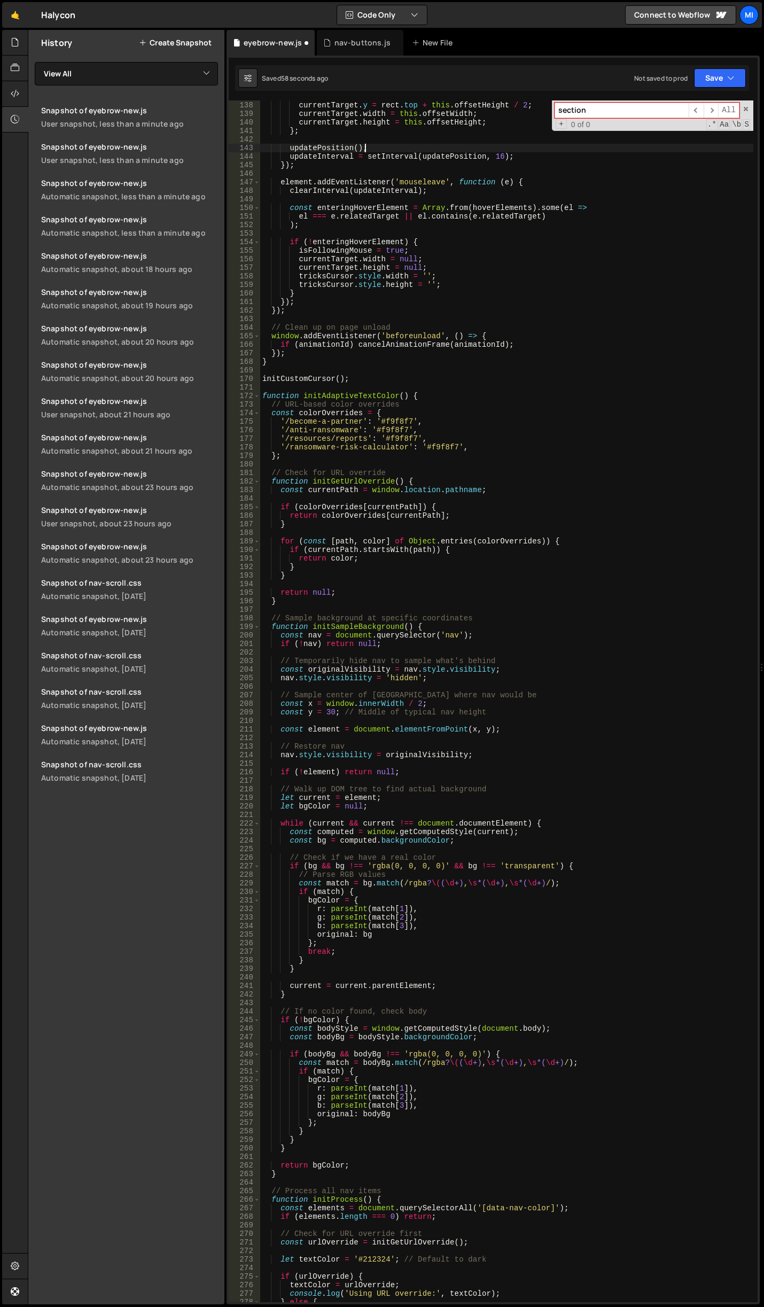
scroll to position [1171, 0]
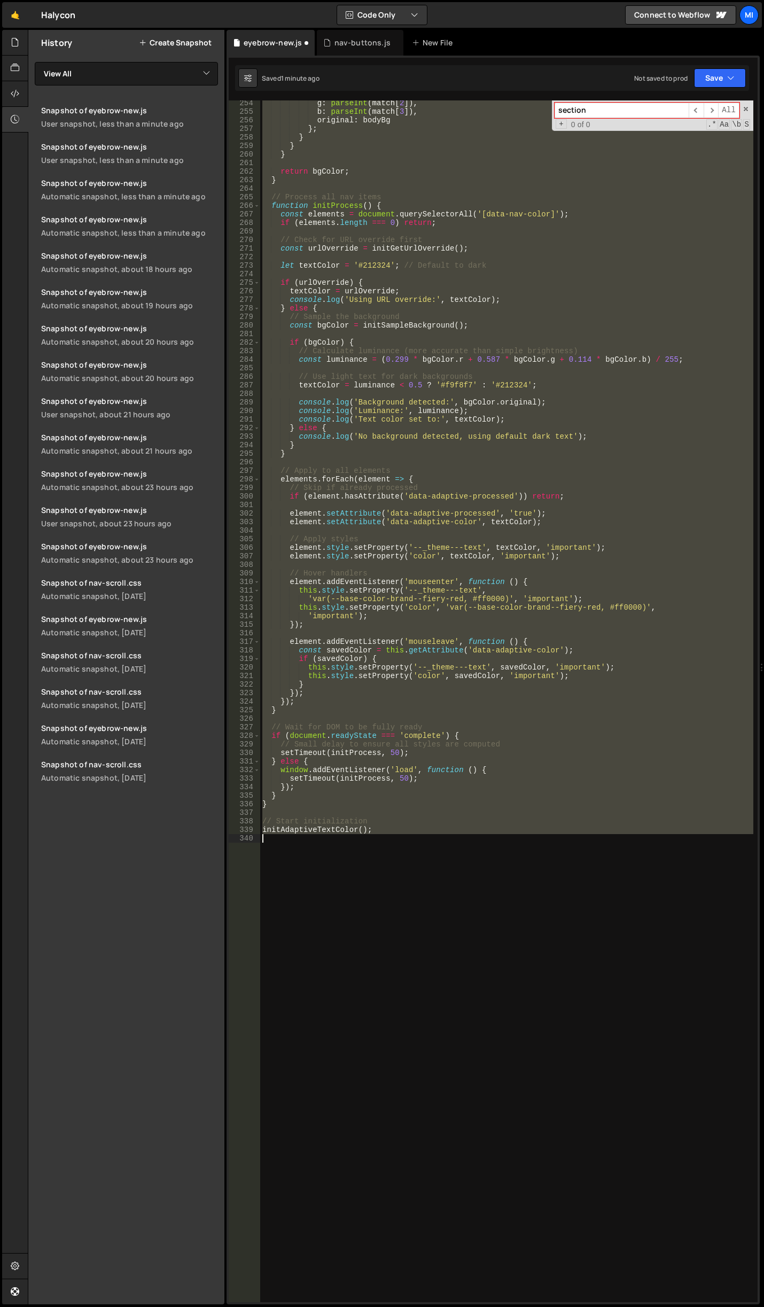
drag, startPoint x: 263, startPoint y: 396, endPoint x: 442, endPoint y: 869, distance: 506.0
click at [442, 869] on div "g : parseInt ( match [ 2 ]) , b : parseInt ( match [ 3 ]) , original : bodyBg }…" at bounding box center [506, 708] width 493 height 1218
type textarea "initAdaptiveTextColor();"
paste textarea
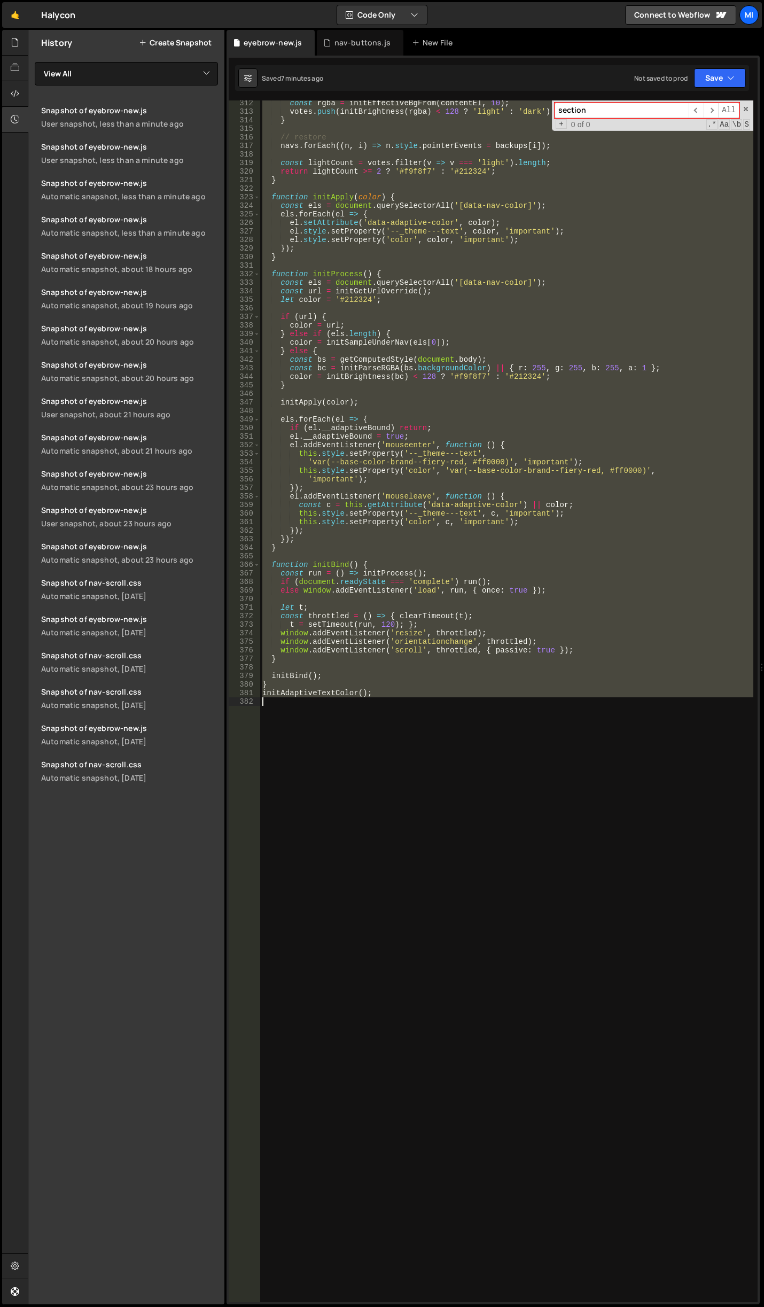
scroll to position [2660, 0]
drag, startPoint x: 262, startPoint y: 489, endPoint x: 403, endPoint y: 719, distance: 270.0
click at [403, 719] on div "const rgba = initEffectiveBgFrom ( contentEl , 10 ) ; votes . push ( initBright…" at bounding box center [506, 708] width 493 height 1218
paste textarea
type textarea "initAdaptiveTextColor();"
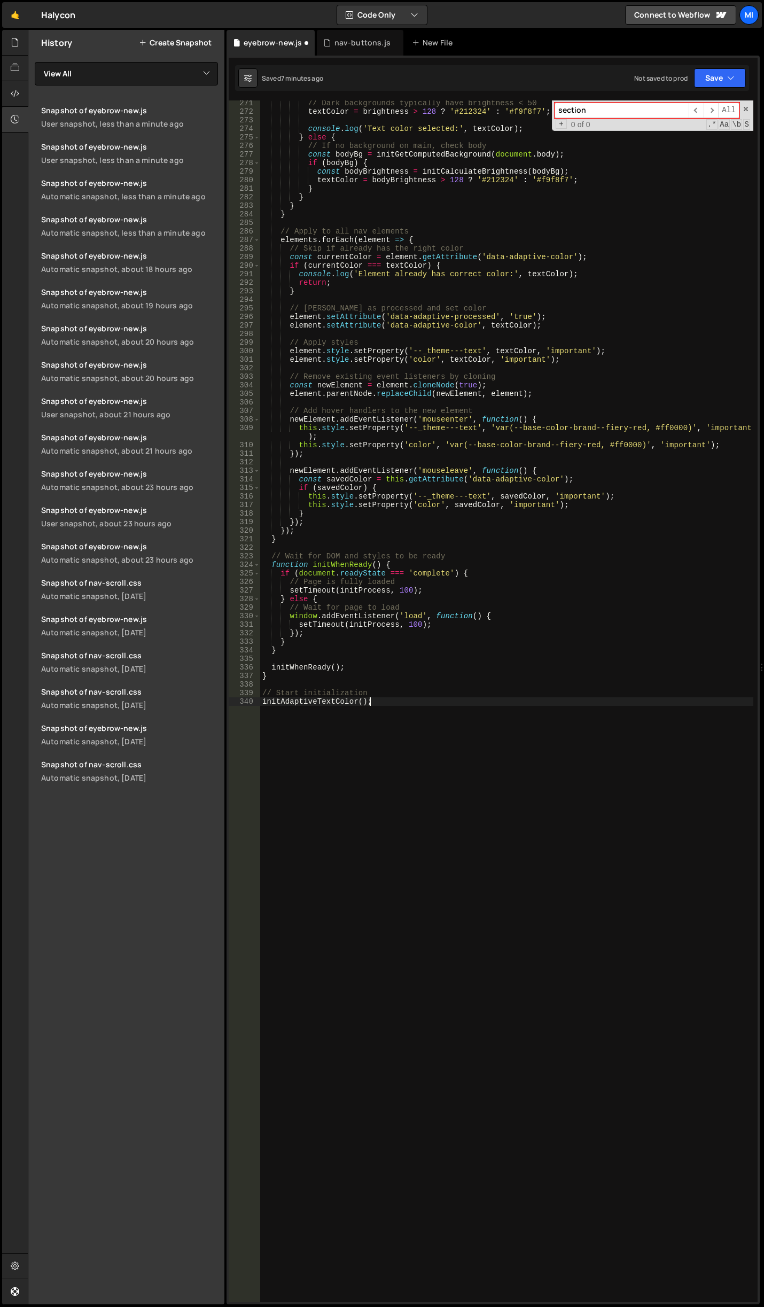
scroll to position [2310, 0]
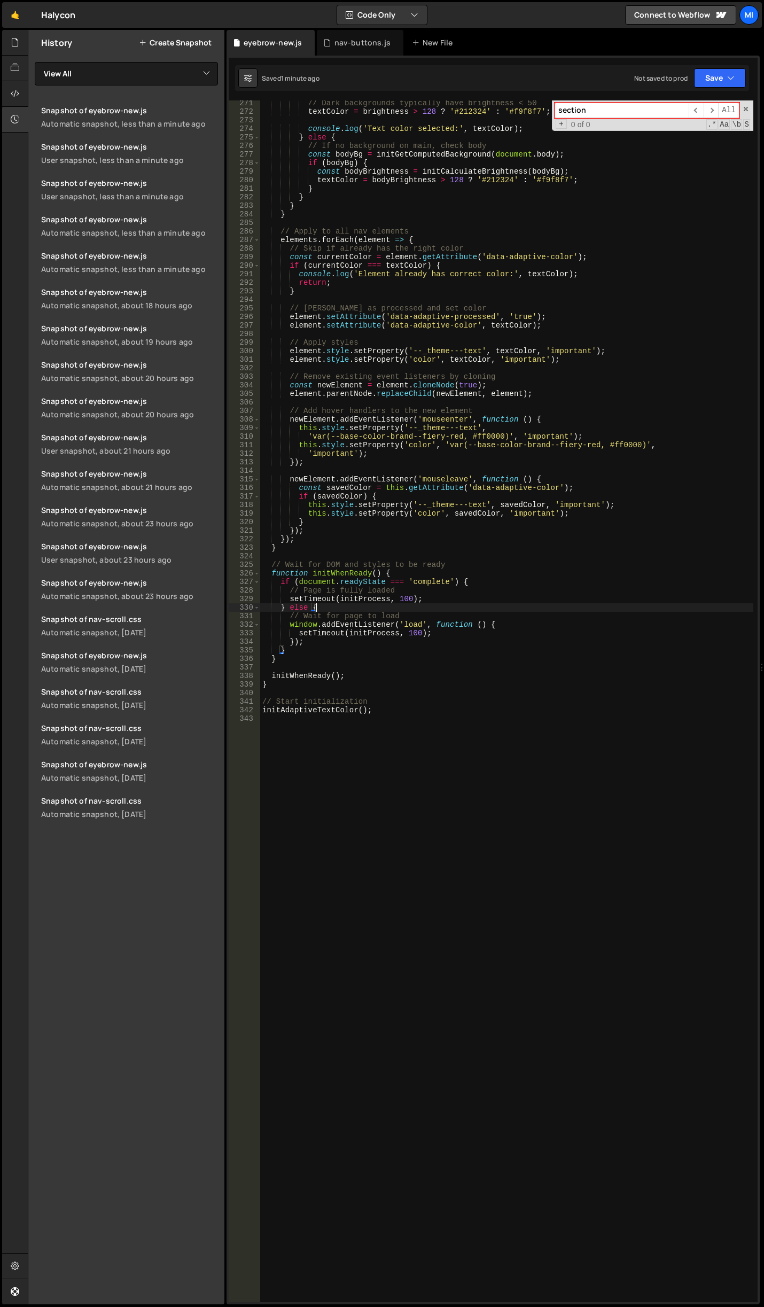
click at [391, 609] on div "// Dark backgrounds typically have brightness < 50 textColor = brightness > 128…" at bounding box center [506, 708] width 493 height 1218
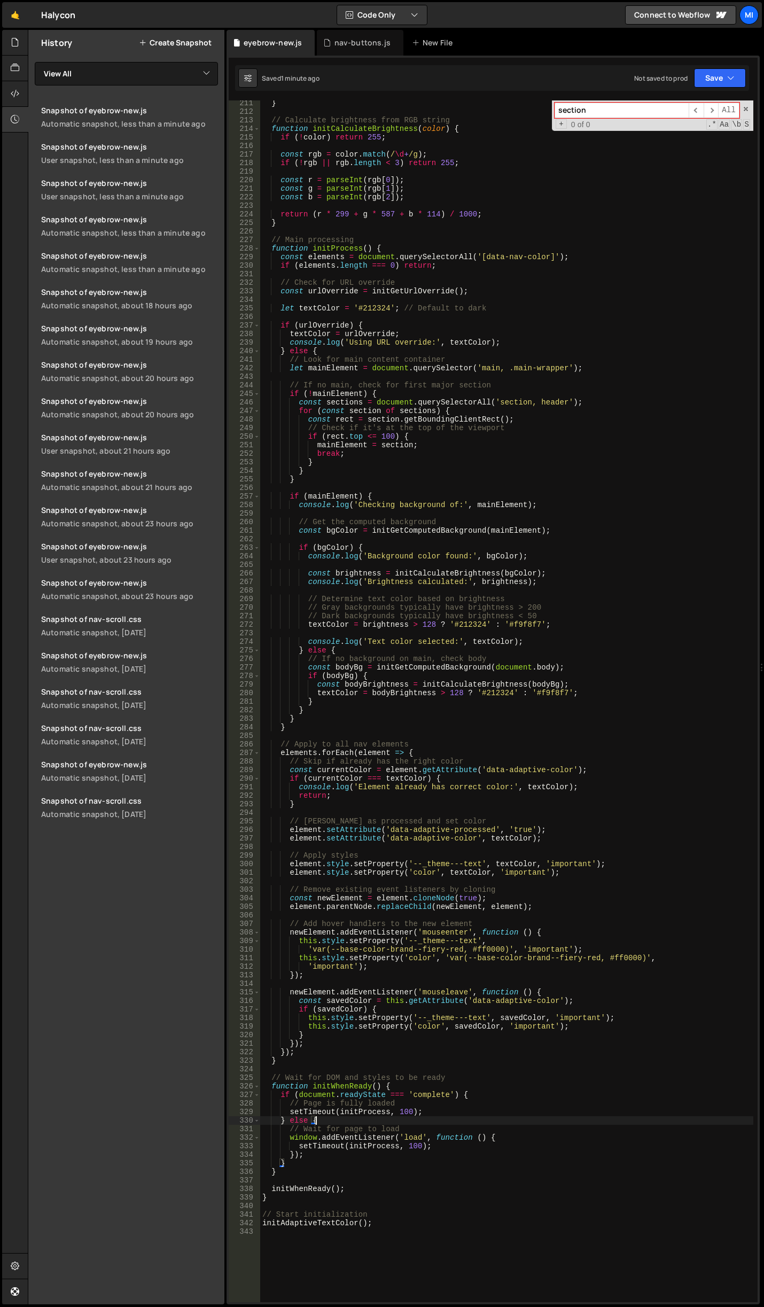
scroll to position [1701, 0]
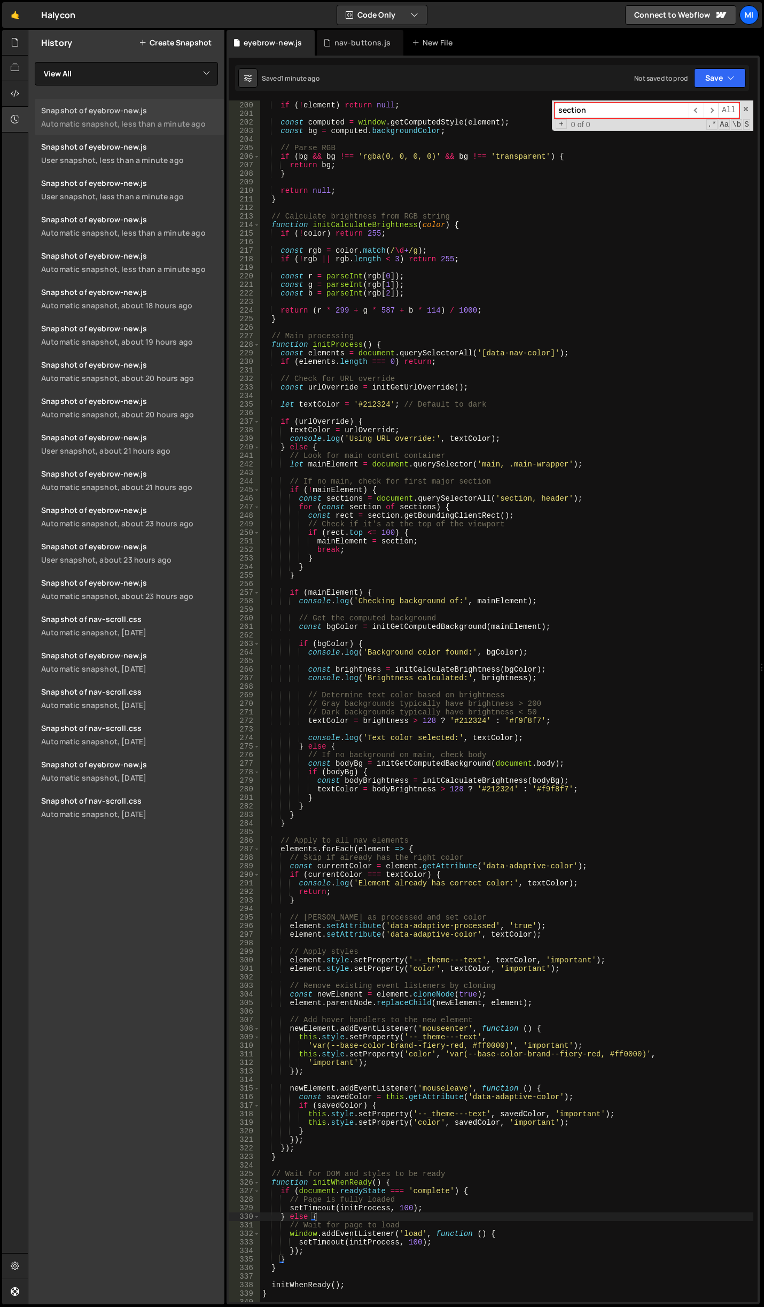
click at [90, 127] on div "Automatic snapshot, less than a minute ago" at bounding box center [129, 124] width 177 height 10
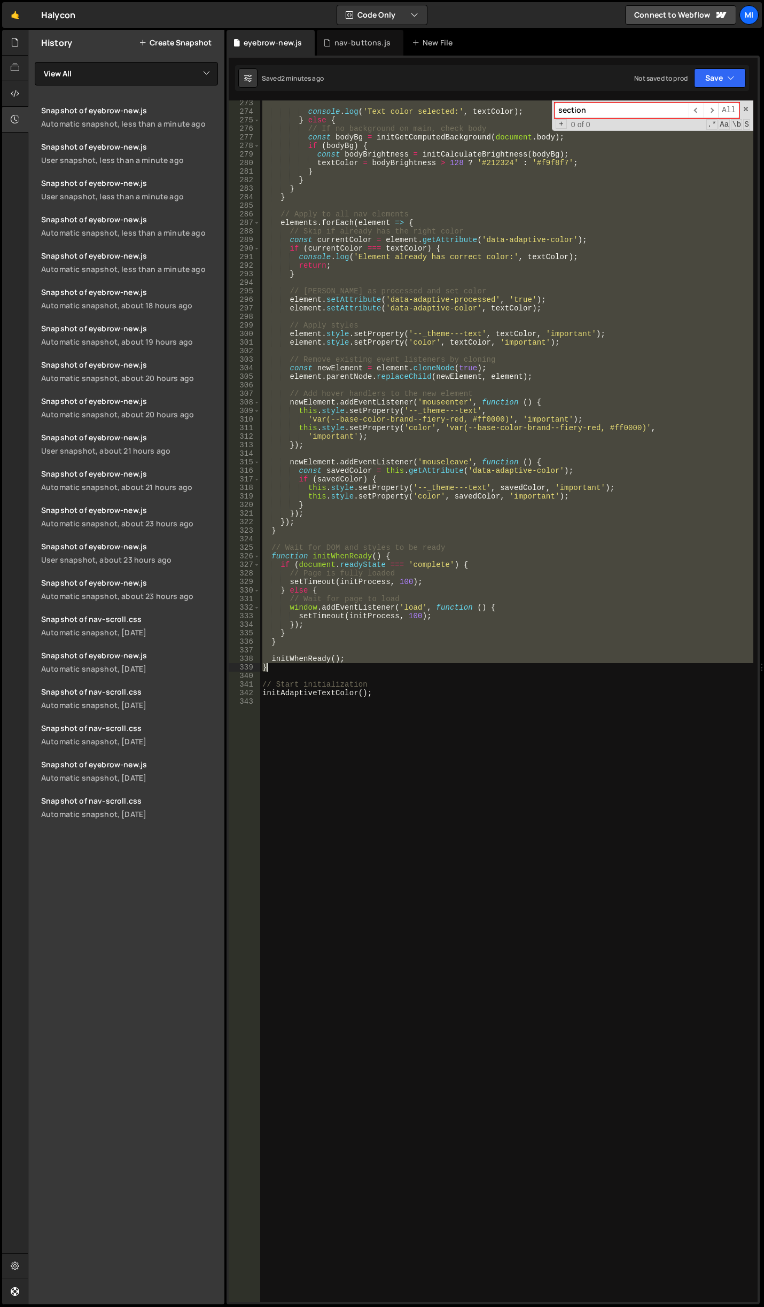
scroll to position [2327, 0]
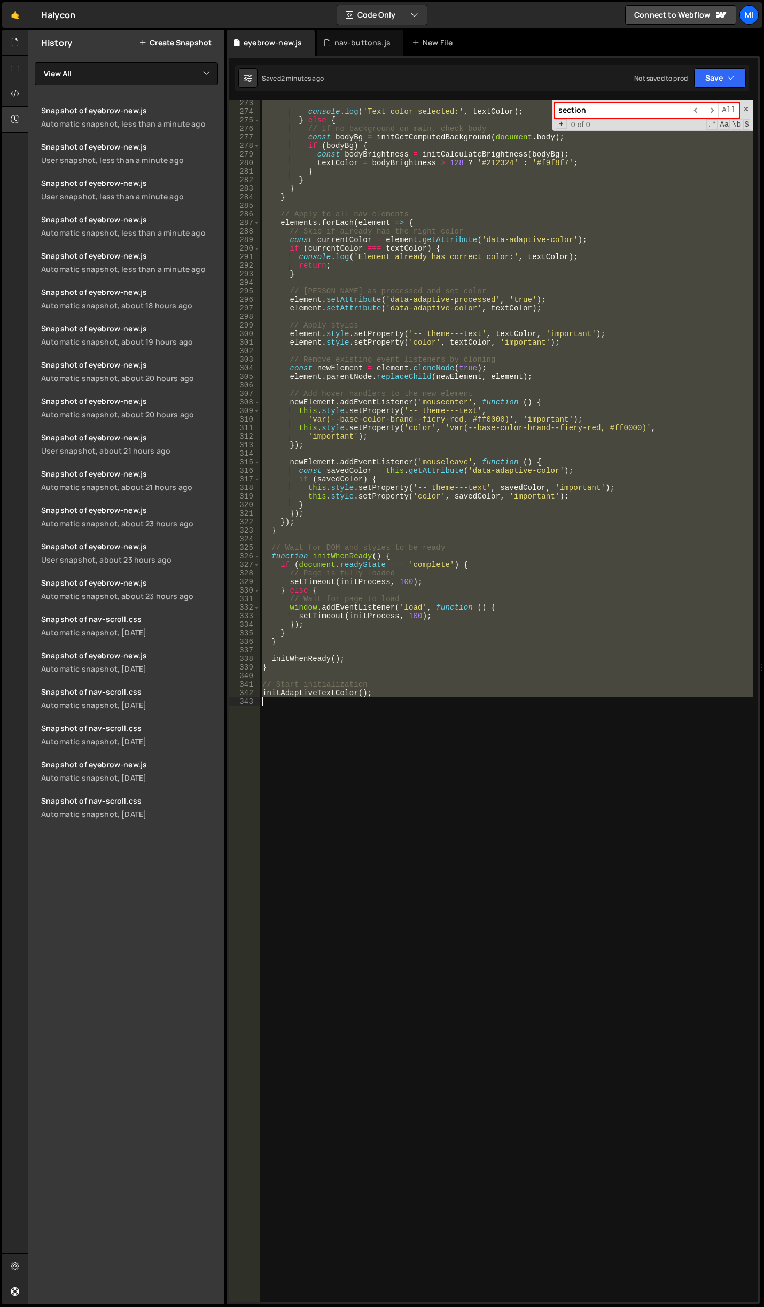
drag, startPoint x: 262, startPoint y: 347, endPoint x: 449, endPoint y: 714, distance: 411.6
click at [449, 714] on div "console . log ( 'Text color selected:' , textColor ) ; } else { // If no backgr…" at bounding box center [506, 708] width 493 height 1218
type textarea "initAdaptiveTextColor();"
paste textarea
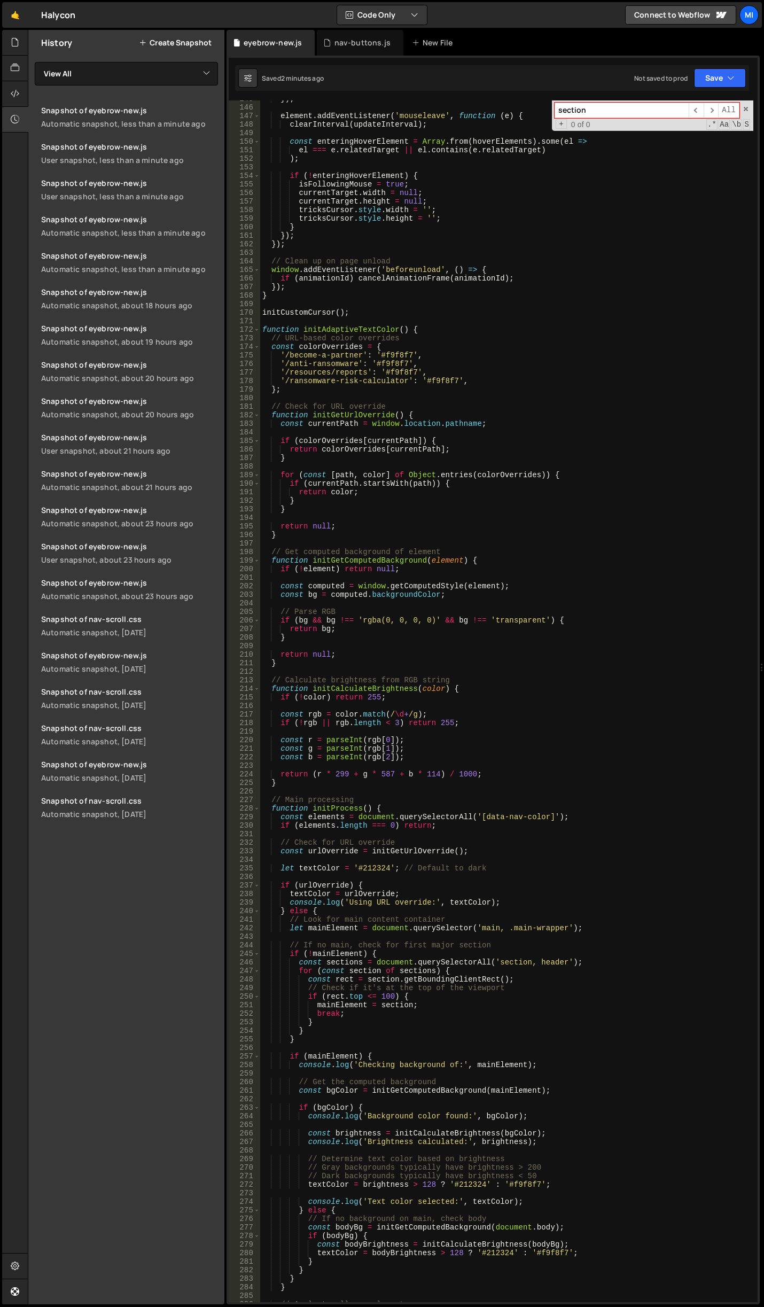
scroll to position [1205, 0]
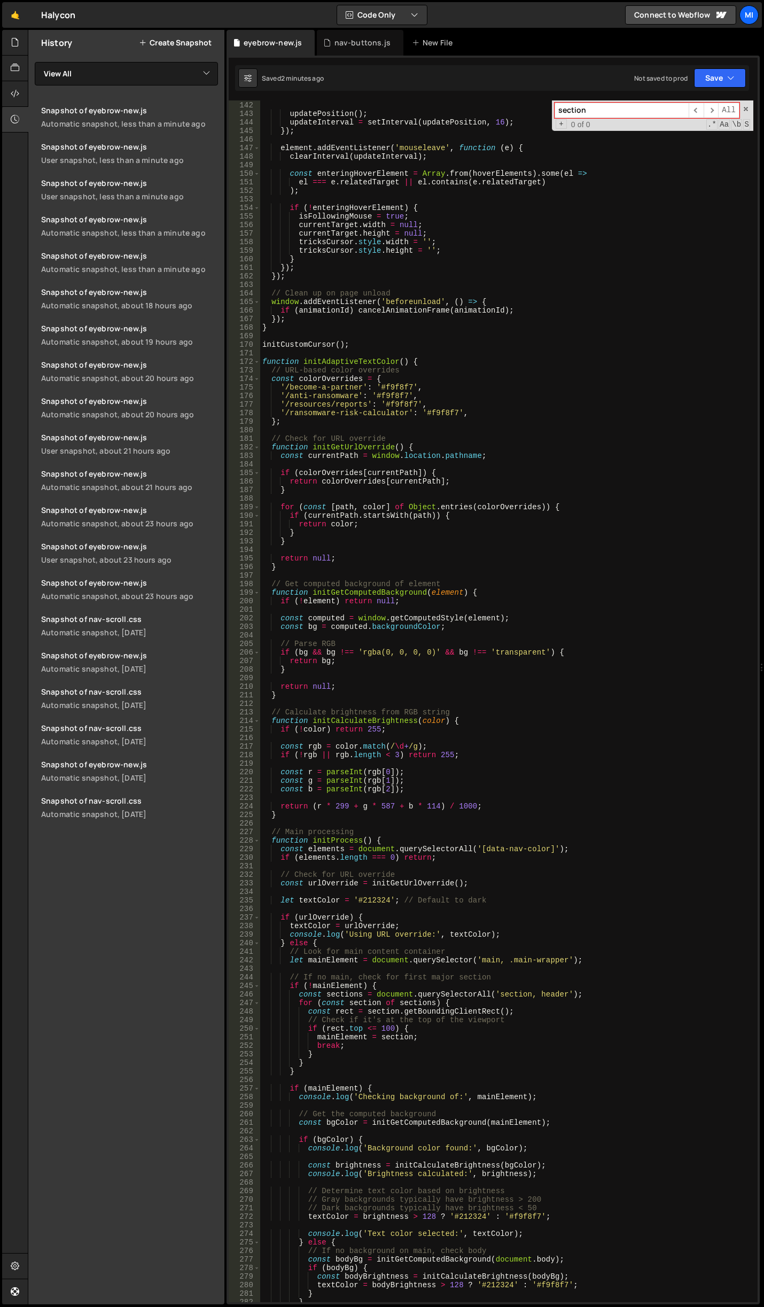
click at [462, 434] on div "} ; updatePosition ( ) ; updateInterval = setInterval ( updatePosition , 16 ) ;…" at bounding box center [506, 701] width 493 height 1218
click at [163, 192] on div "User snapshot, less than a minute ago" at bounding box center [129, 196] width 177 height 10
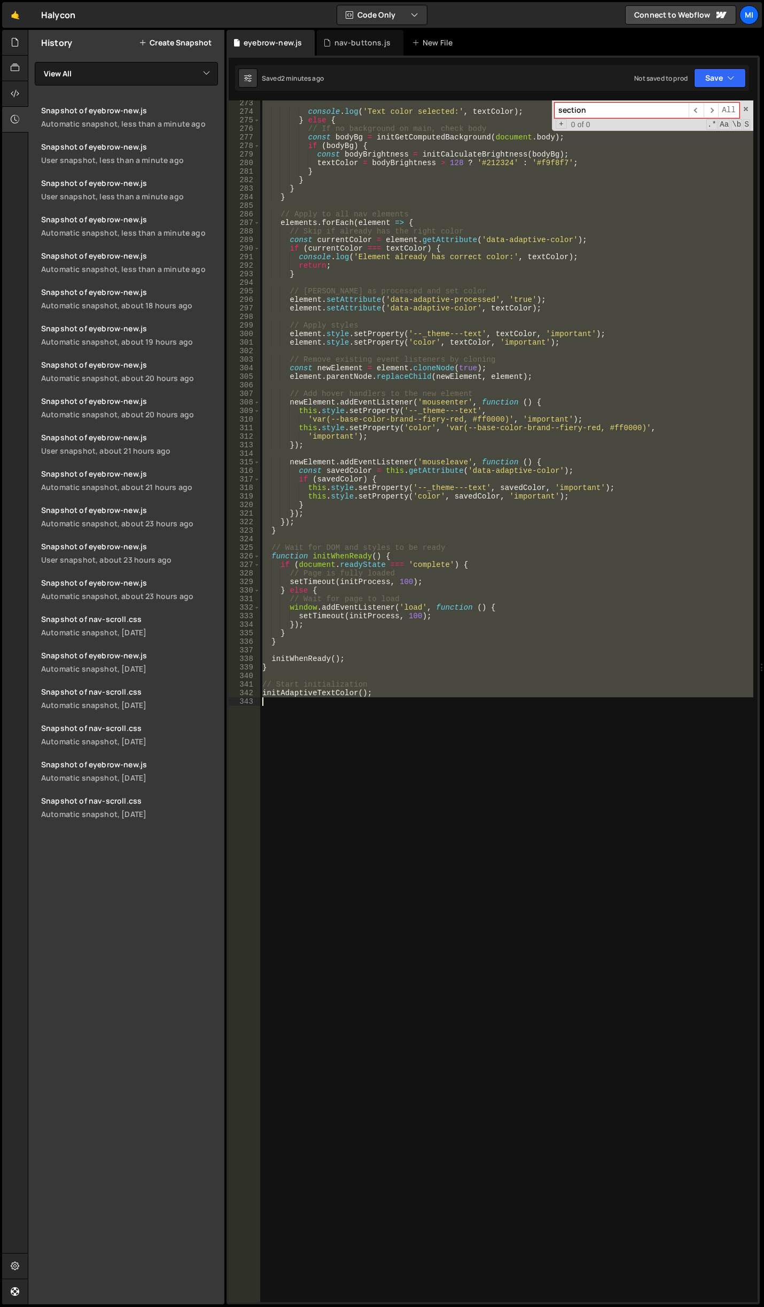
drag, startPoint x: 261, startPoint y: 361, endPoint x: 474, endPoint y: 803, distance: 490.7
click at [474, 803] on div "console . log ( 'Text color selected:' , textColor ) ; } else { // If no backgr…" at bounding box center [506, 708] width 493 height 1218
type textarea "initAdaptiveTextColor();"
paste textarea
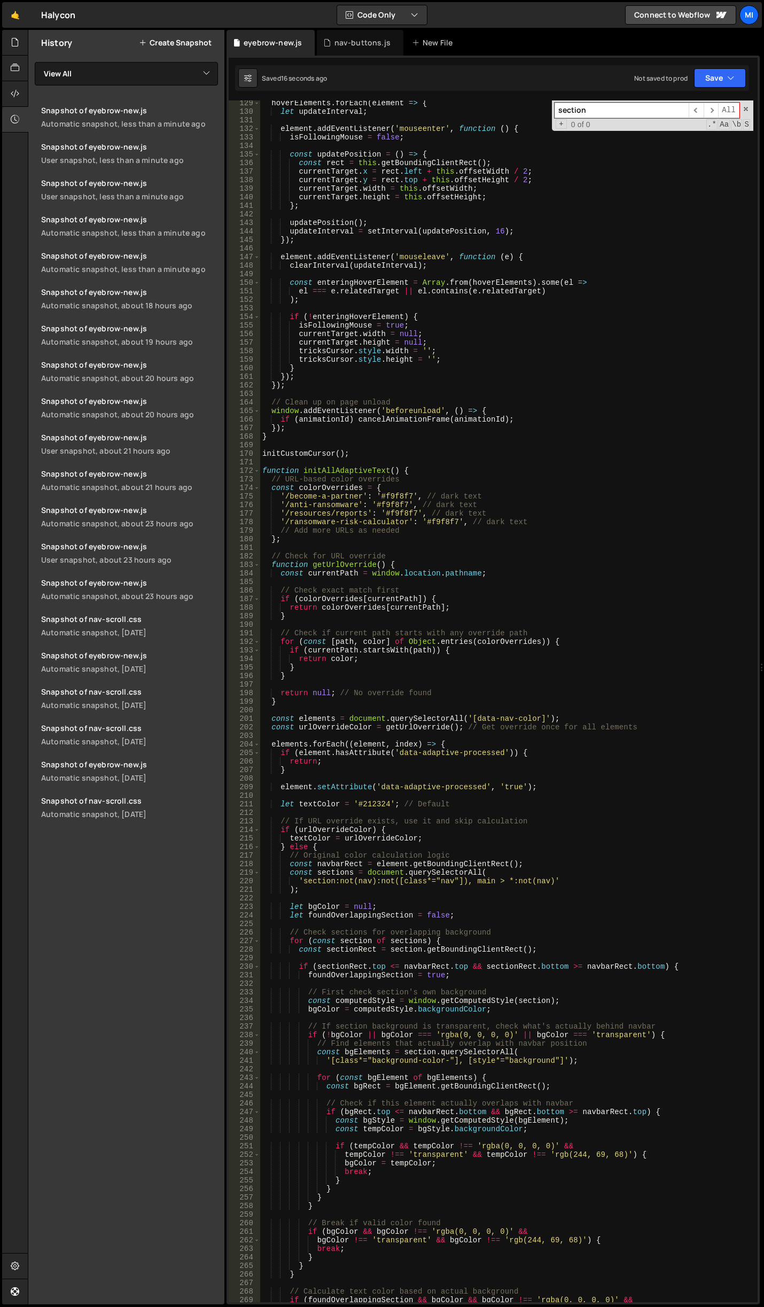
scroll to position [1032, 0]
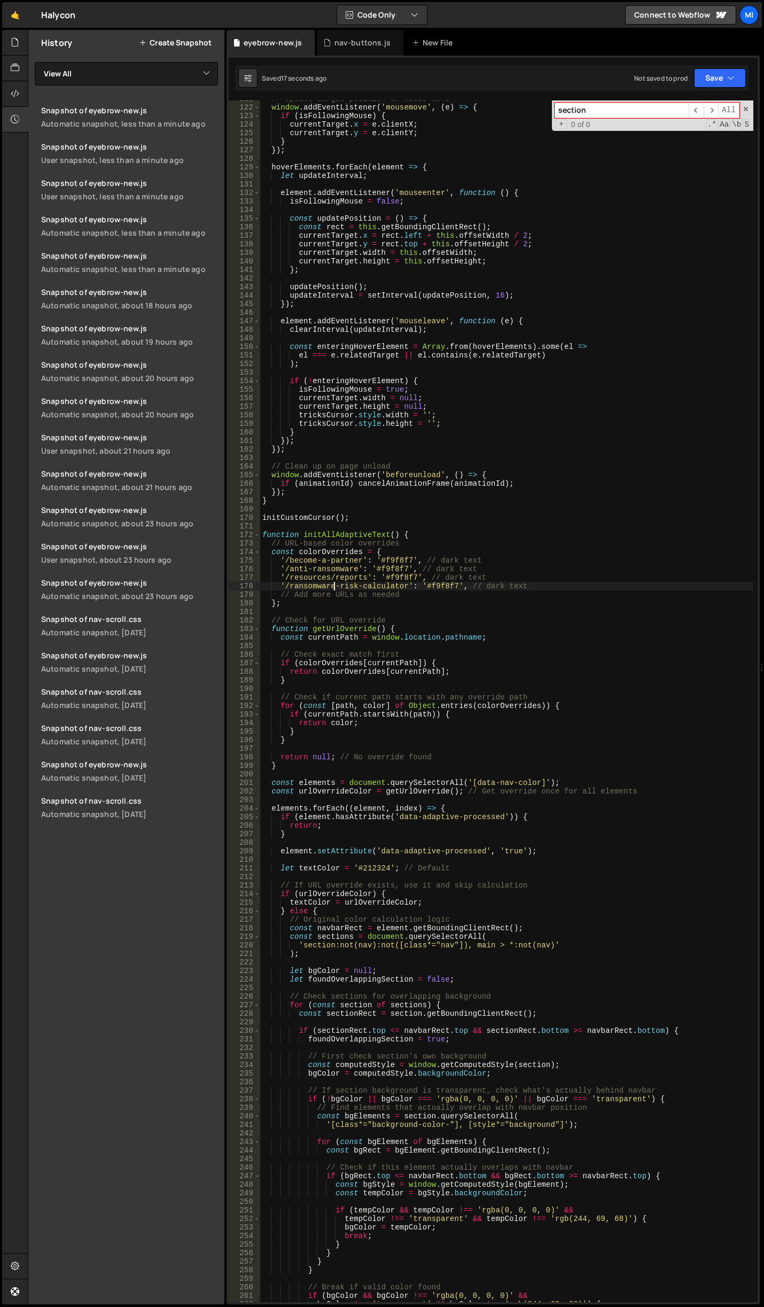
click at [335, 582] on div "// Update target position on mouse move window . addEventListener ( 'mousemove'…" at bounding box center [506, 704] width 493 height 1218
drag, startPoint x: 276, startPoint y: 575, endPoint x: 497, endPoint y: 575, distance: 221.7
click at [497, 575] on div "// Update target position on mouse move window . addEventListener ( 'mousemove'…" at bounding box center [506, 704] width 493 height 1218
type textarea "'/resources/reports': '#f9f8f7', // dark text"
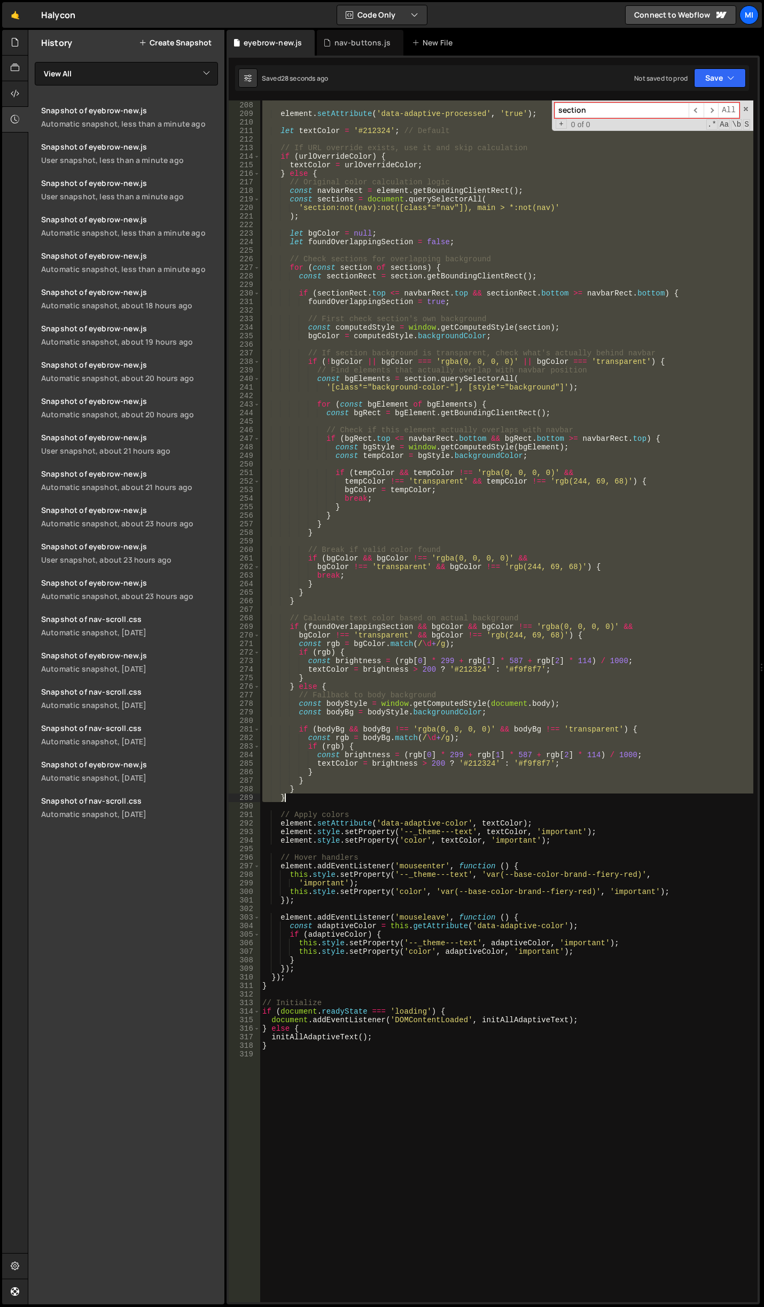
drag, startPoint x: 262, startPoint y: 537, endPoint x: 524, endPoint y: 850, distance: 408.4
click at [524, 850] on div "} element . setAttribute ( 'data-adaptive-processed' , 'true' ) ; let textColor…" at bounding box center [506, 701] width 493 height 1218
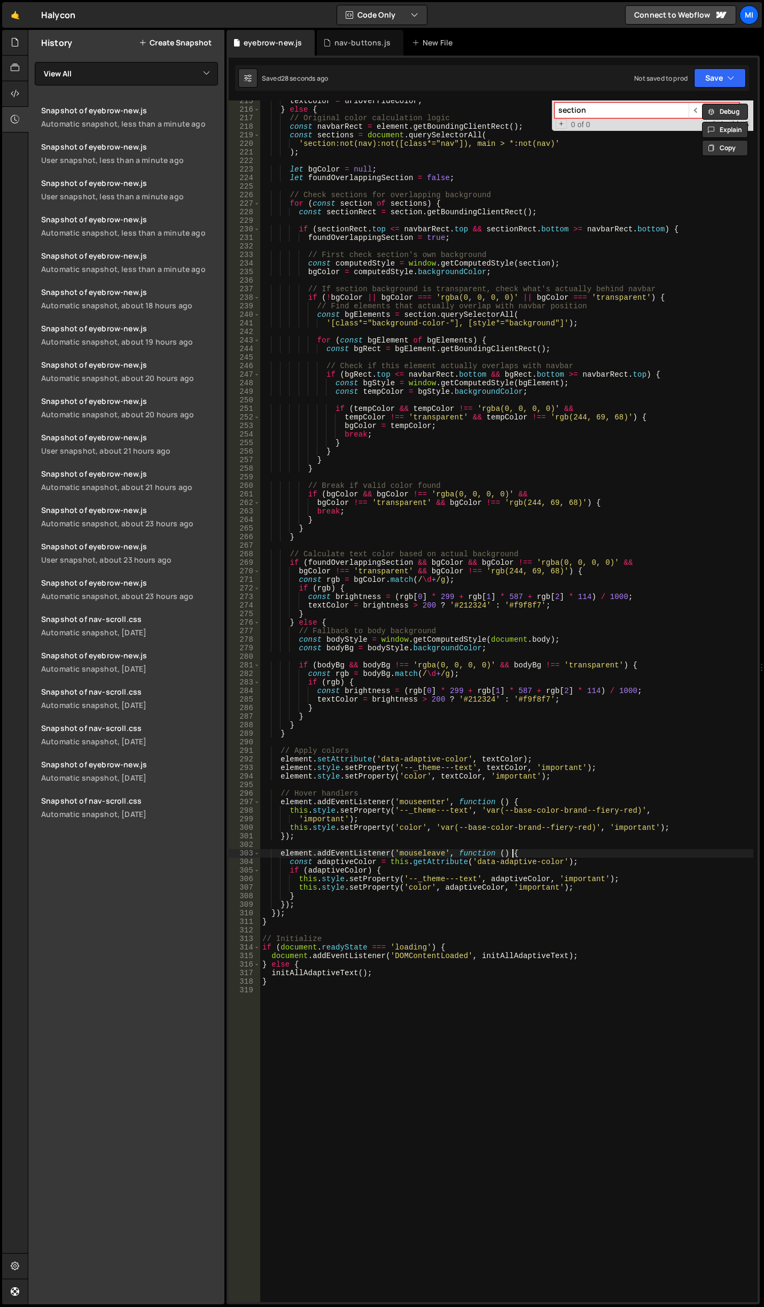
click at [524, 850] on div "textColor = urlOverrideColor ; } else { // Original color calculation logic con…" at bounding box center [506, 706] width 493 height 1218
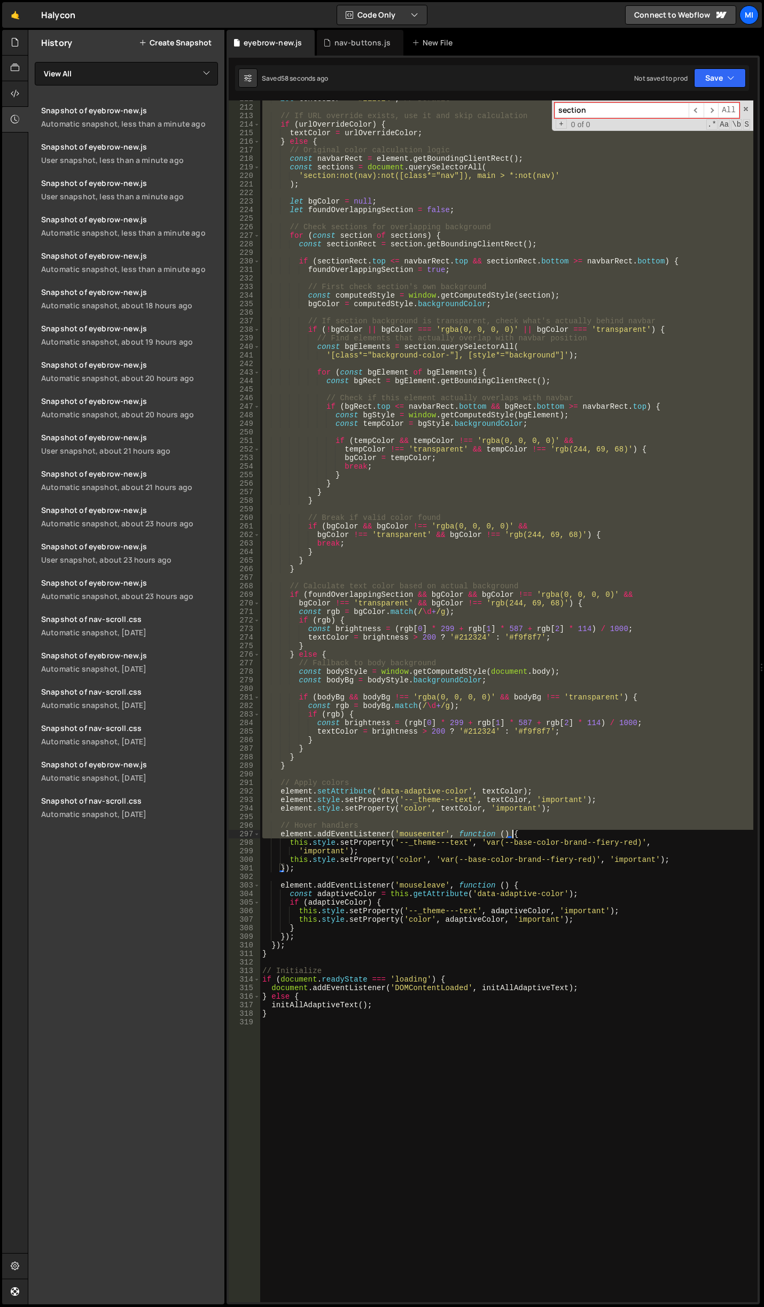
scroll to position [1897, 0]
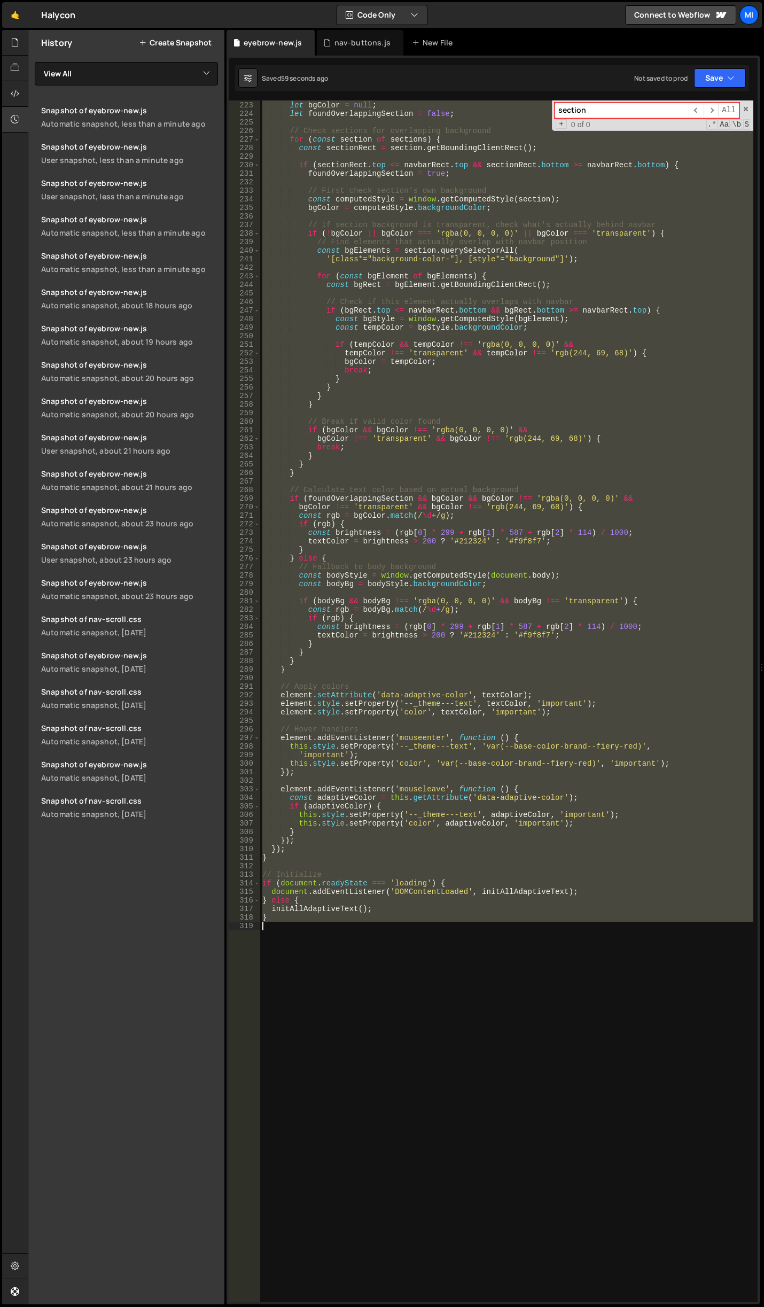
drag, startPoint x: 262, startPoint y: 728, endPoint x: 364, endPoint y: 931, distance: 227.4
click at [364, 931] on div "let bgColor = null ; let foundOverlappingSection = false ; // Check sections fo…" at bounding box center [506, 701] width 493 height 1218
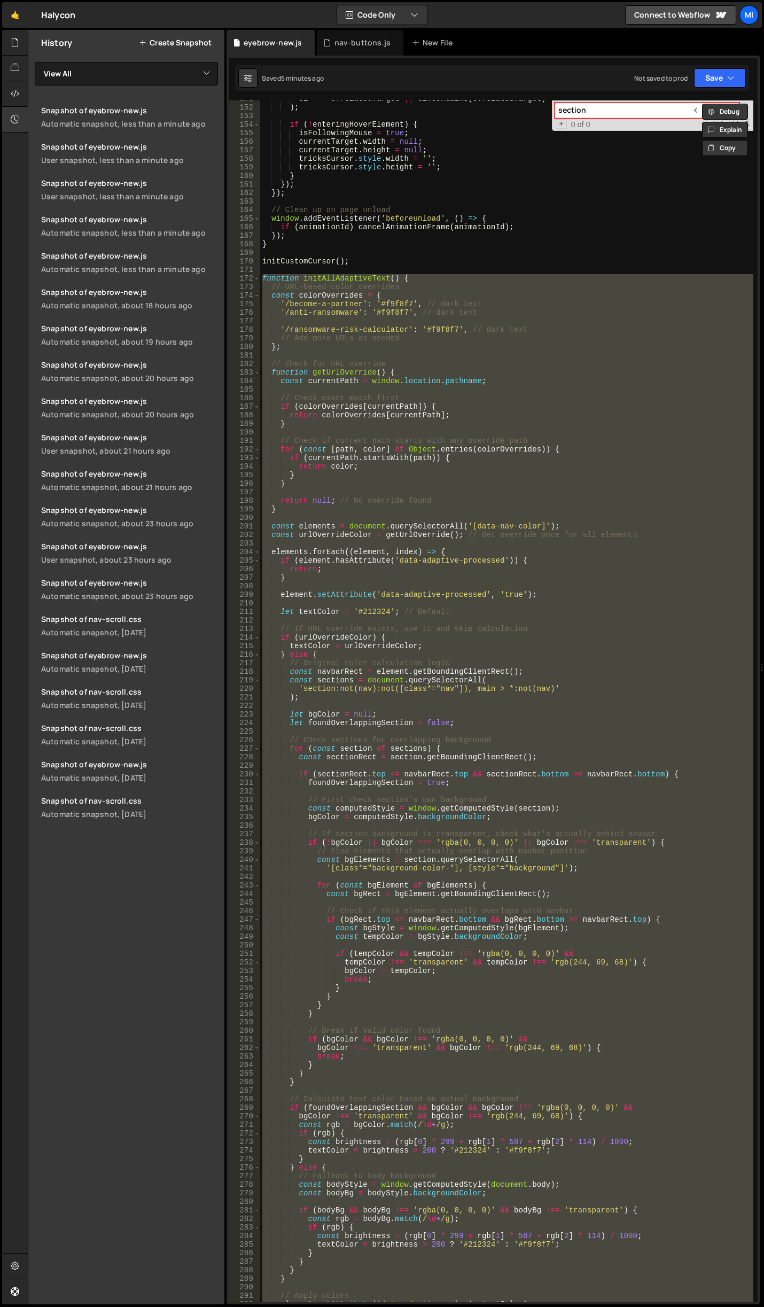
scroll to position [1160, 0]
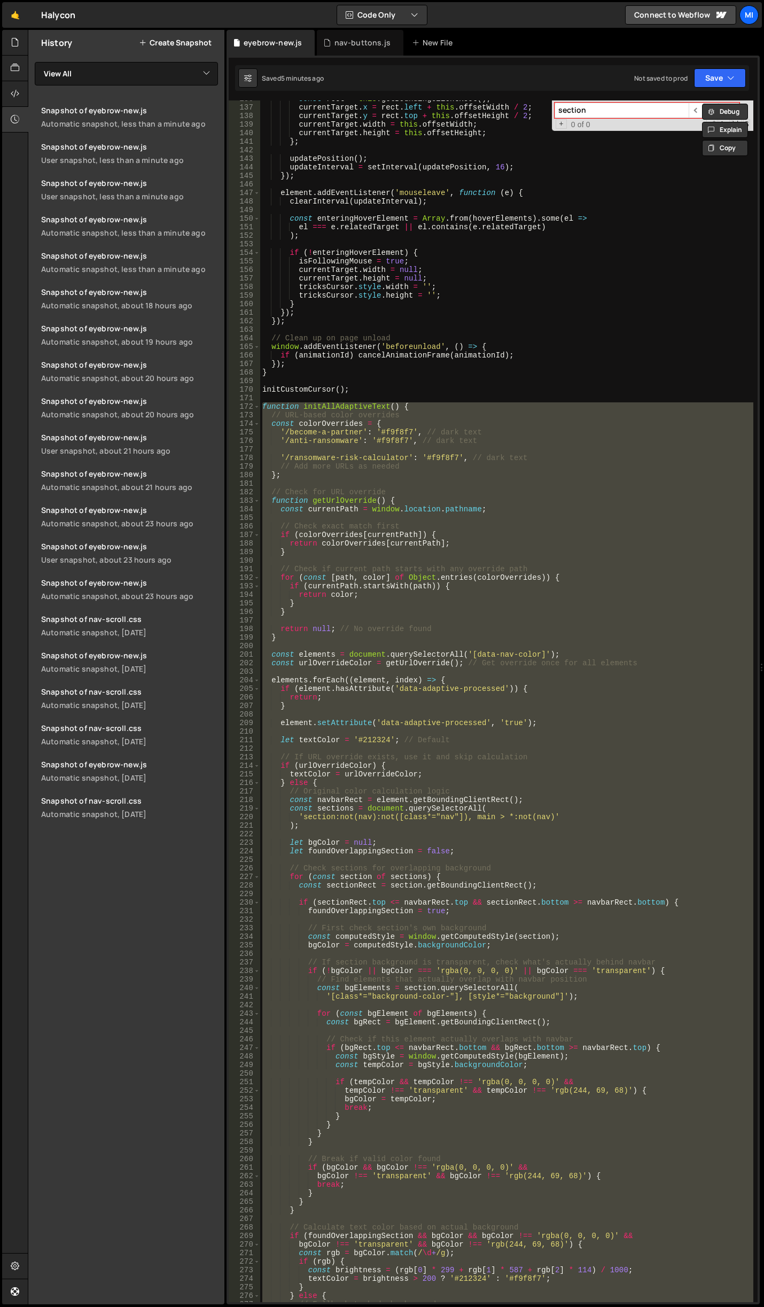
click at [261, 406] on div "const rect = this . getBoundingClientRect ( ) ; currentTarget . x = rect . left…" at bounding box center [506, 700] width 493 height 1201
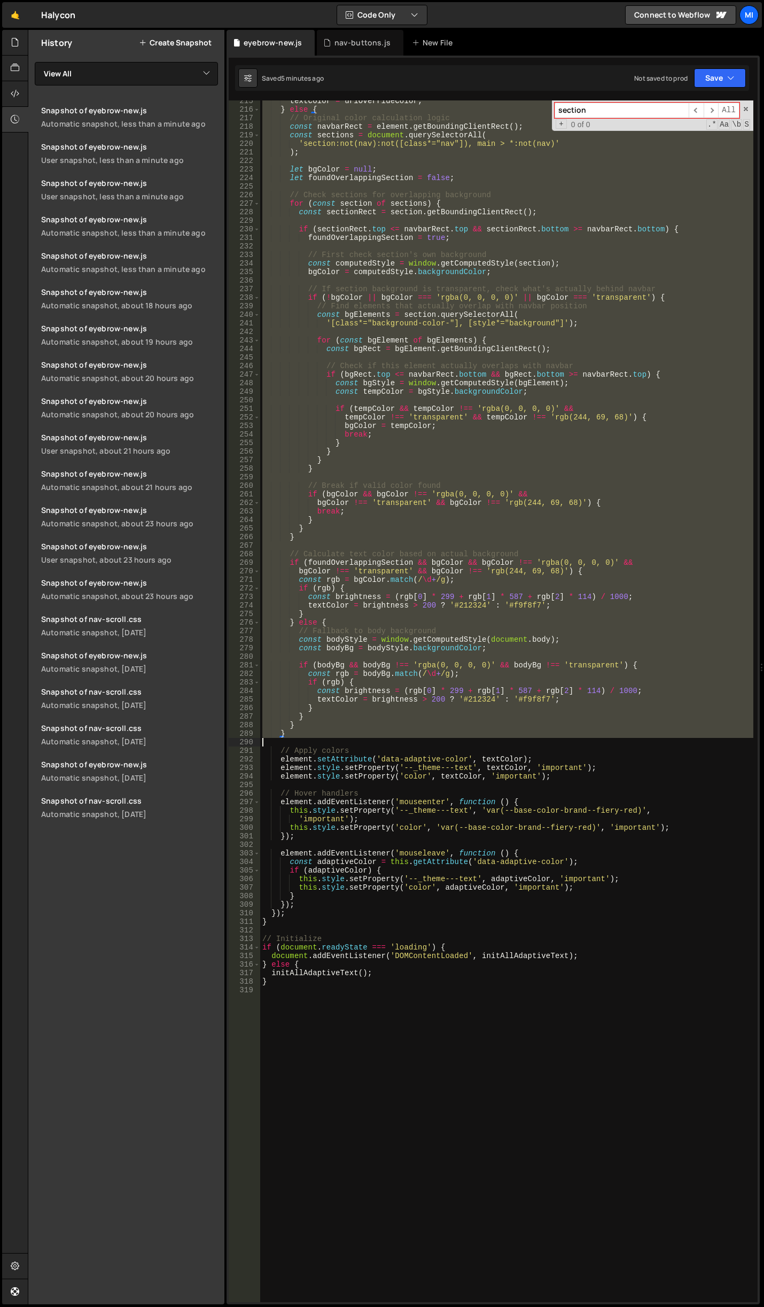
scroll to position [1833, 0]
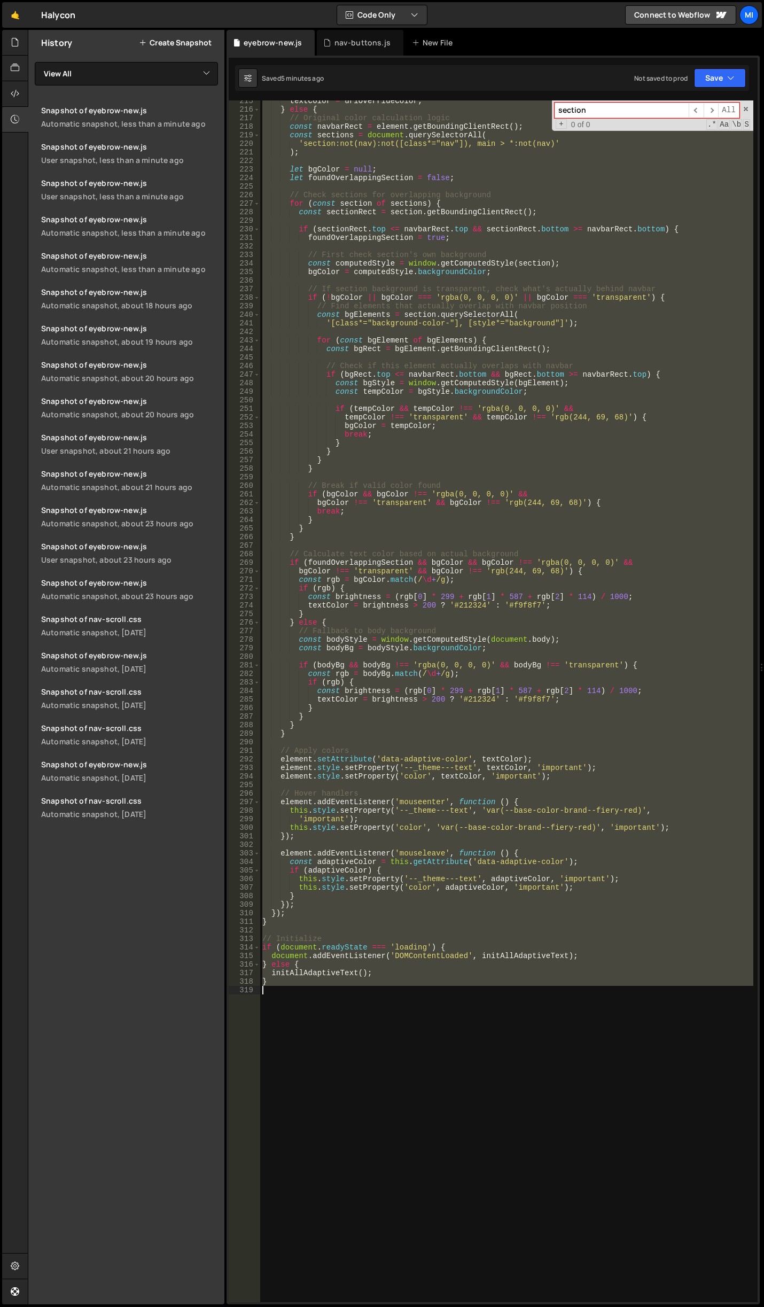
drag, startPoint x: 261, startPoint y: 406, endPoint x: 498, endPoint y: 1015, distance: 653.2
click at [498, 1015] on div "textColor = urlOverrideColor ; } else { // Original color calculation logic con…" at bounding box center [506, 706] width 493 height 1218
paste textarea
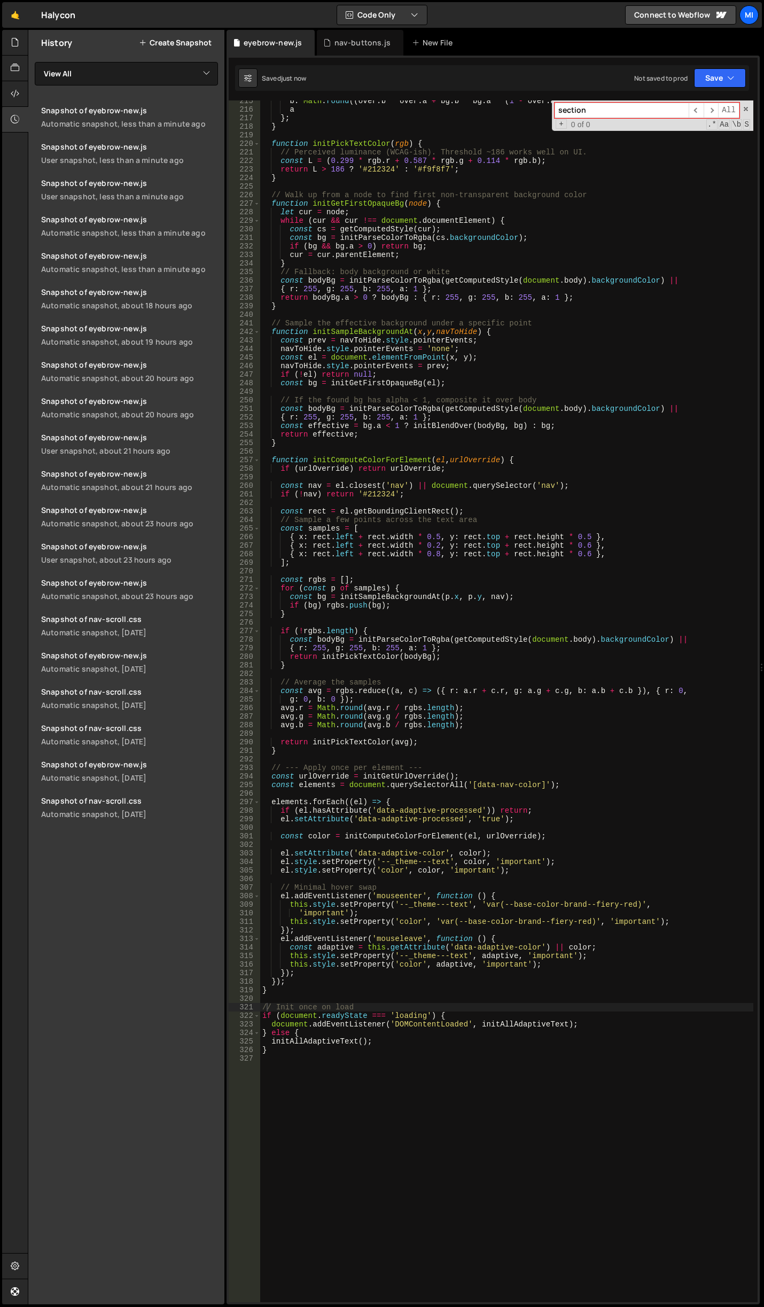
click at [520, 748] on div "b : Math . round (( over . b * over . a + bg . b * bg . a * ( 1 - over . a )) /…" at bounding box center [506, 706] width 493 height 1218
click at [511, 913] on div "b : Math . round (( over . b * over . a + bg . b * bg . a * ( 1 - over . a )) /…" at bounding box center [506, 706] width 493 height 1218
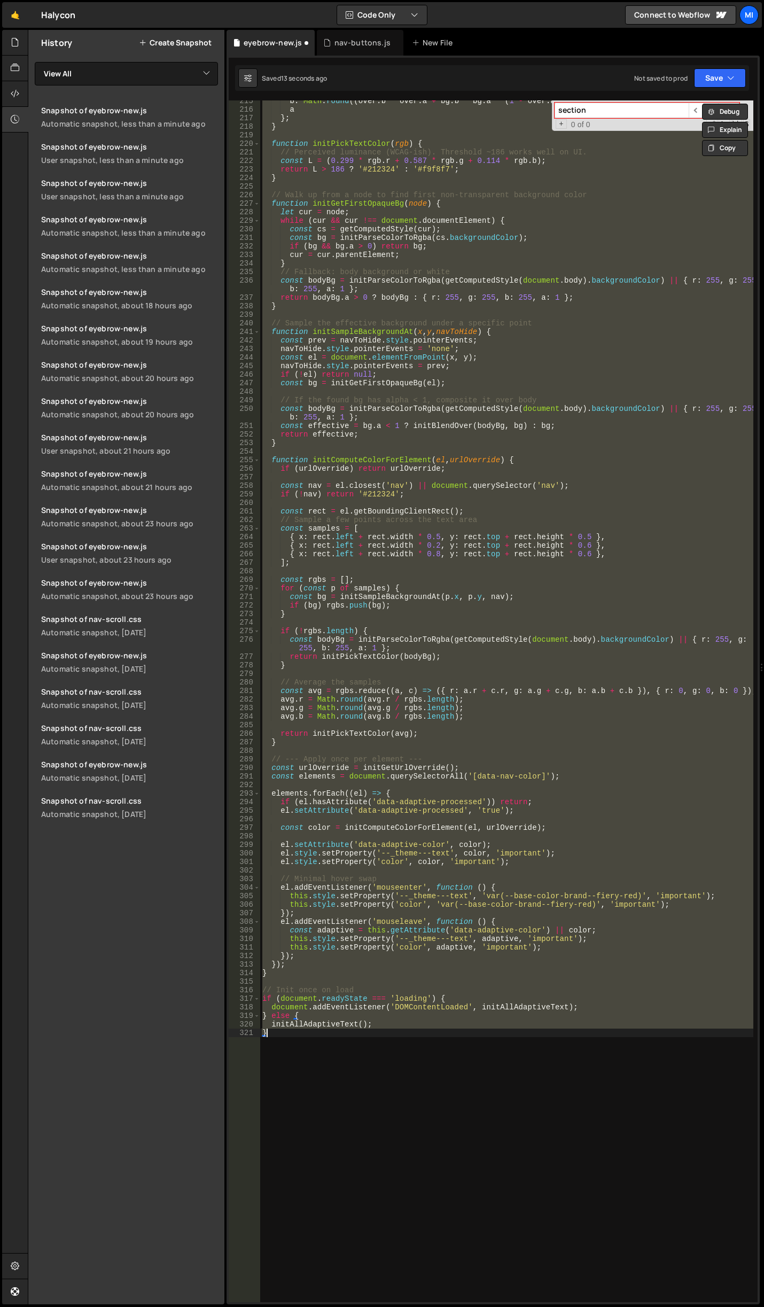
type textarea "}"
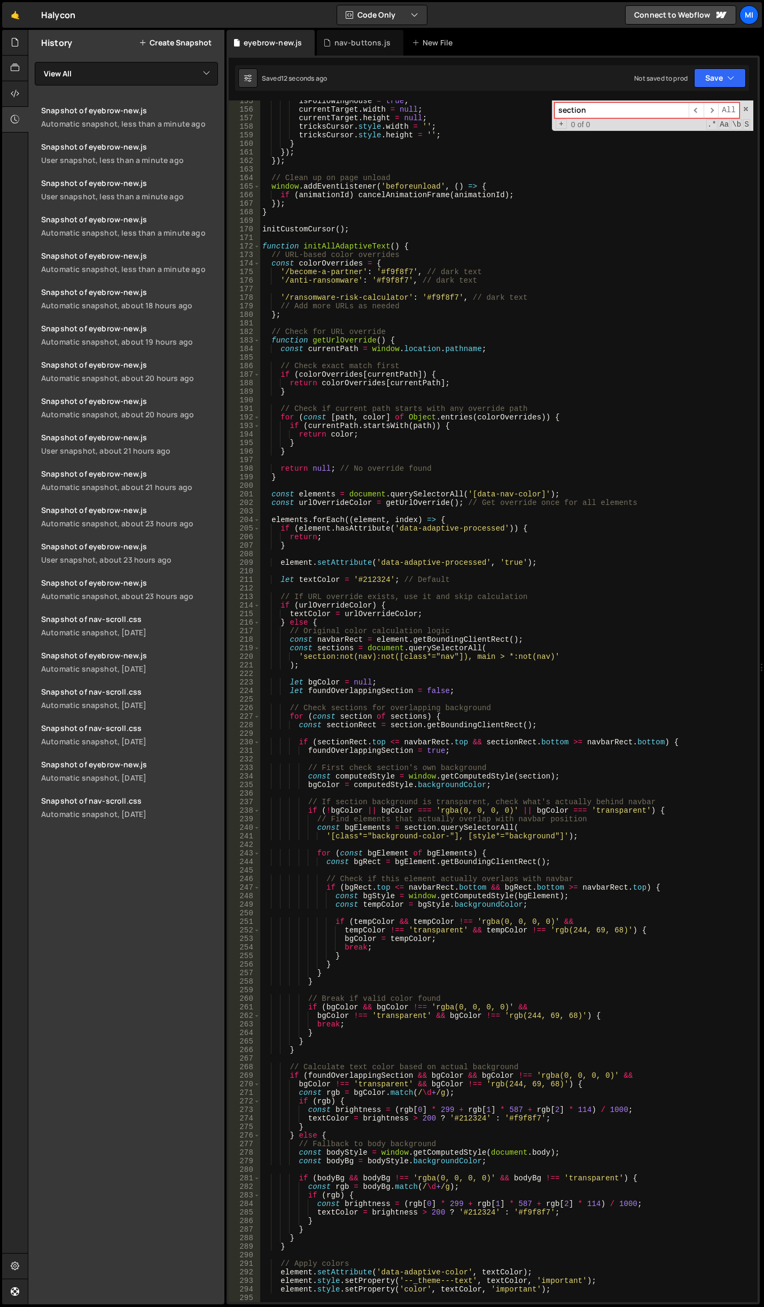
scroll to position [1128, 0]
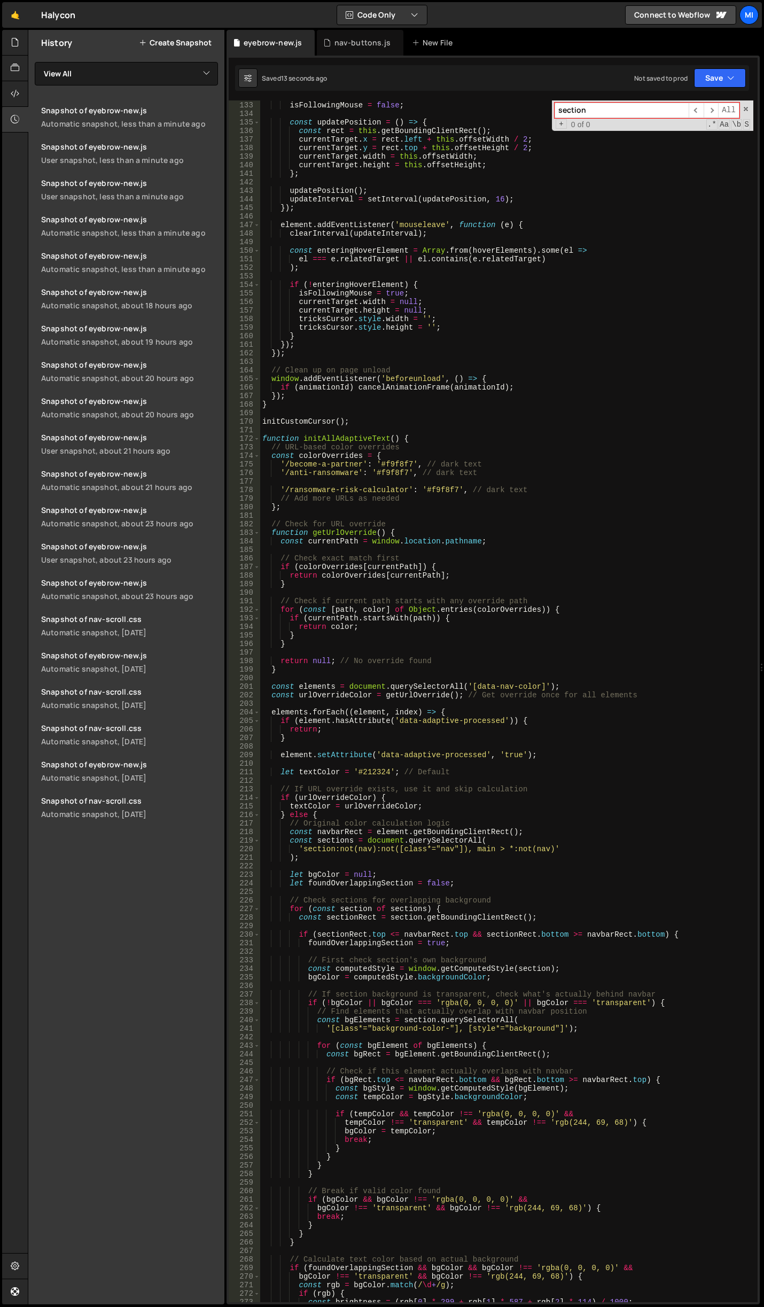
click at [449, 482] on div "element . addEventListener ( 'mouseenter' , function ( ) { isFollowingMouse = f…" at bounding box center [506, 701] width 493 height 1218
paste textarea "/anti-ransomware/"
type textarea "/anti-ransomware/"
drag, startPoint x: 275, startPoint y: 470, endPoint x: 479, endPoint y: 471, distance: 204.1
click at [479, 471] on div "element . addEventListener ( 'mouseenter' , function ( ) { isFollowingMouse = f…" at bounding box center [506, 701] width 493 height 1218
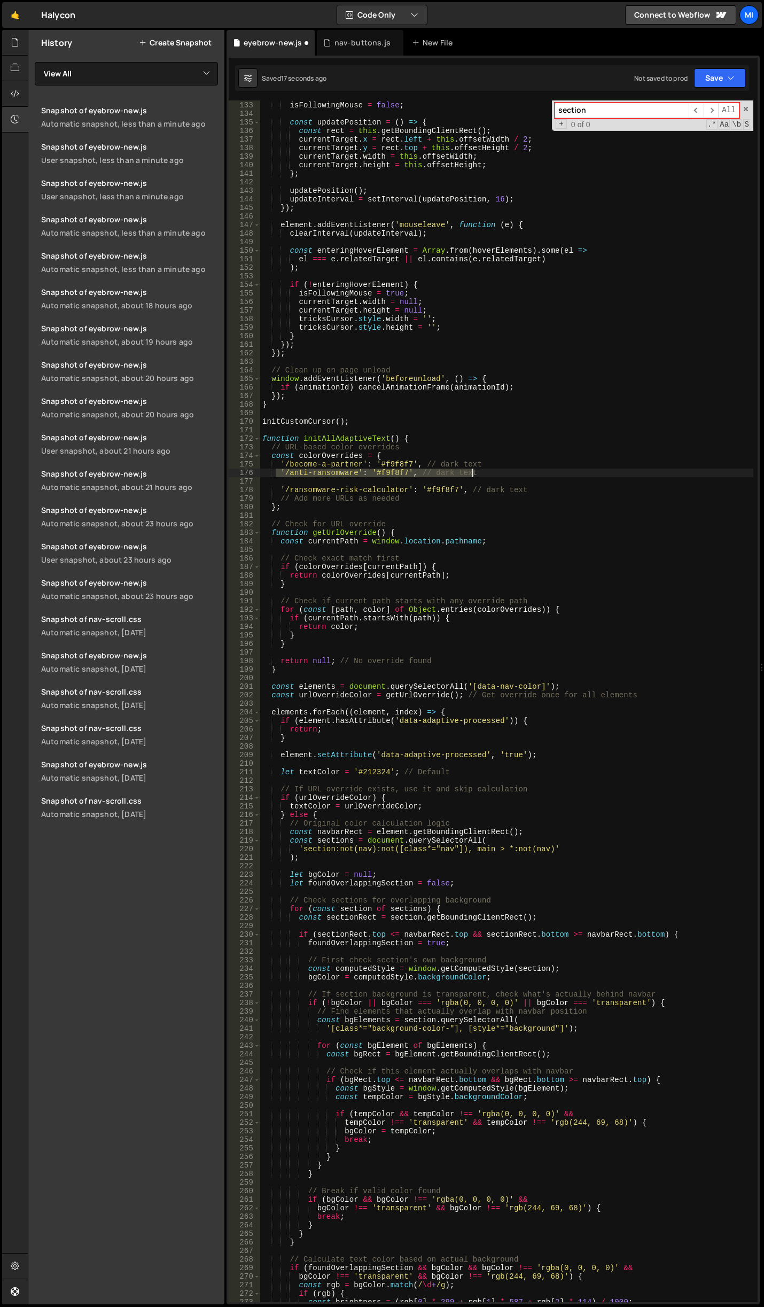
type textarea "'/anti-ransomware': '#f9f8f7', // dark text"
click at [455, 481] on div "element . addEventListener ( 'mouseenter' , function ( ) { isFollowingMouse = f…" at bounding box center [506, 701] width 493 height 1218
paste textarea "'/anti-ransomware': '#f9f8f7', // dark text"
drag, startPoint x: 270, startPoint y: 482, endPoint x: 344, endPoint y: 478, distance: 74.3
click at [344, 478] on div "element . addEventListener ( 'mouseenter' , function ( ) { isFollowingMouse = f…" at bounding box center [506, 701] width 493 height 1218
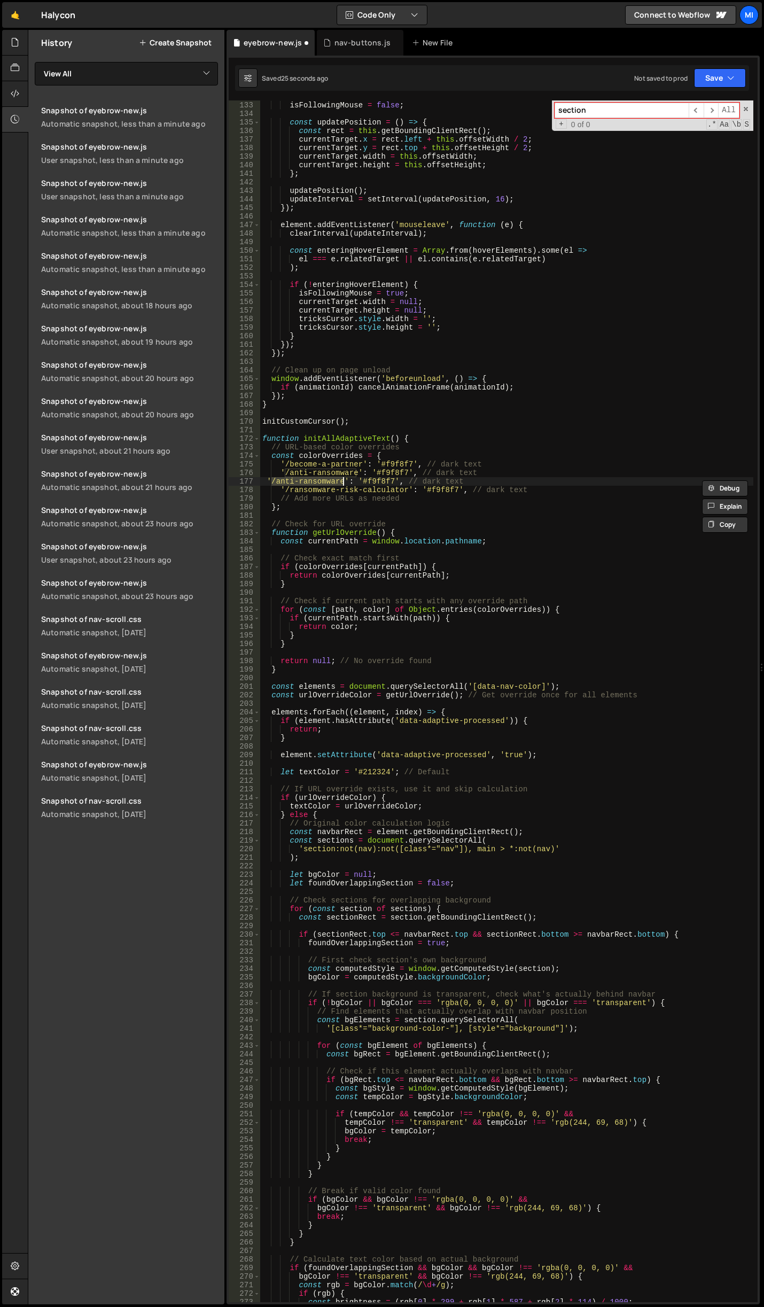
paste textarea "/"
type textarea "'/anti-ransomware/': '#f9f8f7', // dark text"
click at [398, 484] on div "element . addEventListener ( 'mouseenter' , function ( ) { isFollowingMouse = f…" at bounding box center [506, 701] width 493 height 1218
drag, startPoint x: 266, startPoint y: 479, endPoint x: 475, endPoint y: 481, distance: 209.4
click at [475, 481] on div "element . addEventListener ( 'mouseenter' , function ( ) { isFollowingMouse = f…" at bounding box center [506, 701] width 493 height 1218
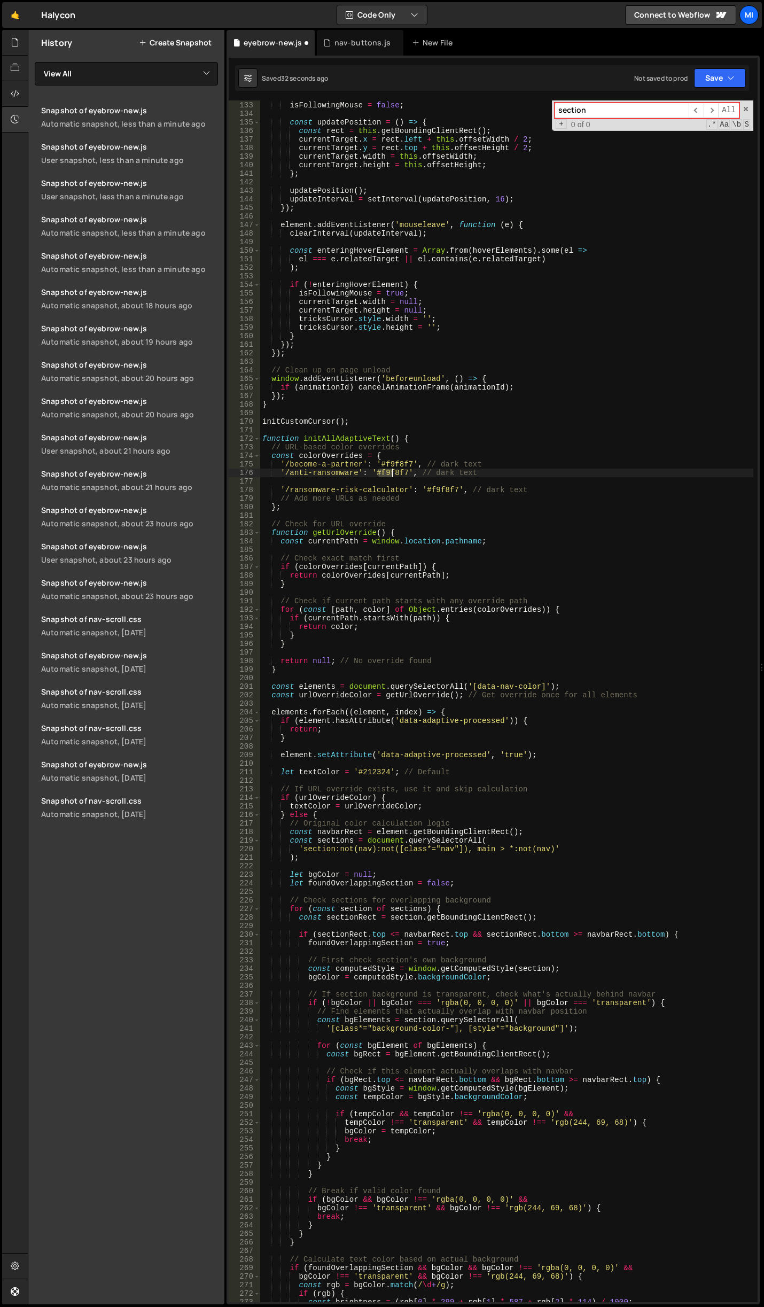
drag, startPoint x: 379, startPoint y: 471, endPoint x: 394, endPoint y: 470, distance: 15.0
click at [394, 470] on div "element . addEventListener ( 'mouseenter' , function ( ) { isFollowingMouse = f…" at bounding box center [506, 701] width 493 height 1218
drag, startPoint x: 276, startPoint y: 471, endPoint x: 522, endPoint y: 482, distance: 246.5
click at [522, 482] on div "element . addEventListener ( 'mouseenter' , function ( ) { isFollowingMouse = f…" at bounding box center [506, 701] width 493 height 1218
type textarea "'/anti-ransomware': '#f9f8f7', // dark text"
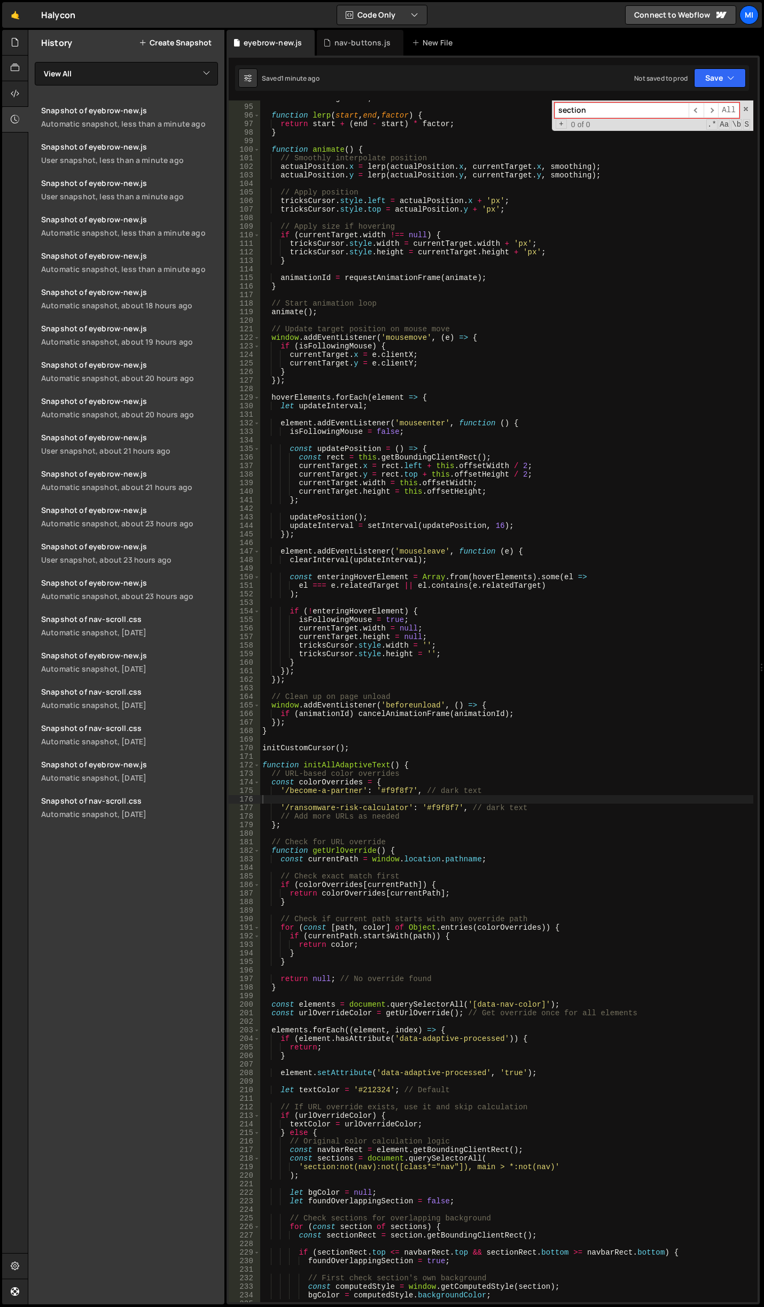
scroll to position [994, 0]
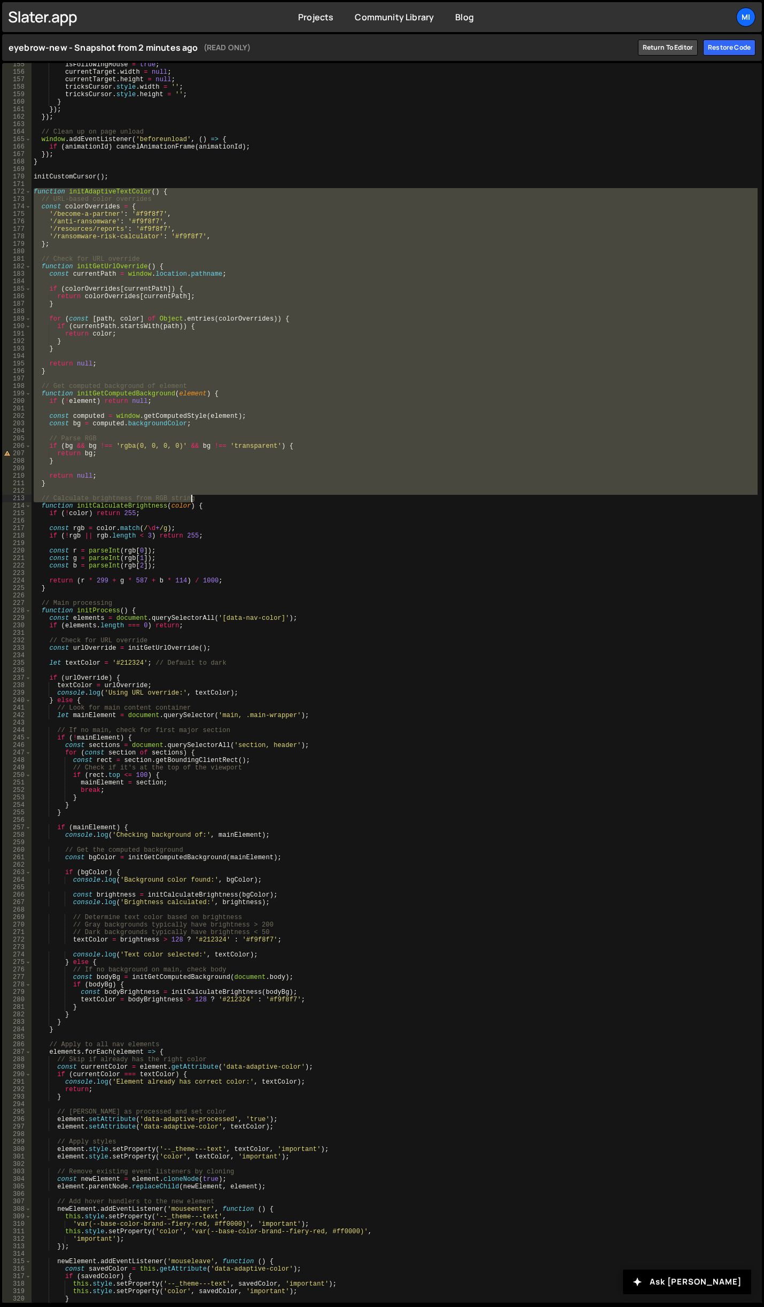
scroll to position [1326, 0]
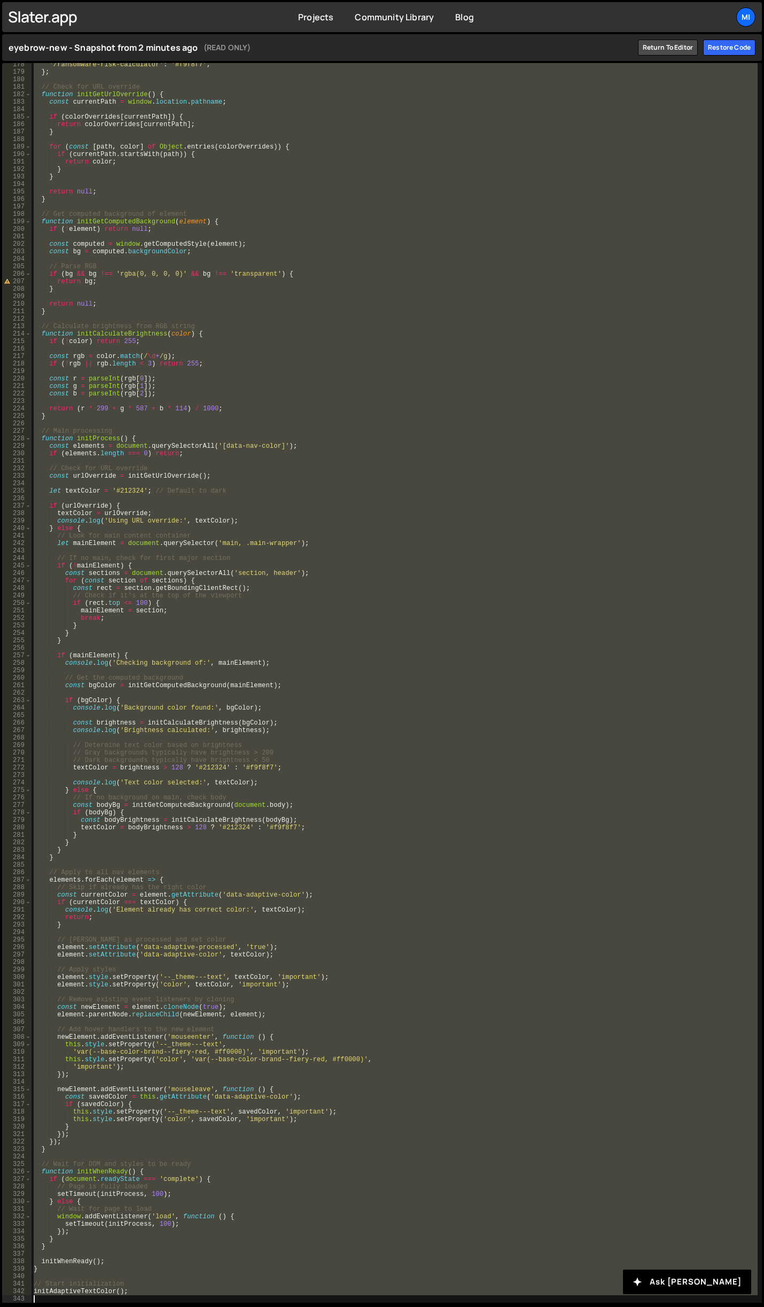
drag, startPoint x: 34, startPoint y: 194, endPoint x: 229, endPoint y: 1304, distance: 1127.0
click at [229, 1304] on div "eyebrow-new - Snapshot from 2 minutes ago (READ ONLY) Return to editor Restore …" at bounding box center [382, 669] width 764 height 1274
type textarea "initAdaptiveTextColor();"
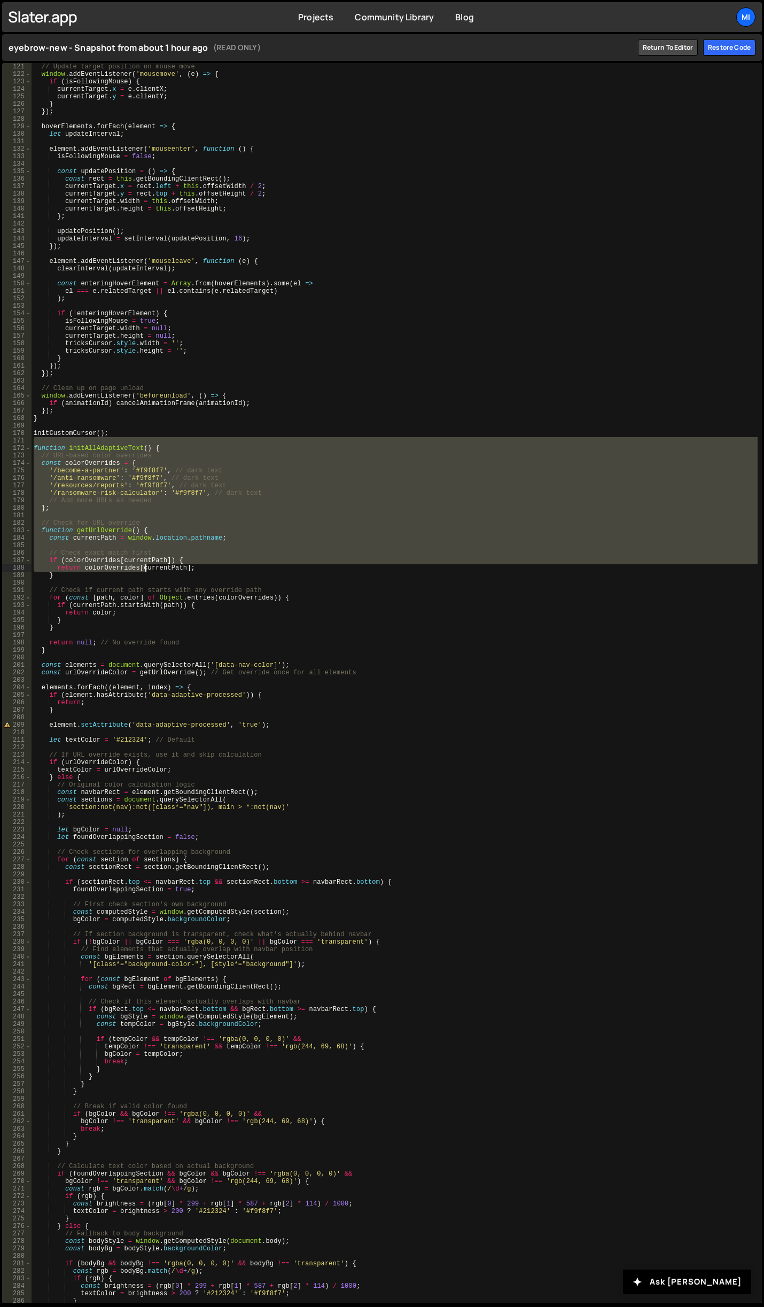
scroll to position [1146, 0]
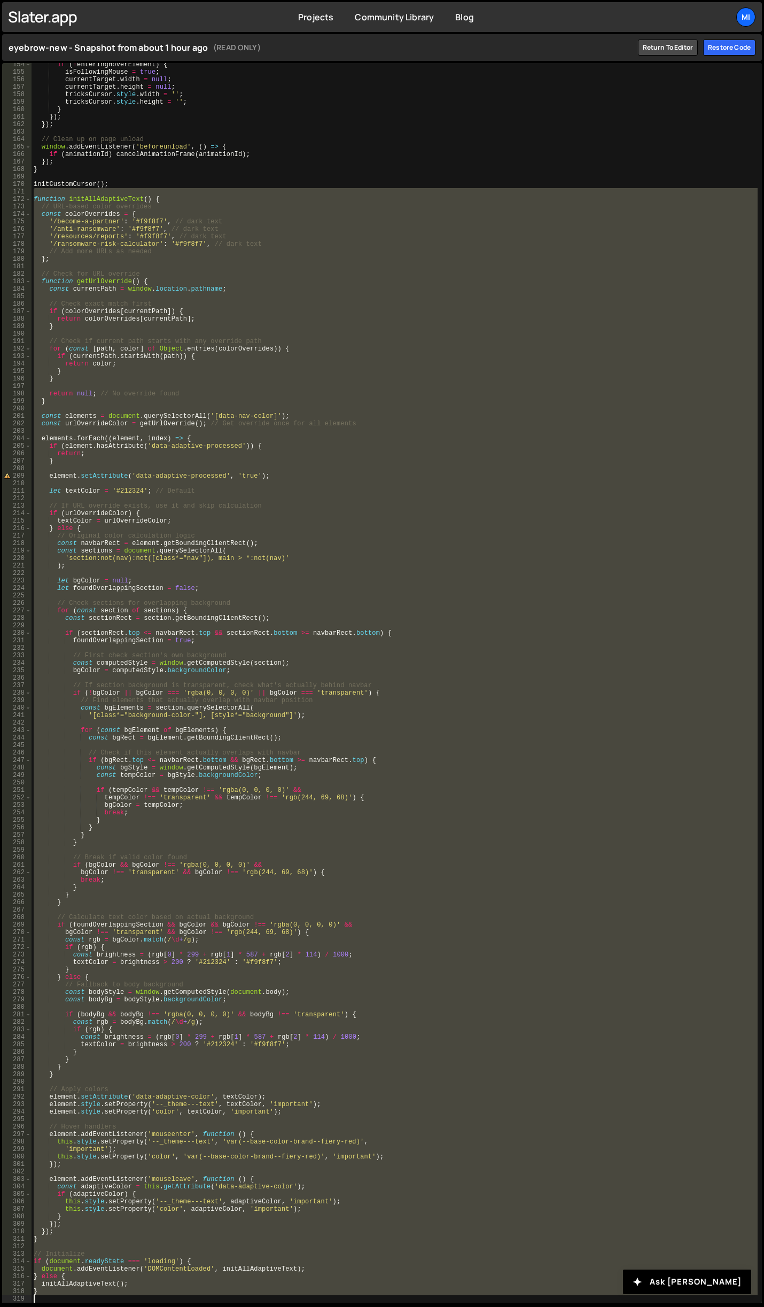
drag, startPoint x: 32, startPoint y: 442, endPoint x: 200, endPoint y: 1298, distance: 872.1
click at [200, 1298] on div "if ( ! enteringHoverElement ) { isFollowingMouse = true ; currentTarget . width…" at bounding box center [395, 688] width 726 height 1254
type textarea "}"
